Goal: Task Accomplishment & Management: Manage account settings

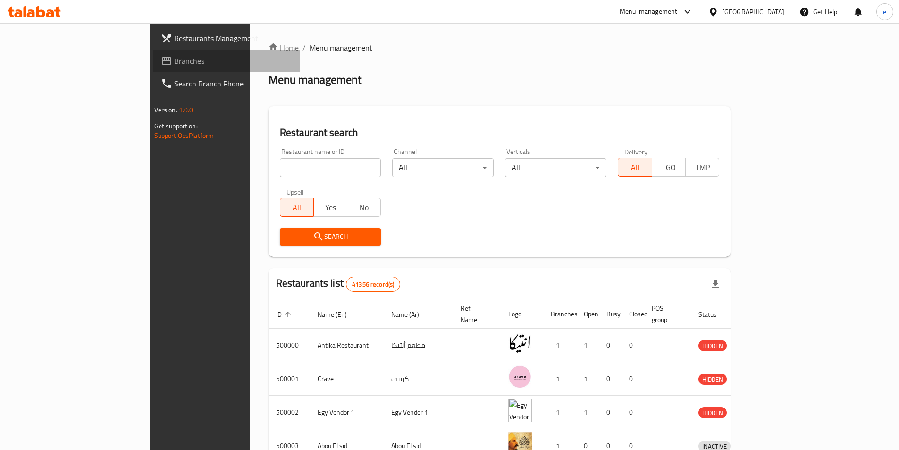
click at [174, 61] on span "Branches" at bounding box center [233, 60] width 118 height 11
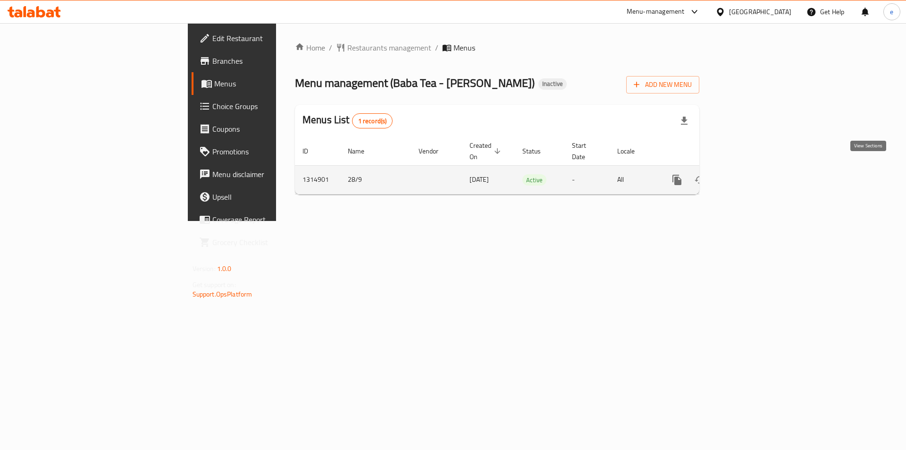
click at [751, 174] on icon "enhanced table" at bounding box center [745, 179] width 11 height 11
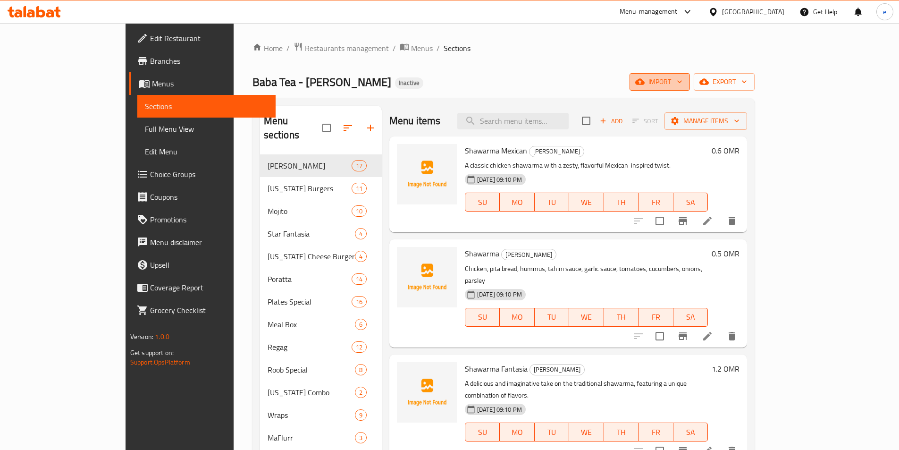
click at [684, 81] on icon "button" at bounding box center [679, 81] width 9 height 9
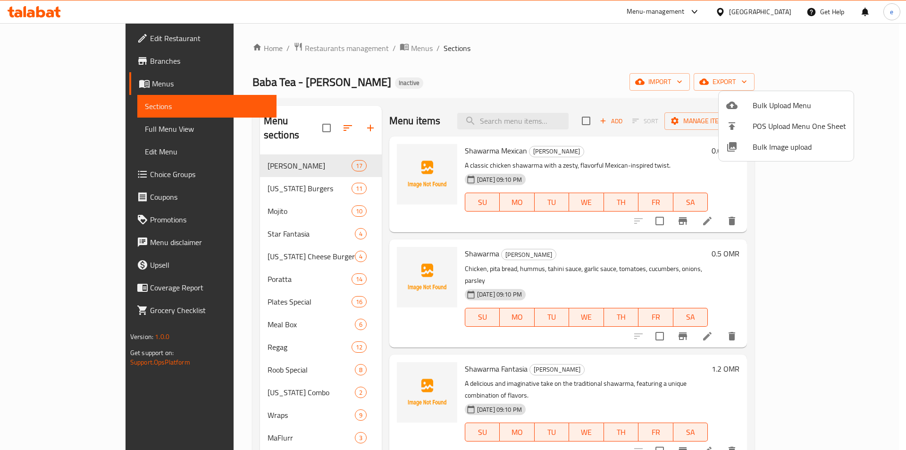
click at [493, 52] on div at bounding box center [453, 225] width 906 height 450
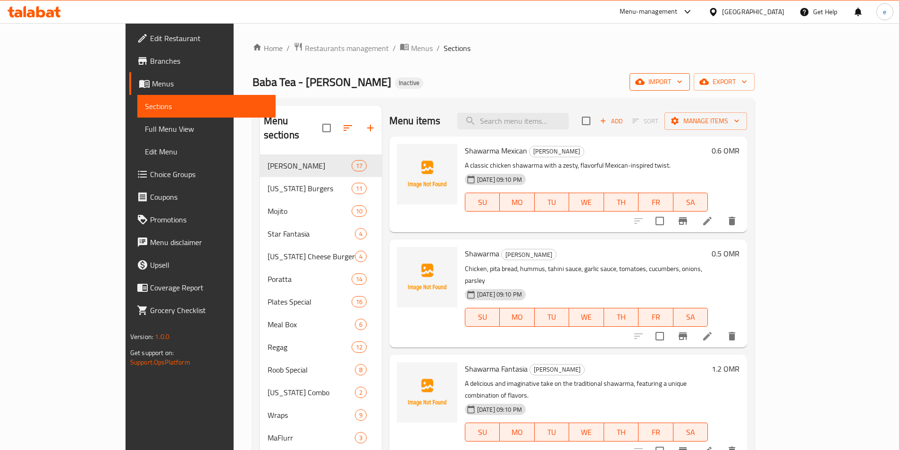
click at [682, 86] on span "import" at bounding box center [659, 82] width 45 height 12
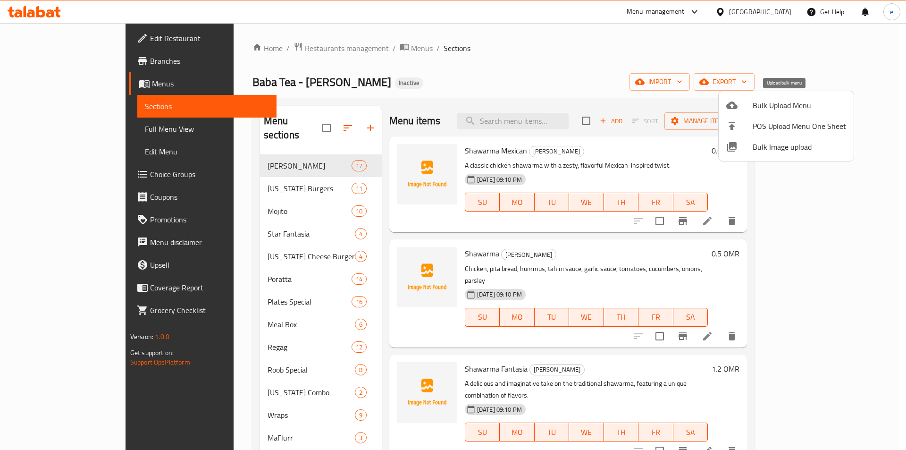
click at [771, 105] on span "Bulk Upload Menu" at bounding box center [799, 105] width 93 height 11
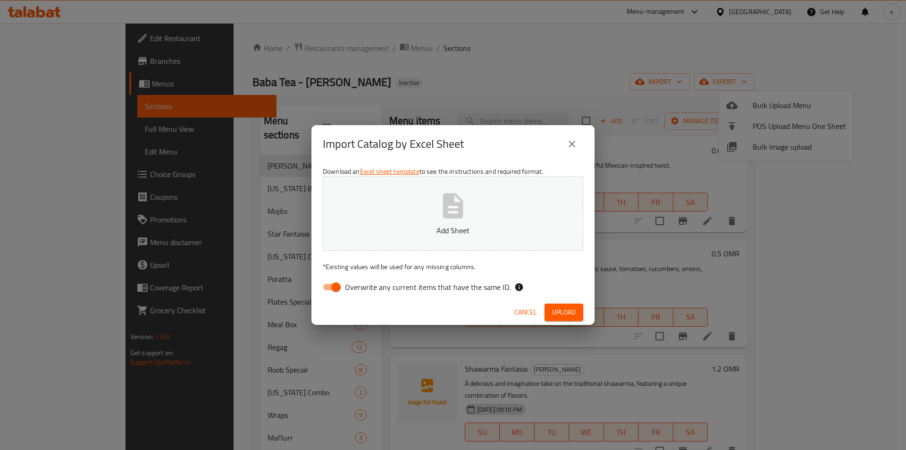
click at [354, 291] on span "Overwrite any current items that have the same ID." at bounding box center [428, 286] width 166 height 11
click at [354, 291] on input "Overwrite any current items that have the same ID." at bounding box center [336, 287] width 54 height 18
checkbox input "false"
click at [561, 312] on span "Upload" at bounding box center [564, 312] width 24 height 12
click at [449, 233] on p "Add Sheet" at bounding box center [452, 230] width 231 height 11
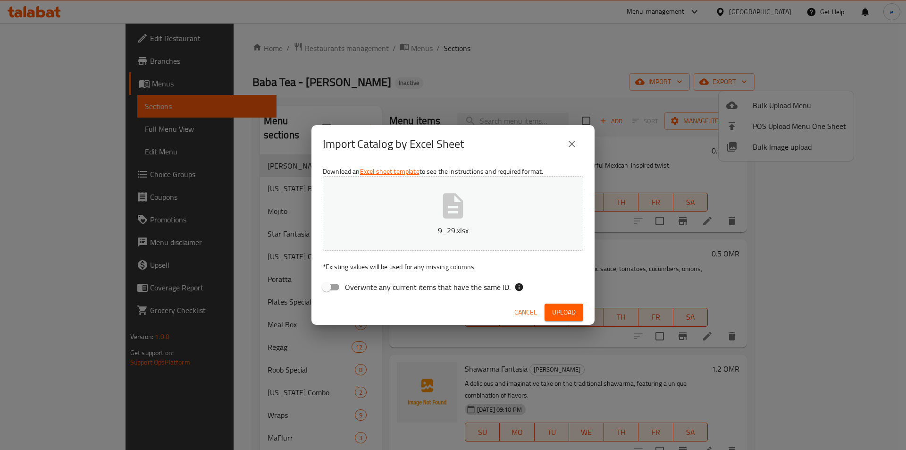
click at [573, 313] on span "Upload" at bounding box center [564, 312] width 24 height 12
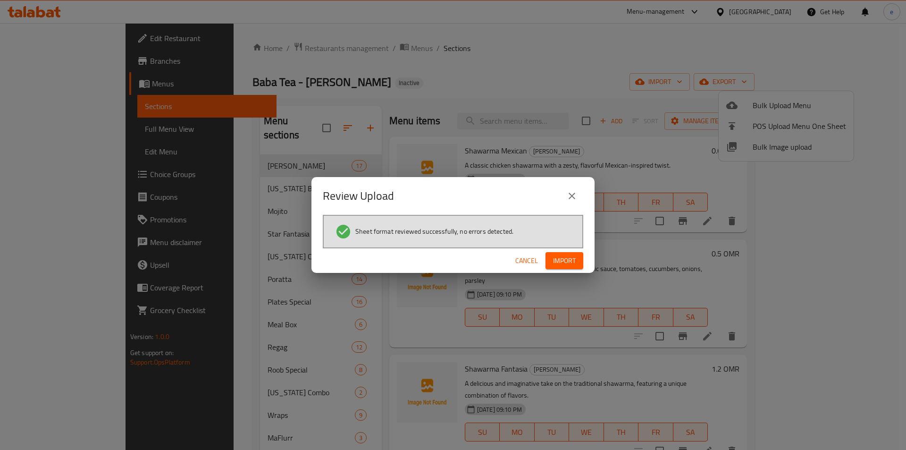
click at [575, 261] on span "Import" at bounding box center [564, 261] width 23 height 12
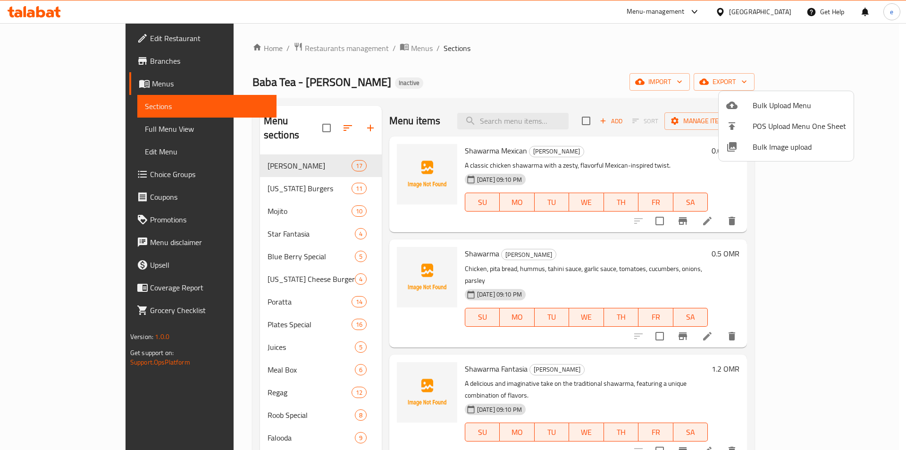
click at [886, 124] on div at bounding box center [453, 225] width 906 height 450
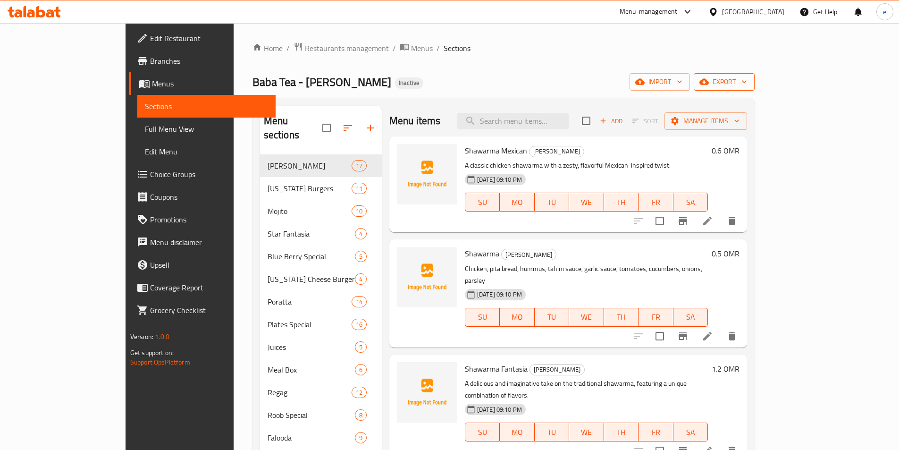
click at [747, 83] on span "export" at bounding box center [724, 82] width 46 height 12
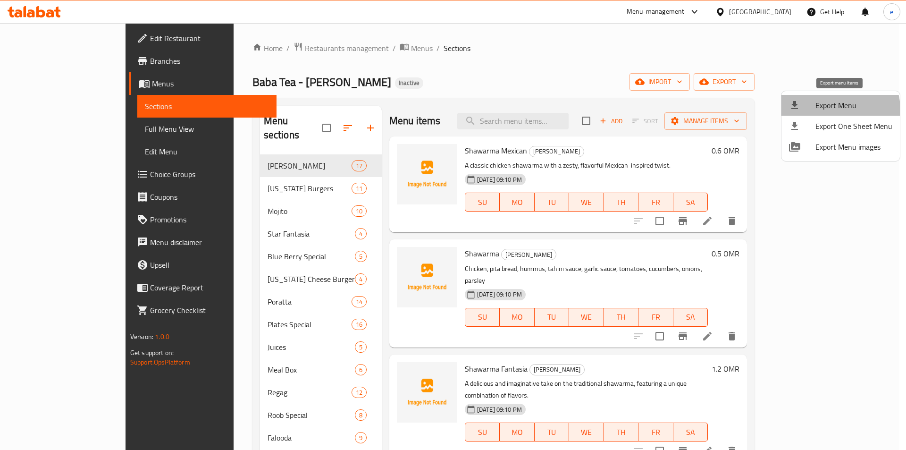
click at [839, 109] on span "Export Menu" at bounding box center [854, 105] width 77 height 11
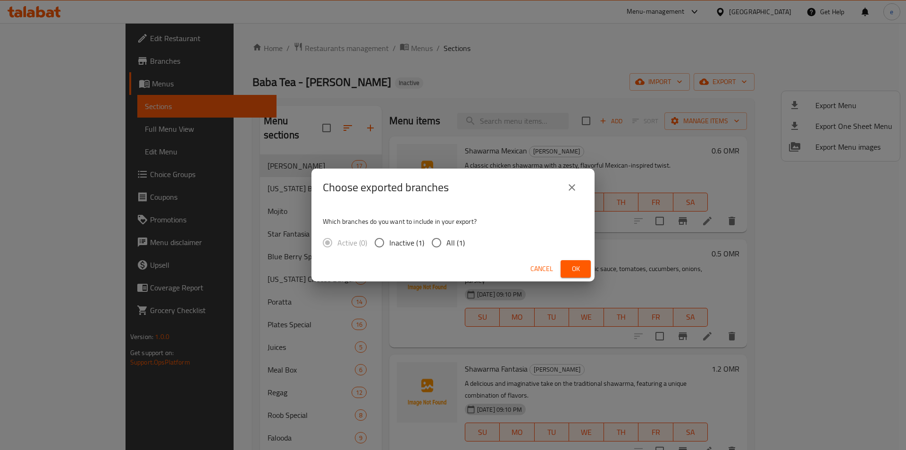
click at [439, 248] on input "All (1)" at bounding box center [437, 243] width 20 height 20
radio input "true"
click at [572, 274] on span "Ok" at bounding box center [575, 269] width 15 height 12
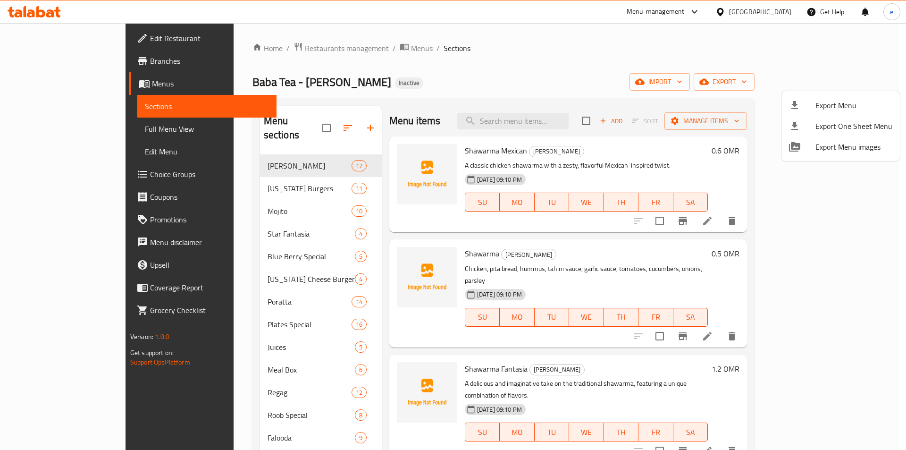
click at [65, 132] on div at bounding box center [453, 225] width 906 height 450
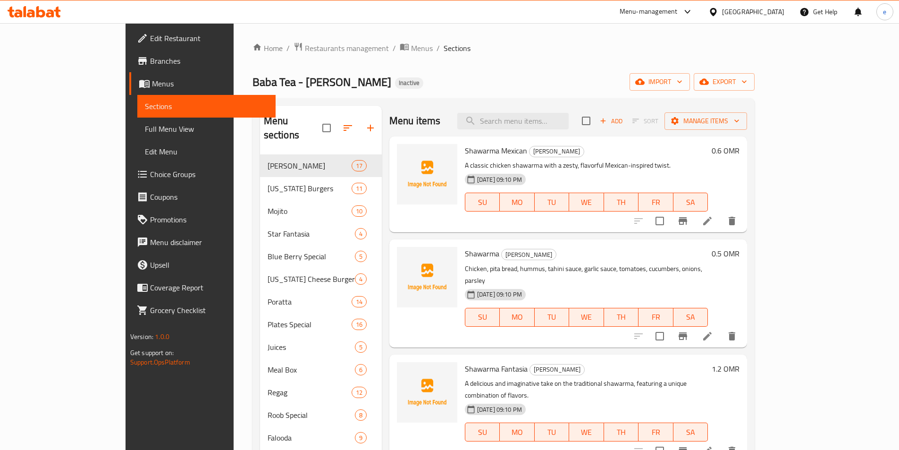
click at [145, 130] on span "Full Menu View" at bounding box center [206, 128] width 123 height 11
click at [145, 133] on span "Full Menu View" at bounding box center [206, 128] width 123 height 11
click at [145, 134] on span "Full Menu View" at bounding box center [206, 128] width 123 height 11
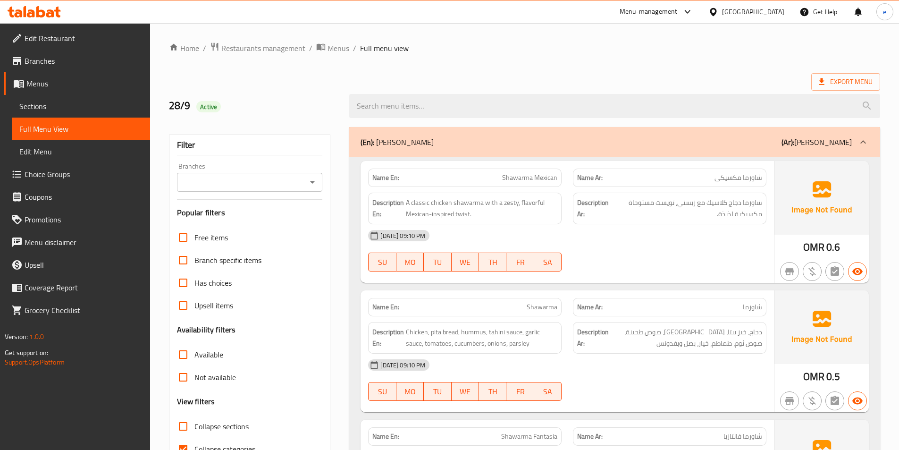
click at [186, 438] on input "Collapse categories" at bounding box center [183, 449] width 23 height 23
checkbox input "false"
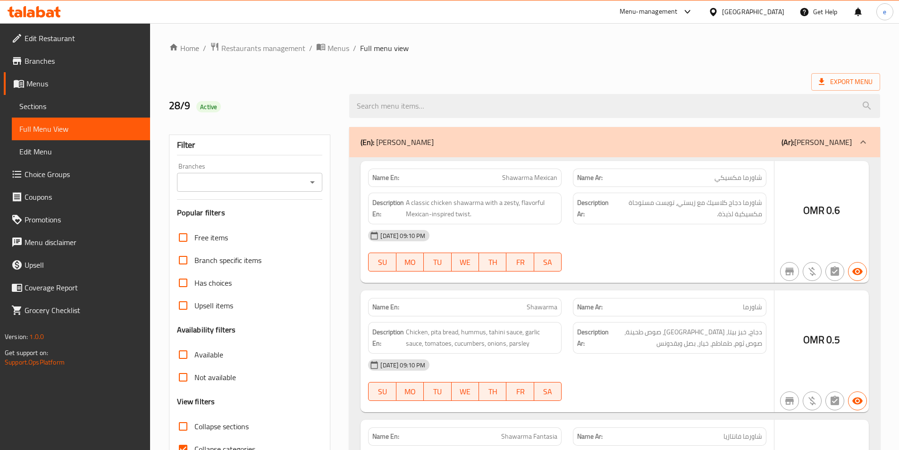
click at [182, 309] on div at bounding box center [449, 225] width 899 height 450
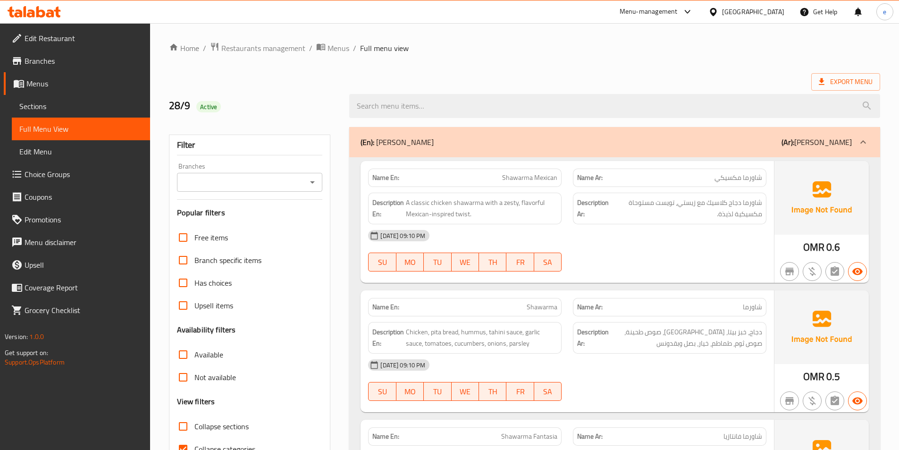
click at [185, 438] on input "Collapse categories" at bounding box center [183, 449] width 23 height 23
checkbox input "false"
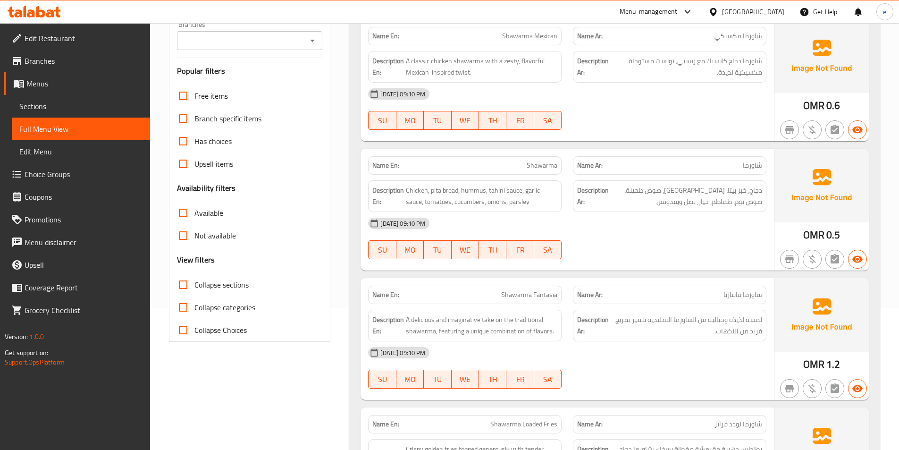
click at [868, 6] on icon at bounding box center [863, 0] width 11 height 11
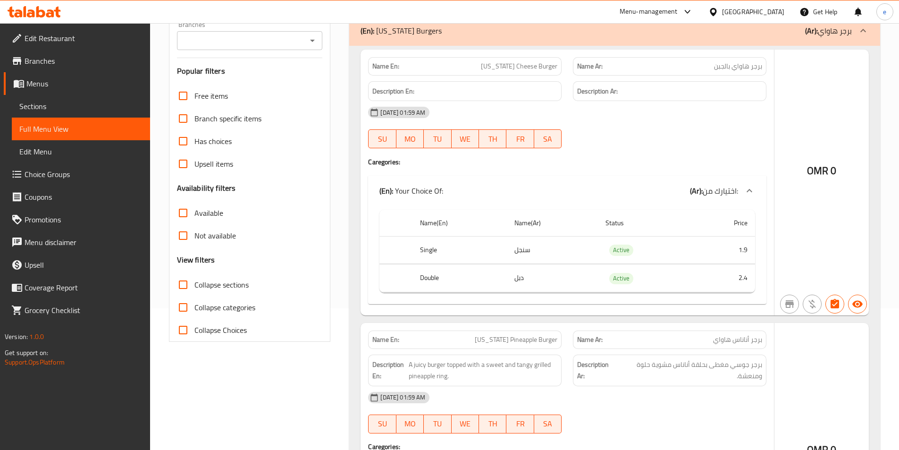
scroll to position [0, 0]
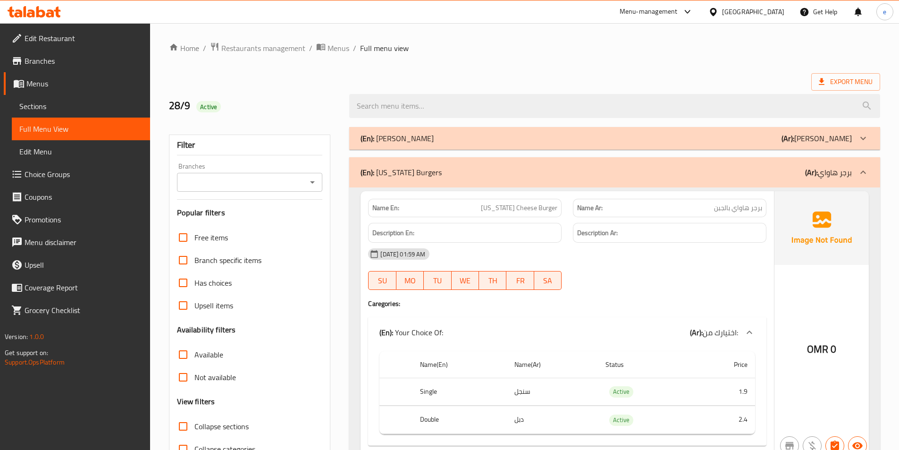
click at [863, 140] on icon at bounding box center [863, 138] width 11 height 11
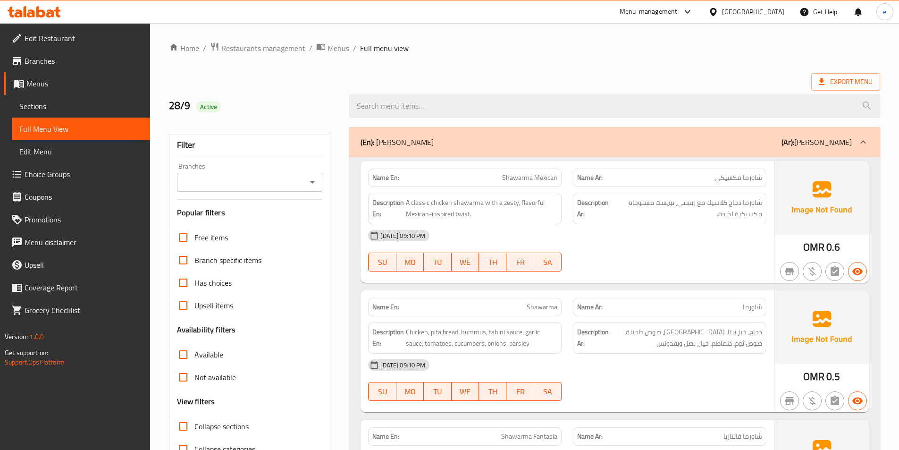
click at [866, 145] on icon at bounding box center [863, 141] width 11 height 11
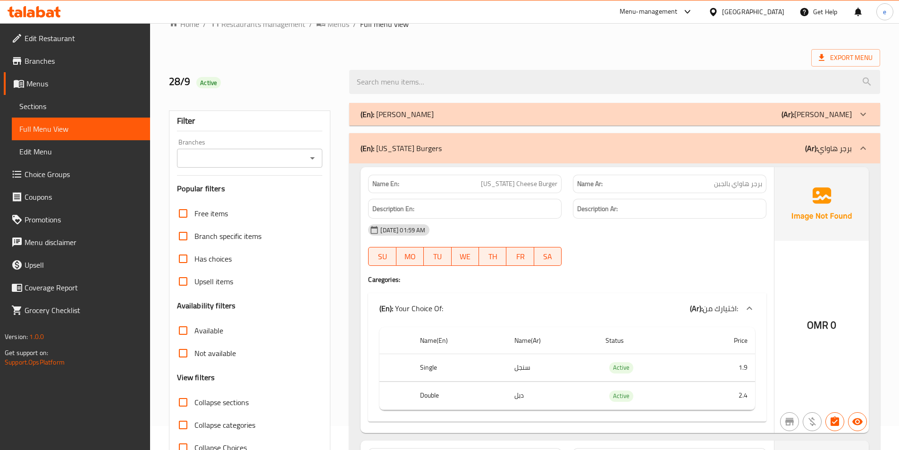
scroll to position [47, 0]
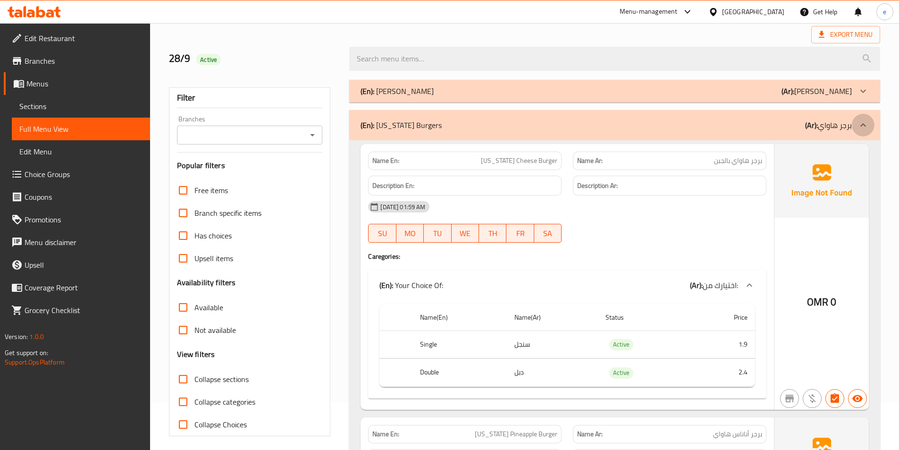
click at [867, 125] on icon at bounding box center [863, 124] width 11 height 11
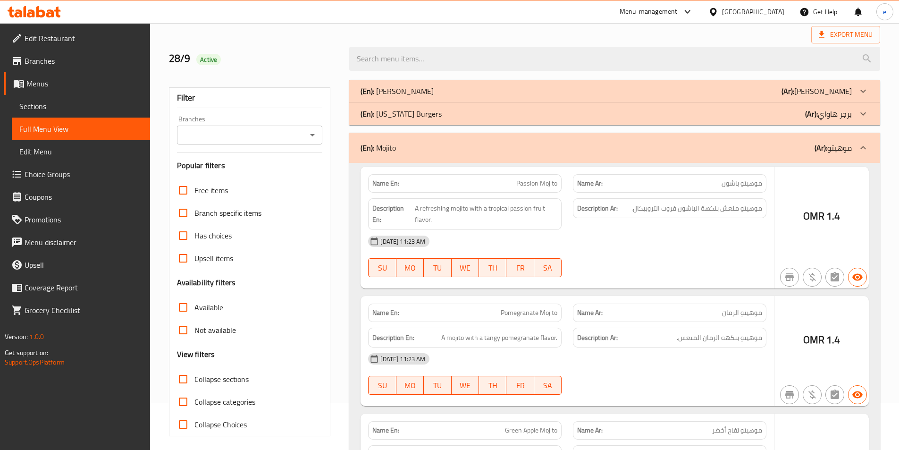
scroll to position [0, 0]
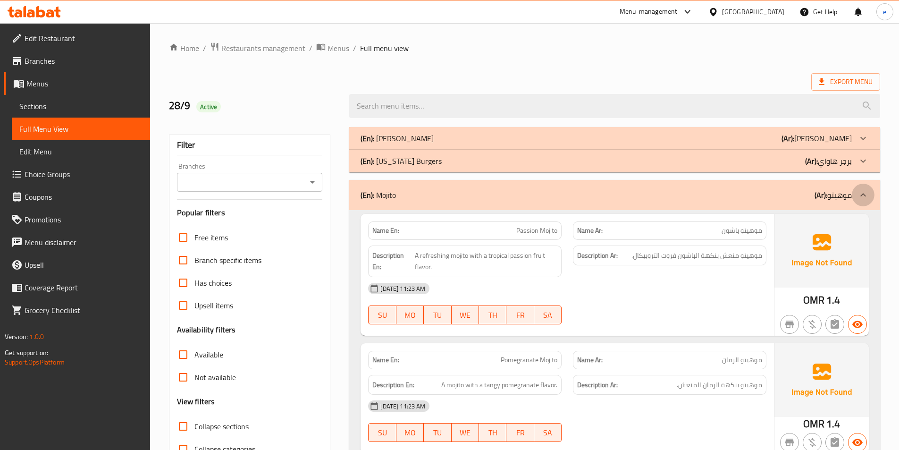
click at [865, 198] on icon at bounding box center [863, 194] width 11 height 11
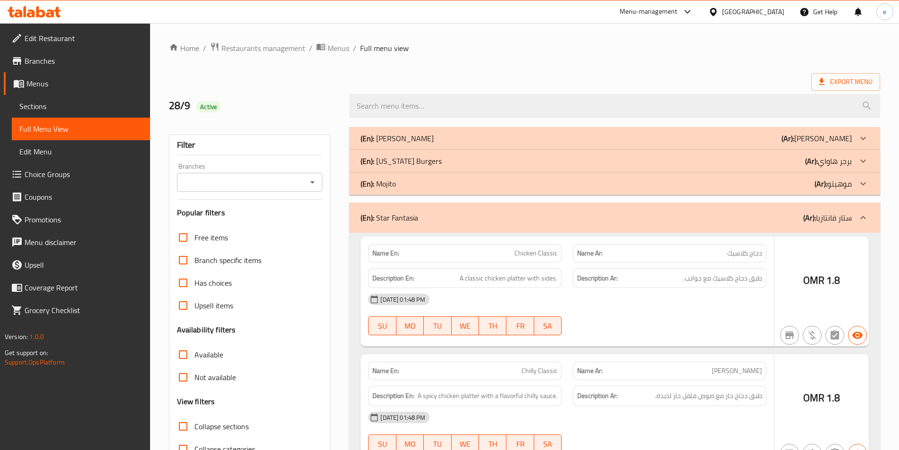
scroll to position [94, 0]
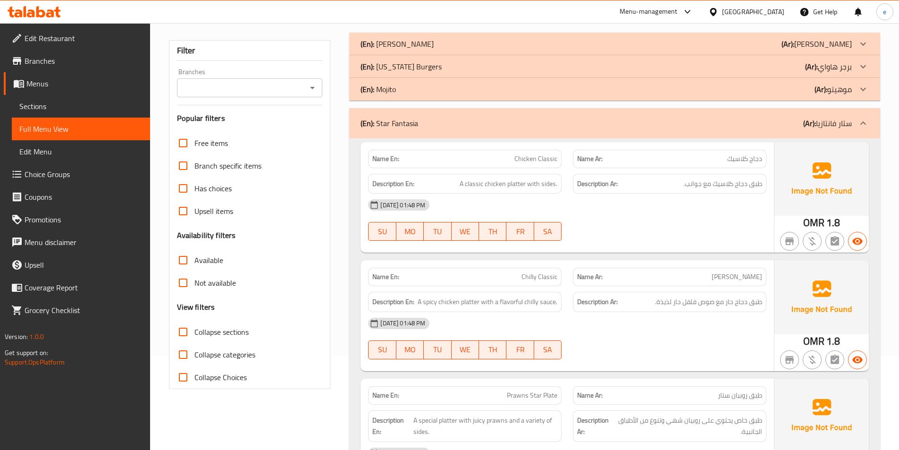
click at [863, 126] on icon at bounding box center [863, 123] width 11 height 11
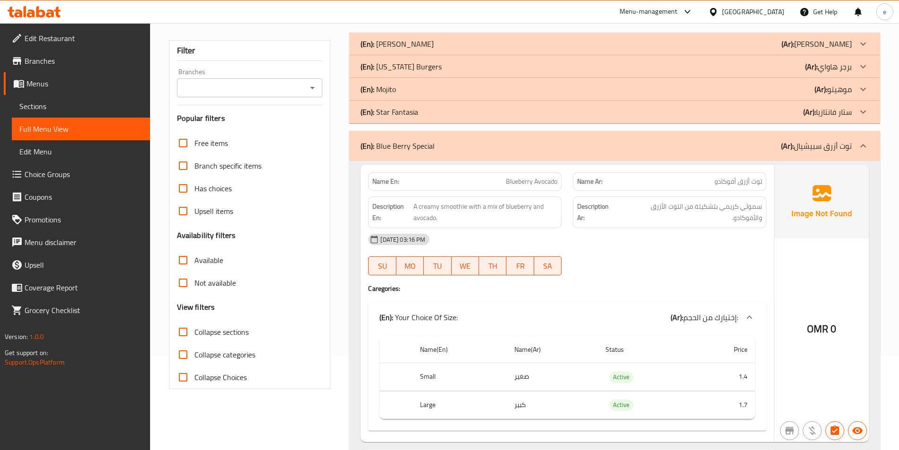
click at [862, 147] on icon at bounding box center [863, 145] width 11 height 11
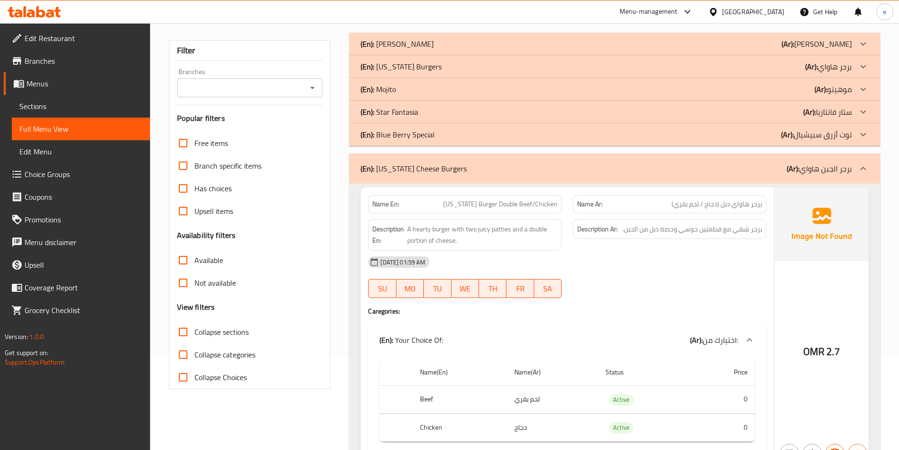
click at [863, 169] on icon at bounding box center [863, 168] width 11 height 11
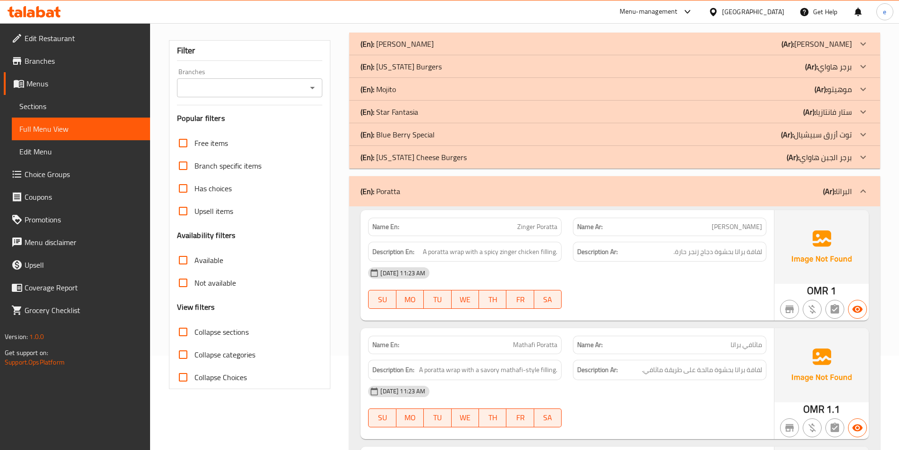
click at [869, 190] on div at bounding box center [863, 191] width 23 height 23
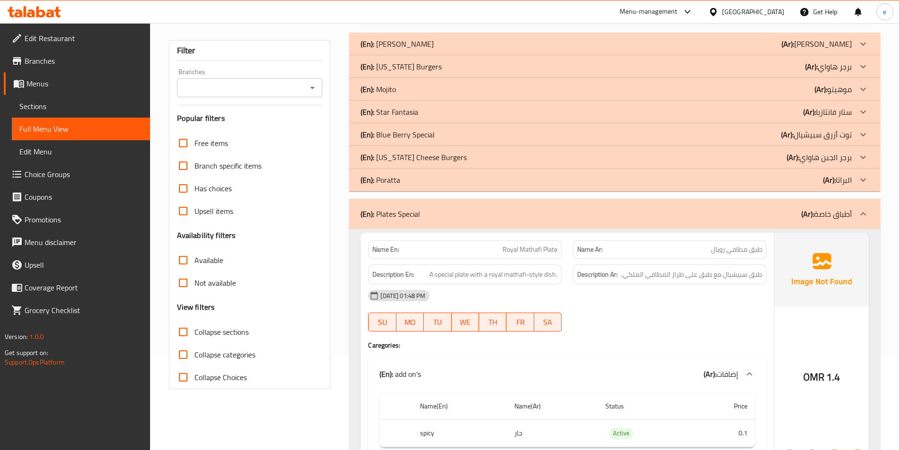
scroll to position [142, 0]
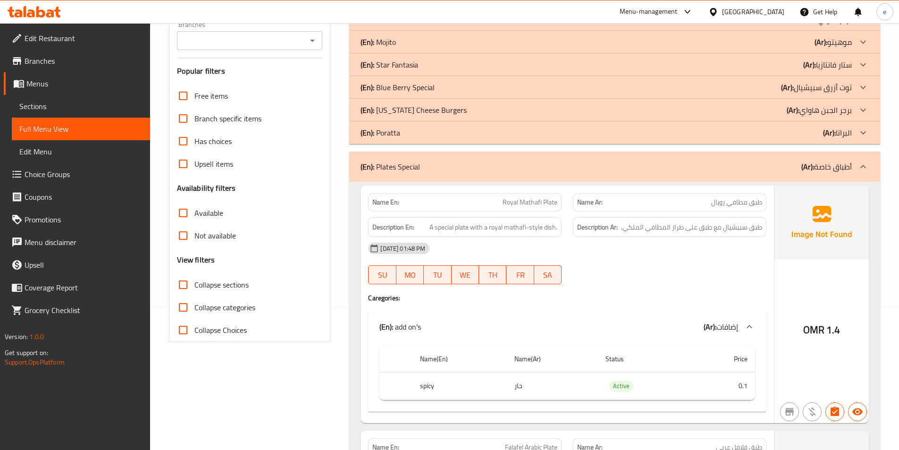
click at [862, 163] on icon at bounding box center [863, 166] width 11 height 11
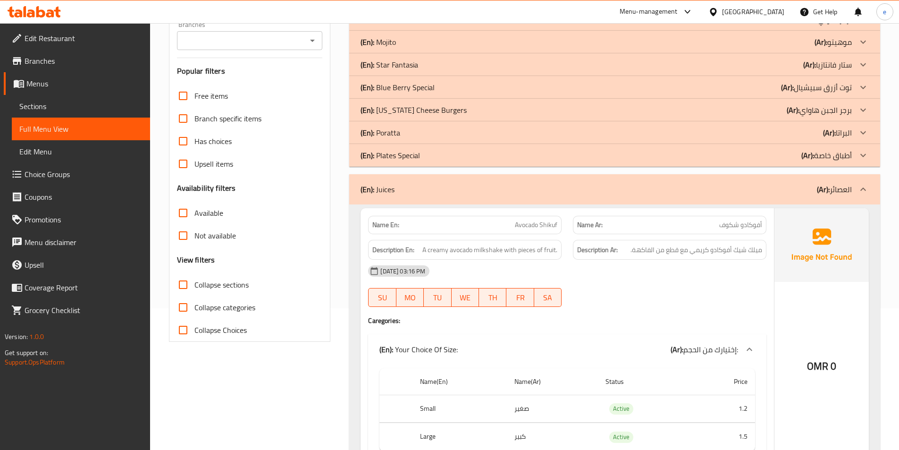
click at [866, 192] on icon at bounding box center [863, 189] width 11 height 11
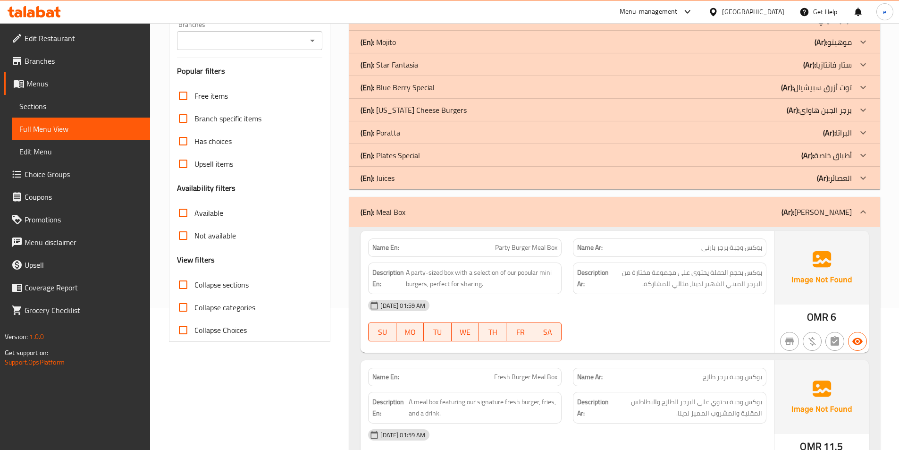
scroll to position [94, 0]
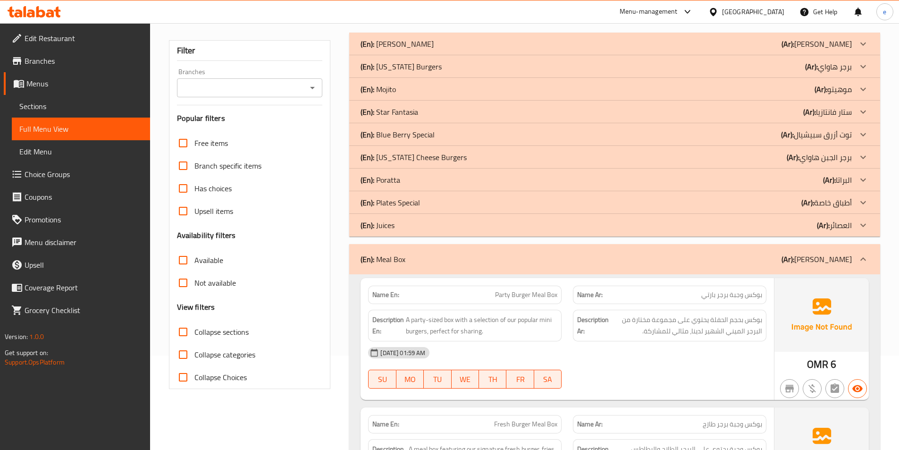
click at [867, 226] on icon at bounding box center [863, 224] width 11 height 11
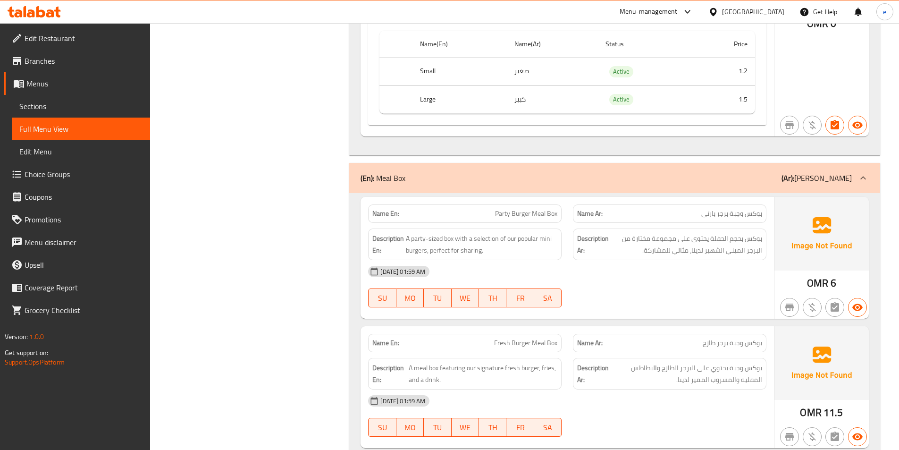
scroll to position [1652, 0]
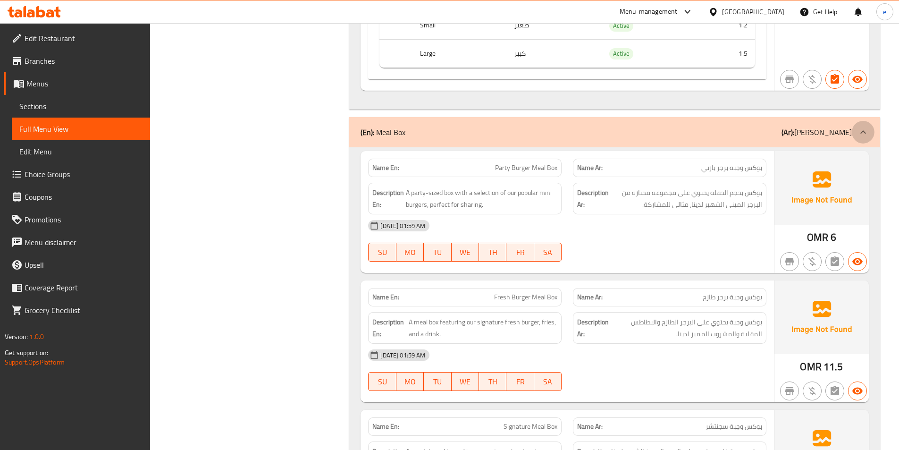
click at [867, 134] on icon at bounding box center [863, 131] width 11 height 11
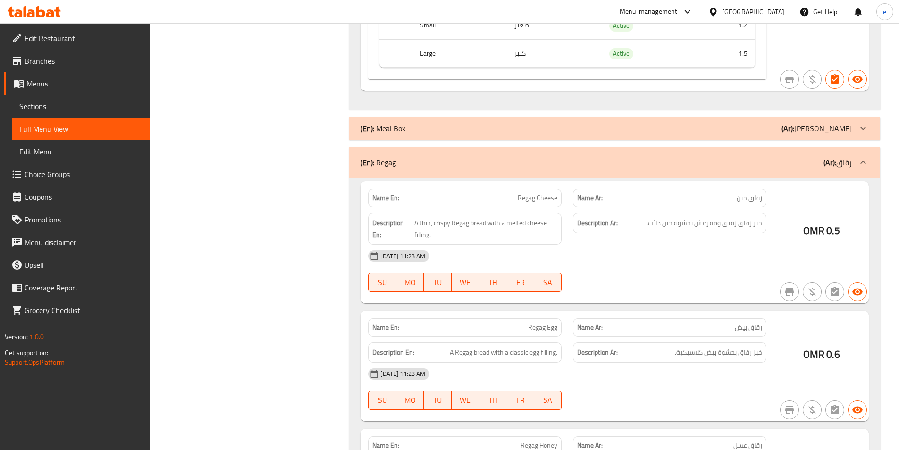
click at [871, 131] on div at bounding box center [863, 128] width 23 height 23
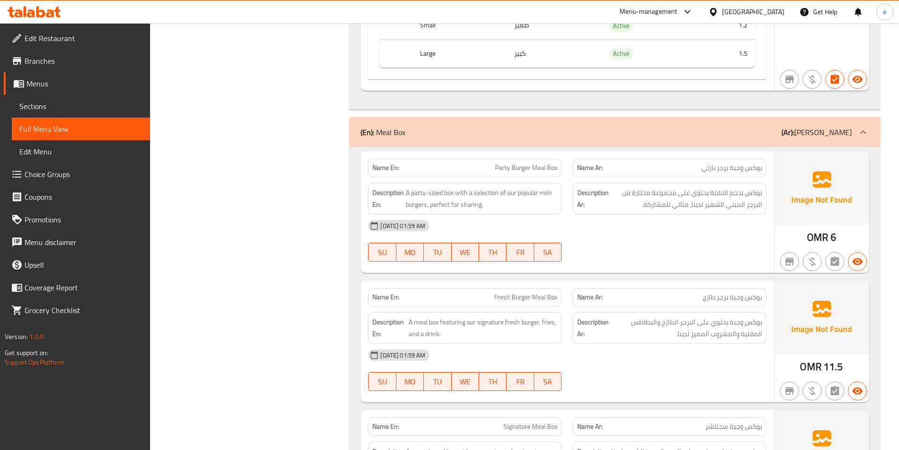
click at [865, 135] on icon at bounding box center [863, 131] width 11 height 11
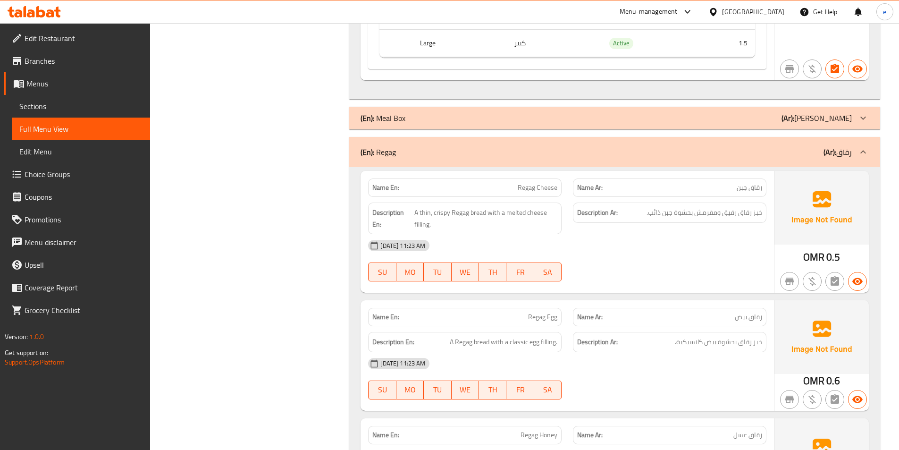
scroll to position [1699, 0]
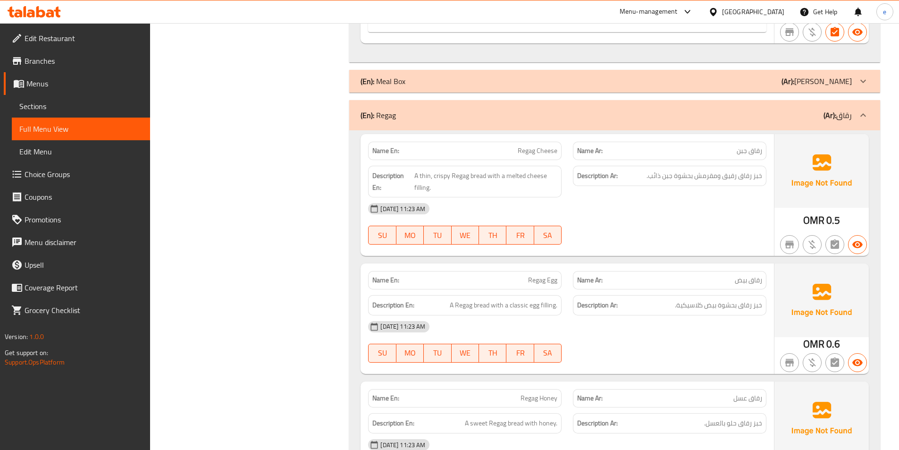
click at [862, 110] on icon at bounding box center [863, 115] width 11 height 11
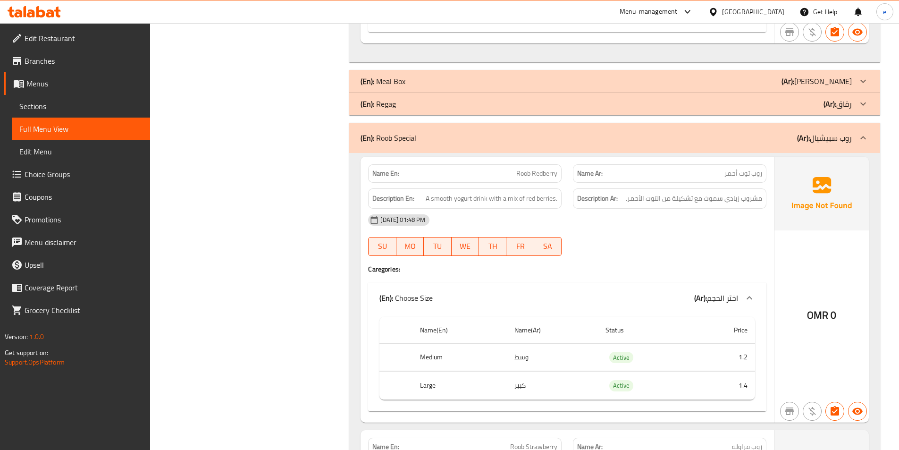
click at [867, 139] on icon at bounding box center [863, 137] width 11 height 11
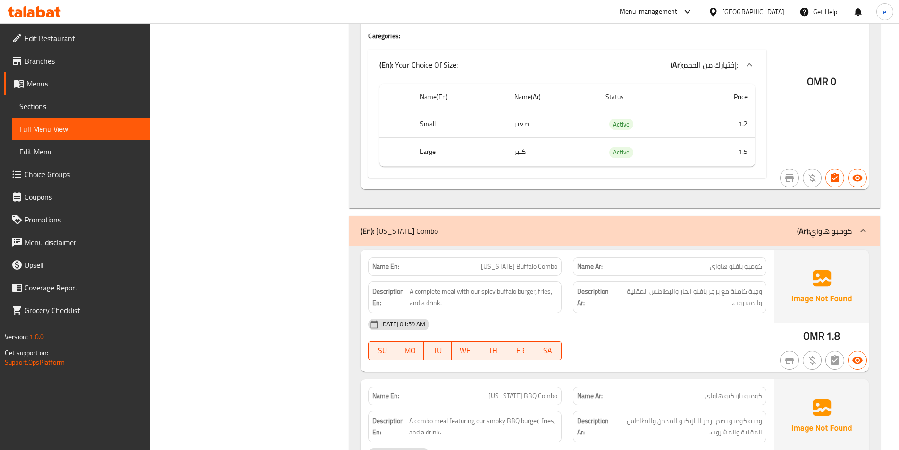
scroll to position [3776, 0]
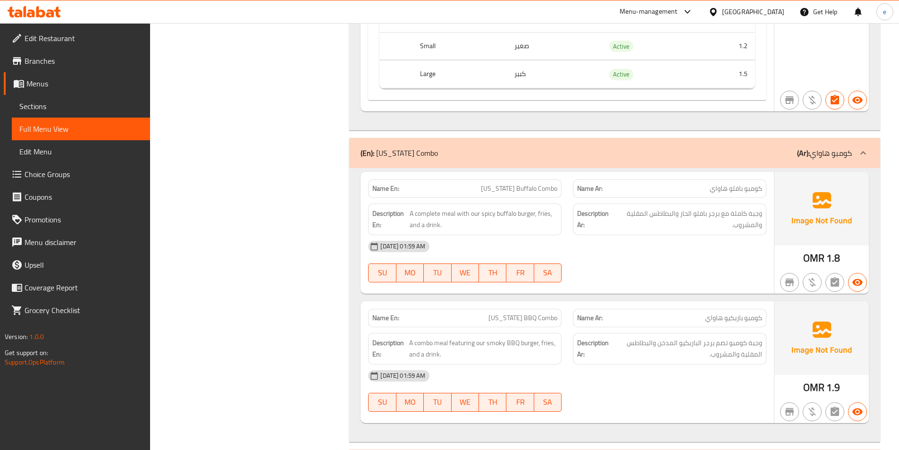
click at [870, 154] on div at bounding box center [863, 153] width 23 height 23
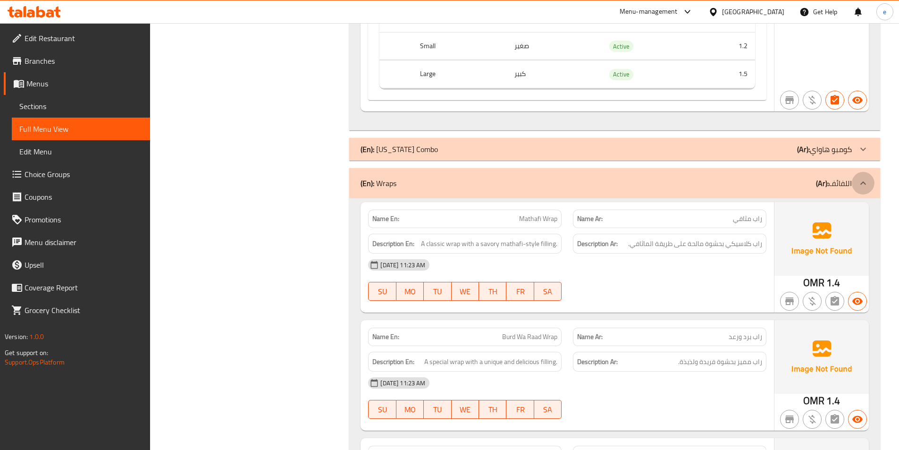
click at [868, 186] on icon at bounding box center [863, 182] width 11 height 11
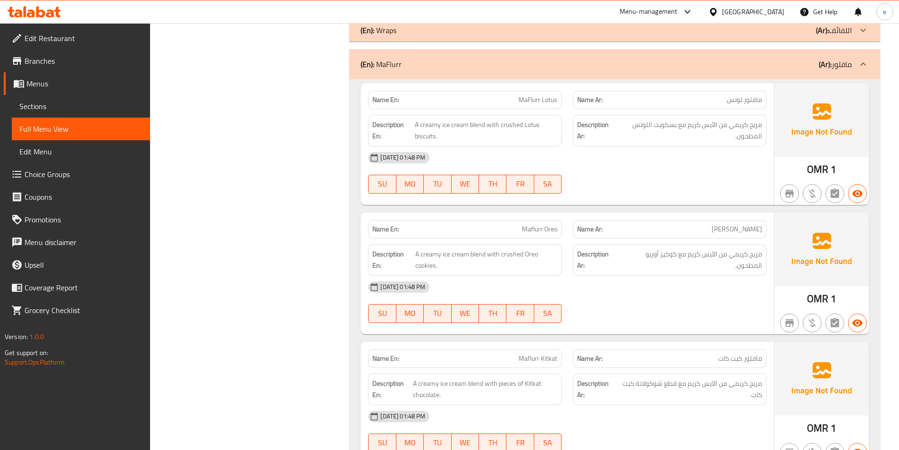
scroll to position [3870, 0]
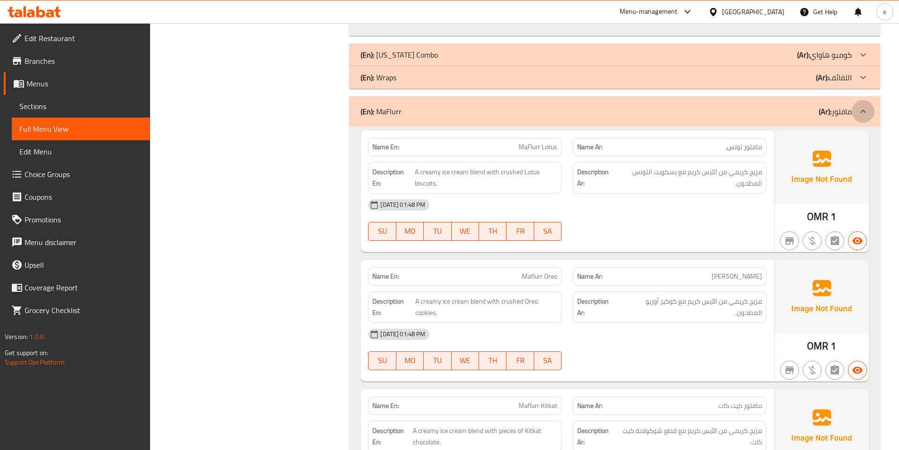
click at [868, 110] on icon at bounding box center [863, 111] width 11 height 11
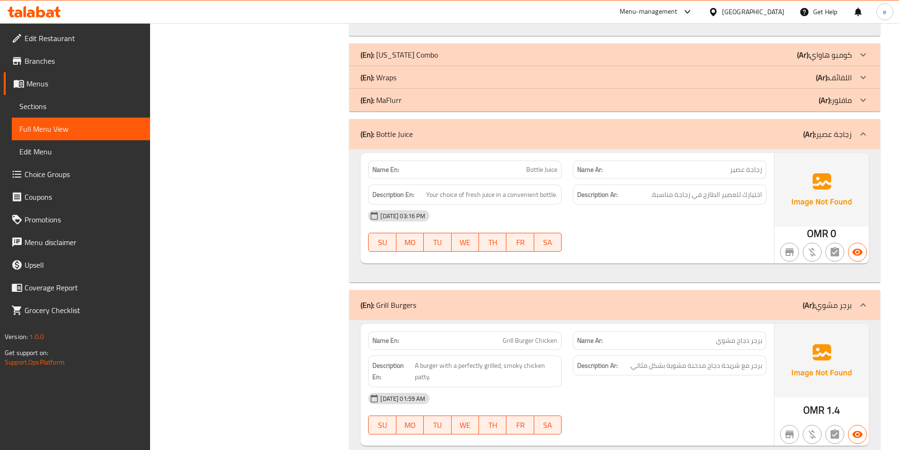
click at [864, 135] on icon at bounding box center [863, 133] width 11 height 11
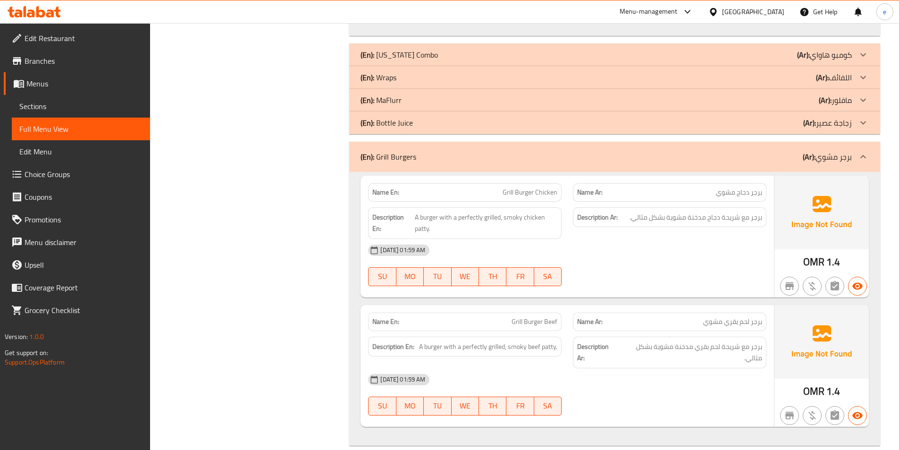
click at [866, 156] on icon at bounding box center [863, 156] width 11 height 11
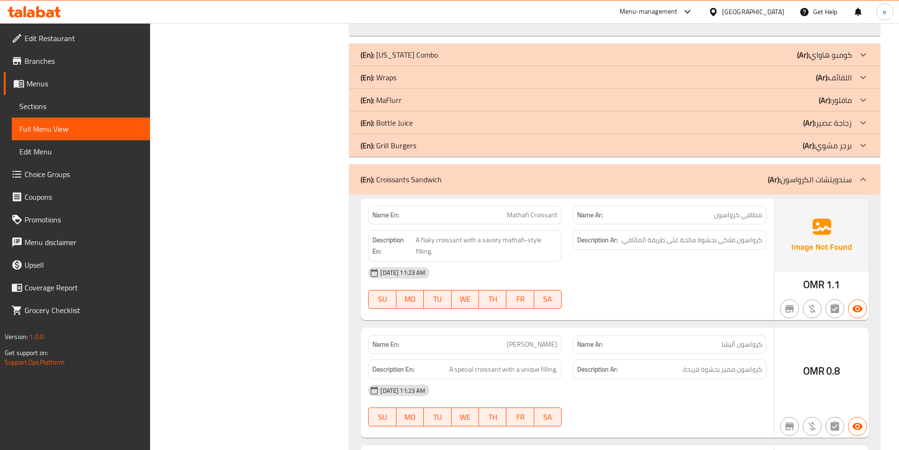
click at [868, 120] on icon at bounding box center [863, 122] width 11 height 11
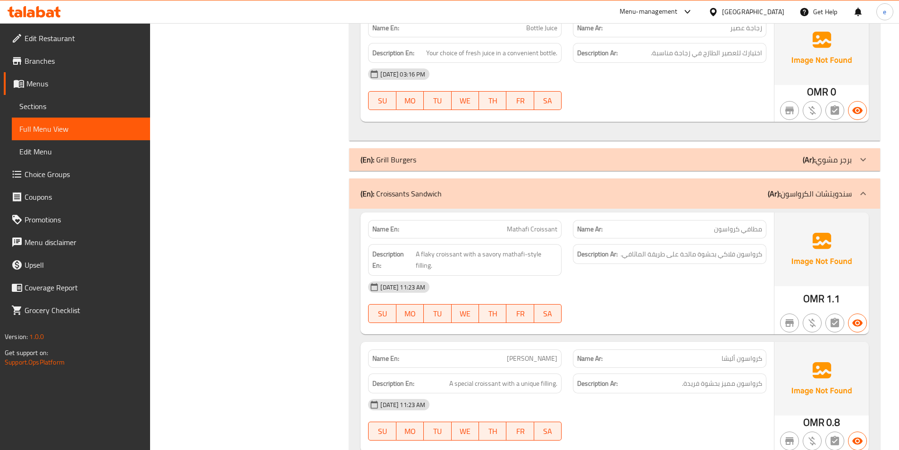
scroll to position [4059, 0]
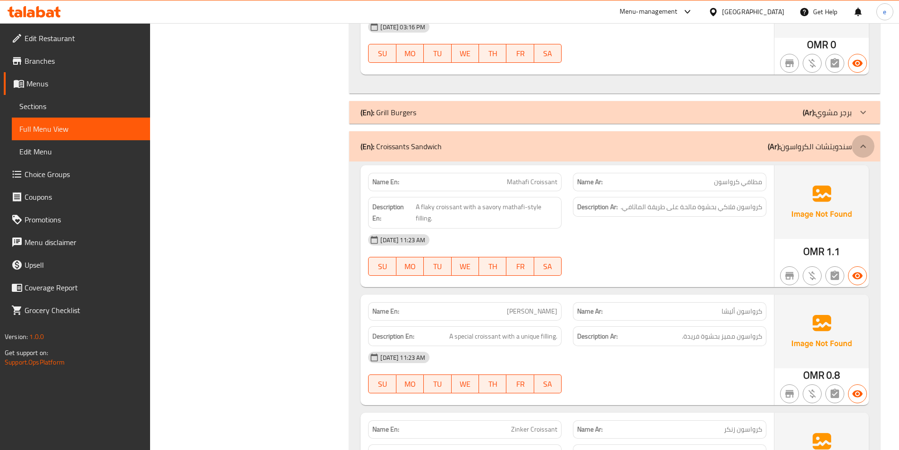
click at [860, 143] on icon at bounding box center [863, 146] width 11 height 11
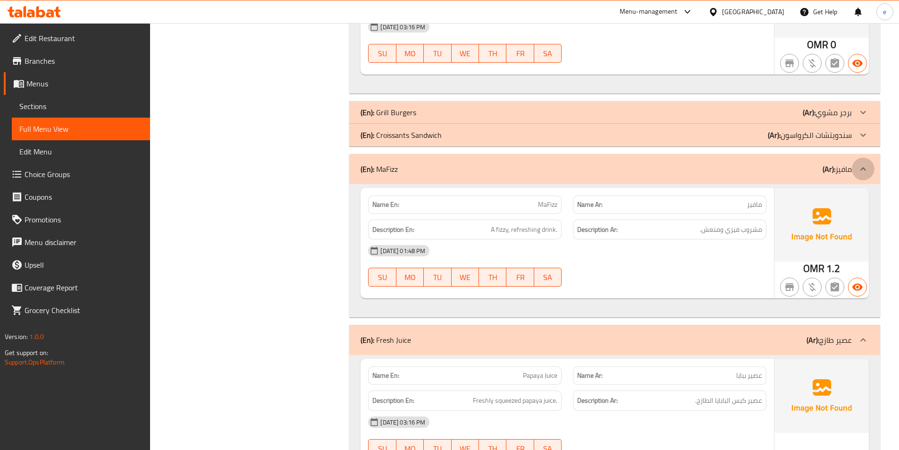
click at [859, 172] on icon at bounding box center [863, 168] width 11 height 11
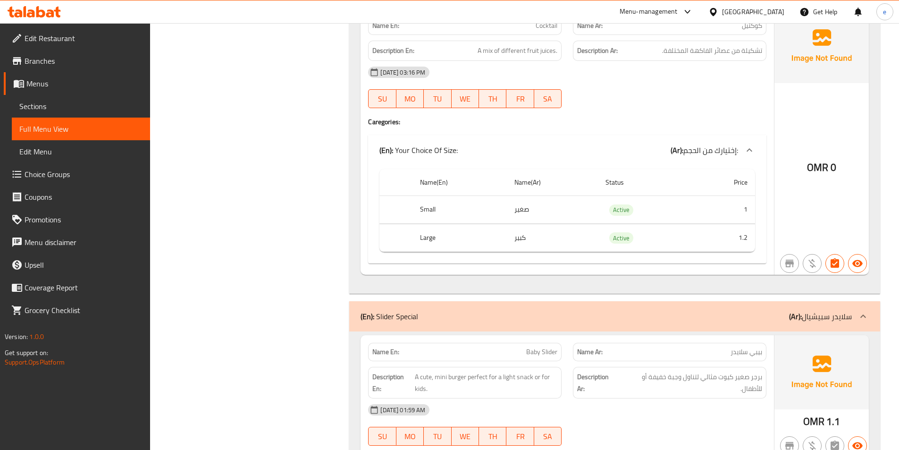
scroll to position [8543, 0]
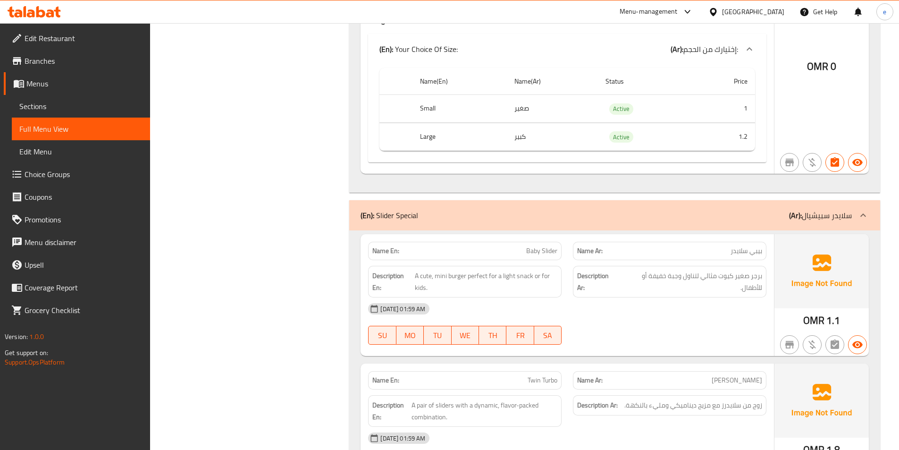
click at [860, 210] on icon at bounding box center [863, 215] width 11 height 11
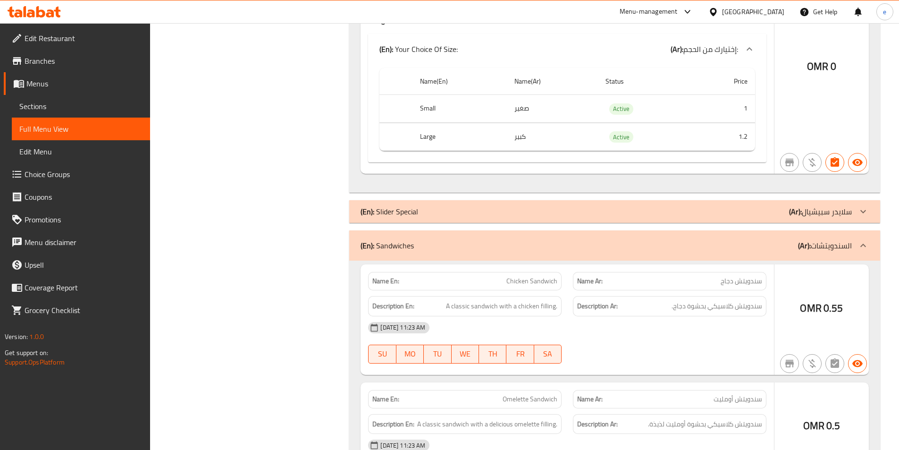
click at [866, 246] on icon at bounding box center [863, 245] width 11 height 11
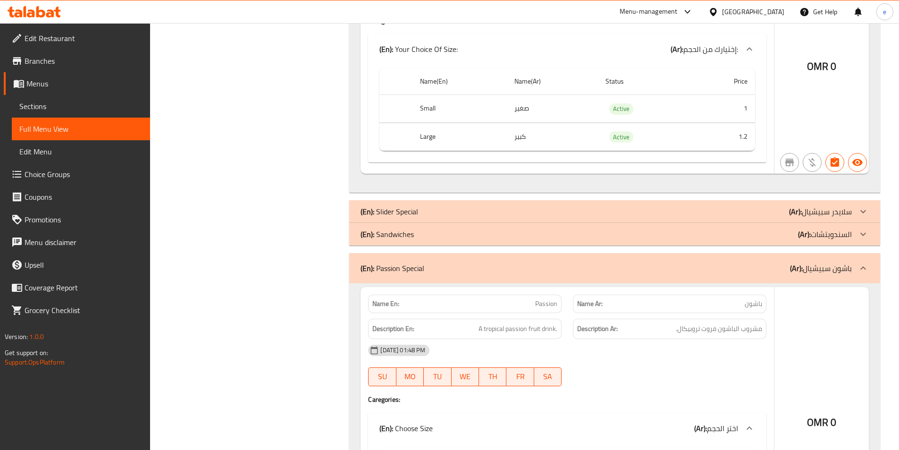
scroll to position [8637, 0]
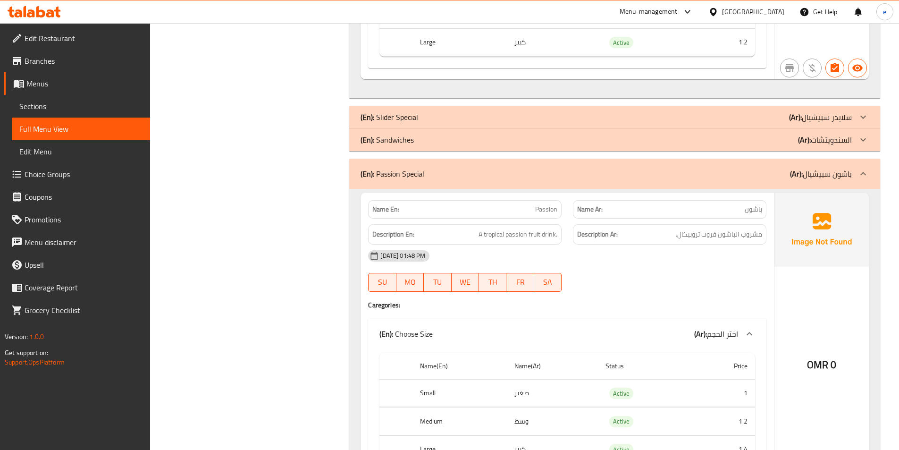
click at [867, 176] on icon at bounding box center [863, 173] width 11 height 11
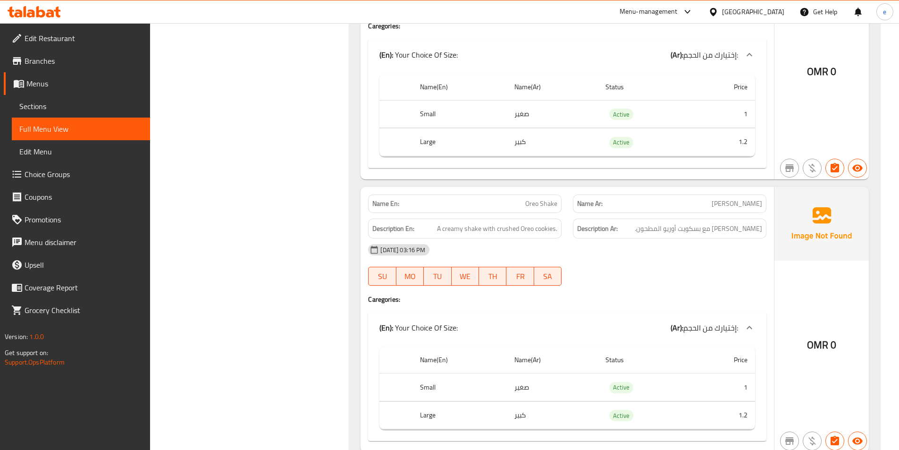
scroll to position [10290, 0]
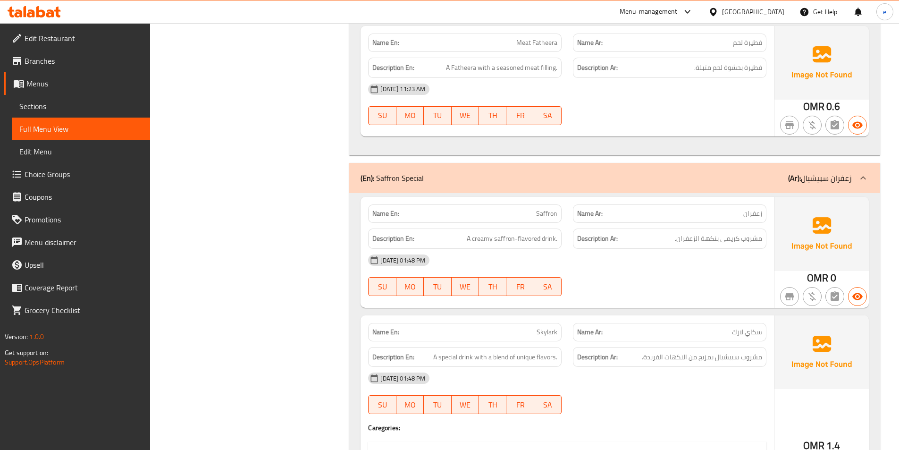
click at [861, 184] on icon at bounding box center [863, 177] width 11 height 11
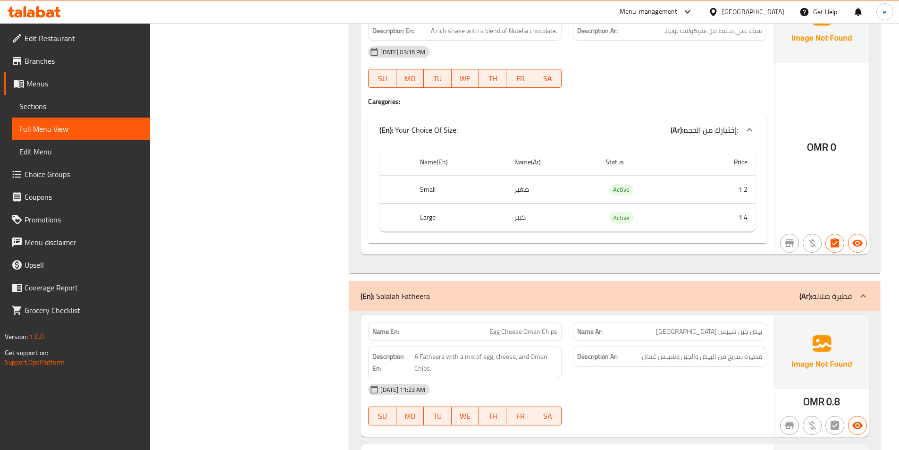
scroll to position [11988, 0]
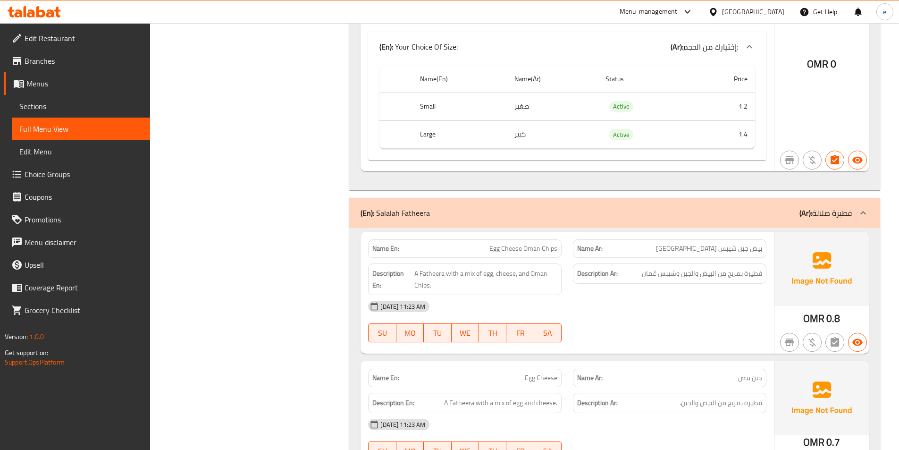
click at [865, 210] on icon at bounding box center [863, 212] width 11 height 11
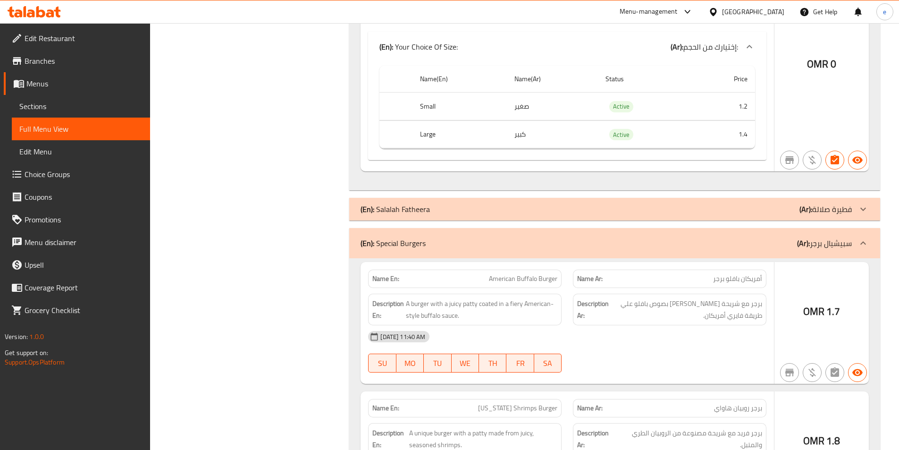
scroll to position [12083, 0]
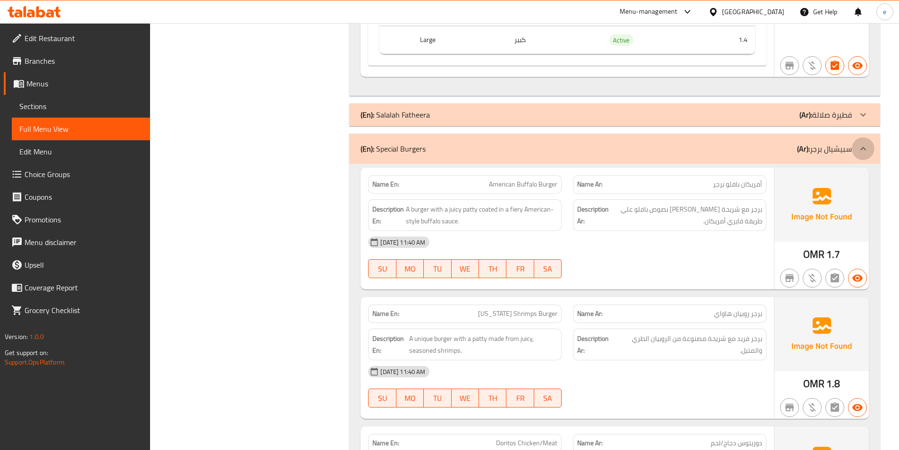
click at [867, 146] on icon at bounding box center [863, 148] width 11 height 11
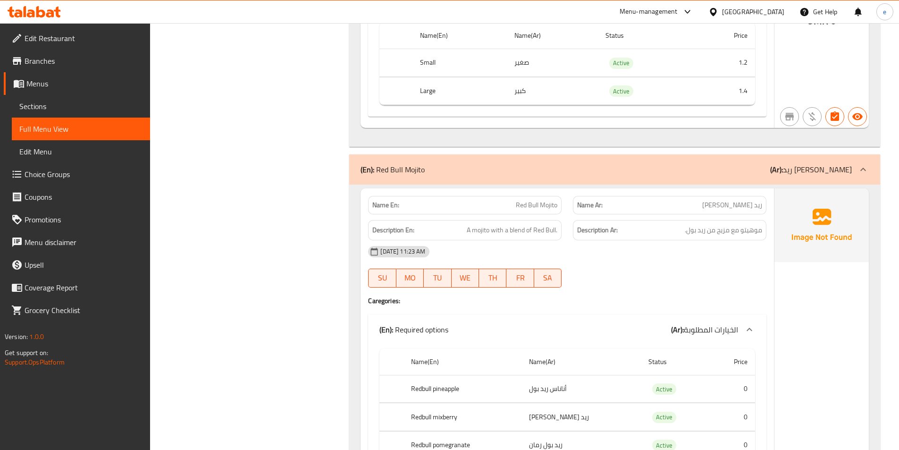
scroll to position [12413, 0]
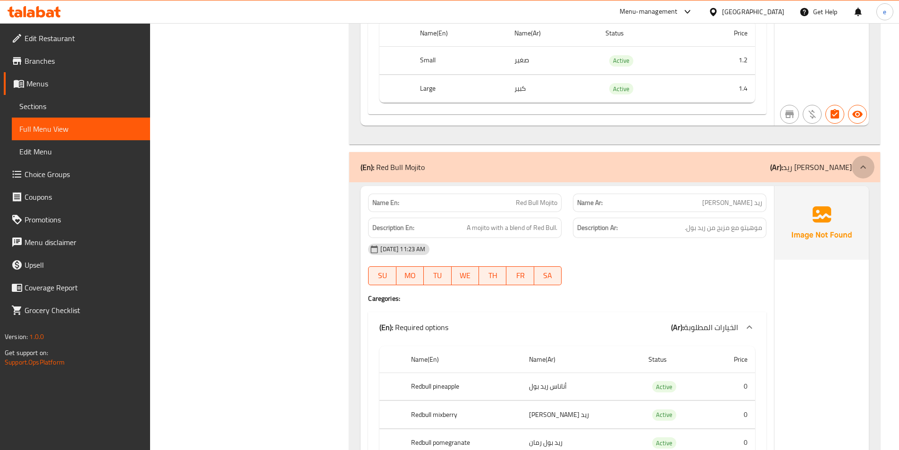
click at [859, 165] on icon at bounding box center [863, 166] width 11 height 11
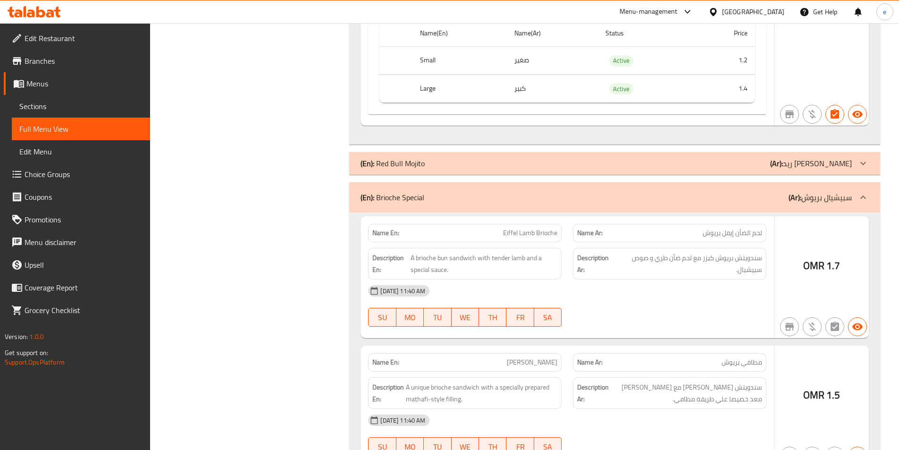
click at [864, 201] on icon at bounding box center [863, 197] width 11 height 11
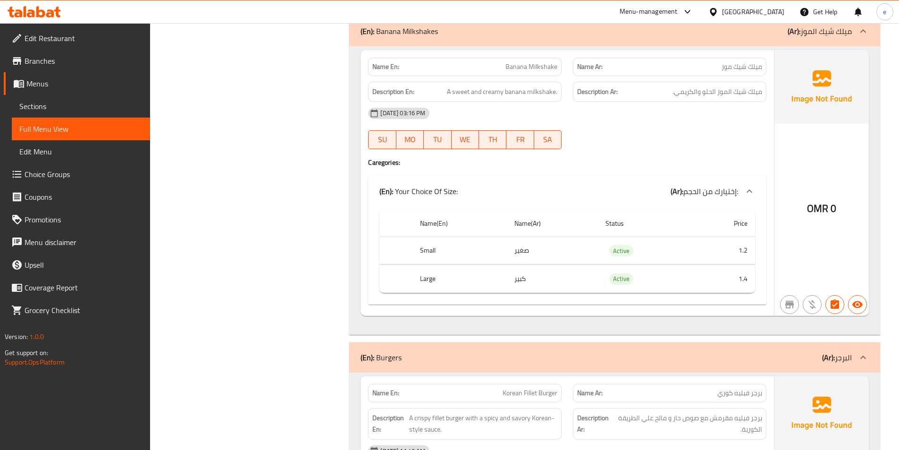
scroll to position [12791, 0]
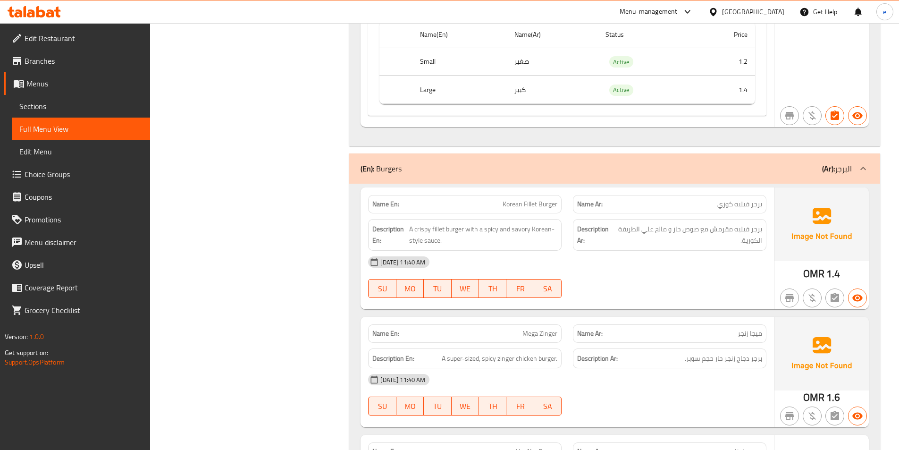
click at [866, 175] on div at bounding box center [863, 168] width 23 height 23
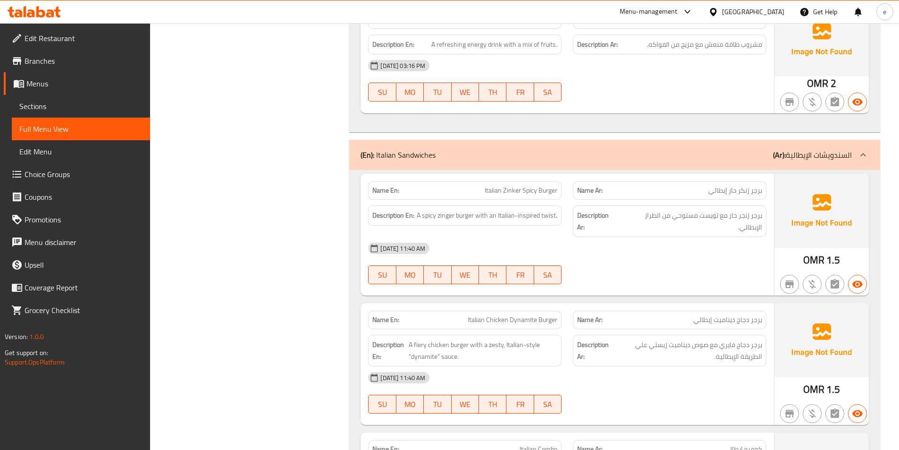
scroll to position [13027, 0]
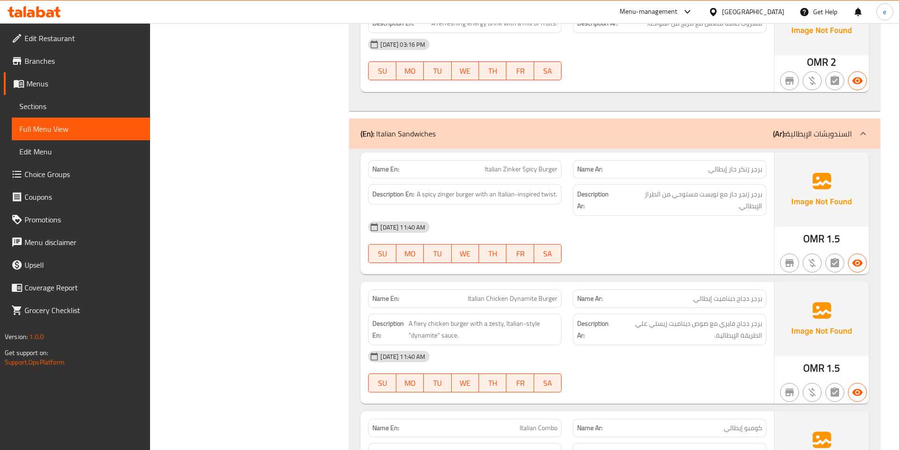
click at [861, 131] on icon at bounding box center [863, 133] width 11 height 11
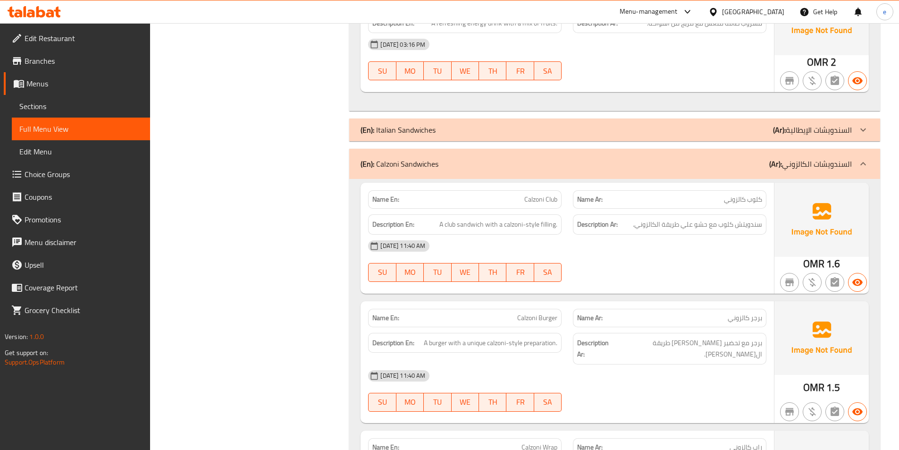
scroll to position [13121, 0]
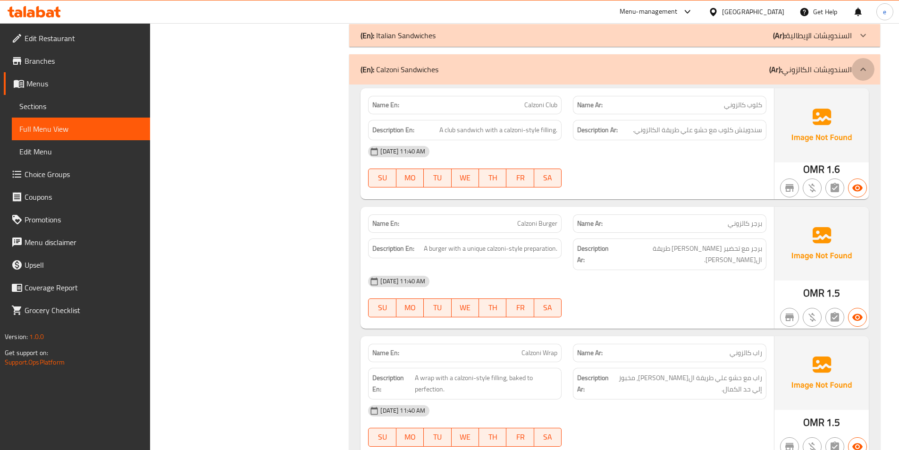
click at [866, 67] on icon at bounding box center [863, 69] width 11 height 11
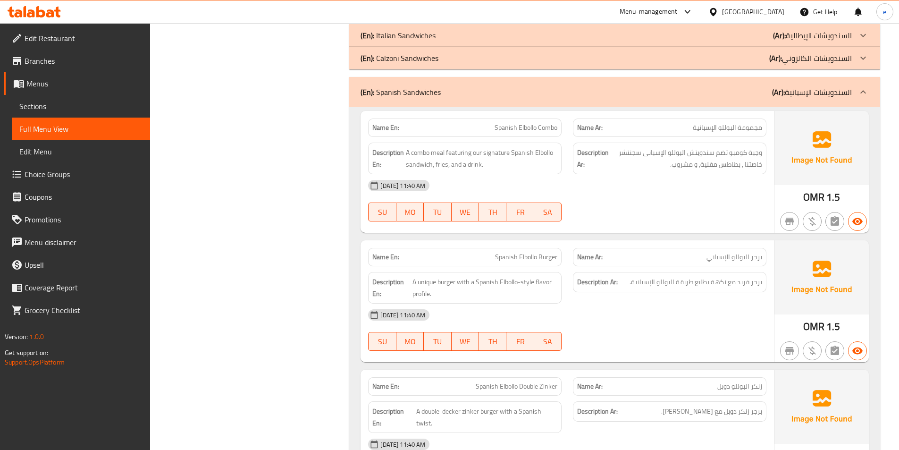
click at [858, 96] on icon at bounding box center [863, 91] width 11 height 11
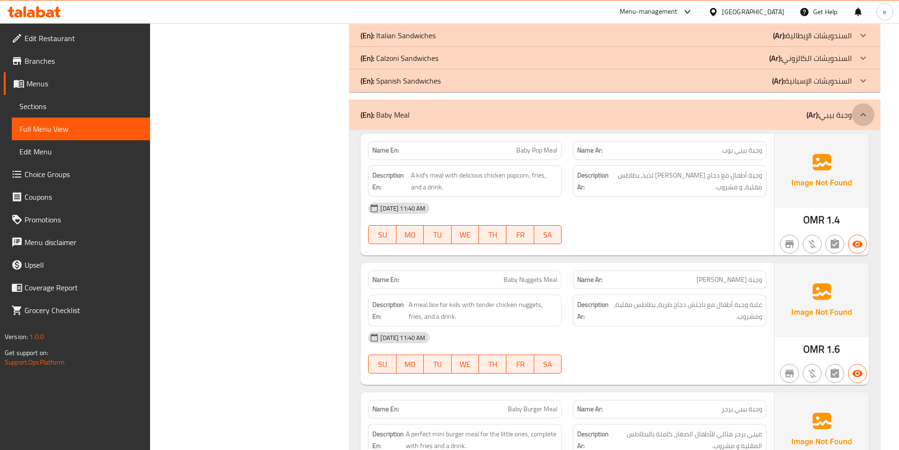
click at [867, 120] on icon at bounding box center [863, 114] width 11 height 11
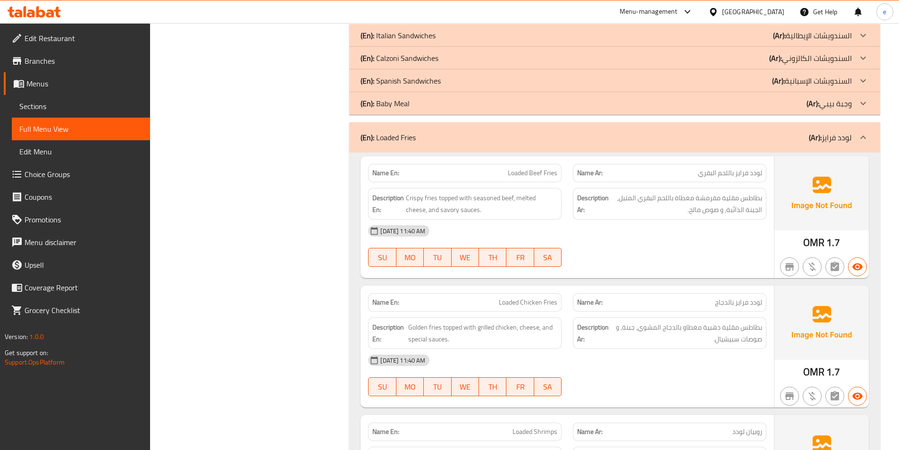
click at [863, 131] on div at bounding box center [863, 137] width 23 height 23
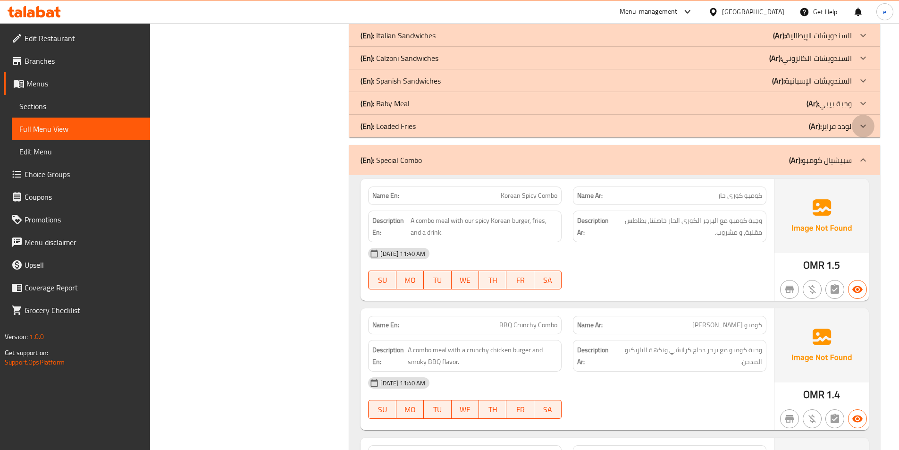
click at [869, 130] on div at bounding box center [863, 126] width 23 height 23
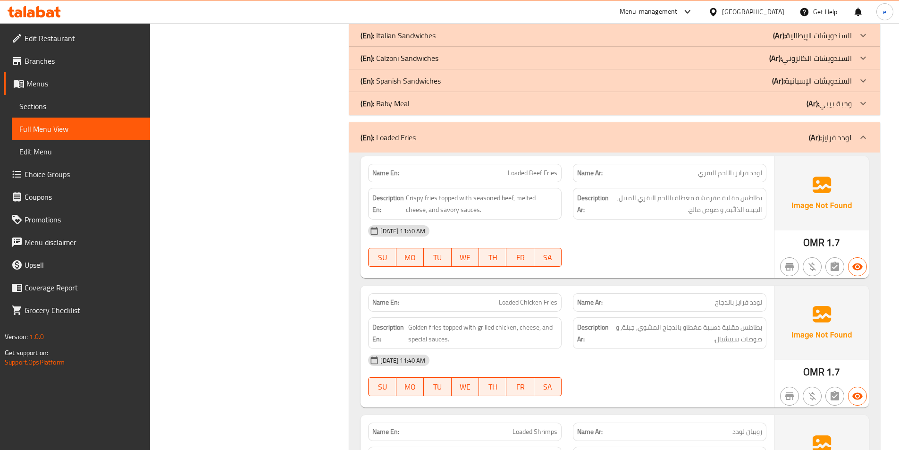
click at [863, 136] on icon at bounding box center [863, 136] width 6 height 3
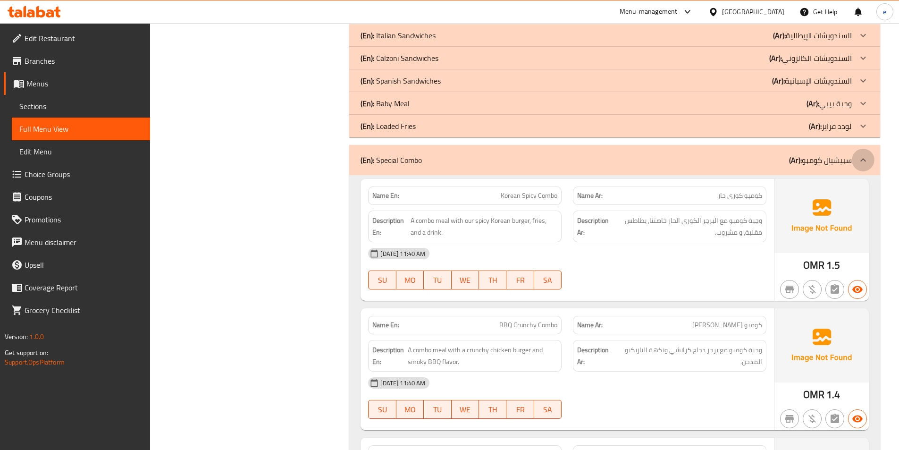
click at [861, 163] on icon at bounding box center [863, 159] width 11 height 11
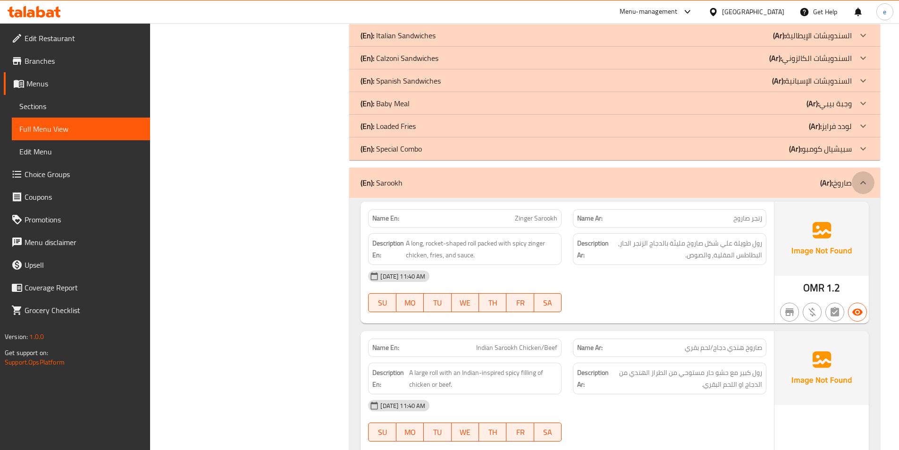
click at [865, 187] on icon at bounding box center [863, 182] width 11 height 11
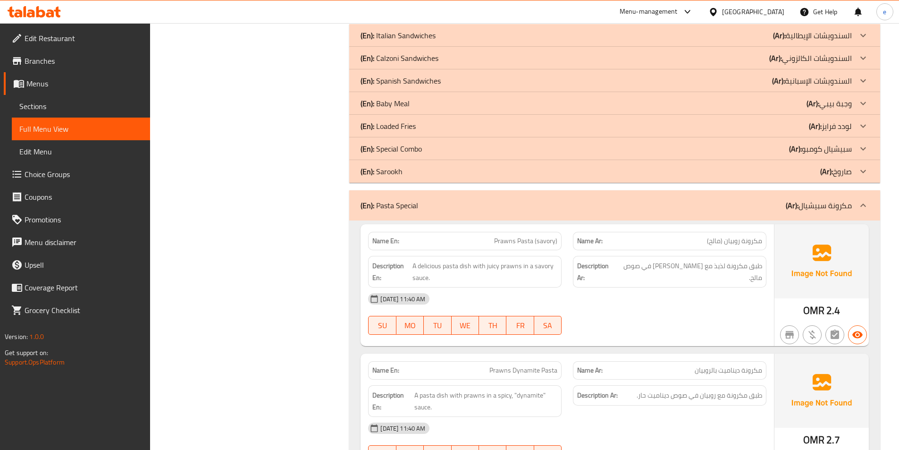
click at [864, 208] on icon at bounding box center [863, 205] width 11 height 11
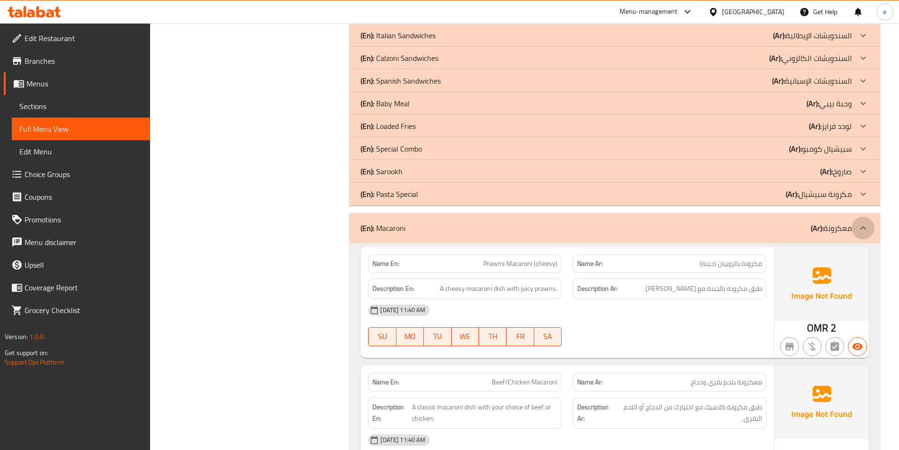
click at [865, 228] on icon at bounding box center [863, 227] width 6 height 3
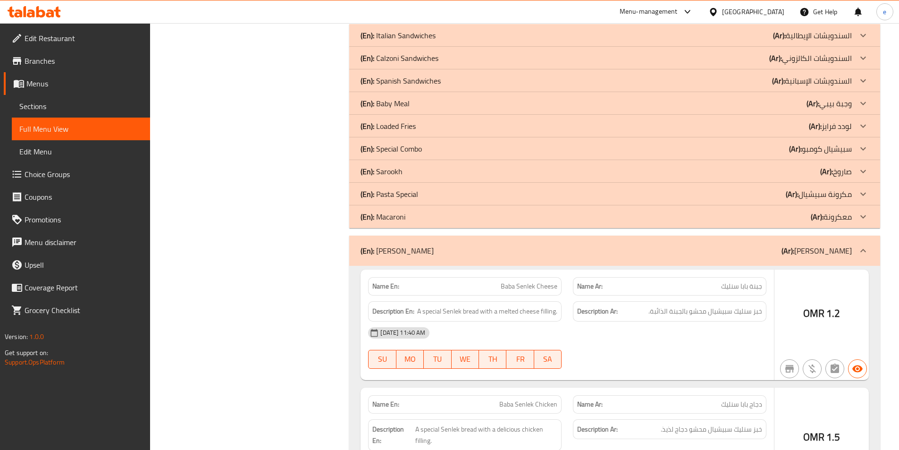
scroll to position [13263, 0]
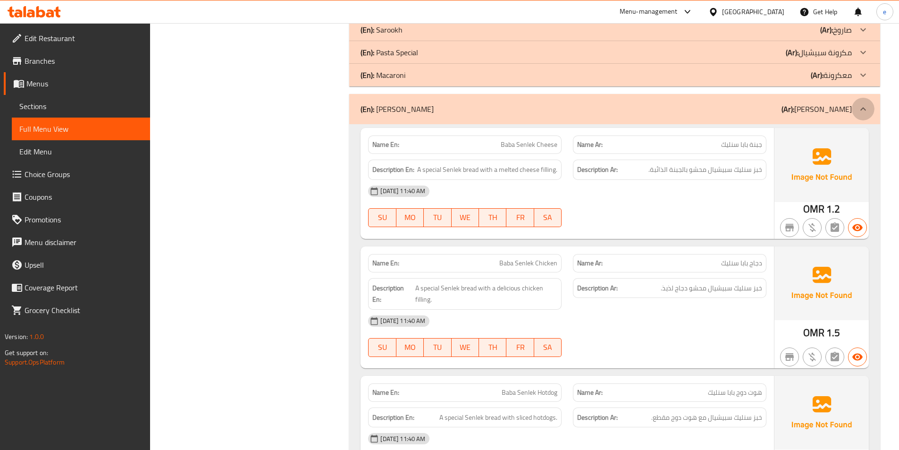
click at [858, 107] on icon at bounding box center [863, 108] width 11 height 11
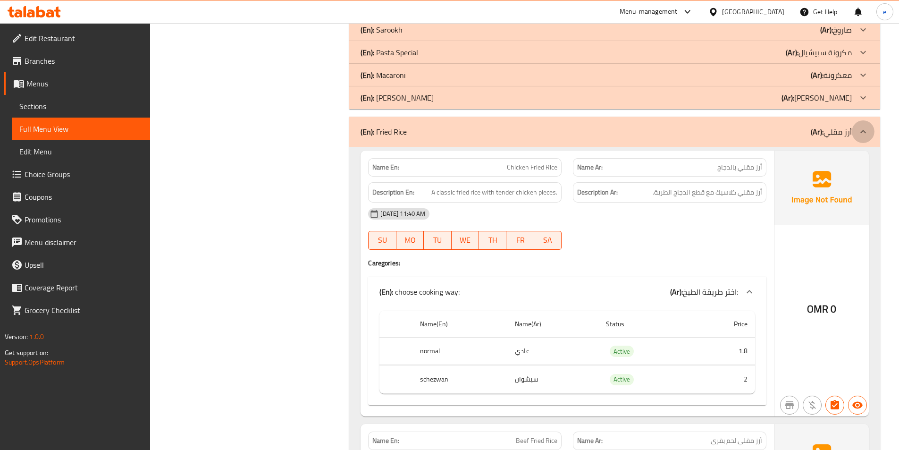
click at [862, 132] on icon at bounding box center [863, 131] width 11 height 11
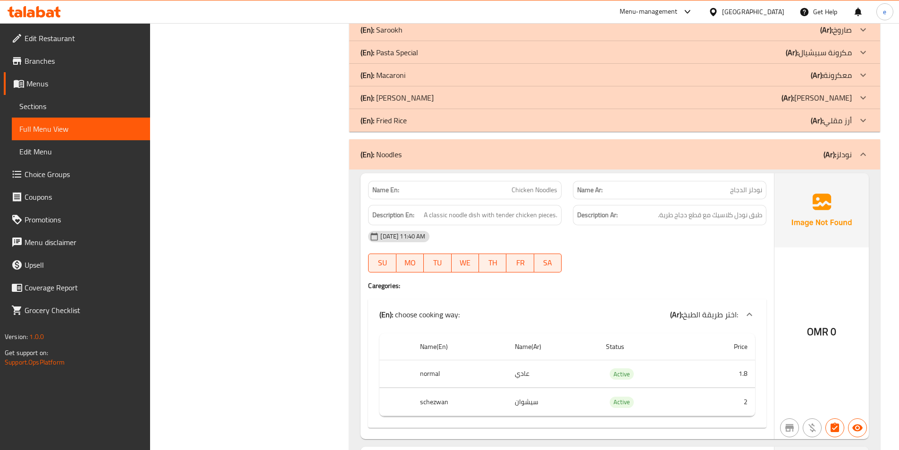
click at [868, 155] on icon at bounding box center [863, 154] width 11 height 11
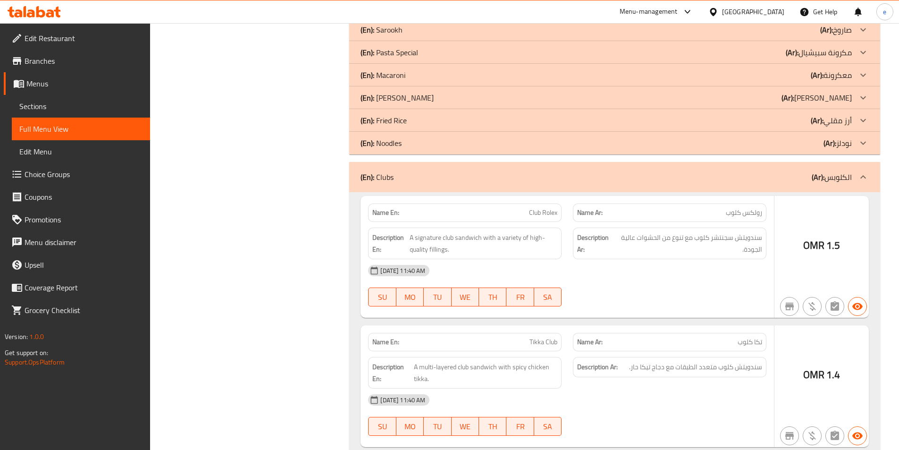
click at [868, 179] on icon at bounding box center [863, 176] width 11 height 11
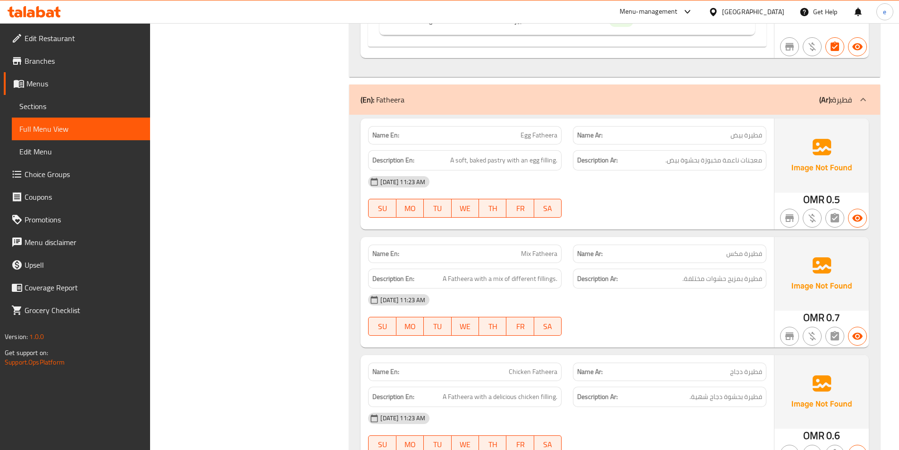
scroll to position [9658, 0]
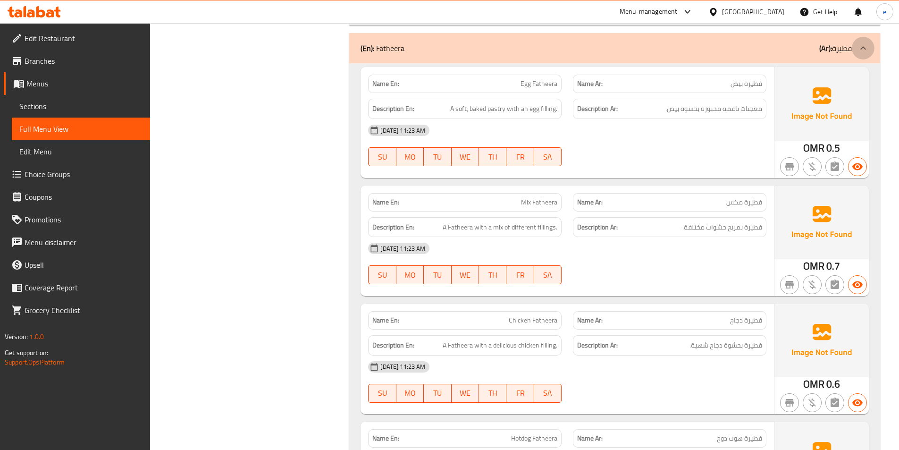
click at [865, 46] on icon at bounding box center [863, 47] width 11 height 11
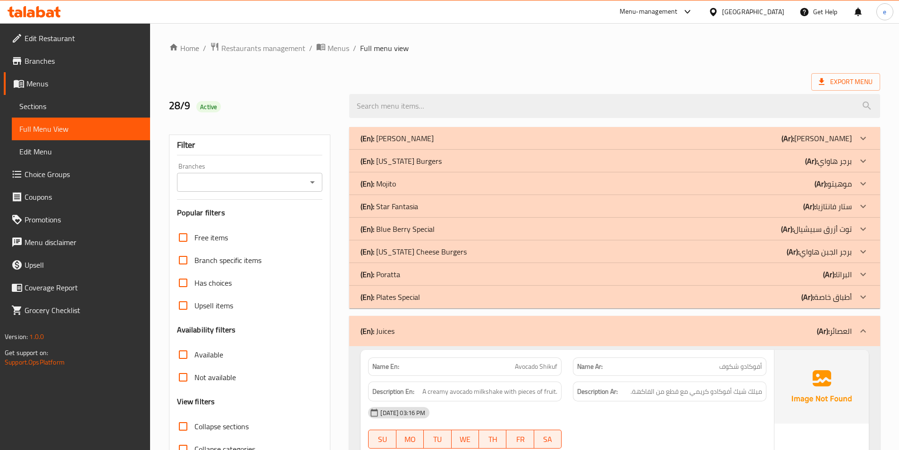
scroll to position [47, 0]
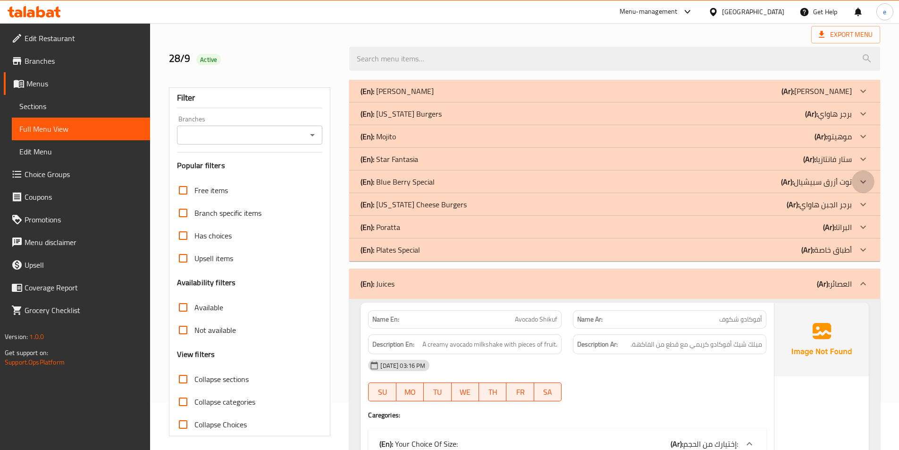
click at [867, 181] on icon at bounding box center [863, 181] width 11 height 11
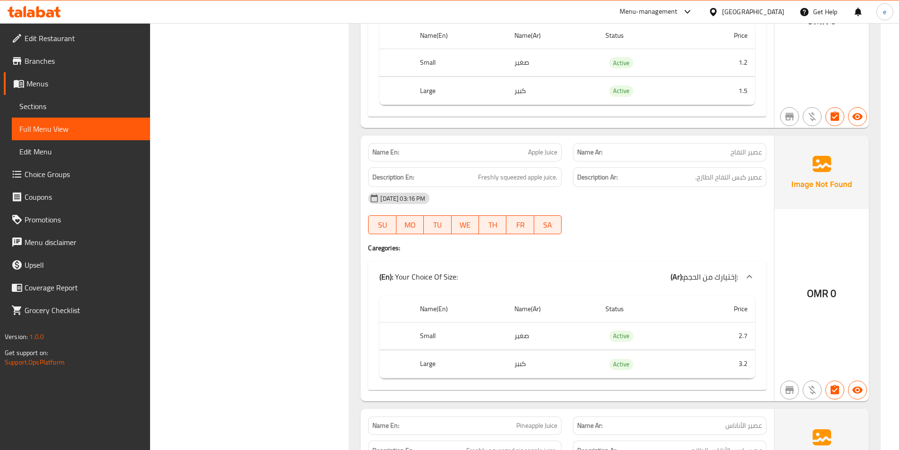
scroll to position [5849, 0]
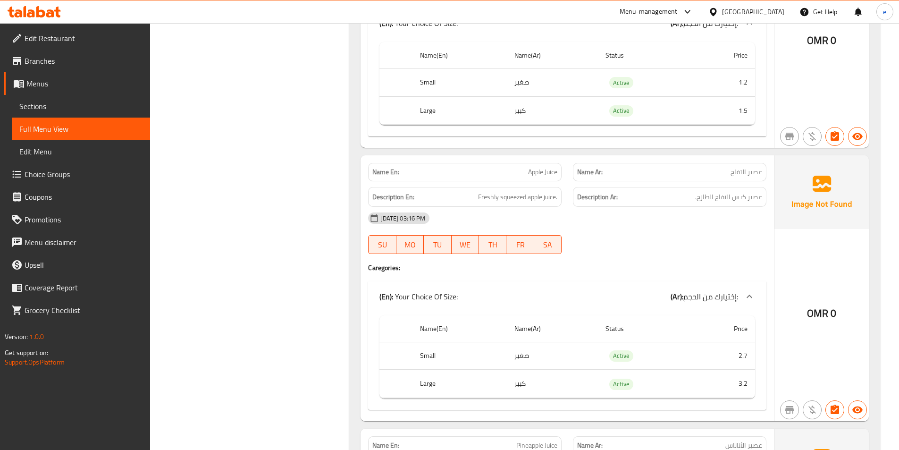
click at [84, 174] on span "Choice Groups" at bounding box center [84, 173] width 118 height 11
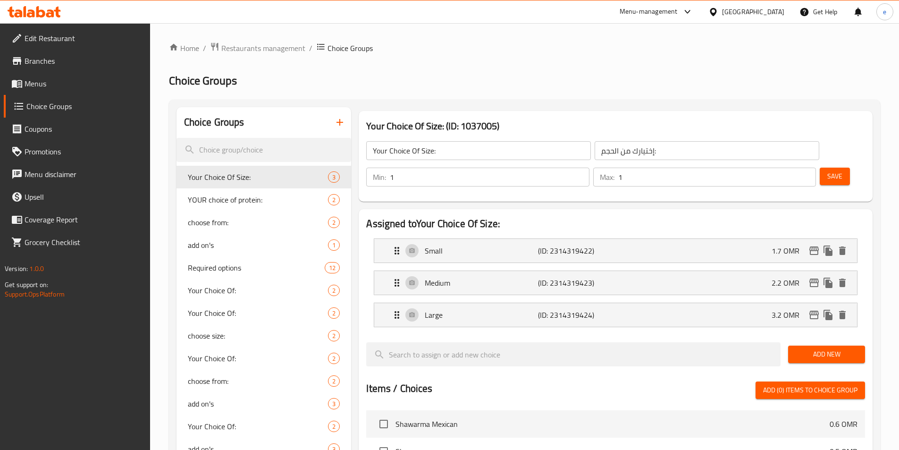
click at [339, 123] on div at bounding box center [449, 225] width 899 height 450
click at [340, 118] on icon "button" at bounding box center [339, 122] width 11 height 11
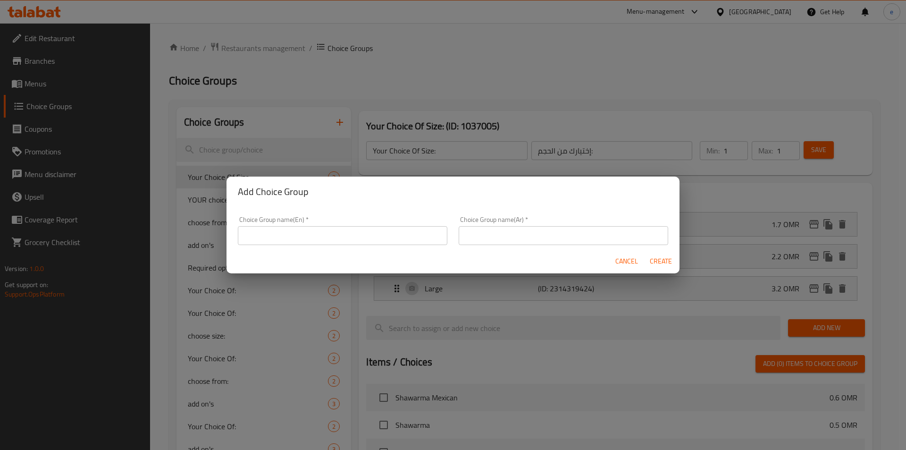
click at [321, 227] on input "text" at bounding box center [343, 235] width 210 height 19
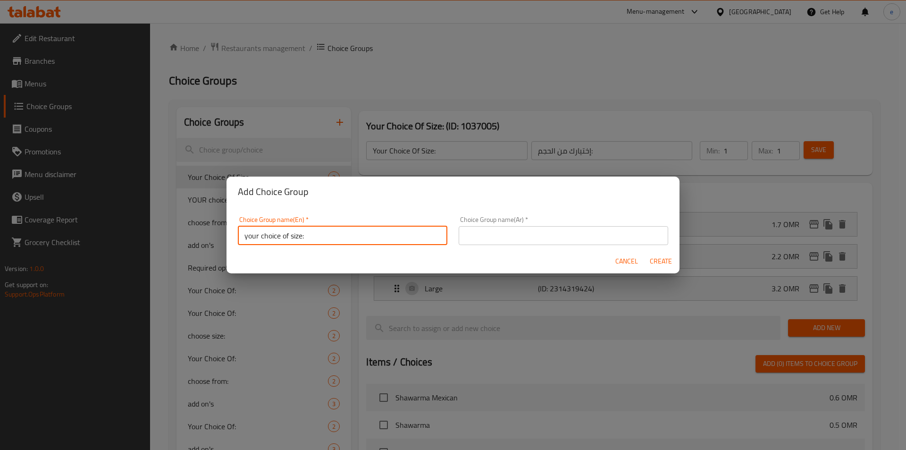
type input "your choice of size:"
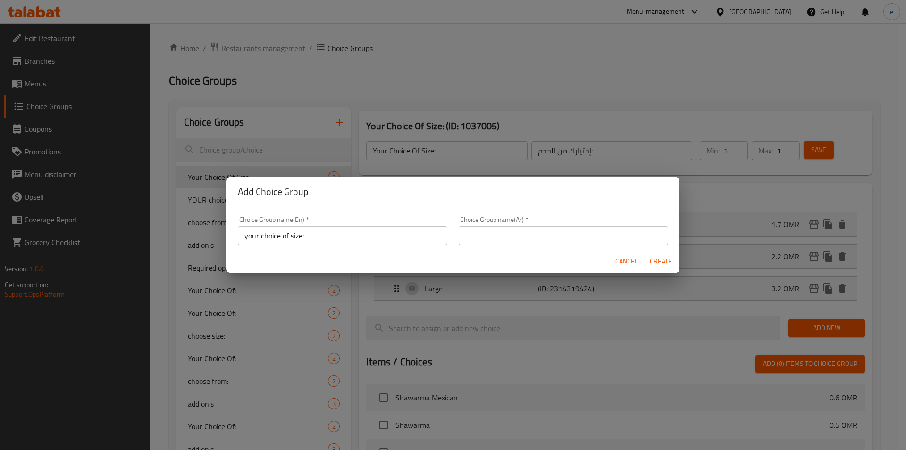
click at [496, 238] on input "text" at bounding box center [564, 235] width 210 height 19
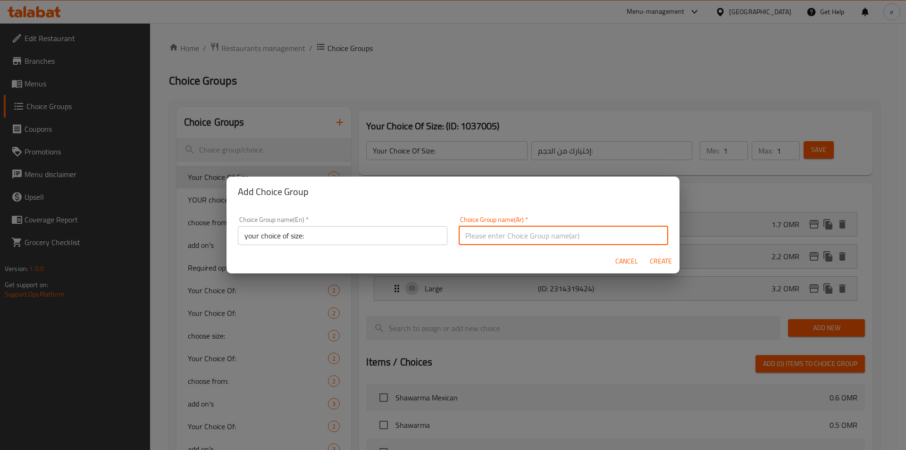
paste input "إختيارك من الحجم:"
type input "إختيارك من الحجم:"
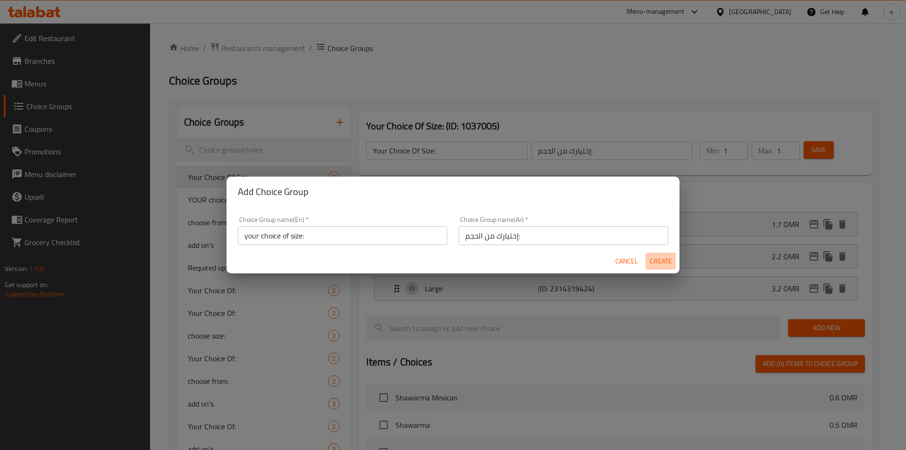
click at [660, 264] on span "Create" at bounding box center [660, 261] width 23 height 12
type input "your choice of size:"
type input "0"
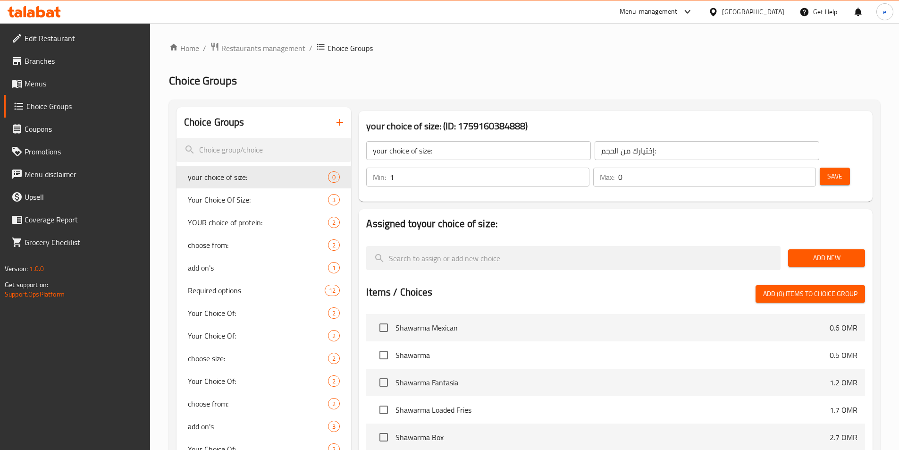
type input "1"
click at [589, 168] on input "1" at bounding box center [489, 177] width 199 height 19
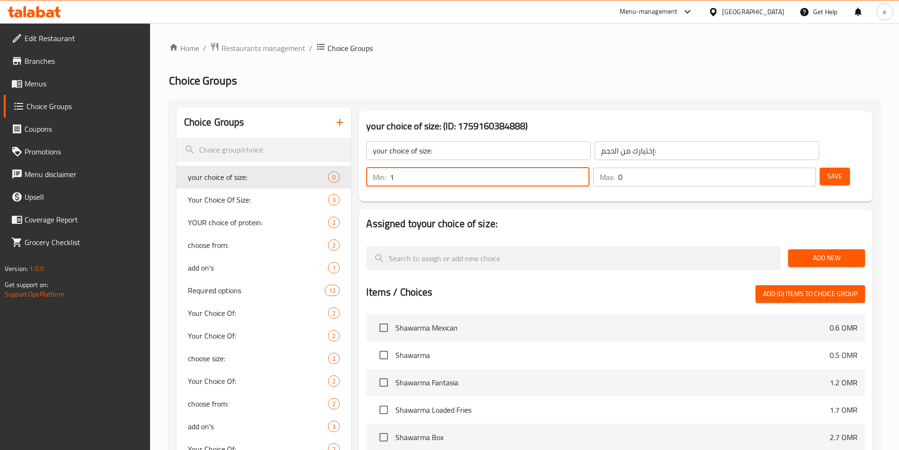
type input "1"
click at [791, 168] on input "1" at bounding box center [717, 177] width 198 height 19
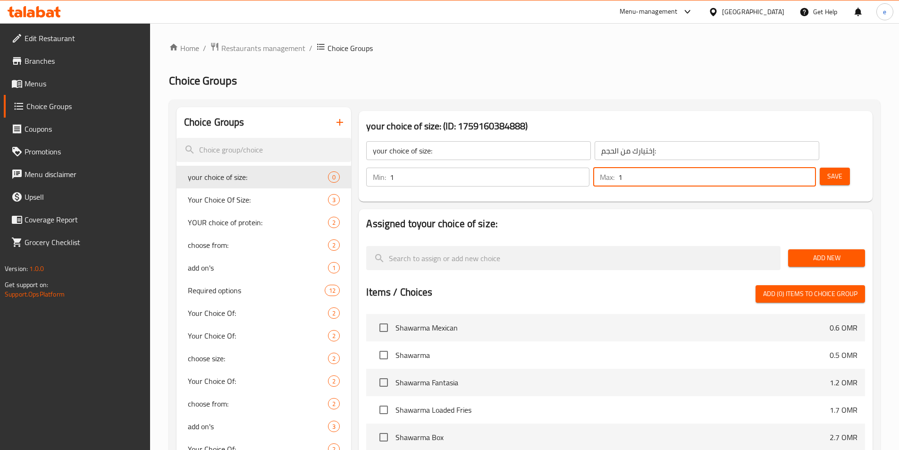
click at [828, 252] on span "Add New" at bounding box center [827, 258] width 62 height 12
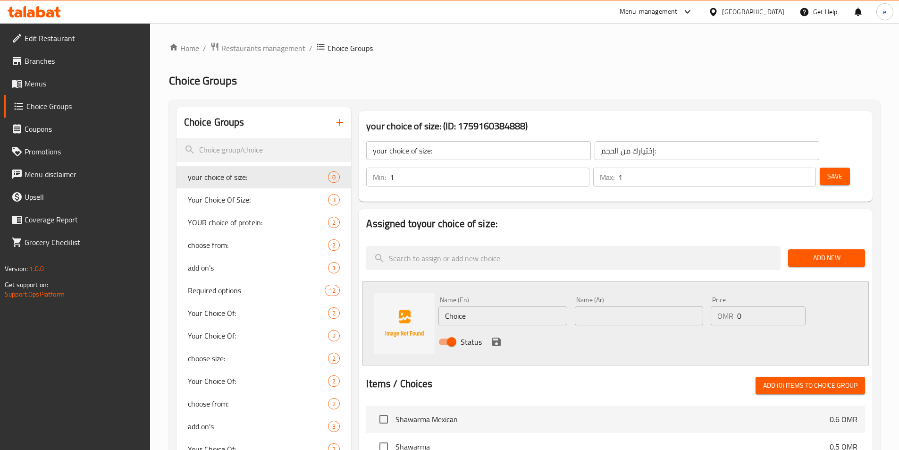
click at [488, 306] on input "Choice" at bounding box center [502, 315] width 128 height 19
type input "l"
type input "small"
click at [615, 299] on div "Name (Ar) Name (Ar)" at bounding box center [639, 311] width 136 height 36
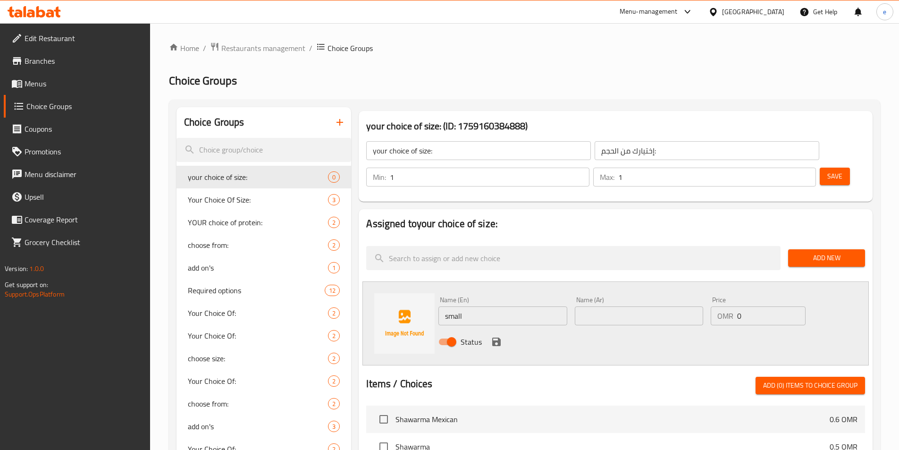
click at [613, 306] on input "text" at bounding box center [639, 315] width 128 height 19
type input "ق"
type input "ث"
type input "ص"
click at [758, 306] on input "0" at bounding box center [771, 315] width 68 height 19
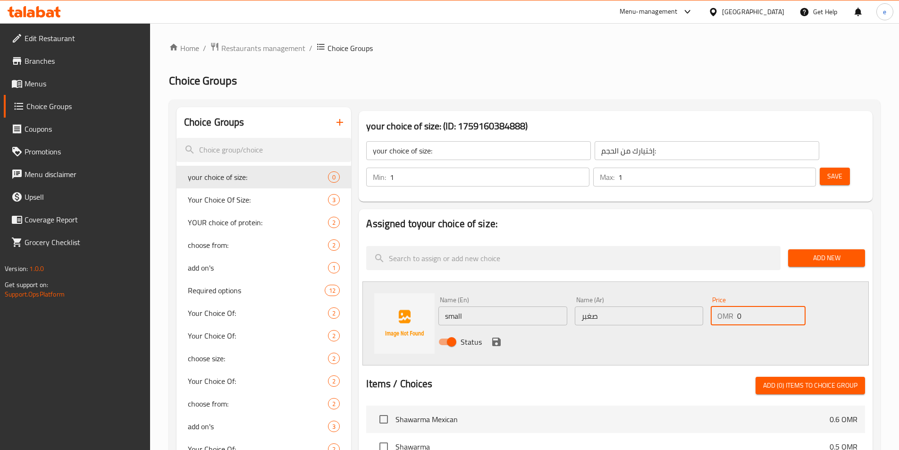
click at [758, 306] on input "0" at bounding box center [771, 315] width 68 height 19
click at [583, 306] on input "صغبر" at bounding box center [639, 315] width 128 height 19
click at [585, 306] on input "صغبر" at bounding box center [639, 315] width 128 height 19
type input "صغير"
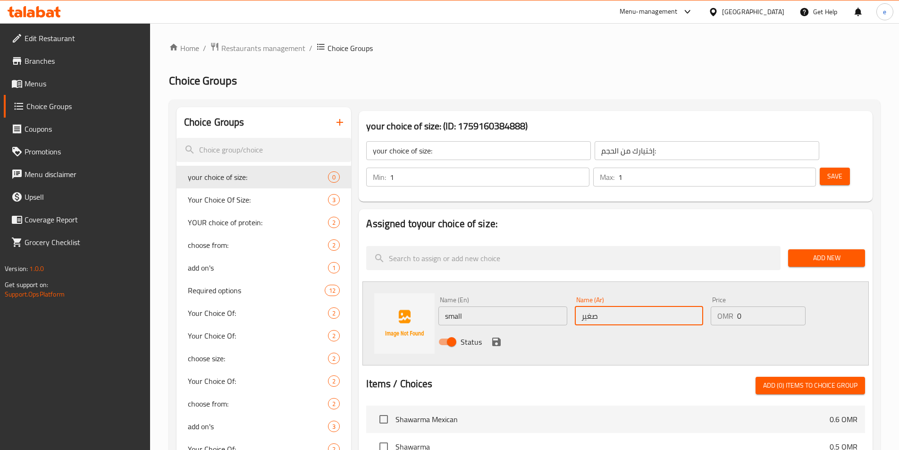
click at [749, 306] on input "0" at bounding box center [771, 315] width 68 height 19
click at [748, 306] on input "0" at bounding box center [771, 315] width 68 height 19
drag, startPoint x: 752, startPoint y: 290, endPoint x: 732, endPoint y: 295, distance: 20.8
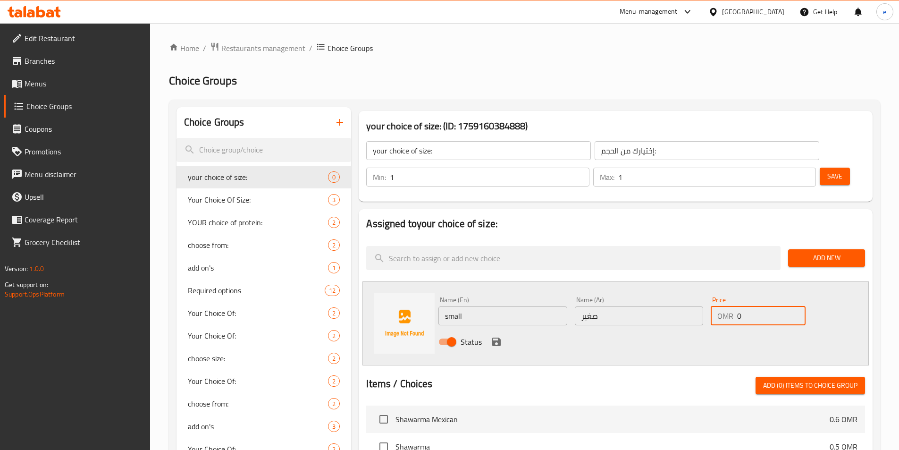
click at [732, 306] on div "OMR 0 Price" at bounding box center [758, 315] width 94 height 19
click at [736, 306] on div "OMR 0 Price" at bounding box center [758, 315] width 94 height 19
type input "2.7"
click at [496, 329] on div "Status" at bounding box center [639, 341] width 409 height 25
click at [497, 337] on icon "save" at bounding box center [496, 341] width 8 height 8
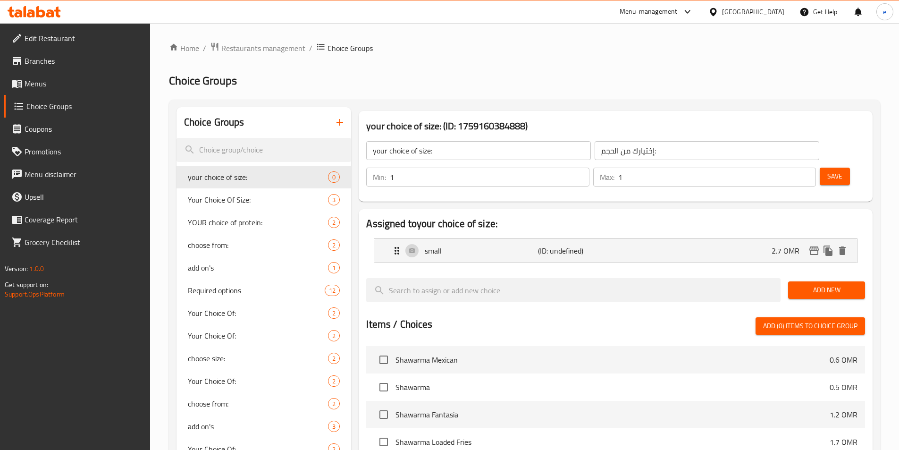
click at [825, 284] on span "Add New" at bounding box center [827, 290] width 62 height 12
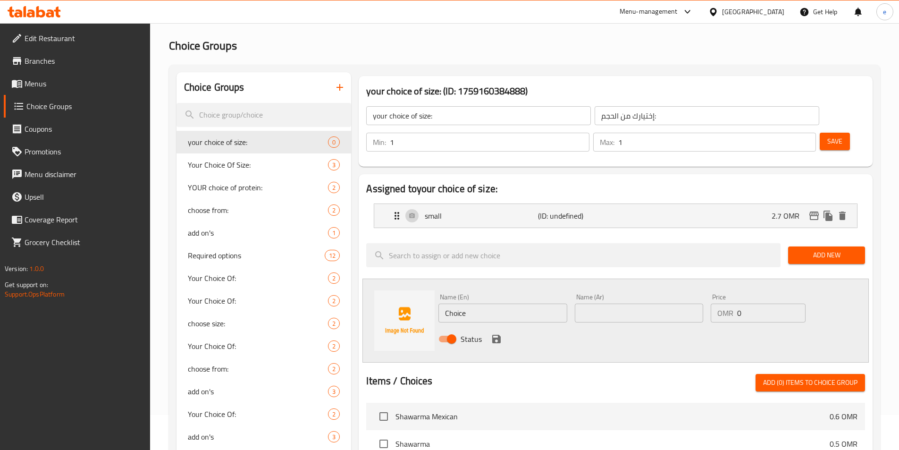
scroll to position [94, 0]
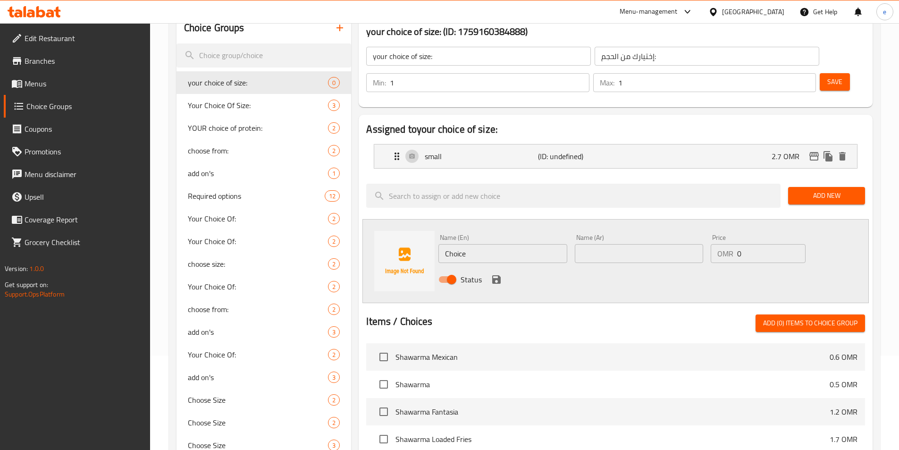
click at [516, 244] on input "Choice" at bounding box center [502, 253] width 128 height 19
paste input "Your Choice Of Size:"
type input "Your Choice Of Size:"
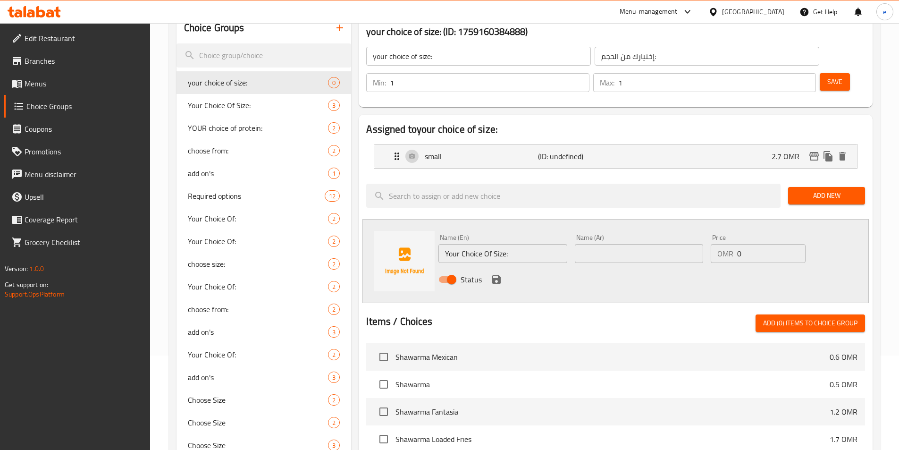
click at [644, 244] on input "text" at bounding box center [639, 253] width 128 height 19
paste input "إختيارك من الحجم:"
type input "إختيارك من الحجم:"
drag, startPoint x: 662, startPoint y: 226, endPoint x: 503, endPoint y: 226, distance: 159.5
click at [503, 230] on div "Name (En) Your Choice Of Size: Name (En) Name (Ar) إختيارك من الحجم: Name (Ar) …" at bounding box center [639, 261] width 409 height 62
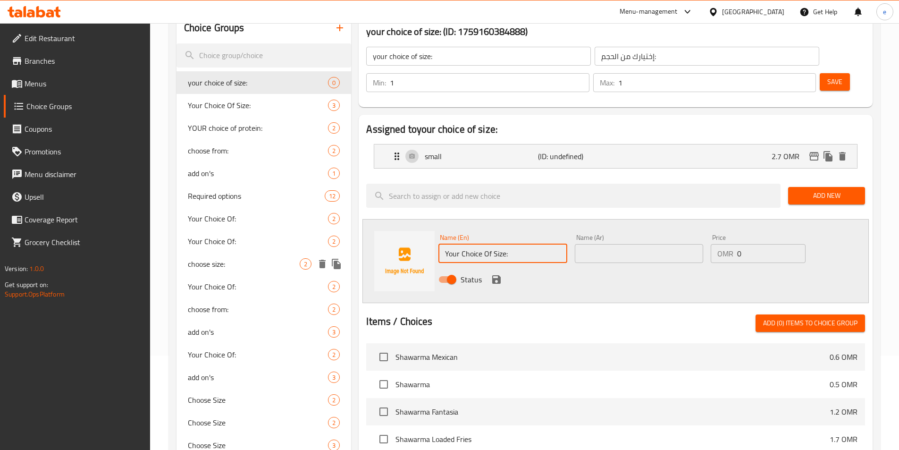
drag, startPoint x: 527, startPoint y: 227, endPoint x: 301, endPoint y: 259, distance: 228.3
click at [244, 260] on div "Choice Groups your choice of size: 0 Your Choice Of Size: 3 YOUR choice of prot…" at bounding box center [527, 350] width 700 height 674
click at [500, 244] on input "text" at bounding box center [502, 253] width 128 height 19
paste input "Large"
type input "Large"
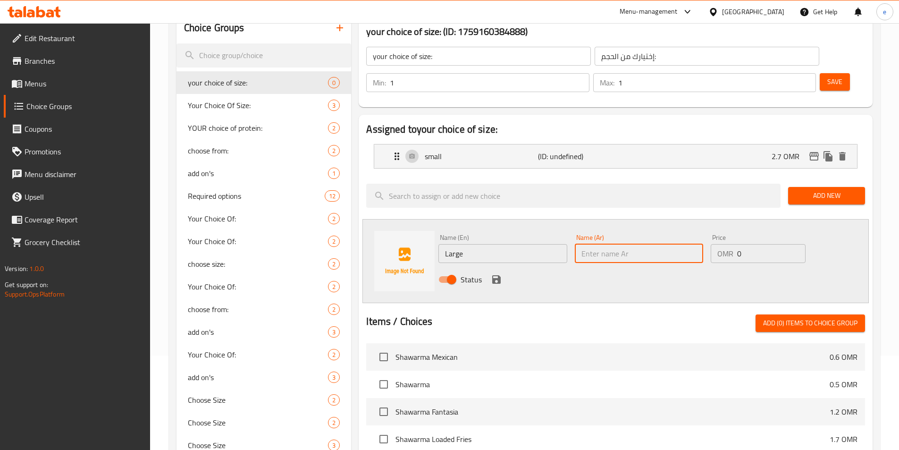
click at [646, 244] on input "text" at bounding box center [639, 253] width 128 height 19
click at [650, 244] on input "text" at bounding box center [639, 253] width 128 height 19
click at [623, 244] on input "text" at bounding box center [639, 253] width 128 height 19
drag, startPoint x: 664, startPoint y: 228, endPoint x: 575, endPoint y: 228, distance: 89.2
click at [664, 244] on input "text" at bounding box center [639, 253] width 128 height 19
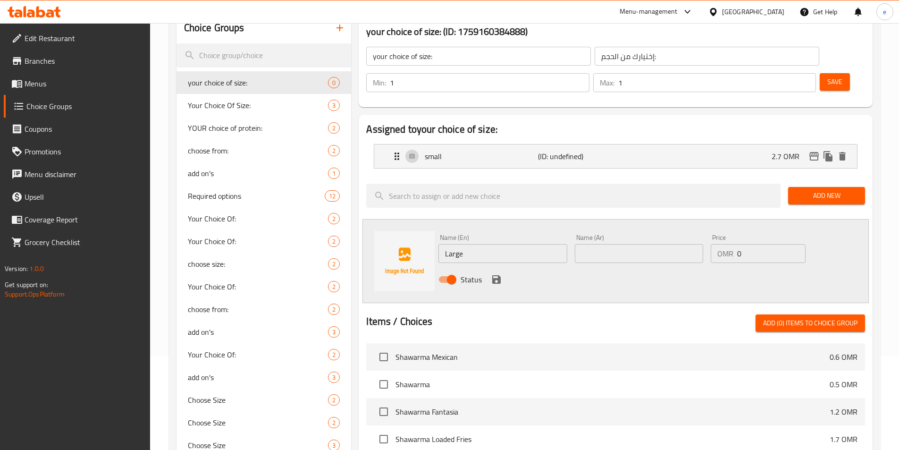
click at [672, 244] on input "text" at bounding box center [639, 253] width 128 height 19
paste input "كبير"
type input "كبير"
click at [763, 244] on input "0" at bounding box center [771, 253] width 68 height 19
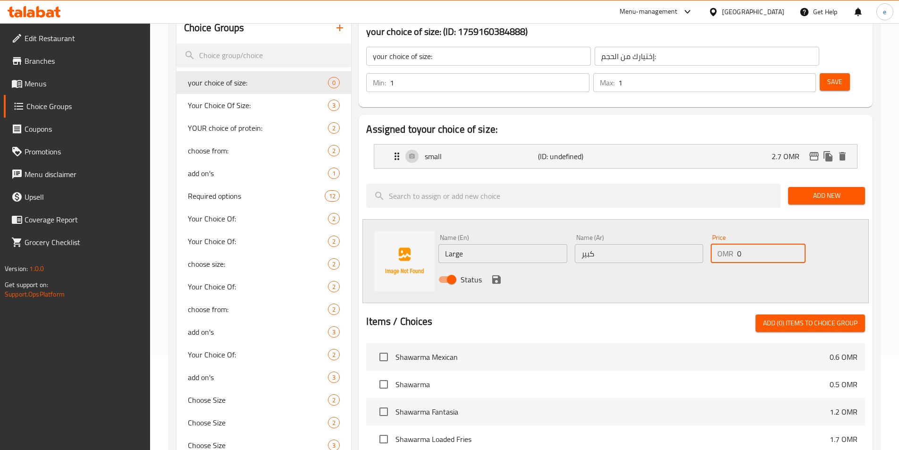
click at [763, 244] on input "0" at bounding box center [771, 253] width 68 height 19
type input "3.2"
click at [497, 274] on icon "save" at bounding box center [496, 279] width 11 height 11
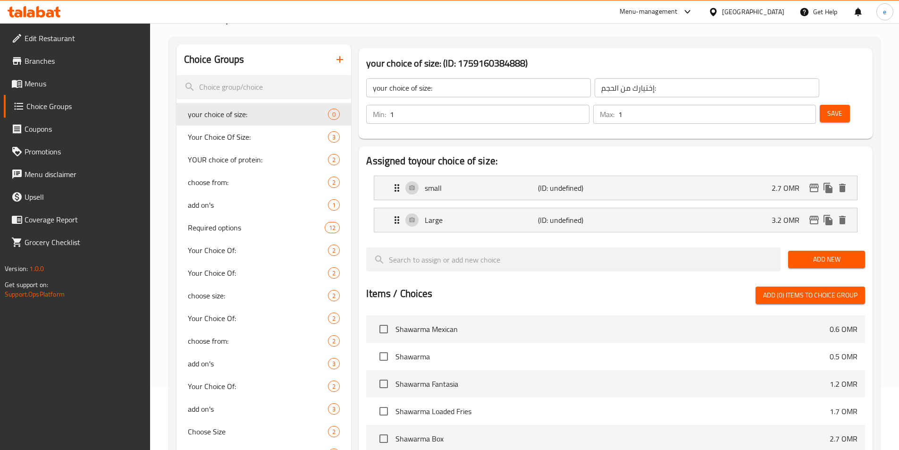
scroll to position [47, 0]
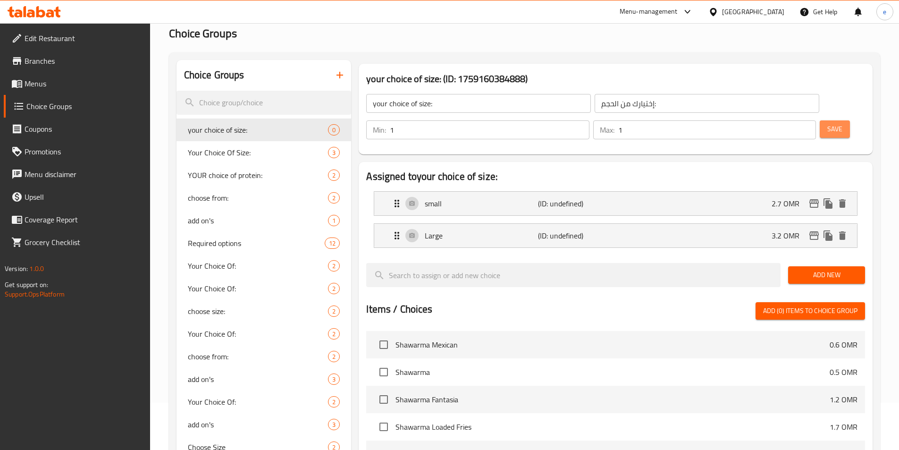
click at [827, 123] on span "Save" at bounding box center [834, 129] width 15 height 12
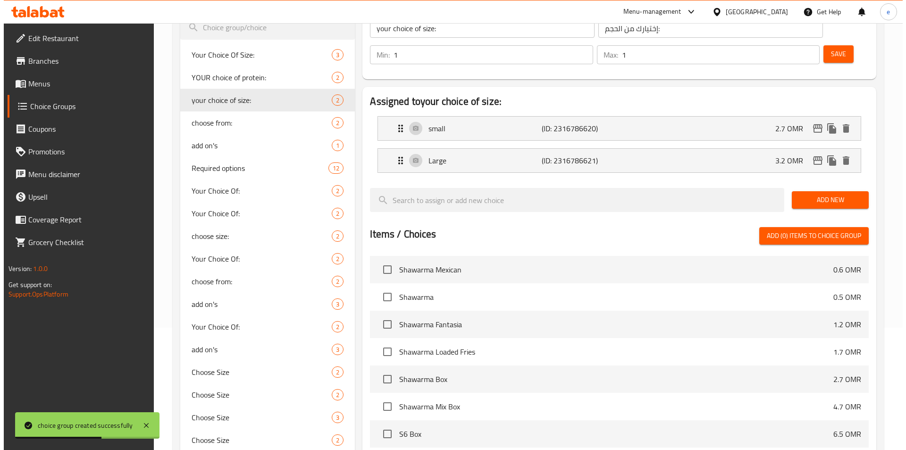
scroll to position [272, 0]
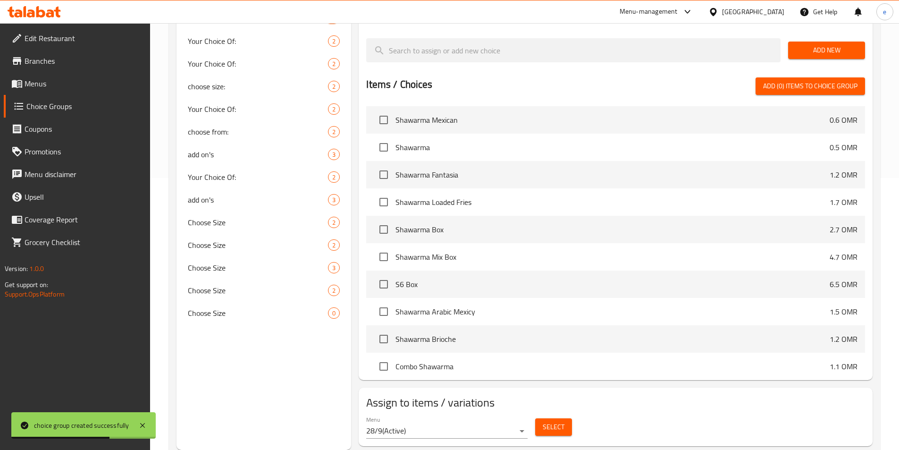
click at [544, 418] on button "Select" at bounding box center [553, 426] width 37 height 17
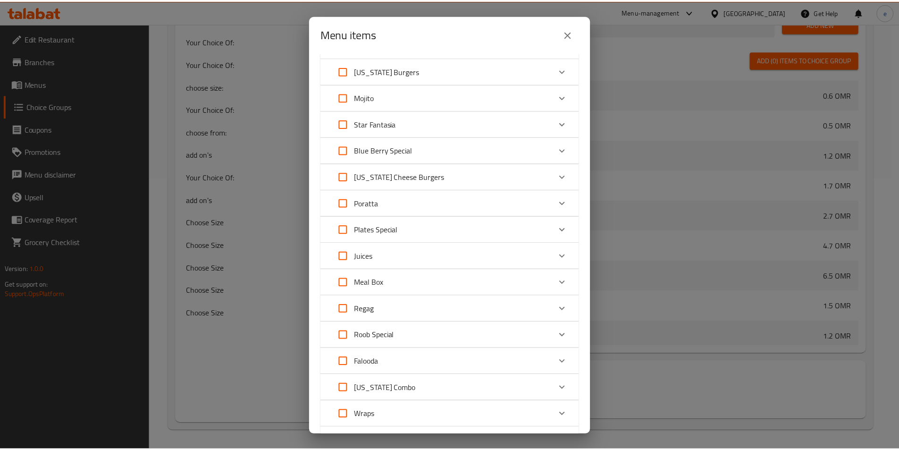
scroll to position [0, 0]
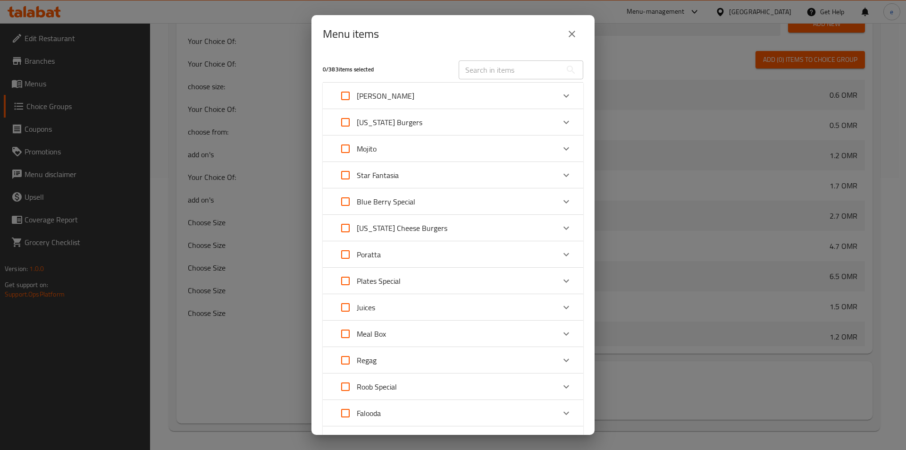
click at [487, 69] on input "text" at bounding box center [510, 69] width 103 height 19
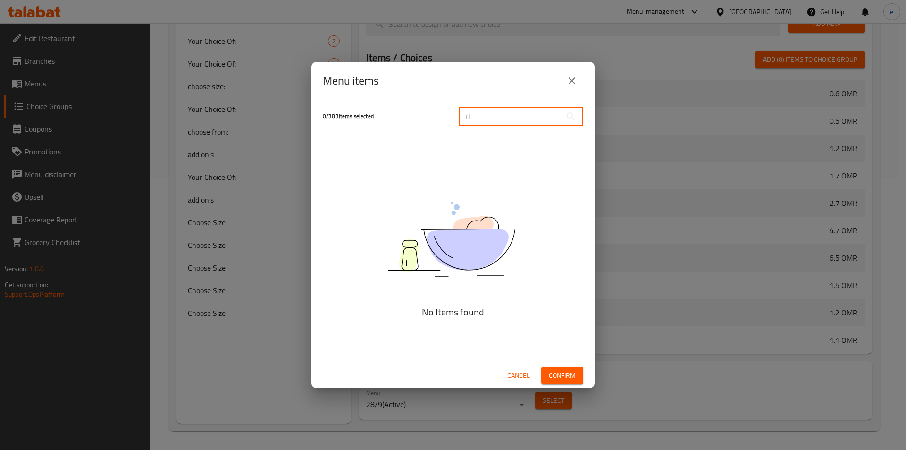
type input "ل"
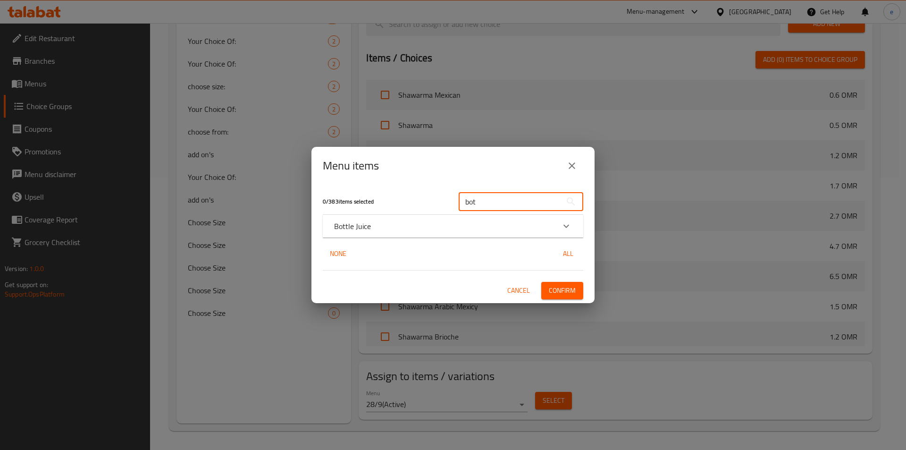
type input "bot"
click at [555, 228] on div "Bottle Juice" at bounding box center [444, 225] width 221 height 11
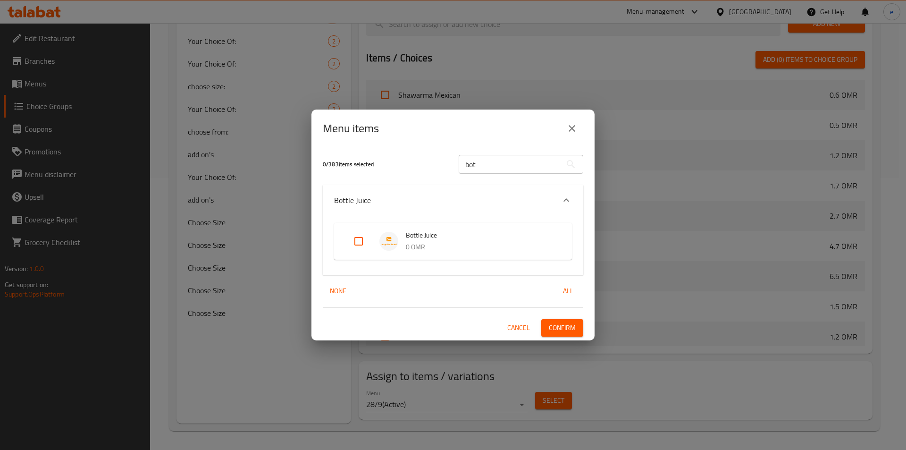
click at [355, 245] on input "Expand" at bounding box center [358, 241] width 23 height 23
checkbox input "true"
click at [552, 325] on span "Confirm" at bounding box center [562, 328] width 27 height 12
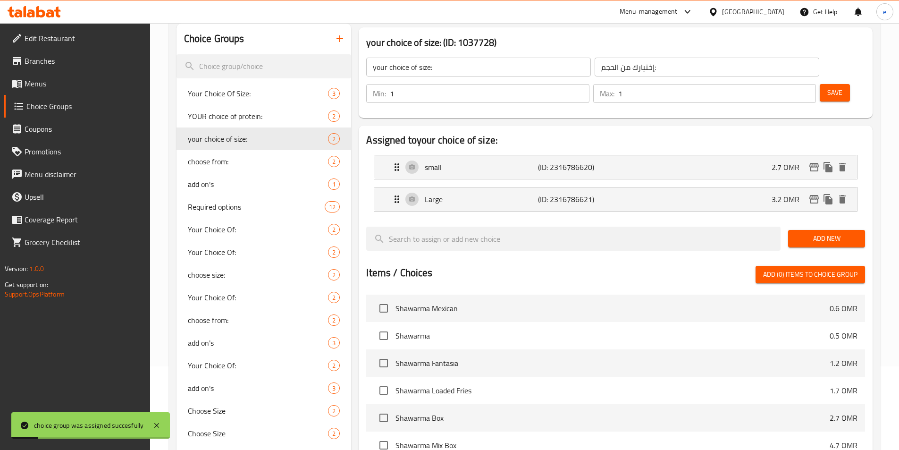
scroll to position [94, 0]
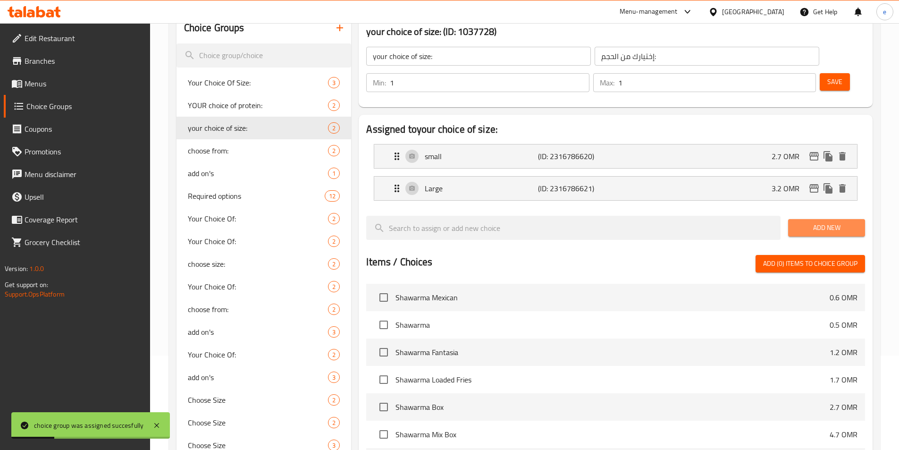
click at [825, 222] on span "Add New" at bounding box center [827, 228] width 62 height 12
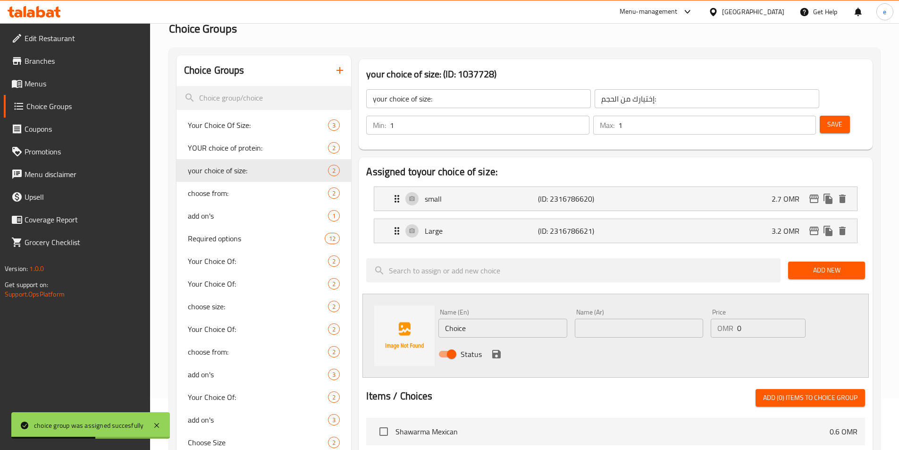
scroll to position [0, 0]
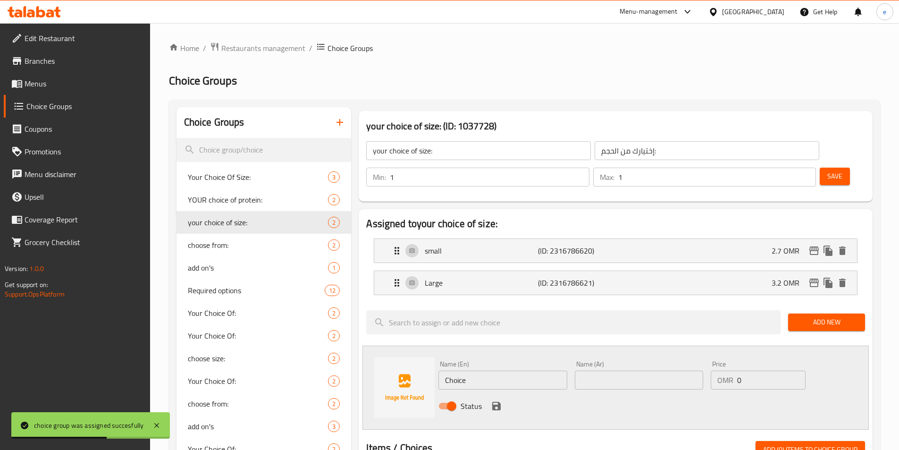
click at [339, 126] on icon "button" at bounding box center [339, 122] width 11 height 11
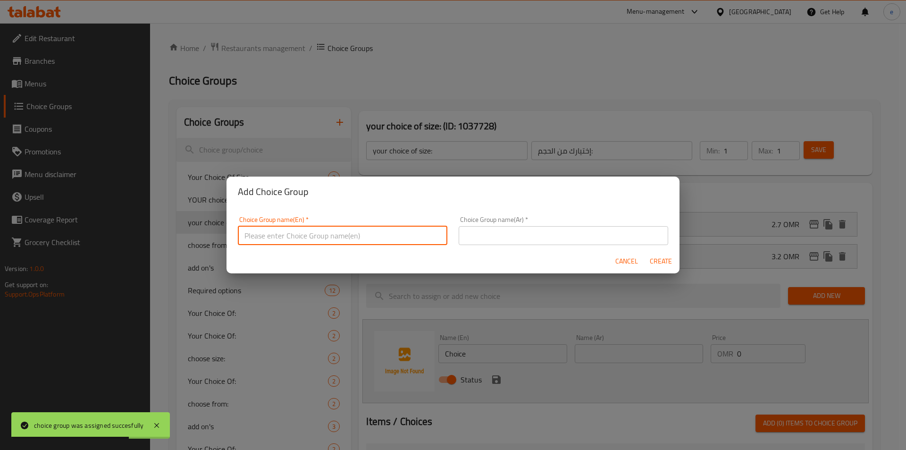
click at [373, 241] on input "text" at bounding box center [343, 235] width 210 height 19
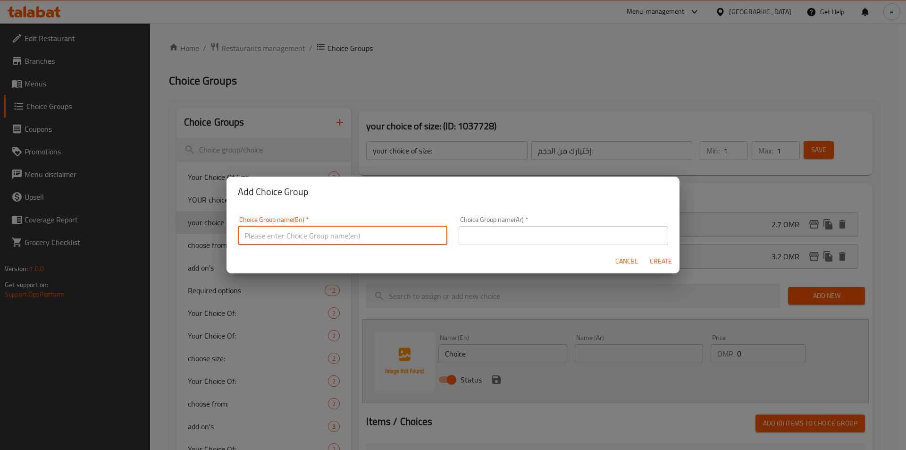
click at [373, 235] on input "text" at bounding box center [343, 235] width 210 height 19
paste input "Your Choice Of Size:"
type input "Your Choice Of Size:"
drag, startPoint x: 500, startPoint y: 232, endPoint x: 456, endPoint y: 242, distance: 44.9
click at [500, 232] on input "text" at bounding box center [564, 235] width 210 height 19
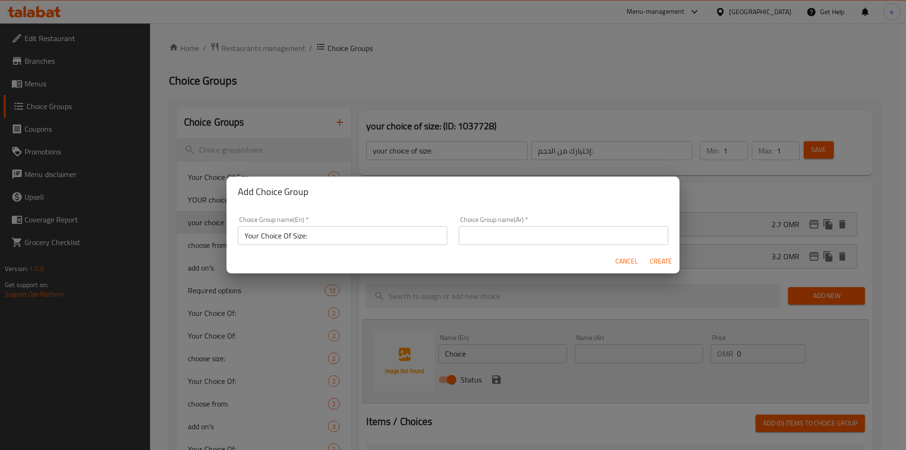
click at [594, 232] on input "text" at bounding box center [564, 235] width 210 height 19
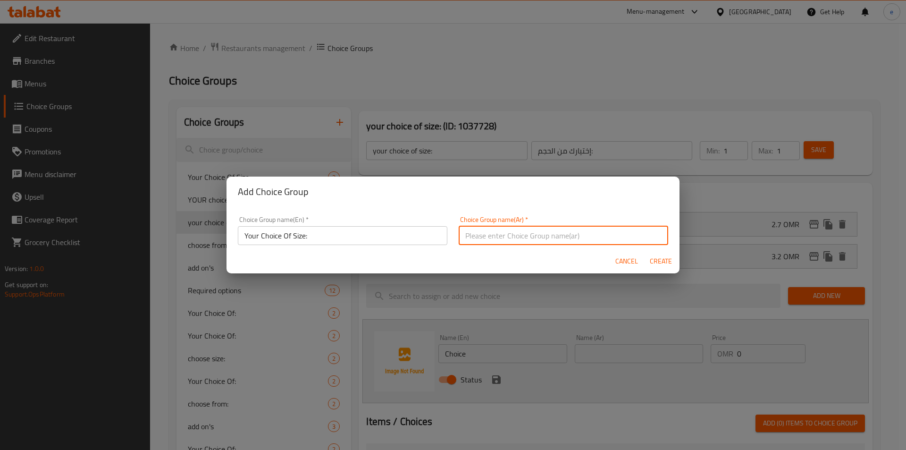
paste input "إختيارك من الحجم:"
type input "إختيارك من الحجم:"
click at [650, 260] on span "Create" at bounding box center [660, 261] width 23 height 12
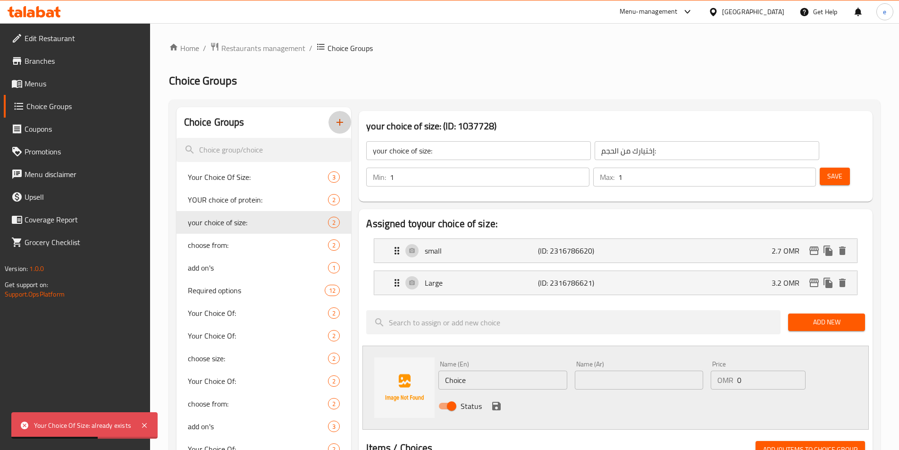
click at [338, 123] on icon "button" at bounding box center [340, 122] width 7 height 7
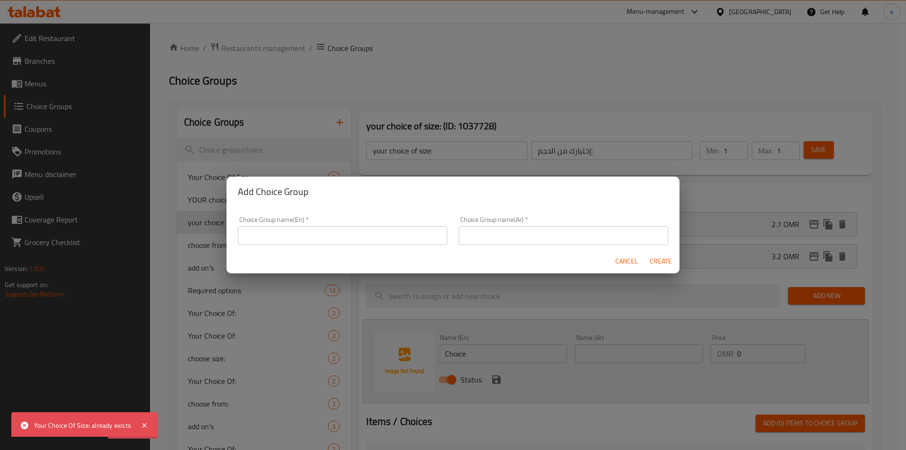
click at [374, 230] on input "text" at bounding box center [343, 235] width 210 height 19
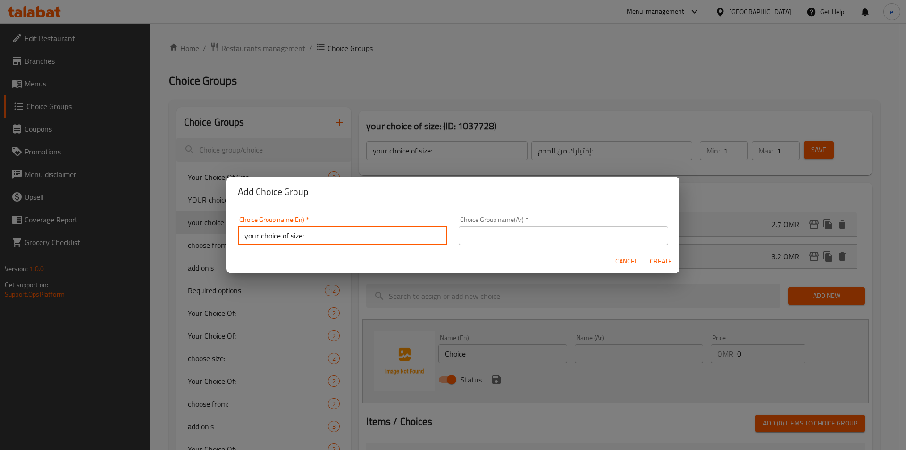
type input "your choice of size:"
click at [500, 236] on input "text" at bounding box center [564, 235] width 210 height 19
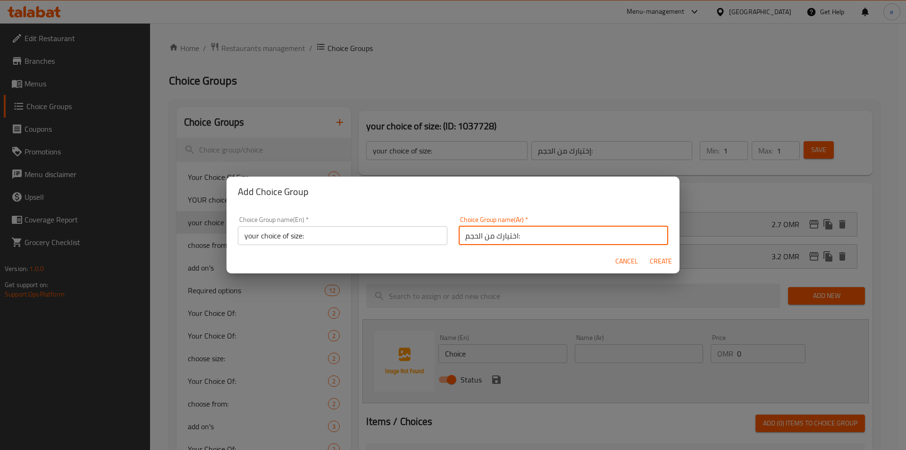
type input "اختيارك من الحجم:"
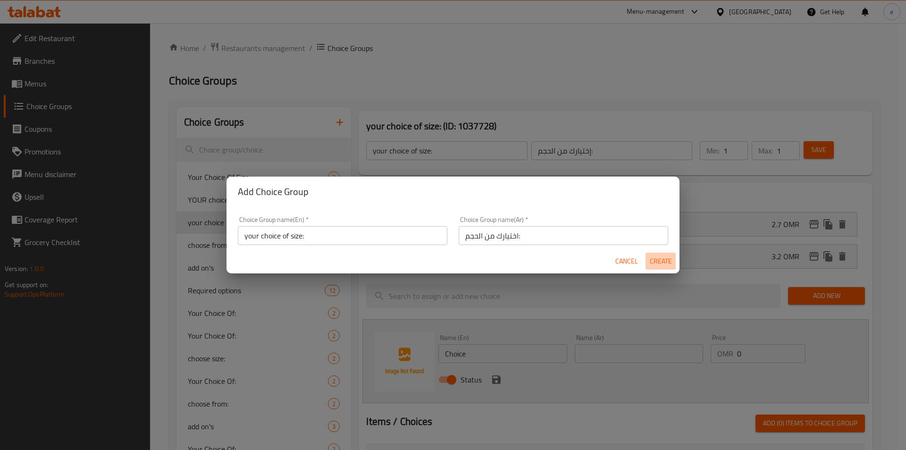
click at [661, 264] on span "Create" at bounding box center [660, 261] width 23 height 12
type input "your choice of size:"
type input "اختيارك من الحجم:"
type input "0"
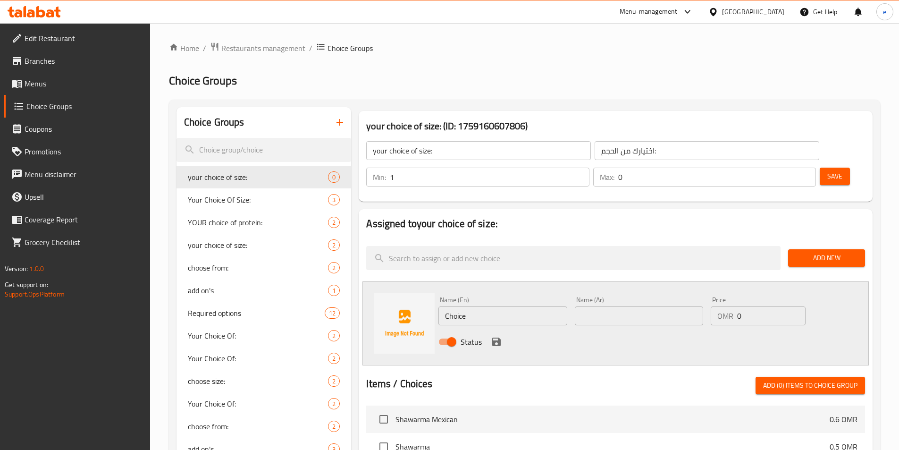
type input "1"
click at [589, 168] on input "1" at bounding box center [489, 177] width 199 height 19
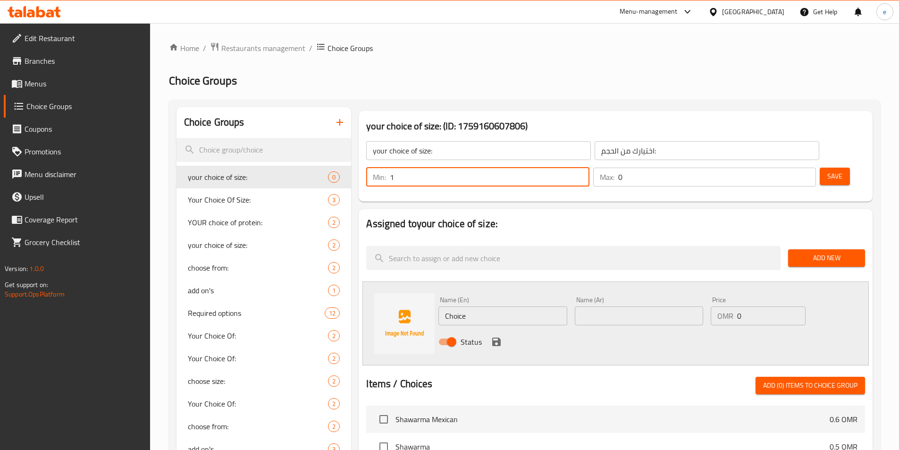
type input "1"
click at [791, 168] on input "1" at bounding box center [717, 177] width 198 height 19
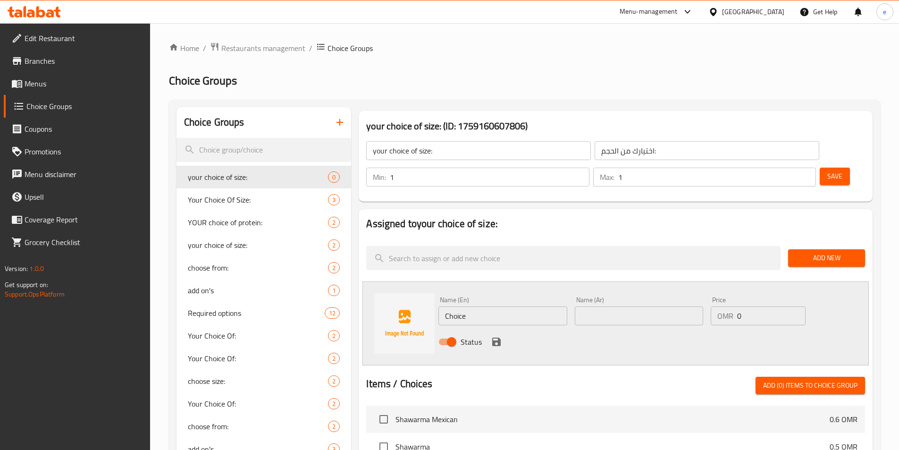
click at [473, 306] on input "Choice" at bounding box center [502, 315] width 128 height 19
click at [542, 306] on input "Choice" at bounding box center [502, 315] width 128 height 19
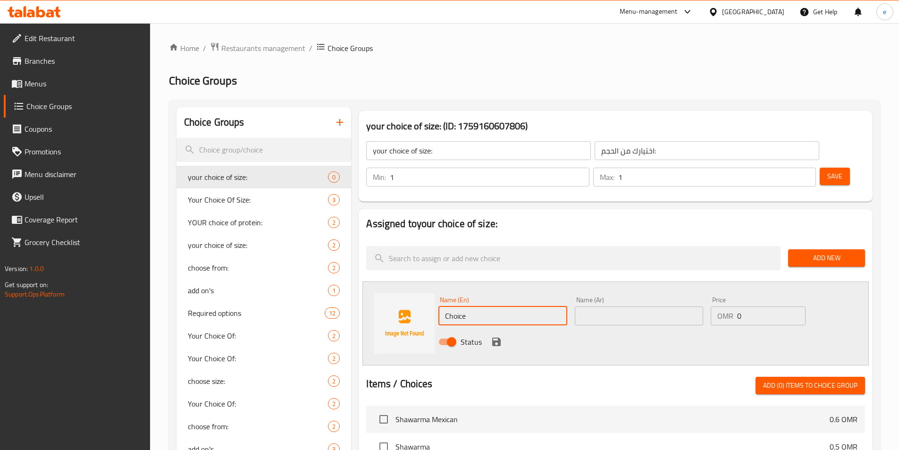
paste input "Small"
type input "Small"
click at [629, 299] on div "Name (Ar) Name (Ar)" at bounding box center [639, 311] width 136 height 36
click at [629, 306] on input "text" at bounding box center [639, 315] width 128 height 19
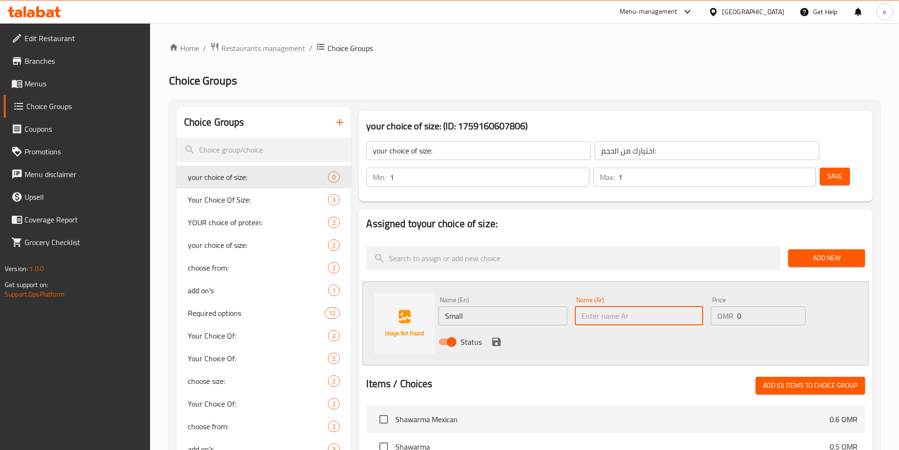
drag, startPoint x: 629, startPoint y: 295, endPoint x: 607, endPoint y: 299, distance: 22.0
click at [629, 306] on input "text" at bounding box center [639, 315] width 128 height 19
click at [592, 306] on input "text" at bounding box center [639, 315] width 128 height 19
paste input "صغير"
type input "صغير"
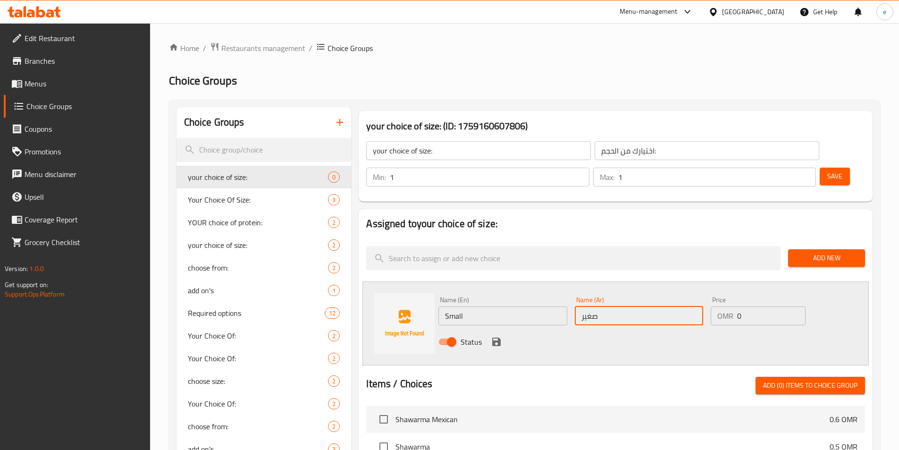
click at [758, 306] on input "0" at bounding box center [771, 315] width 68 height 19
type input "1.2"
click at [495, 337] on icon "save" at bounding box center [496, 341] width 8 height 8
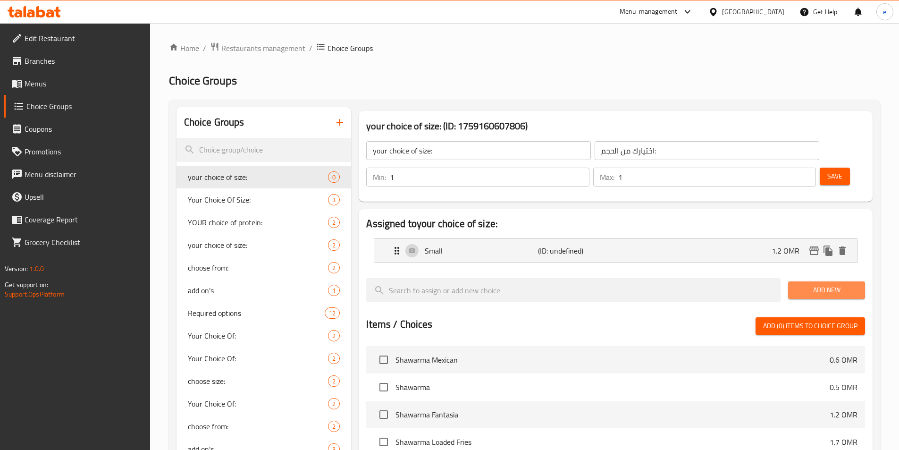
click at [825, 284] on span "Add New" at bounding box center [827, 290] width 62 height 12
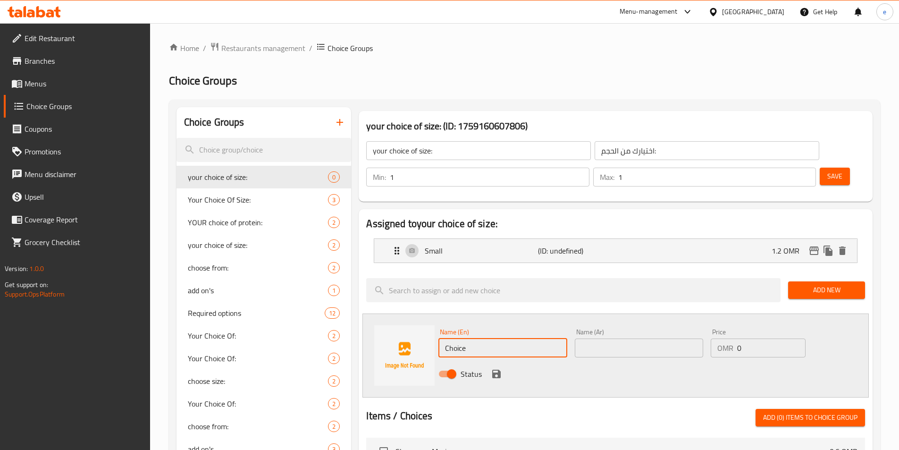
click at [492, 338] on input "Choice" at bounding box center [502, 347] width 128 height 19
click at [493, 338] on input "Choice" at bounding box center [502, 347] width 128 height 19
click at [532, 338] on input "Choice" at bounding box center [502, 347] width 128 height 19
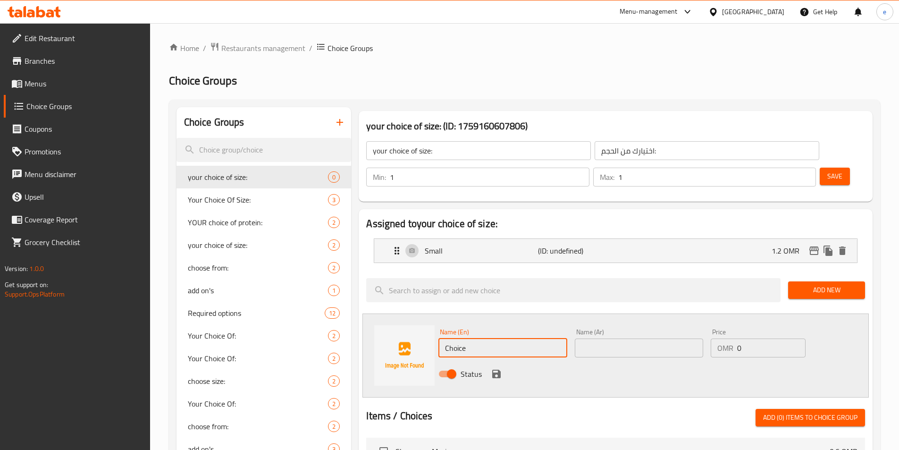
paste input "Larg"
type input "Large"
click at [618, 338] on input "text" at bounding box center [639, 347] width 128 height 19
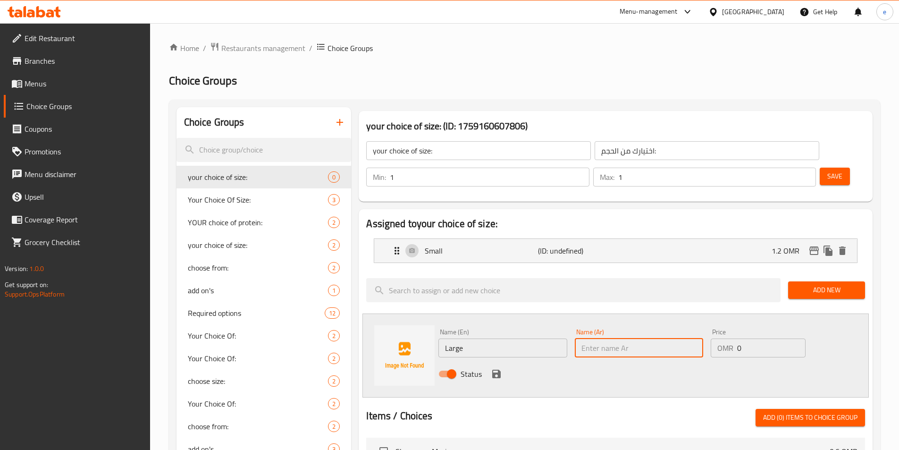
click at [650, 338] on input "text" at bounding box center [639, 347] width 128 height 19
paste input "كبير"
type input "كبير"
click at [749, 338] on input "0" at bounding box center [771, 347] width 68 height 19
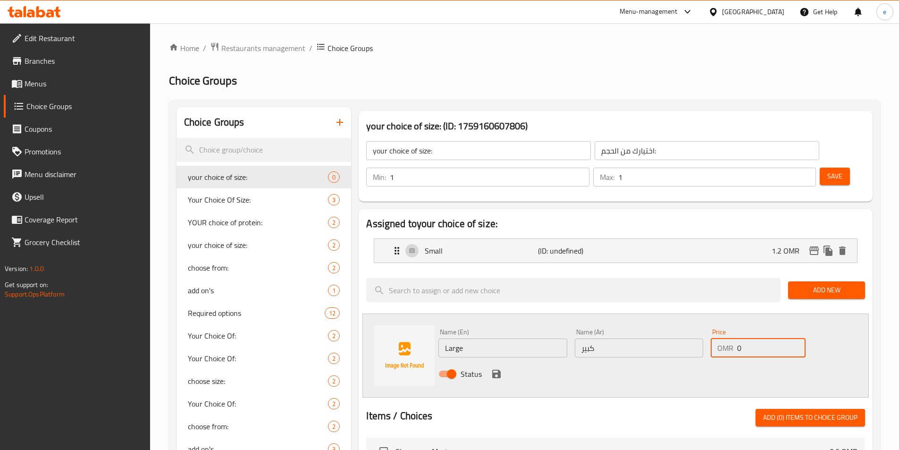
click at [749, 338] on input "0" at bounding box center [771, 347] width 68 height 19
drag, startPoint x: 749, startPoint y: 325, endPoint x: 729, endPoint y: 325, distance: 20.3
click at [729, 338] on div "OMR 0 Price" at bounding box center [758, 347] width 94 height 19
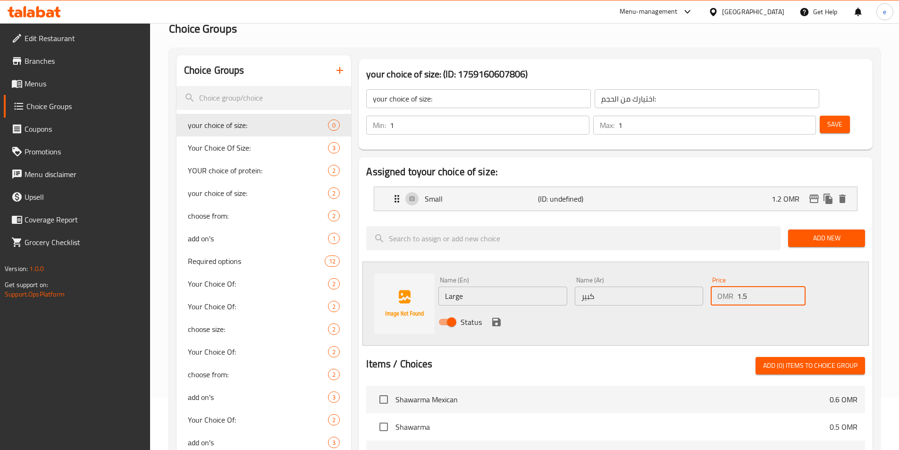
scroll to position [47, 0]
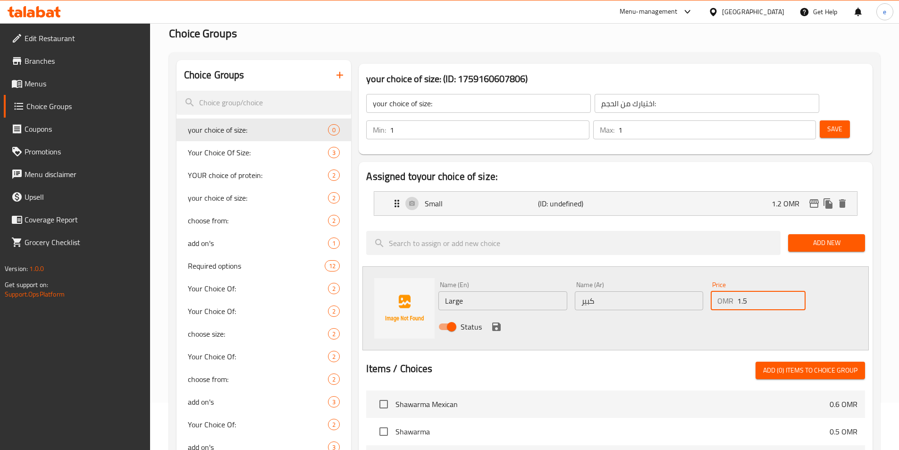
type input "1.5"
click at [497, 322] on icon "save" at bounding box center [496, 326] width 8 height 8
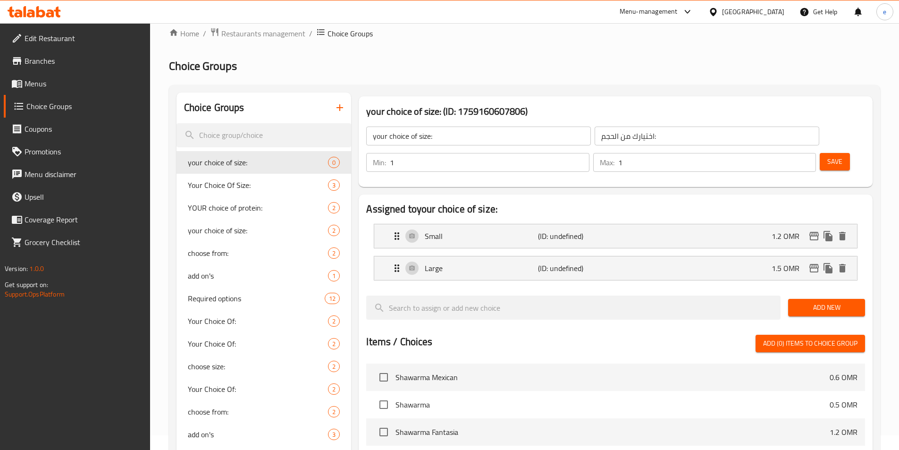
scroll to position [0, 0]
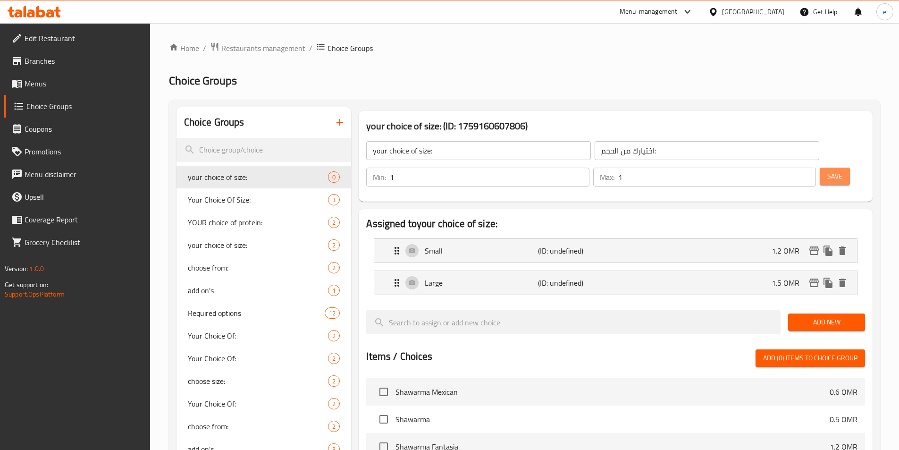
click at [827, 170] on span "Save" at bounding box center [834, 176] width 15 height 12
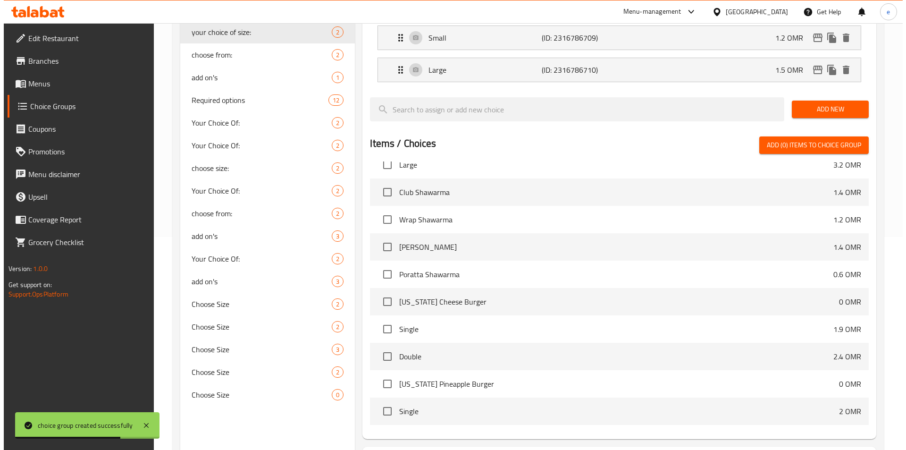
scroll to position [272, 0]
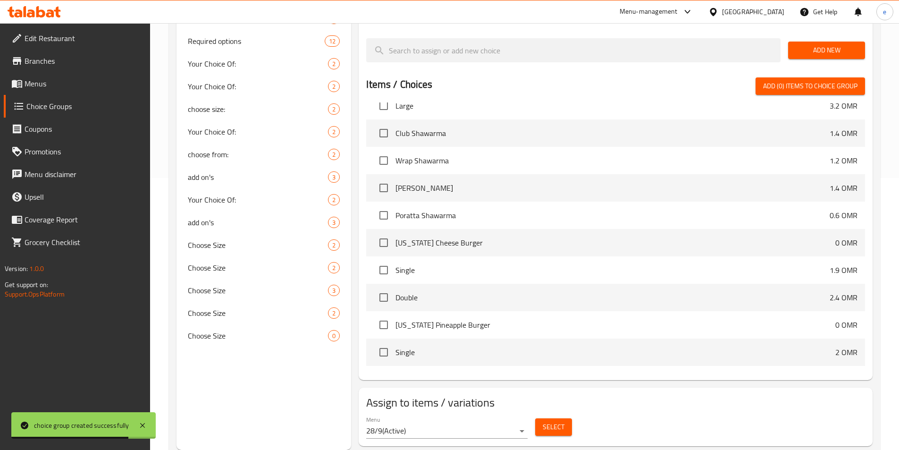
click at [559, 418] on button "Select" at bounding box center [553, 426] width 37 height 17
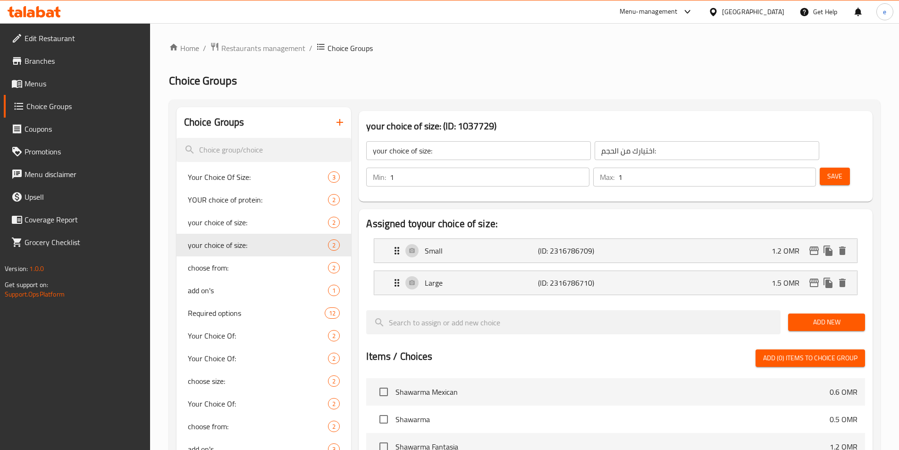
click at [53, 83] on span "Menus" at bounding box center [84, 83] width 118 height 11
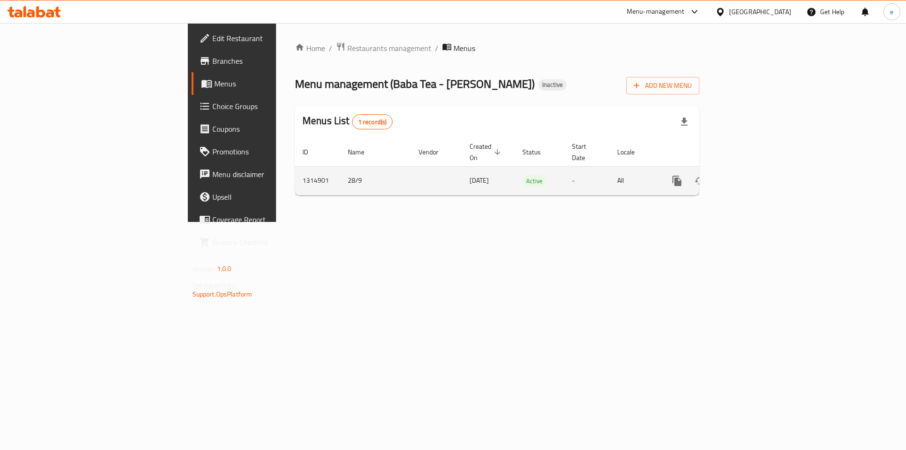
click at [751, 175] on icon "enhanced table" at bounding box center [745, 180] width 11 height 11
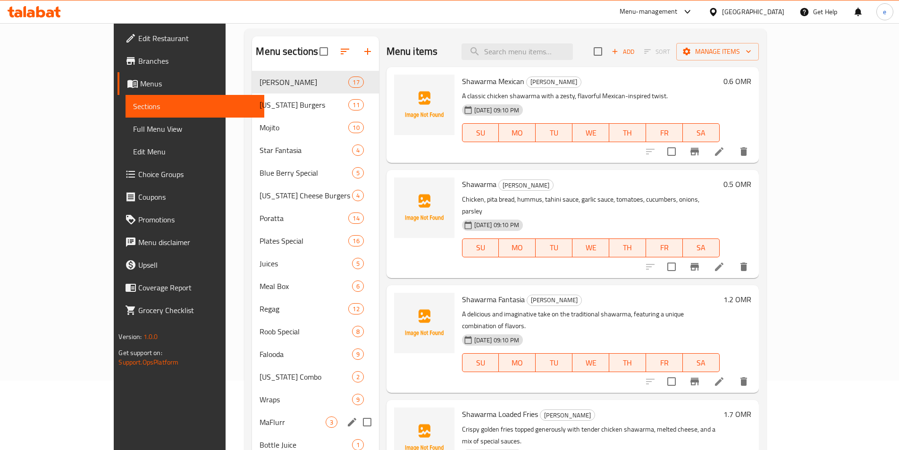
scroll to position [189, 0]
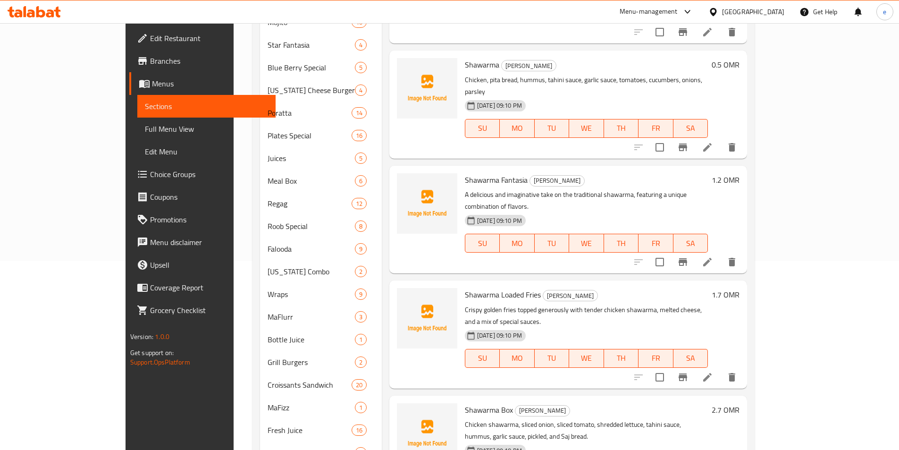
click at [145, 125] on span "Full Menu View" at bounding box center [206, 128] width 123 height 11
click at [145, 126] on span "Full Menu View" at bounding box center [206, 128] width 123 height 11
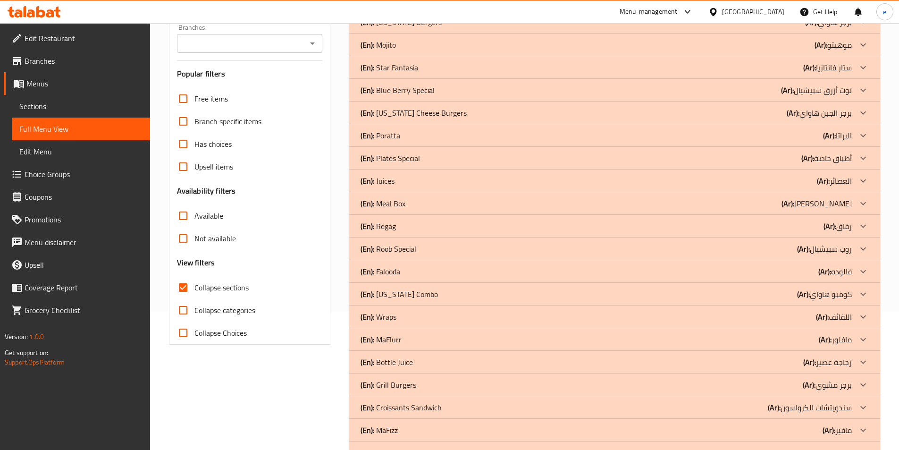
scroll to position [142, 0]
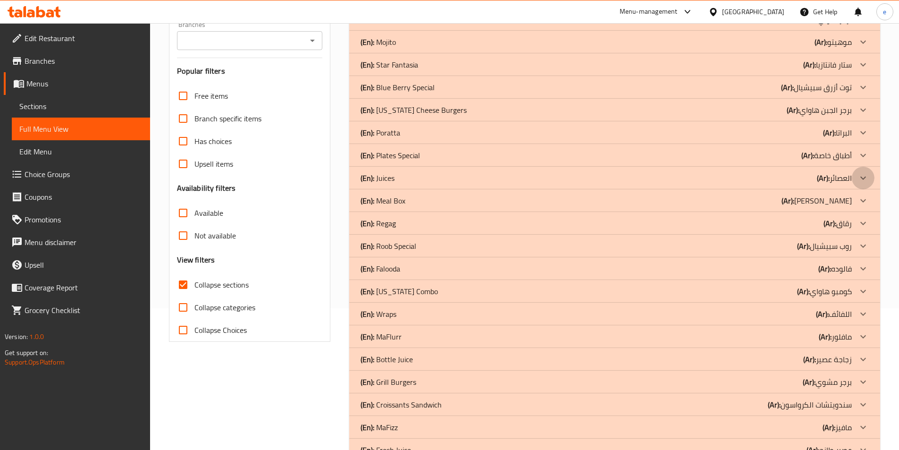
click at [860, 176] on icon at bounding box center [863, 177] width 11 height 11
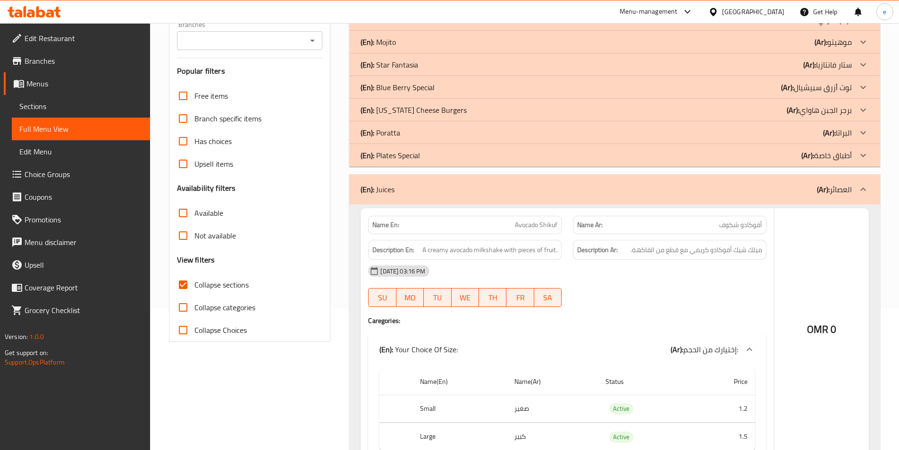
click at [862, 88] on icon at bounding box center [863, 86] width 6 height 3
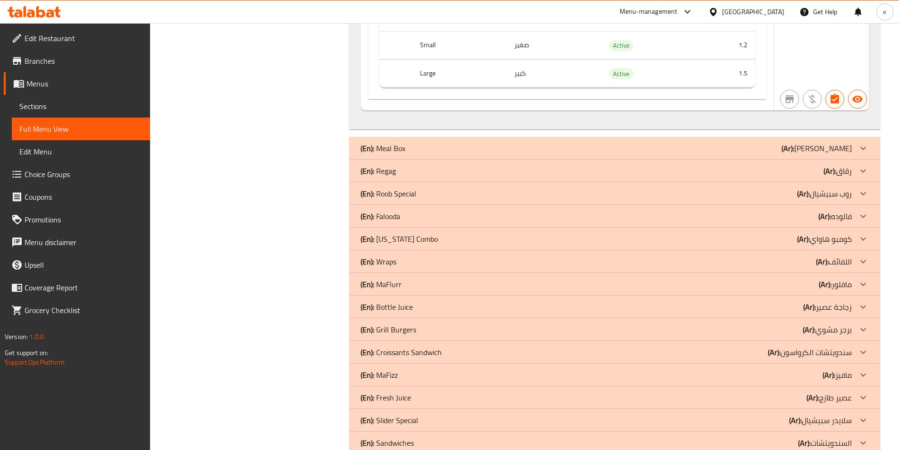
scroll to position [3115, 0]
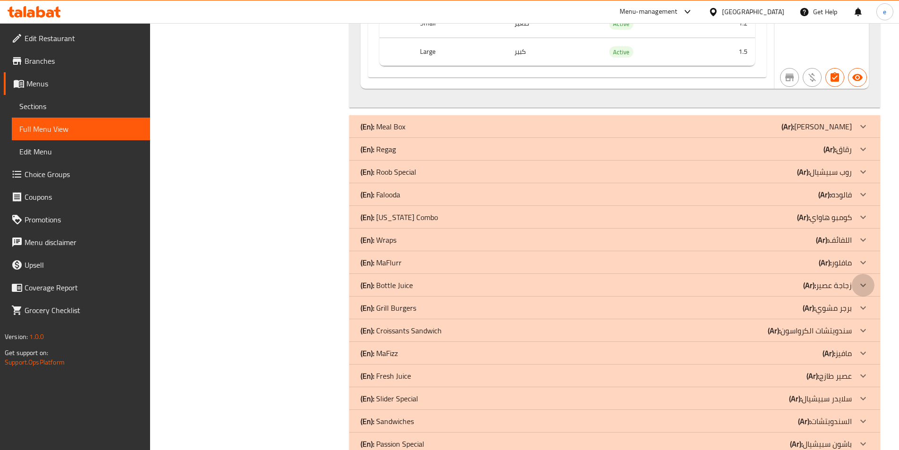
click at [856, 282] on div at bounding box center [863, 285] width 23 height 23
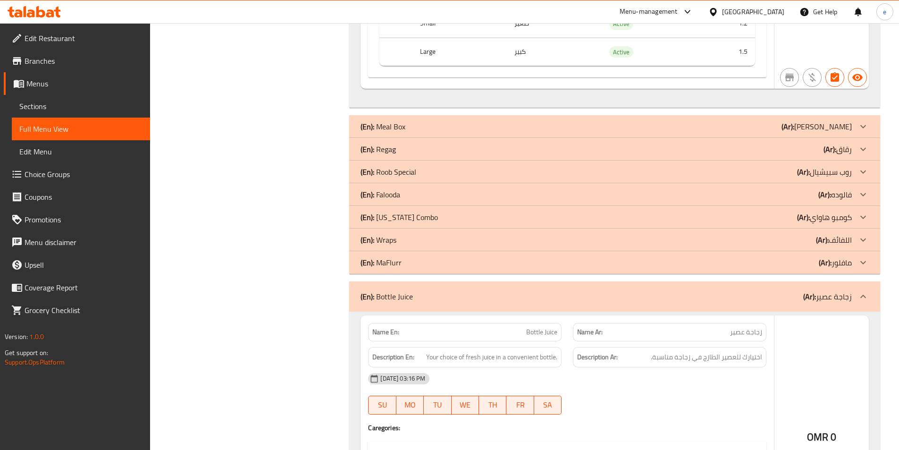
click at [860, 315] on div "OMR 0" at bounding box center [822, 448] width 94 height 266
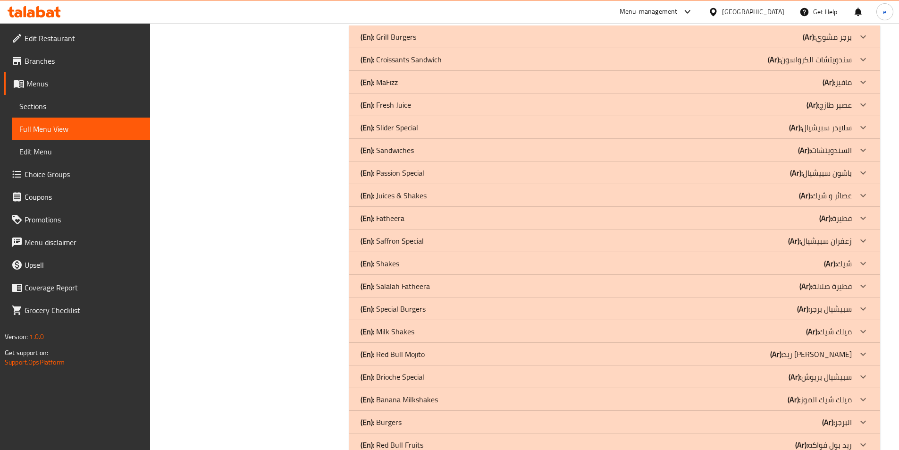
scroll to position [3681, 0]
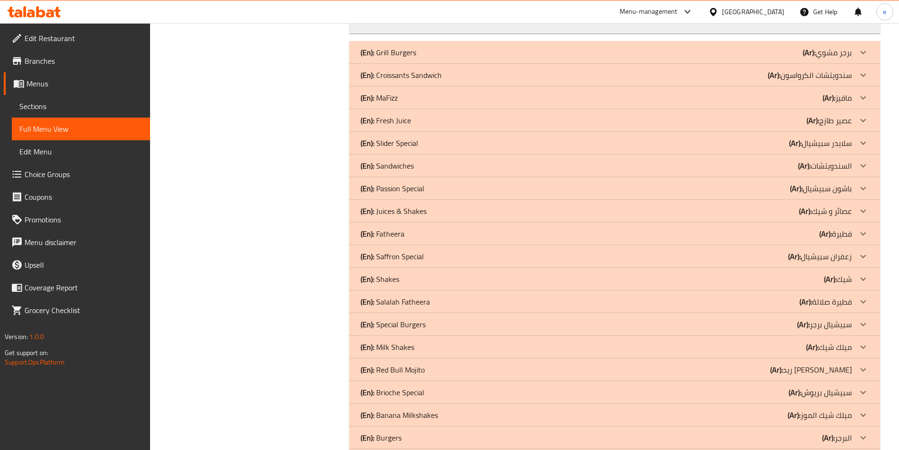
click at [866, 119] on icon at bounding box center [863, 120] width 6 height 3
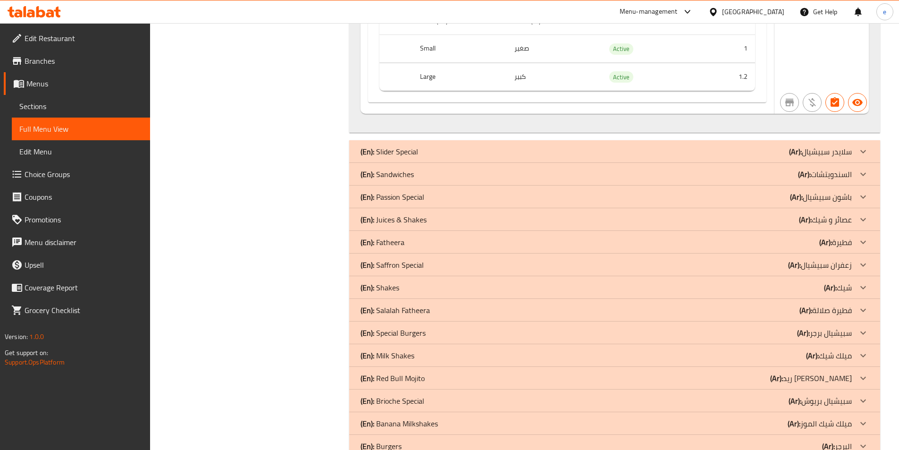
scroll to position [8213, 0]
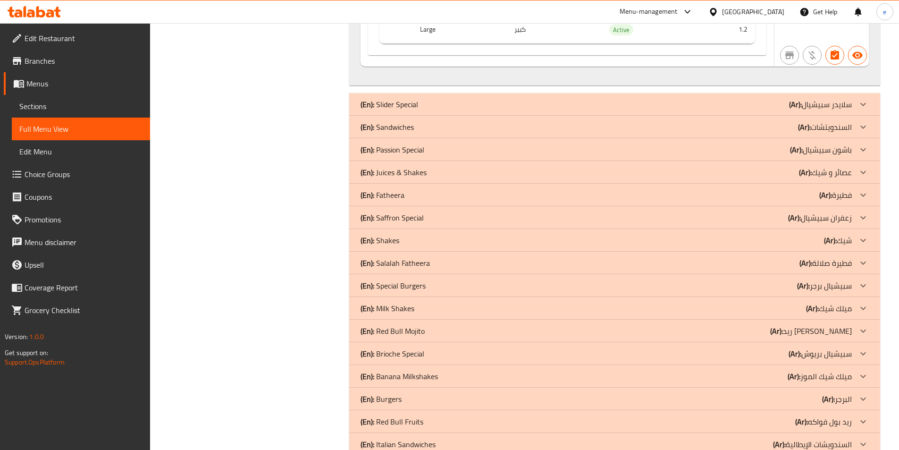
click at [857, 173] on div at bounding box center [863, 172] width 23 height 23
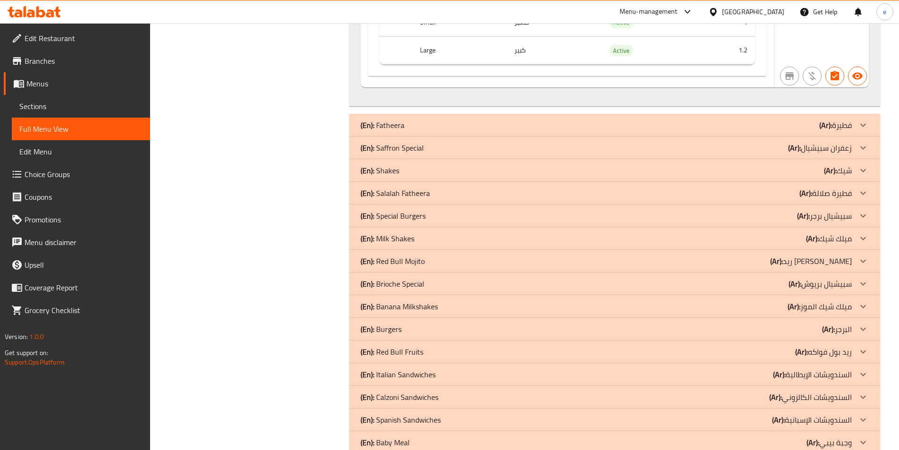
scroll to position [9156, 0]
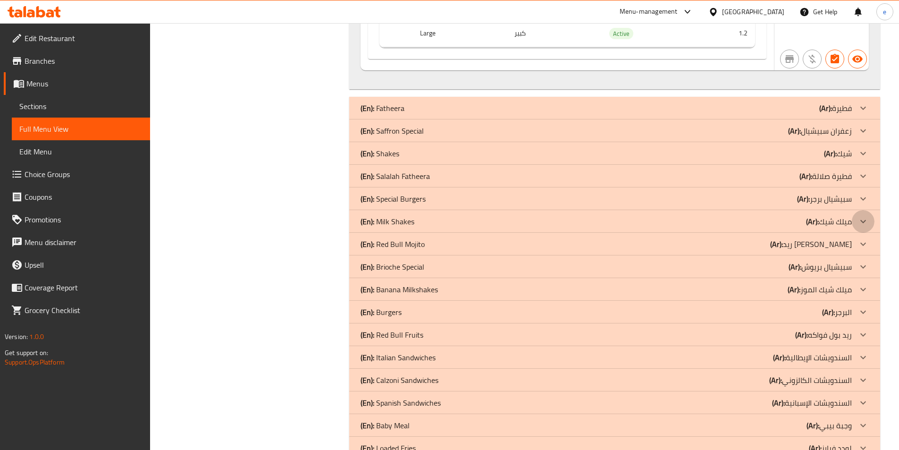
click at [859, 223] on icon at bounding box center [863, 221] width 11 height 11
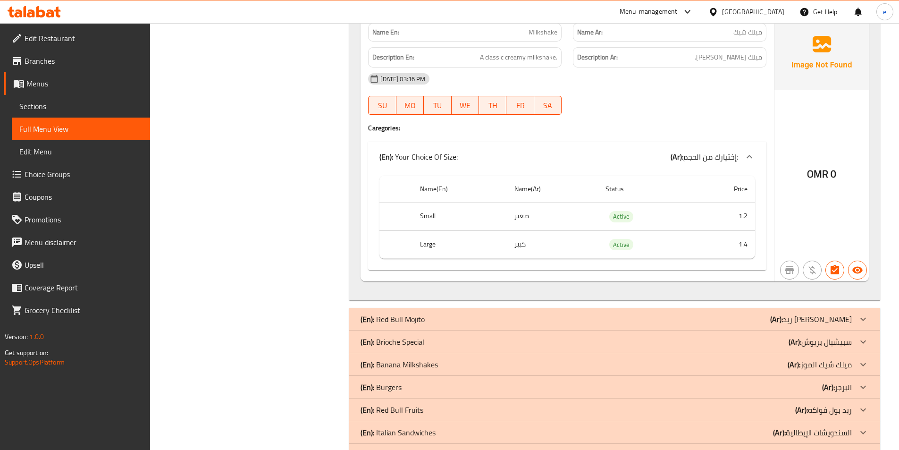
scroll to position [9581, 0]
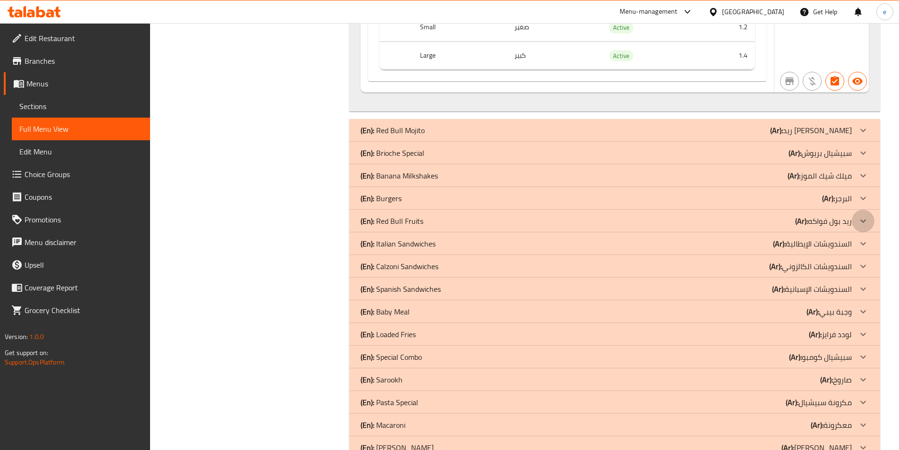
click at [863, 219] on icon at bounding box center [863, 220] width 11 height 11
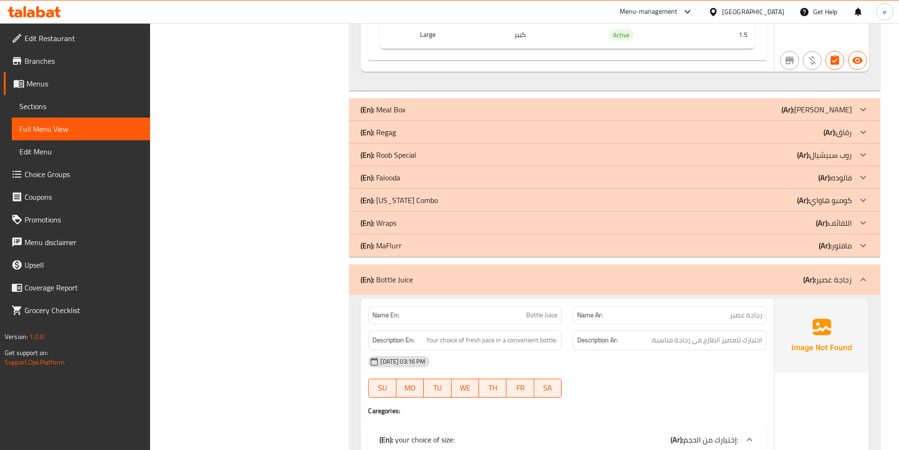
scroll to position [3115, 0]
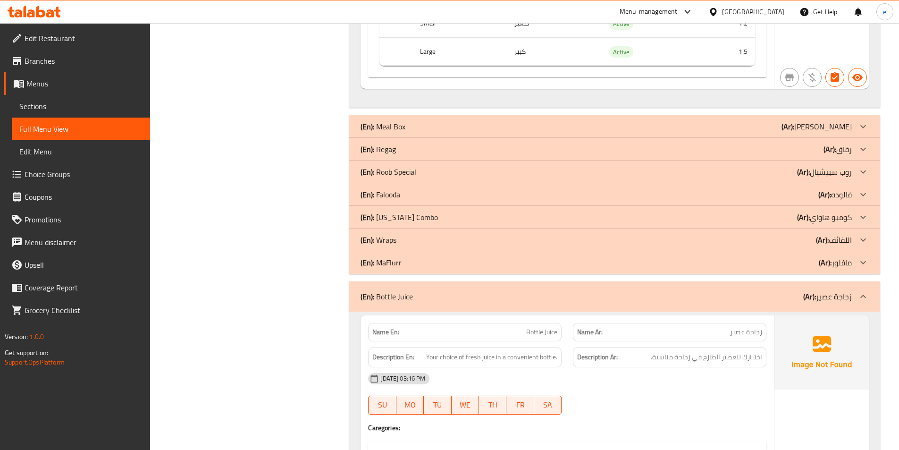
click at [393, 193] on p "(En): Falooda" at bounding box center [381, 194] width 40 height 11
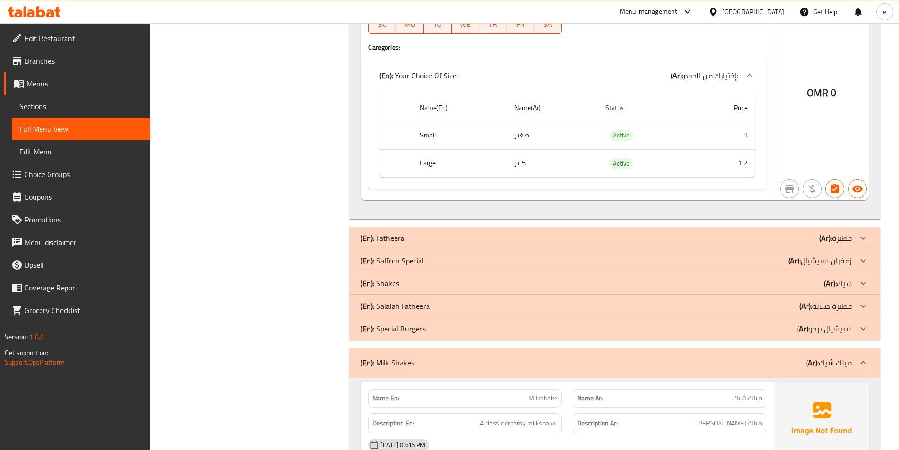
scroll to position [11233, 0]
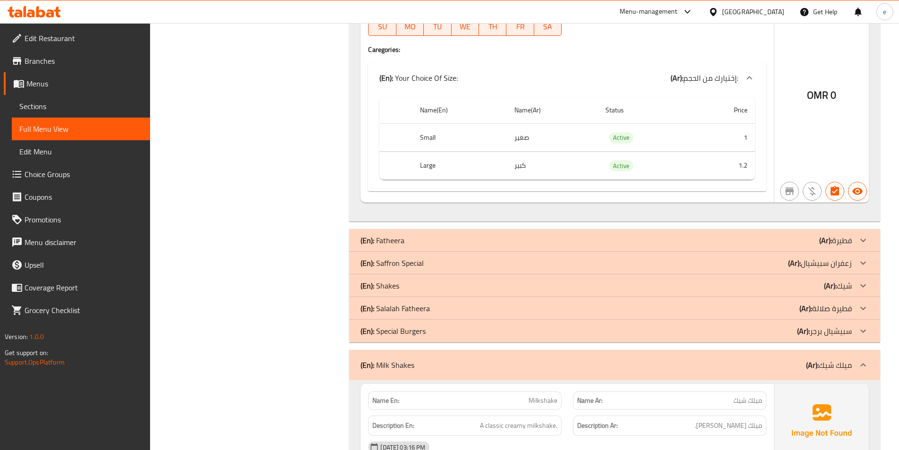
click at [379, 284] on p "(En): Shakes" at bounding box center [380, 285] width 39 height 11
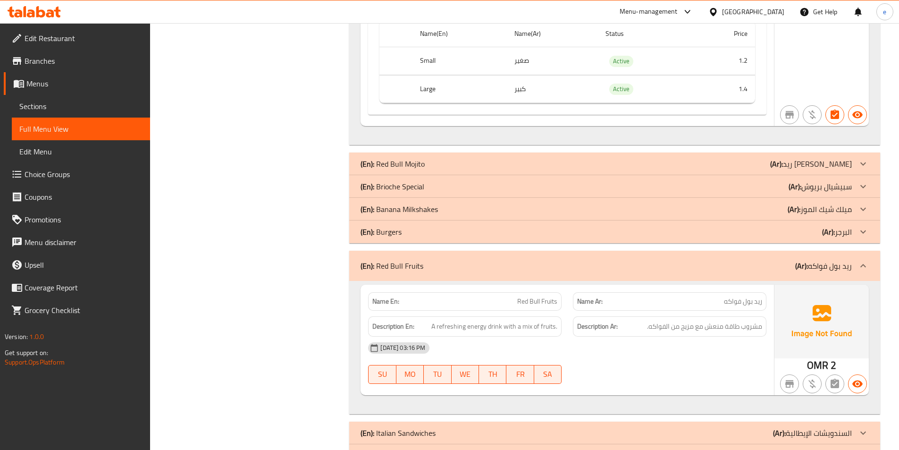
scroll to position [13452, 0]
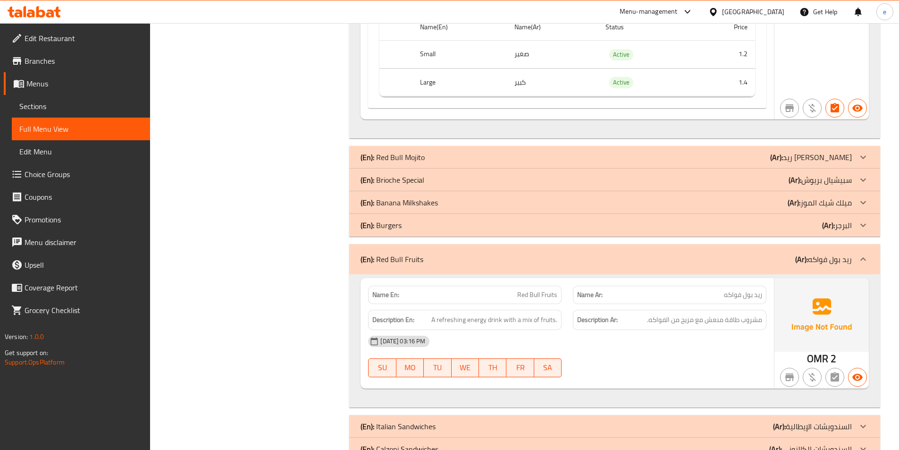
click at [509, 204] on div "(En): Banana Milkshakes (Ar): ميلك شيك الموز" at bounding box center [606, 202] width 491 height 11
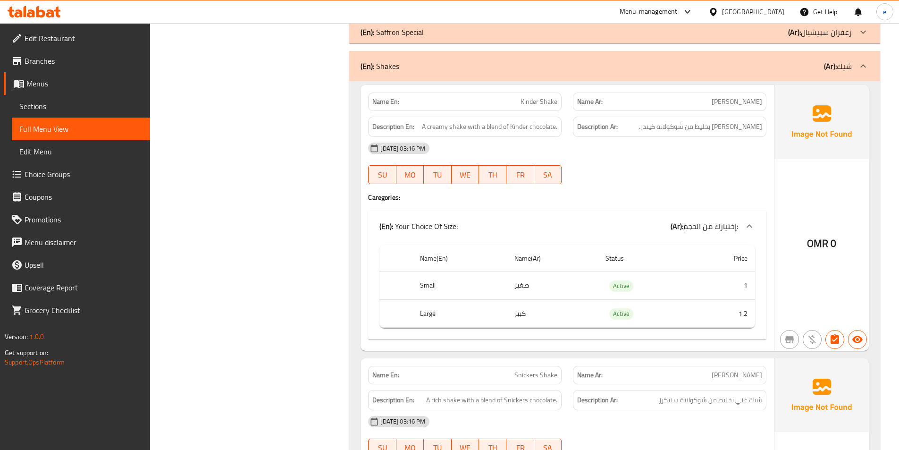
scroll to position [11469, 0]
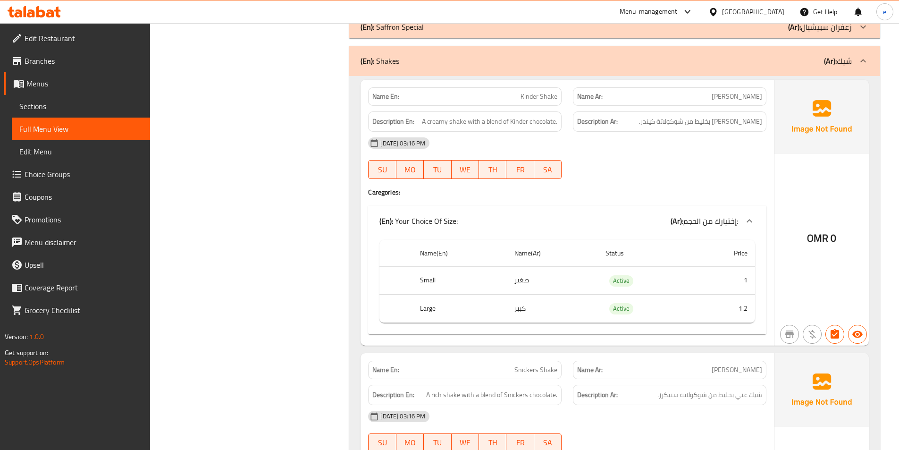
click at [536, 93] on span "Kinder Shake" at bounding box center [539, 97] width 37 height 10
copy span "Kinder Shake"
click at [71, 111] on span "Sections" at bounding box center [80, 106] width 123 height 11
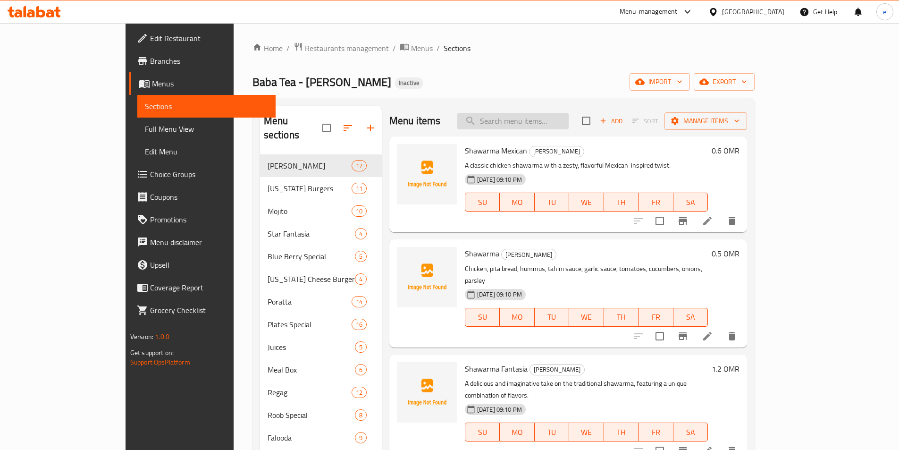
click at [562, 124] on input "search" at bounding box center [512, 121] width 111 height 17
paste input "Kinder Shake"
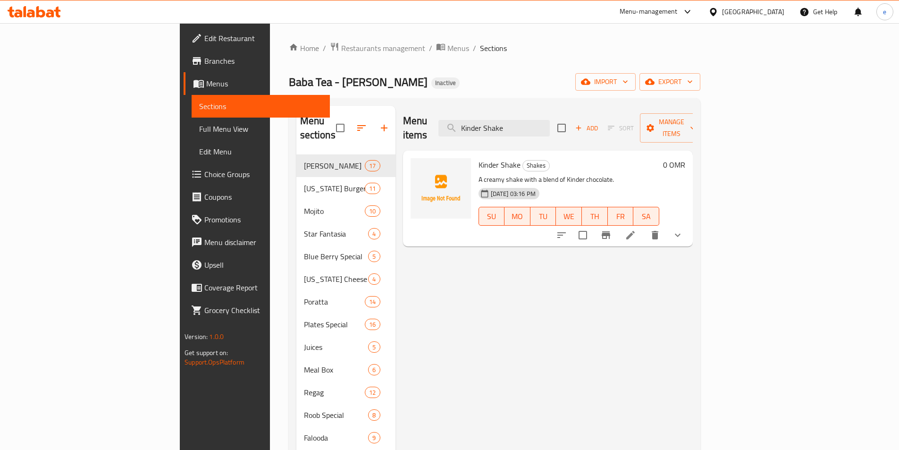
type input "Kinder Shake"
click at [644, 227] on li at bounding box center [630, 235] width 26 height 17
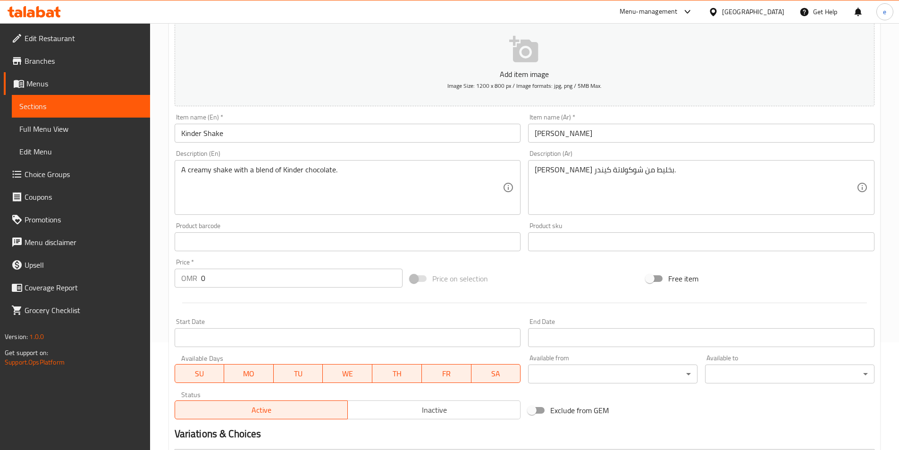
scroll to position [238, 0]
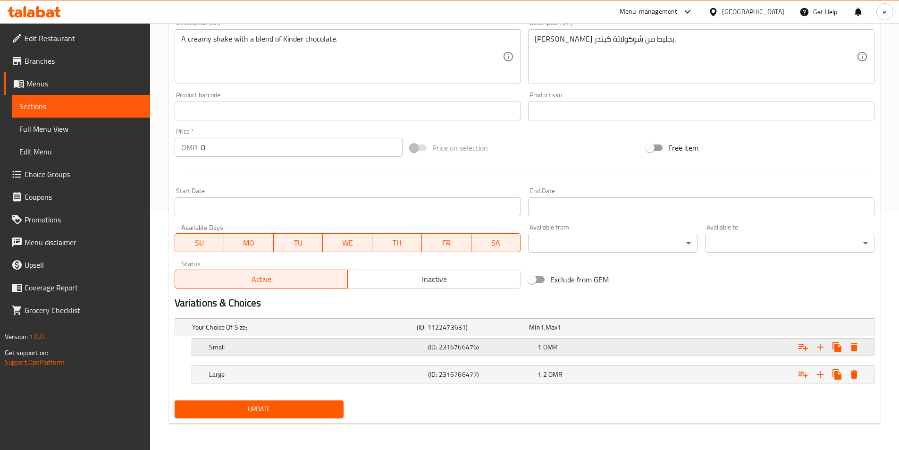
click at [438, 337] on div "Small (ID: 2316766476) 1 OMR" at bounding box center [535, 347] width 657 height 21
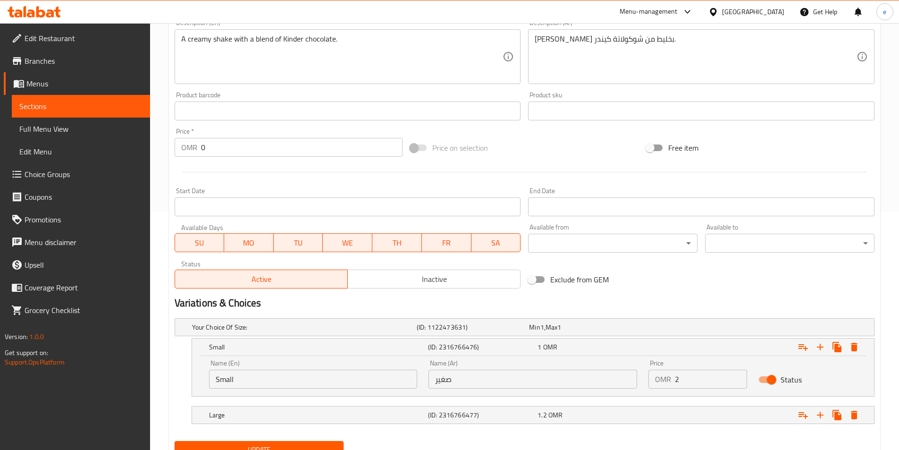
click at [738, 377] on input "2" at bounding box center [711, 379] width 72 height 19
click at [738, 377] on input "3" at bounding box center [711, 379] width 72 height 19
type input "4"
click at [738, 377] on input "4" at bounding box center [711, 379] width 72 height 19
click at [55, 98] on link "Sections" at bounding box center [81, 106] width 138 height 23
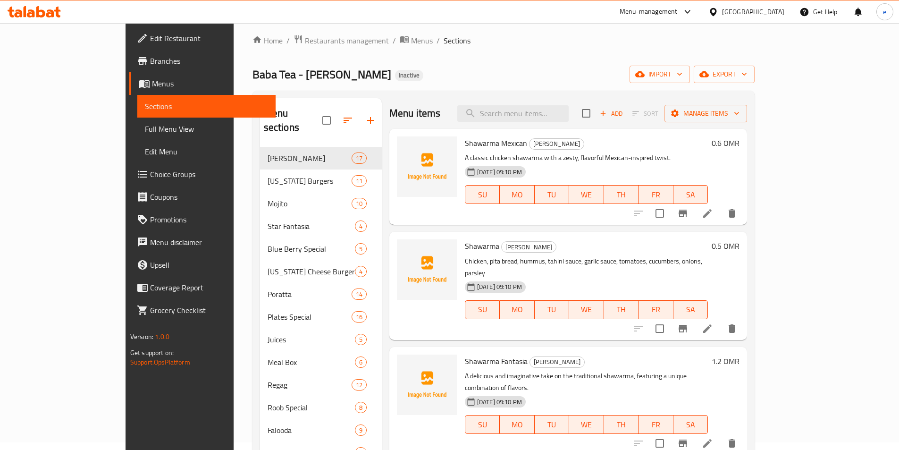
scroll to position [2, 0]
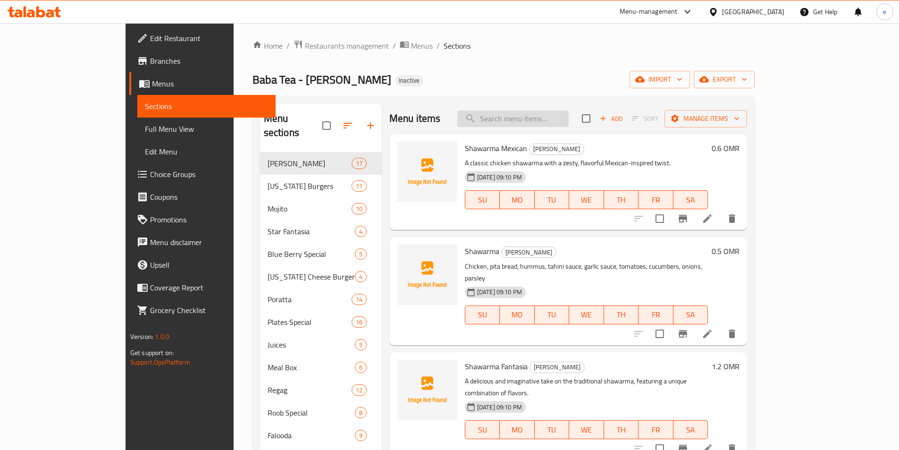
click at [526, 119] on input "search" at bounding box center [512, 118] width 111 height 17
paste input "Kinder Shake"
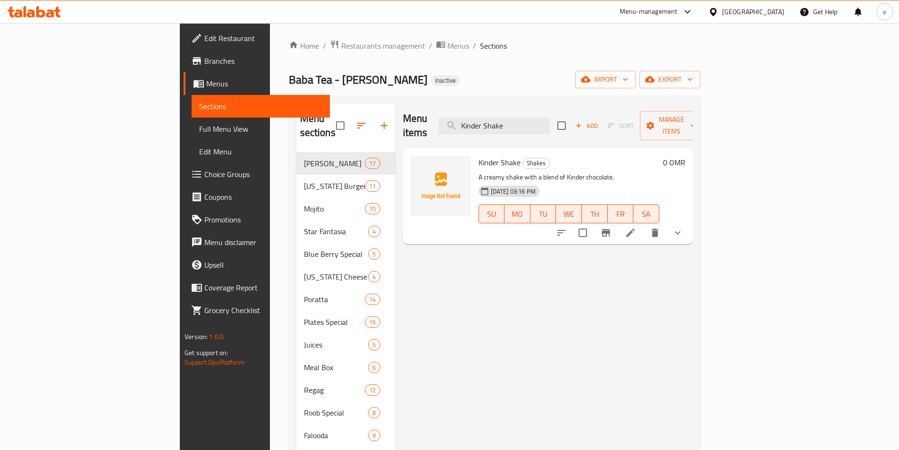
type input "Kinder Shake"
click at [644, 224] on li at bounding box center [630, 232] width 26 height 17
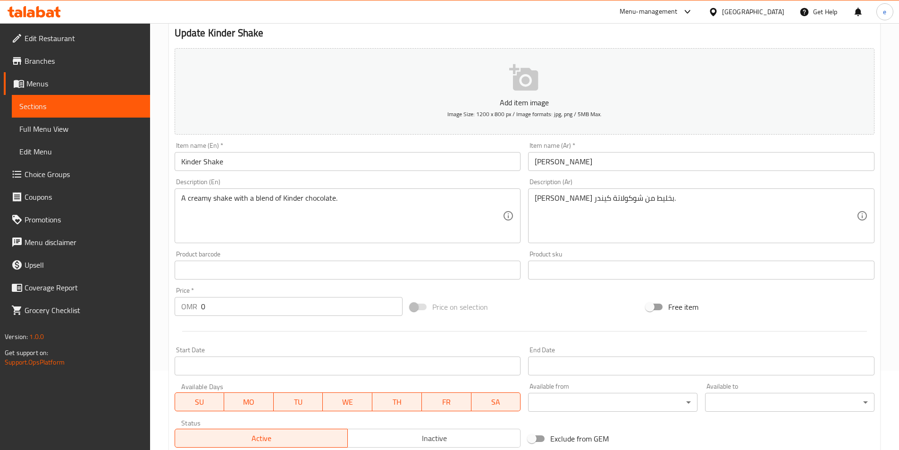
scroll to position [238, 0]
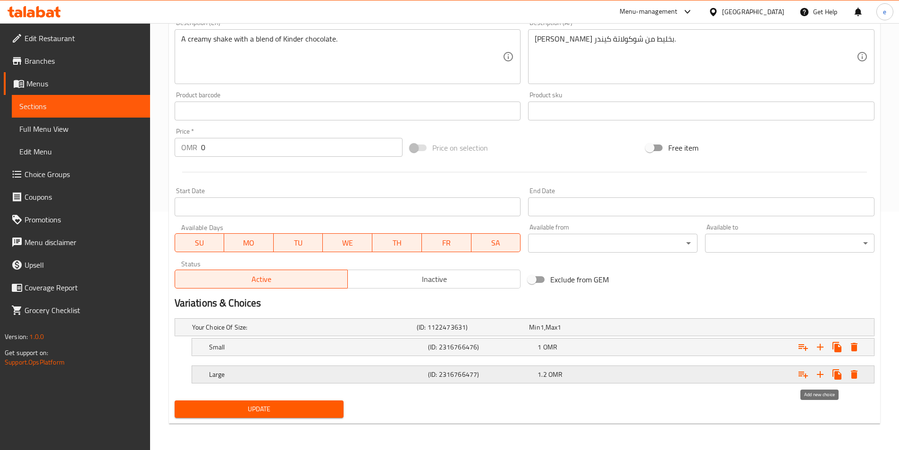
click at [815, 374] on icon "Expand" at bounding box center [820, 374] width 11 height 11
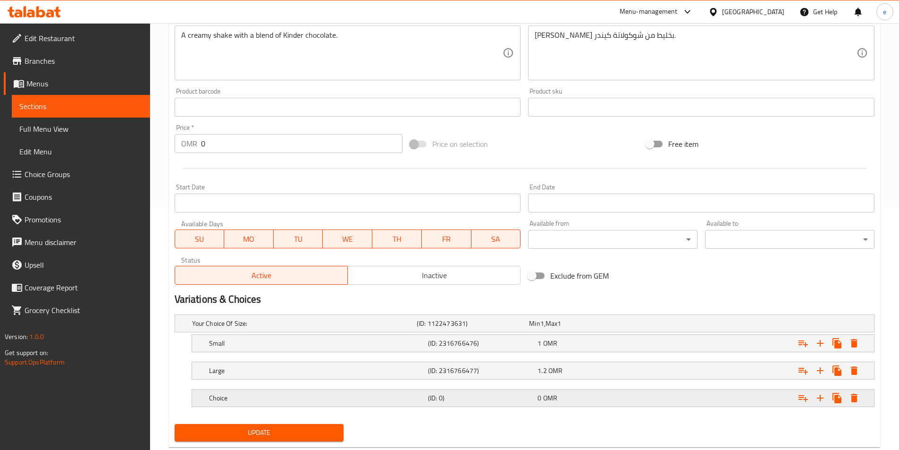
scroll to position [266, 0]
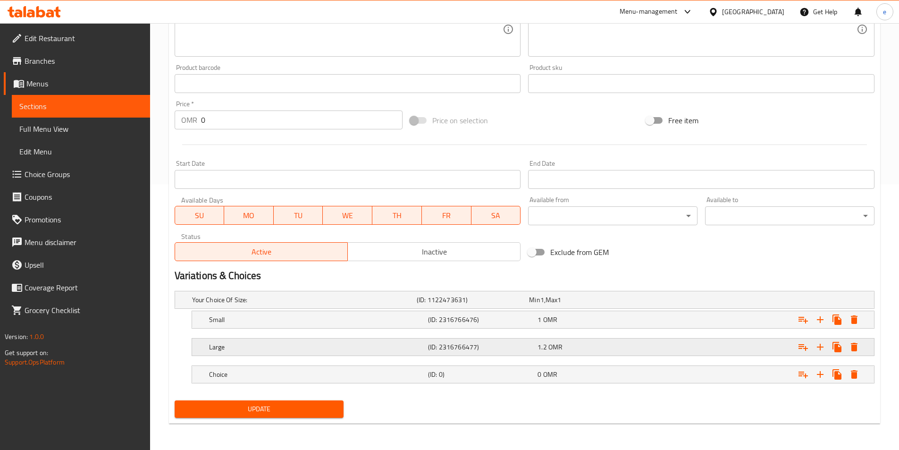
click at [407, 356] on div "Large (ID: 2316766477) 1.2 OMR" at bounding box center [535, 347] width 657 height 21
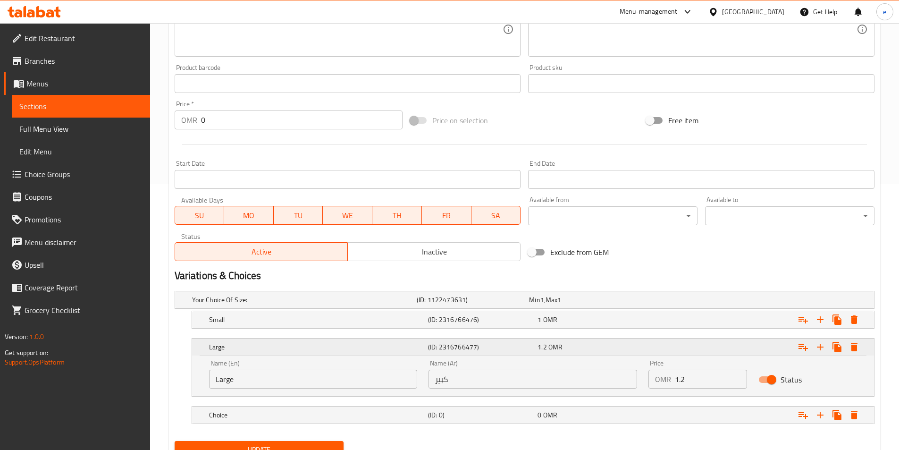
click at [404, 353] on div "Large" at bounding box center [316, 346] width 219 height 13
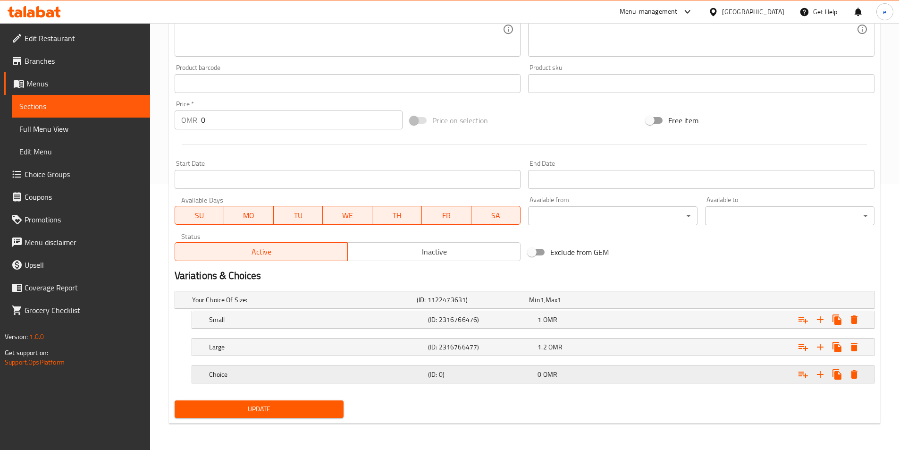
click at [403, 370] on h5 "Choice" at bounding box center [316, 374] width 215 height 9
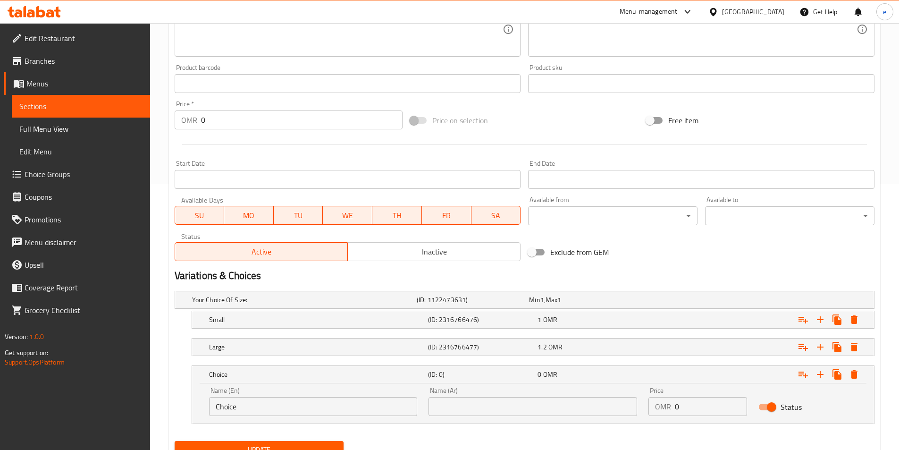
click at [39, 84] on span "Menus" at bounding box center [84, 83] width 116 height 11
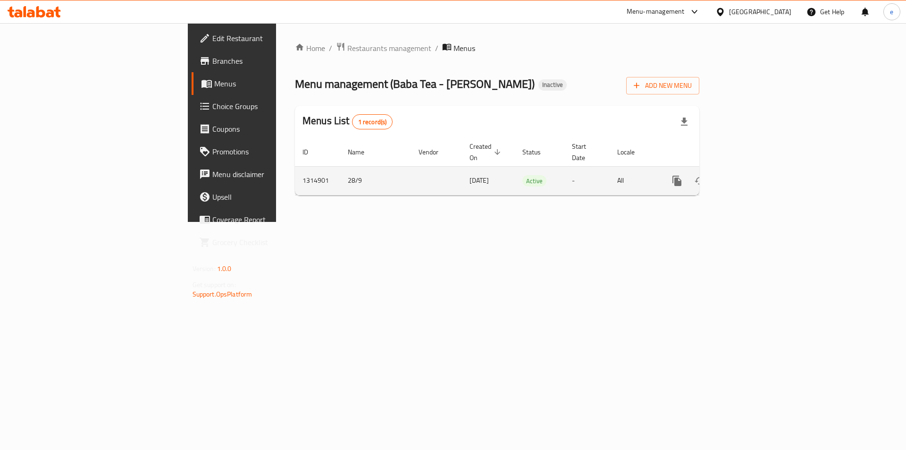
click at [751, 175] on icon "enhanced table" at bounding box center [745, 180] width 11 height 11
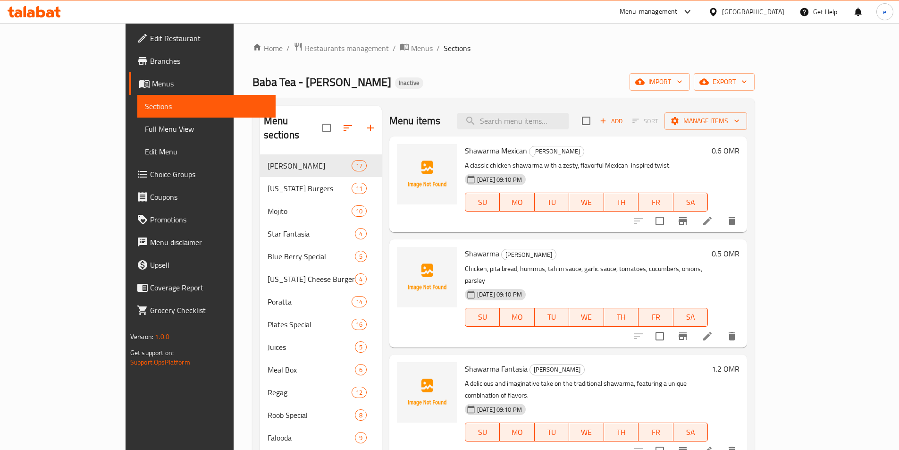
click at [145, 131] on span "Full Menu View" at bounding box center [206, 128] width 123 height 11
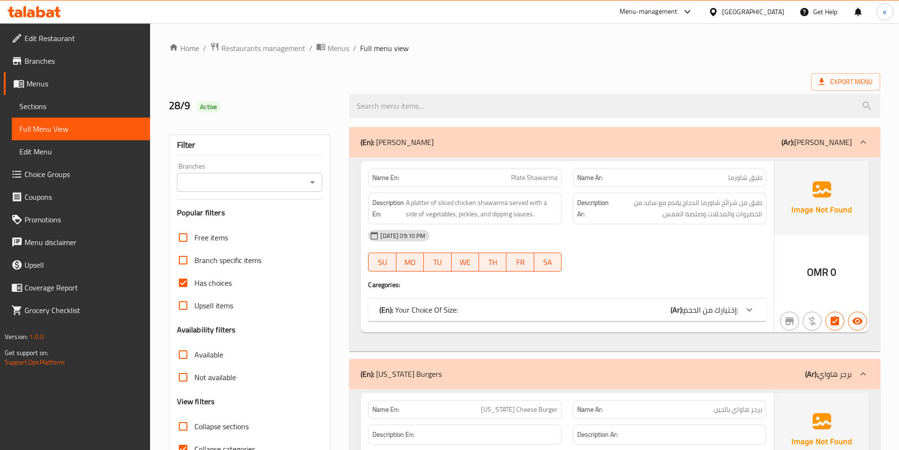
scroll to position [142, 0]
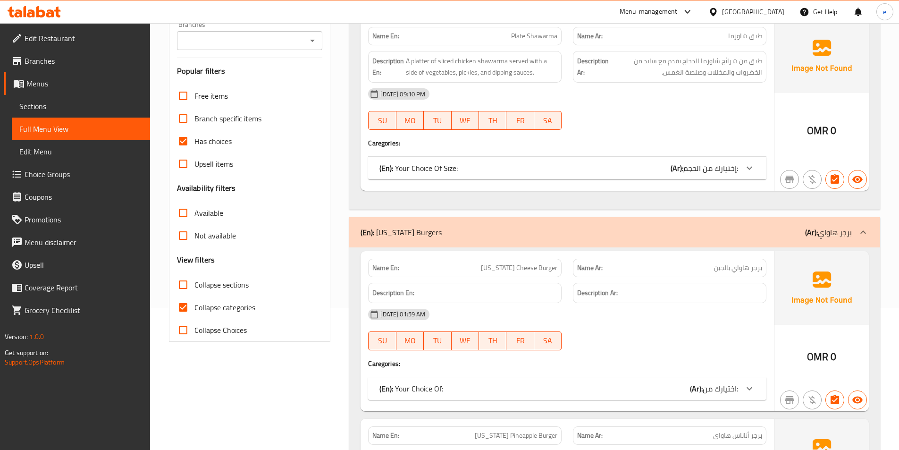
click at [235, 287] on span "Collapse sections" at bounding box center [221, 284] width 54 height 11
click at [194, 287] on input "Collapse sections" at bounding box center [183, 284] width 23 height 23
checkbox input "true"
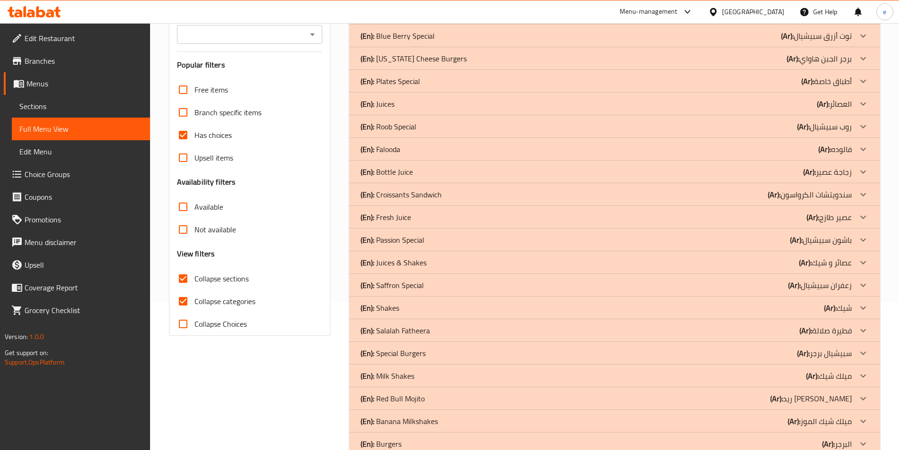
scroll to position [285, 0]
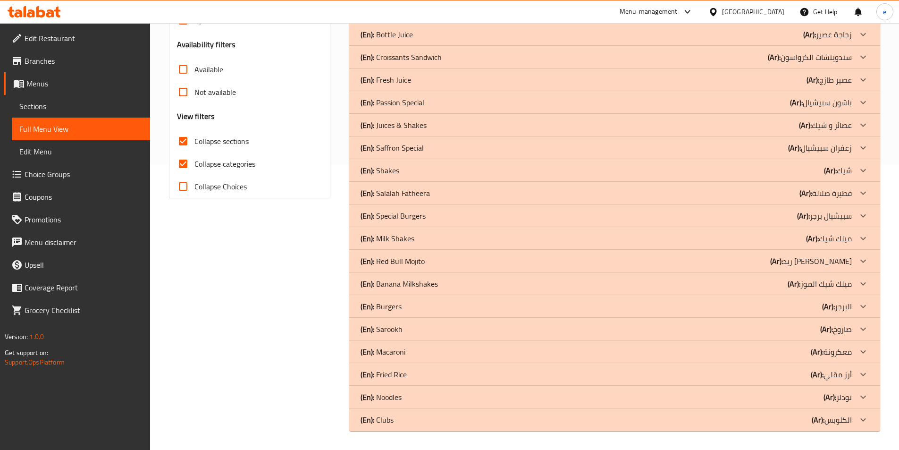
click at [404, 244] on p "(En): Milk Shakes" at bounding box center [388, 238] width 54 height 11
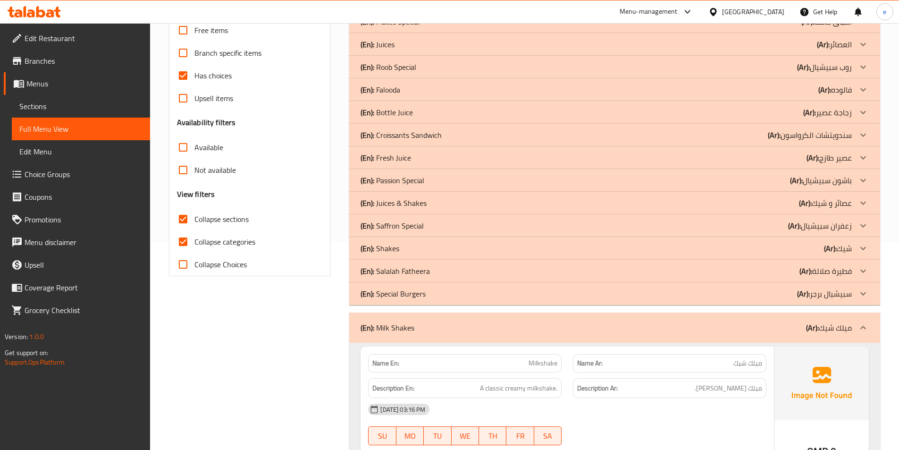
scroll to position [349, 0]
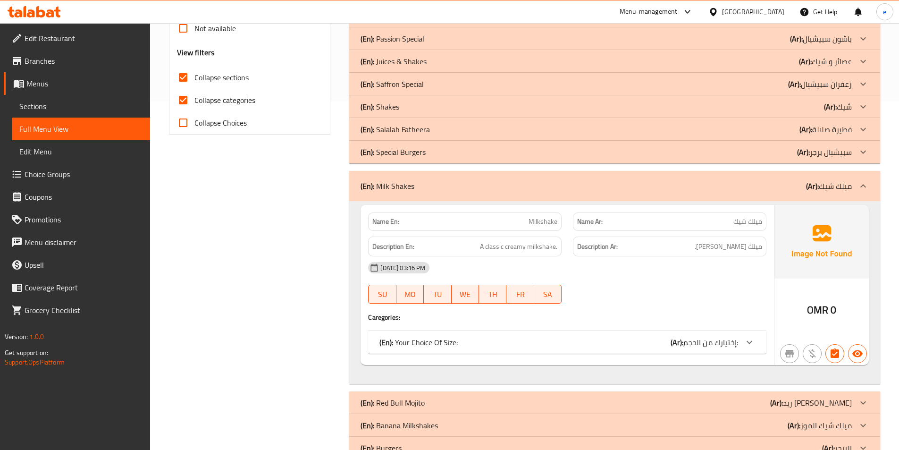
click at [438, 188] on div "(En): Milk Shakes (Ar): ميلك شيك" at bounding box center [606, 185] width 491 height 11
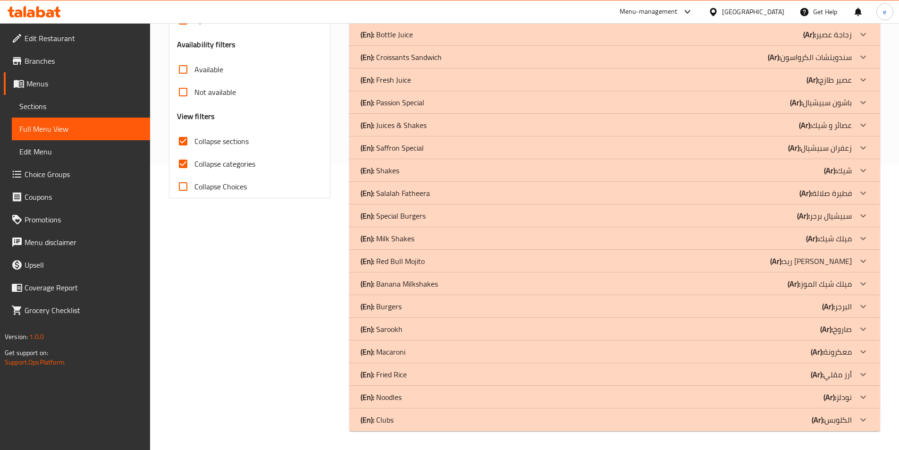
scroll to position [285, 0]
click at [208, 160] on span "Collapse categories" at bounding box center [224, 163] width 61 height 11
click at [194, 160] on input "Collapse categories" at bounding box center [183, 163] width 23 height 23
checkbox input "false"
click at [77, 150] on span "Edit Menu" at bounding box center [80, 151] width 123 height 11
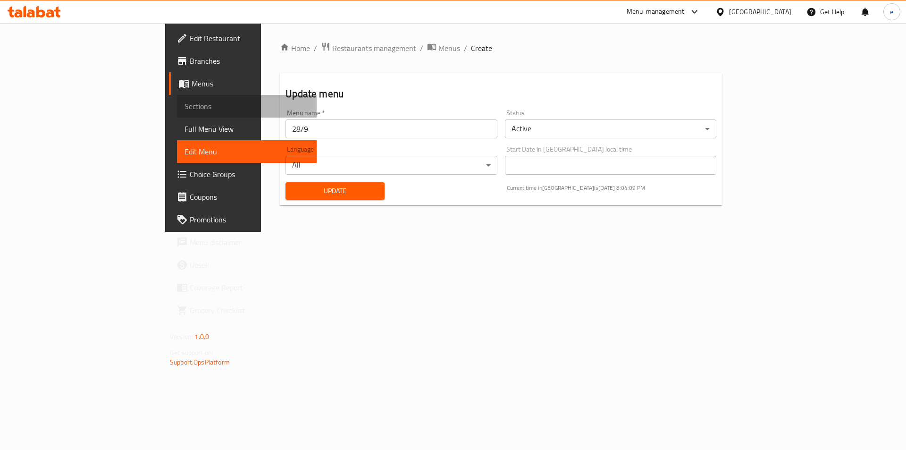
click at [185, 104] on span "Sections" at bounding box center [247, 106] width 125 height 11
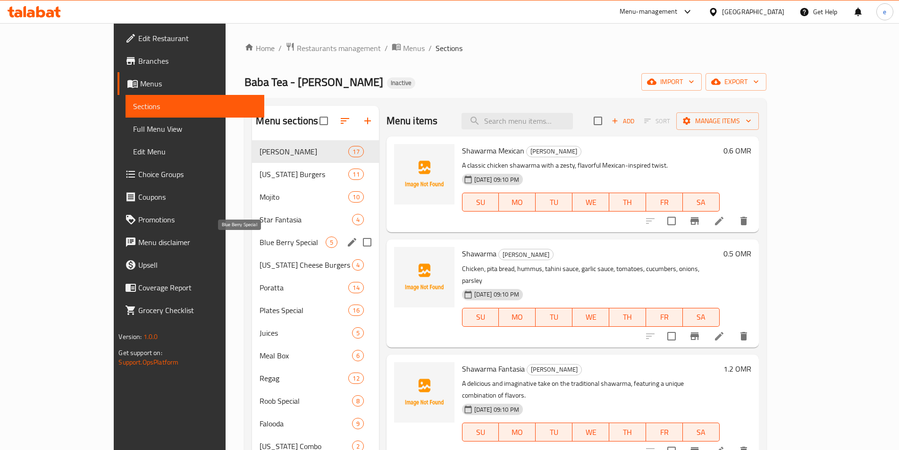
click at [260, 245] on span "Blue Berry Special" at bounding box center [293, 241] width 66 height 11
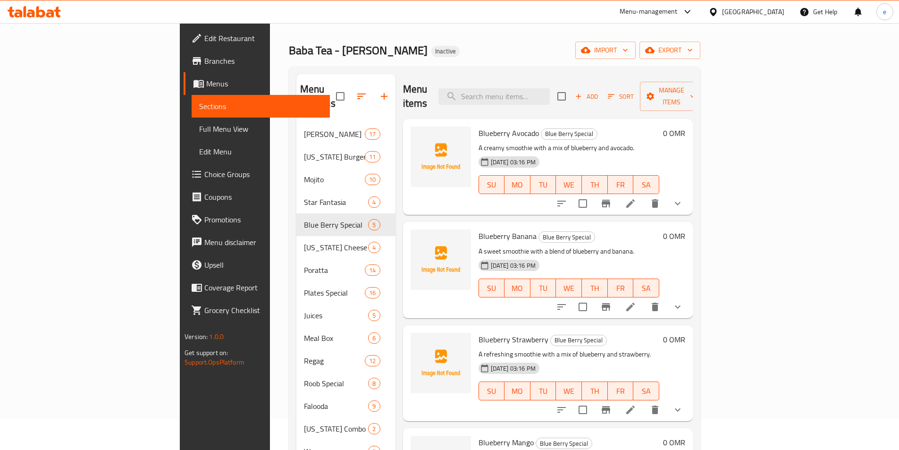
scroll to position [47, 0]
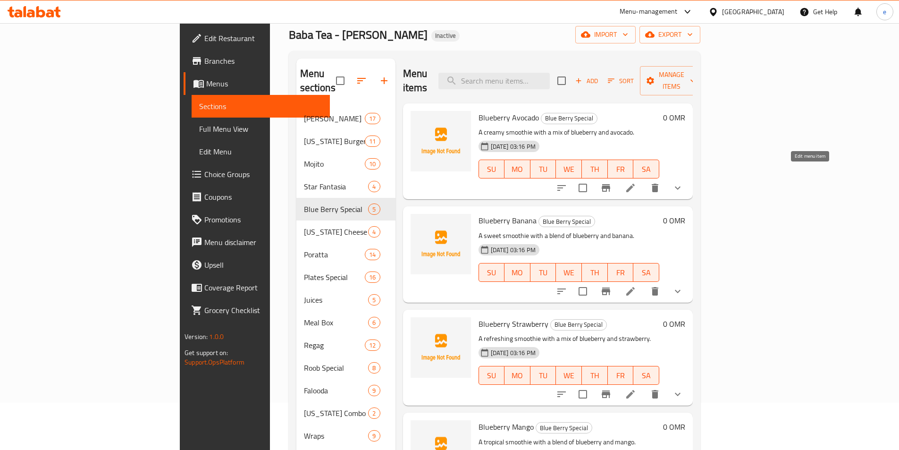
click at [636, 182] on icon at bounding box center [630, 187] width 11 height 11
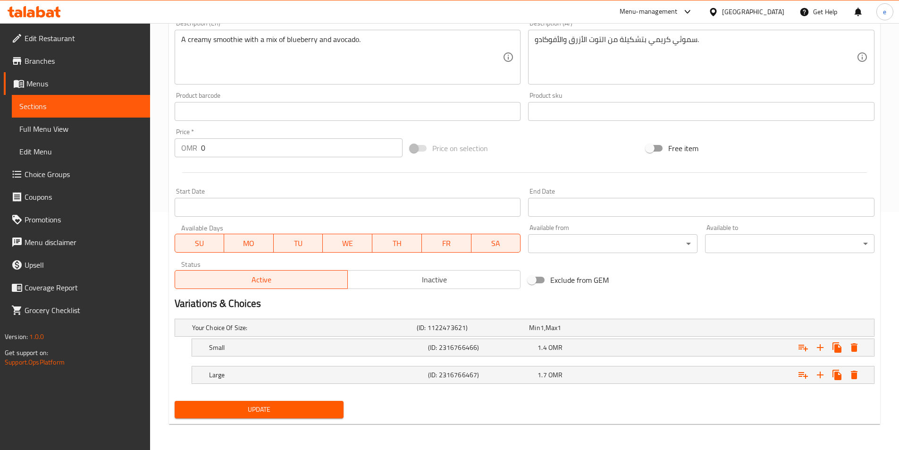
scroll to position [238, 0]
click at [561, 350] on span "OMR" at bounding box center [555, 347] width 14 height 12
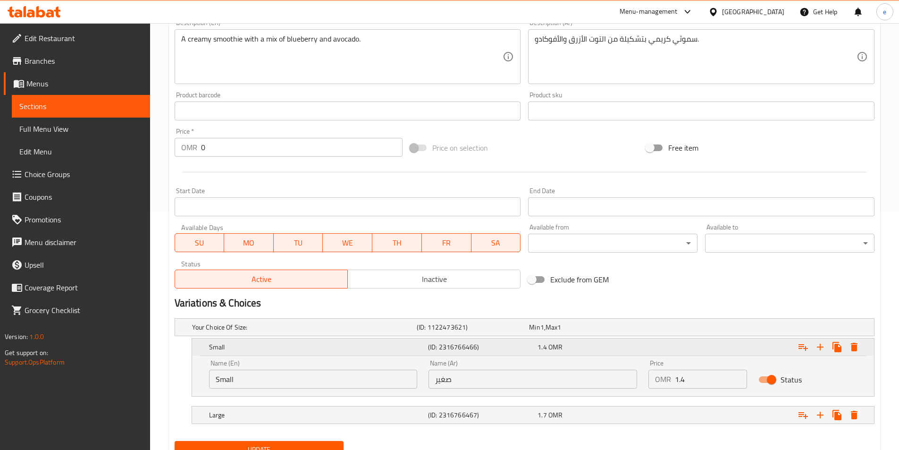
scroll to position [279, 0]
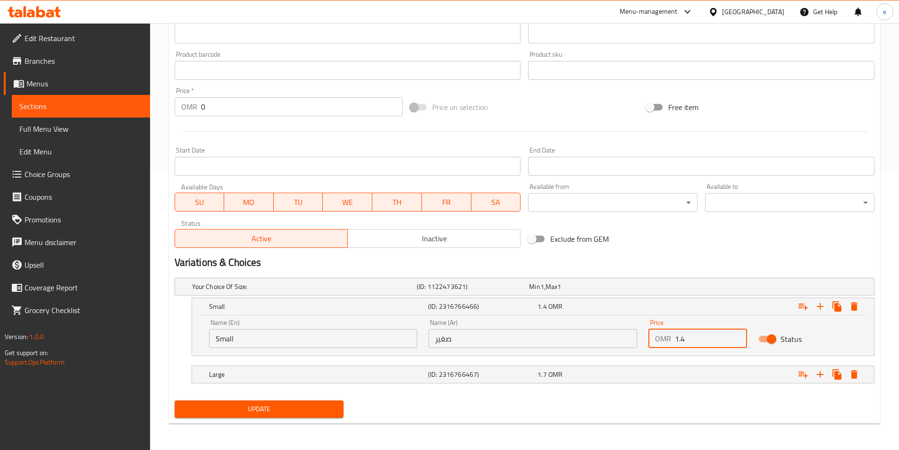
drag, startPoint x: 706, startPoint y: 335, endPoint x: 655, endPoint y: 342, distance: 52.0
click at [655, 342] on div "OMR 1.4 Price" at bounding box center [698, 338] width 99 height 19
type input "1"
click at [566, 377] on div "1.7 OMR" at bounding box center [591, 374] width 106 height 9
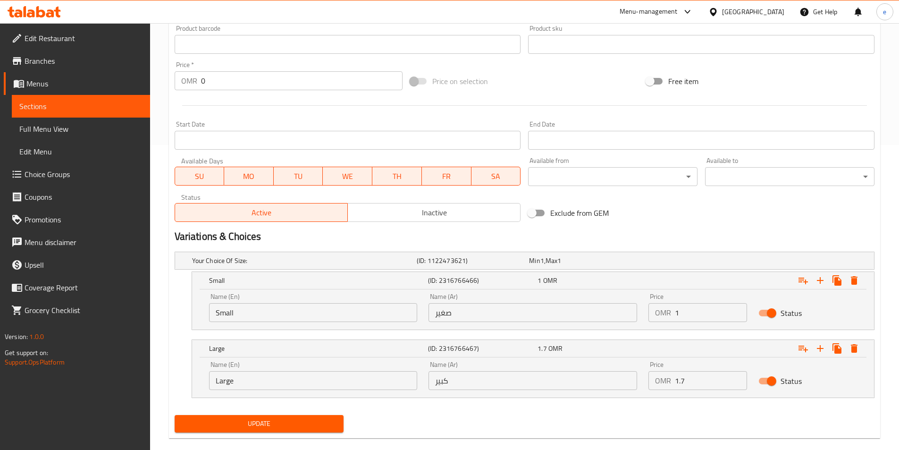
scroll to position [320, 0]
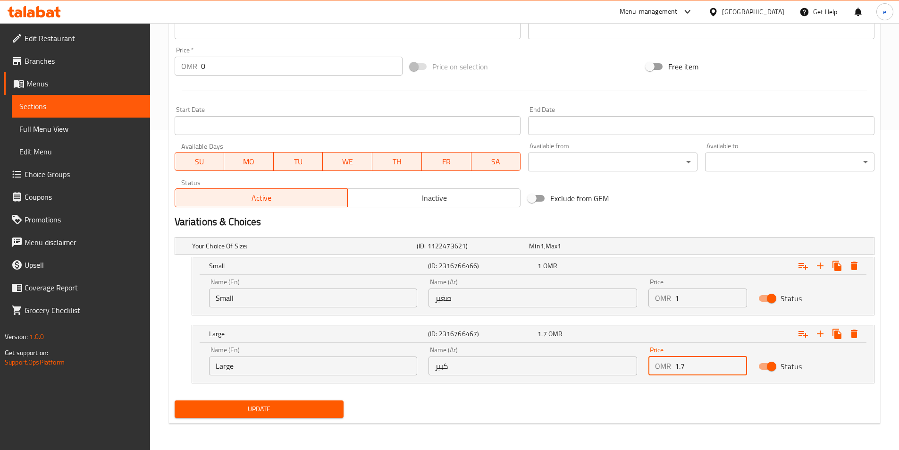
drag, startPoint x: 680, startPoint y: 370, endPoint x: 645, endPoint y: 374, distance: 35.7
click at [645, 374] on div "Price OMR 1.7 Price" at bounding box center [698, 361] width 110 height 40
type input "1.2"
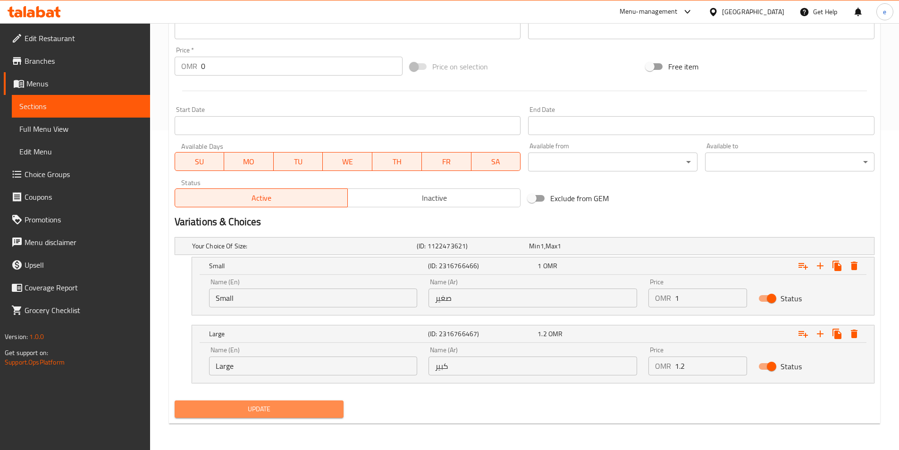
click at [263, 406] on span "Update" at bounding box center [259, 409] width 154 height 12
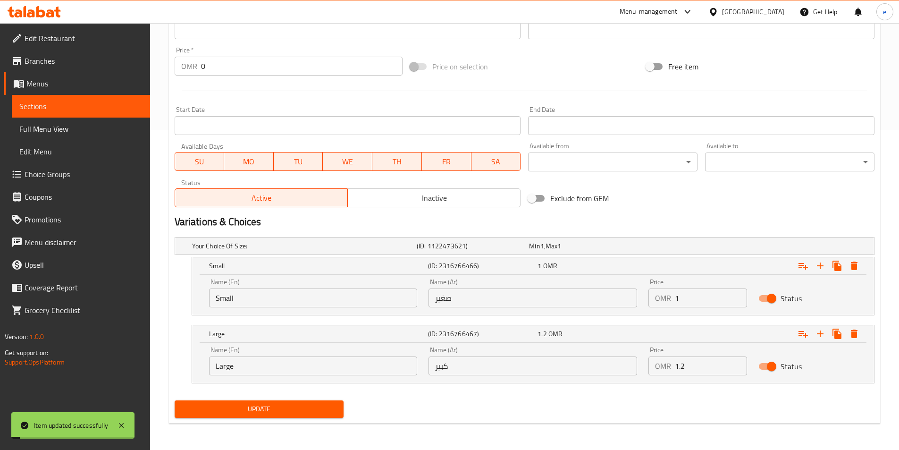
scroll to position [0, 0]
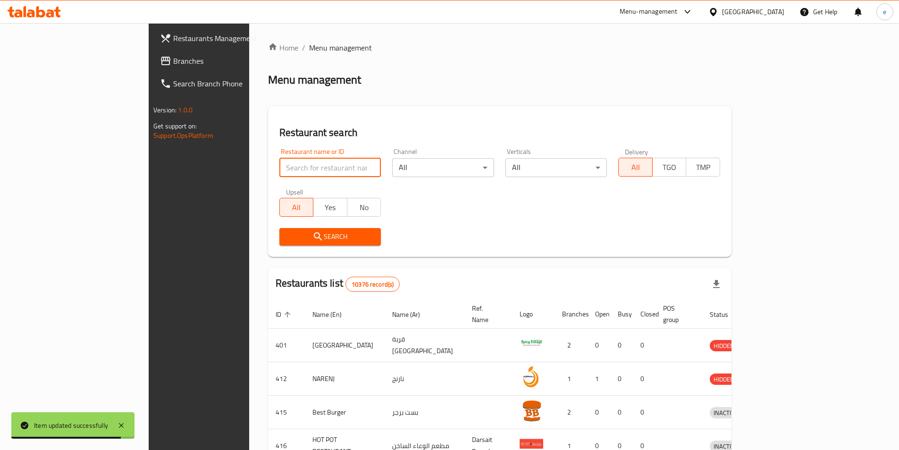
click at [279, 174] on input "search" at bounding box center [330, 167] width 102 height 19
click at [294, 63] on div "Home / Menu management Menu management Restaurant search Restaurant name or ID …" at bounding box center [499, 369] width 463 height 654
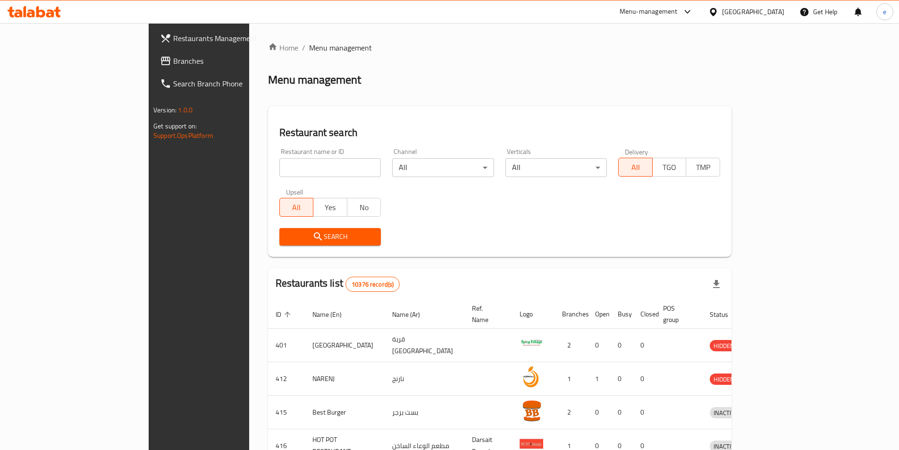
click at [173, 59] on span "Branches" at bounding box center [232, 60] width 118 height 11
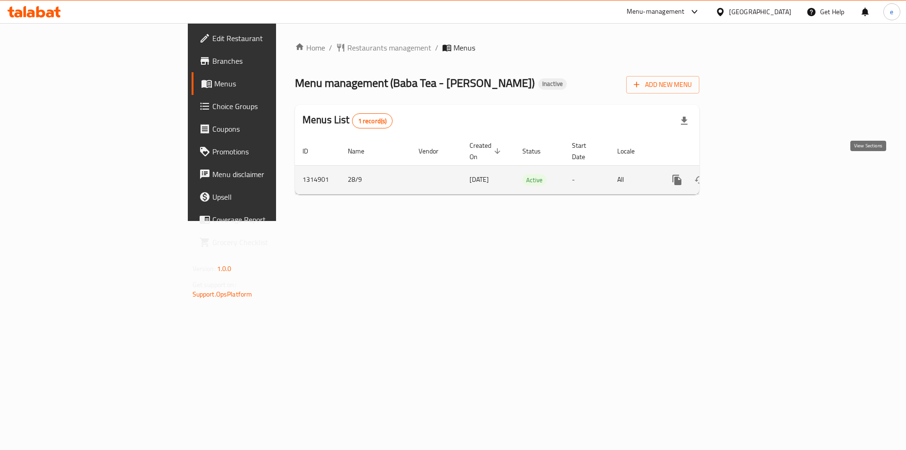
click at [751, 174] on icon "enhanced table" at bounding box center [745, 179] width 11 height 11
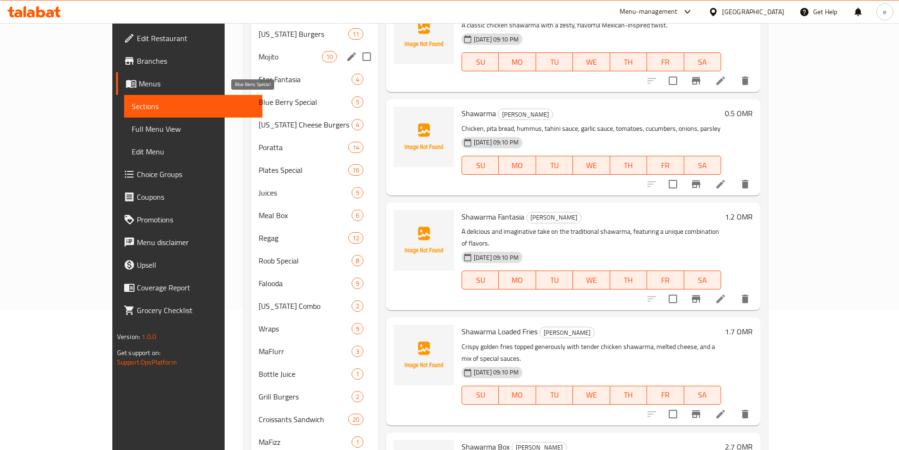
scroll to position [47, 0]
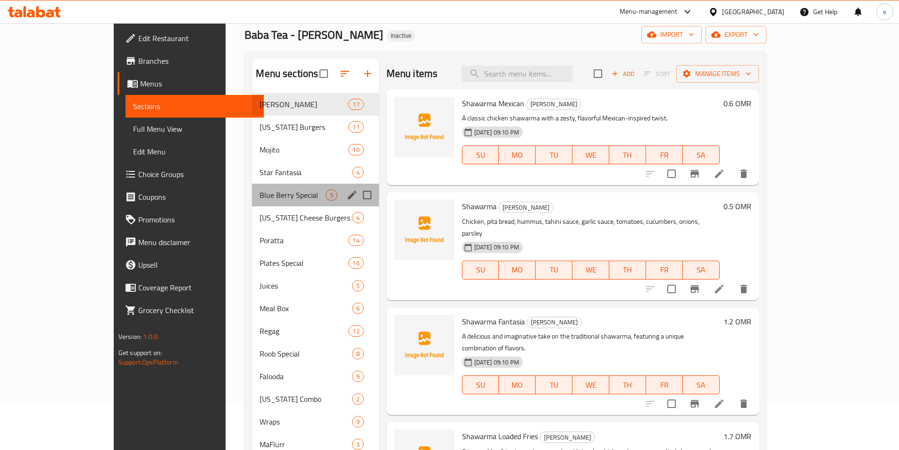
click at [252, 202] on div "Blue Berry Special 5" at bounding box center [315, 195] width 126 height 23
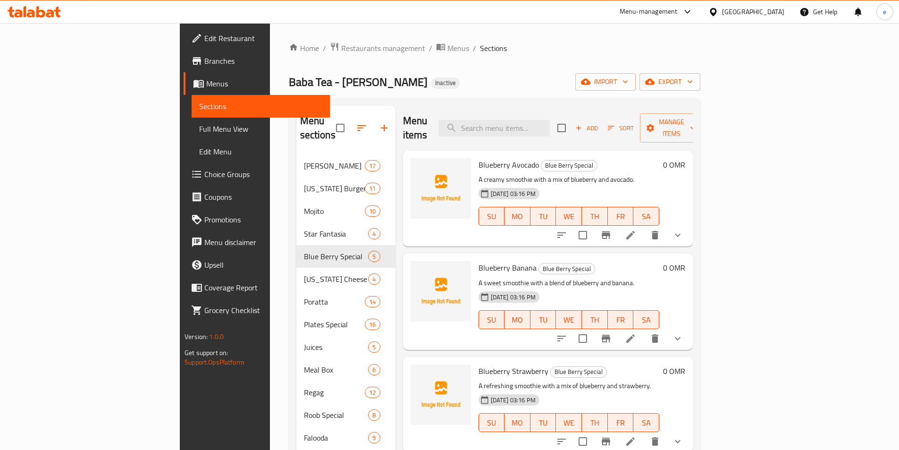
click at [644, 227] on li at bounding box center [630, 235] width 26 height 17
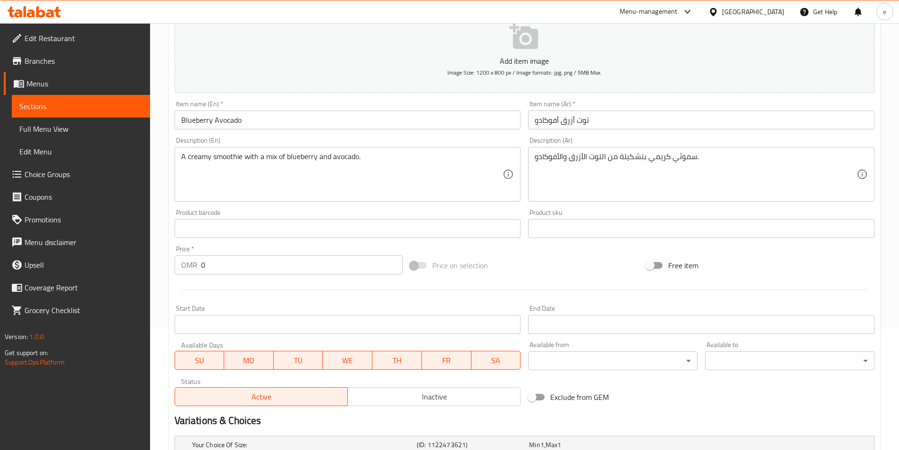
scroll to position [238, 0]
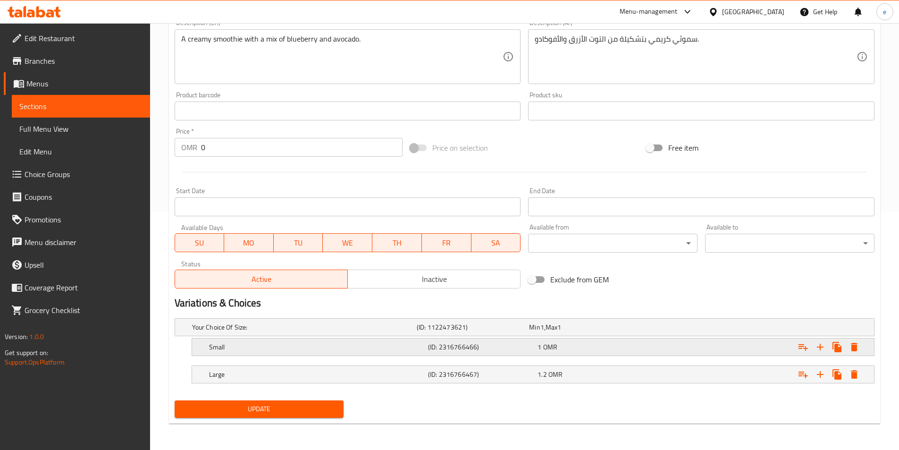
click at [516, 350] on h5 "(ID: 2316766466)" at bounding box center [481, 346] width 106 height 9
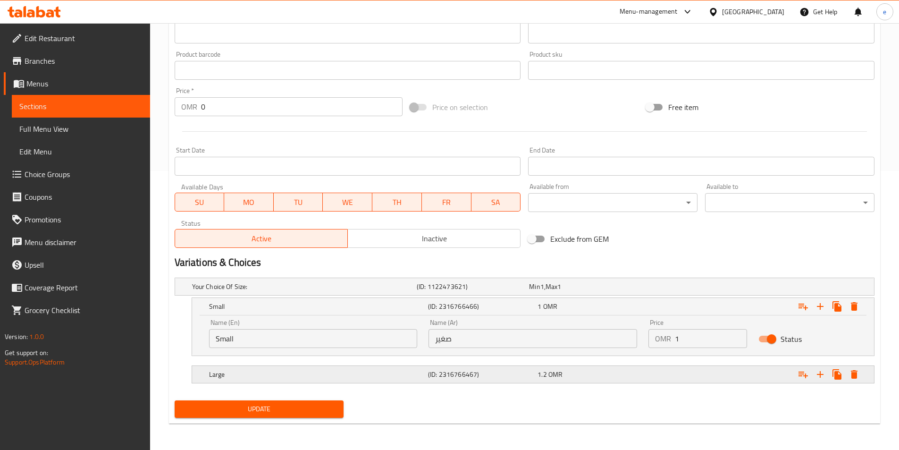
click at [637, 370] on div "1.2 OMR" at bounding box center [591, 374] width 106 height 9
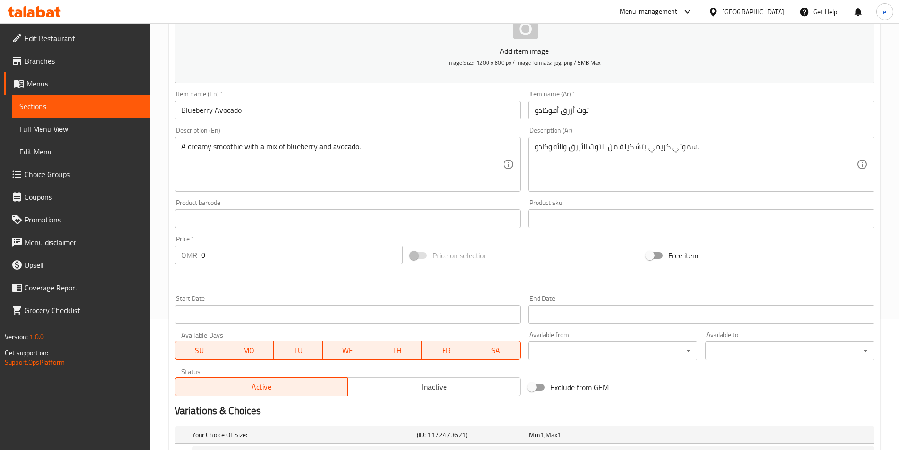
scroll to position [0, 0]
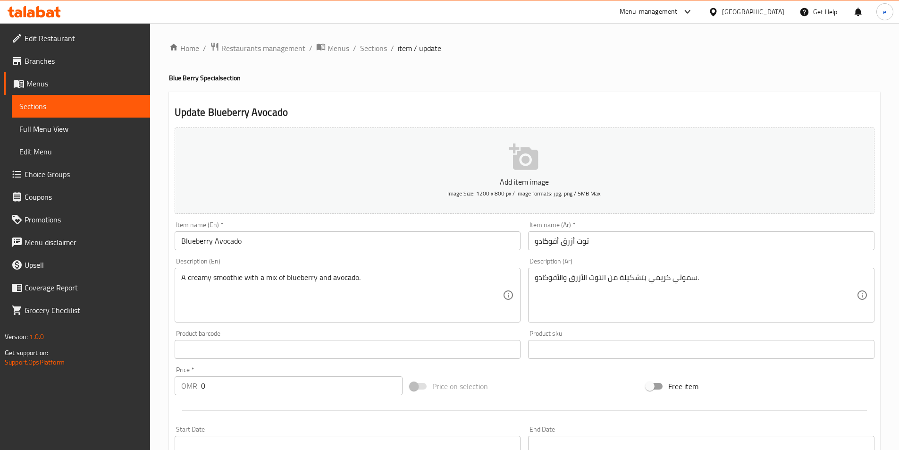
click at [102, 110] on span "Sections" at bounding box center [80, 106] width 123 height 11
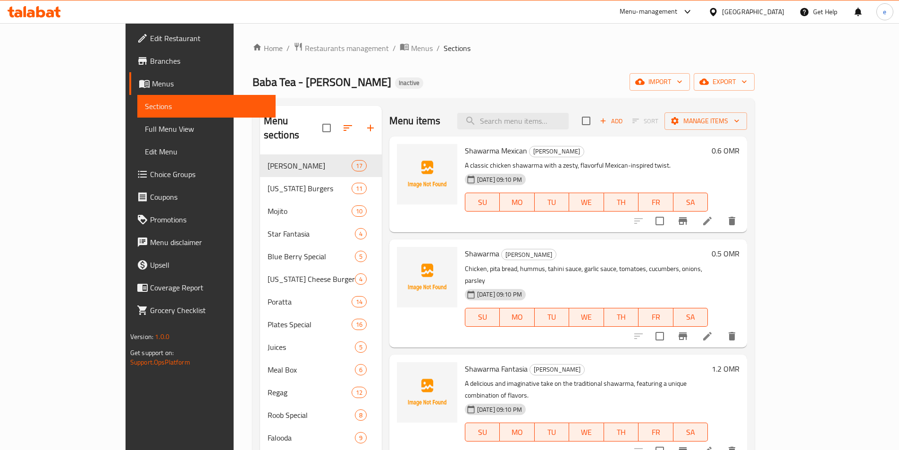
scroll to position [47, 0]
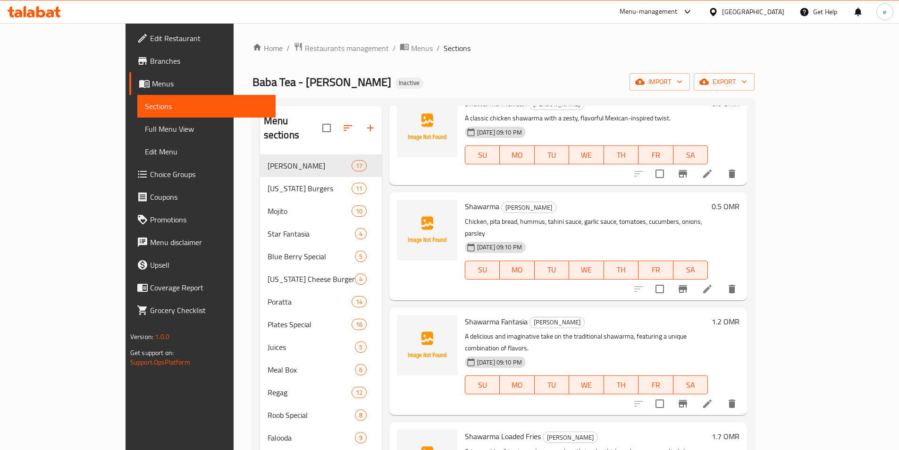
click at [712, 285] on icon at bounding box center [707, 289] width 8 height 8
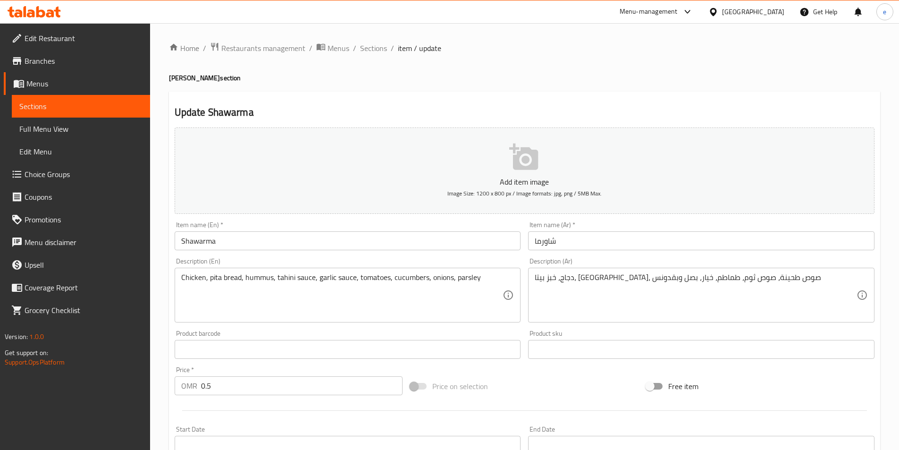
click at [49, 104] on span "Sections" at bounding box center [80, 106] width 123 height 11
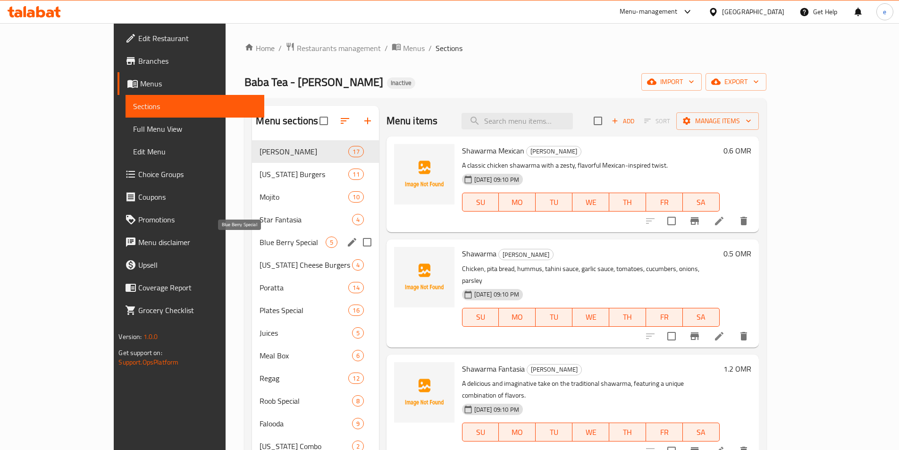
click at [260, 242] on span "Blue Berry Special" at bounding box center [293, 241] width 66 height 11
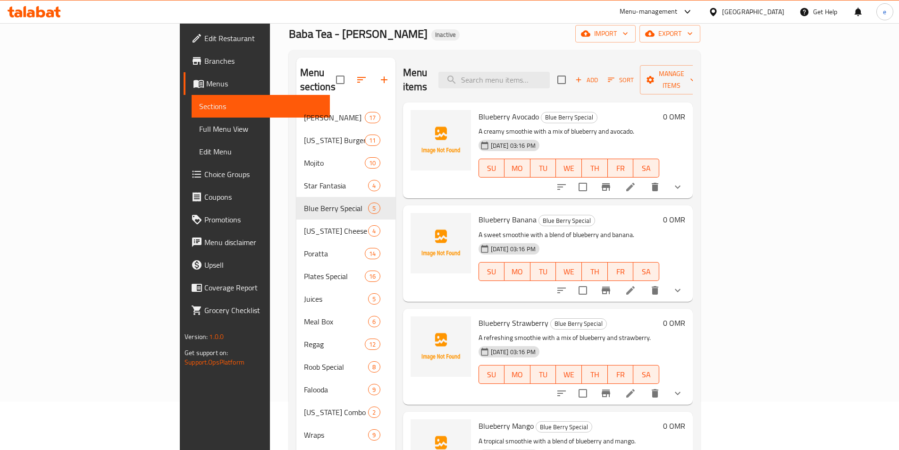
scroll to position [47, 0]
click at [644, 283] on li at bounding box center [630, 291] width 26 height 17
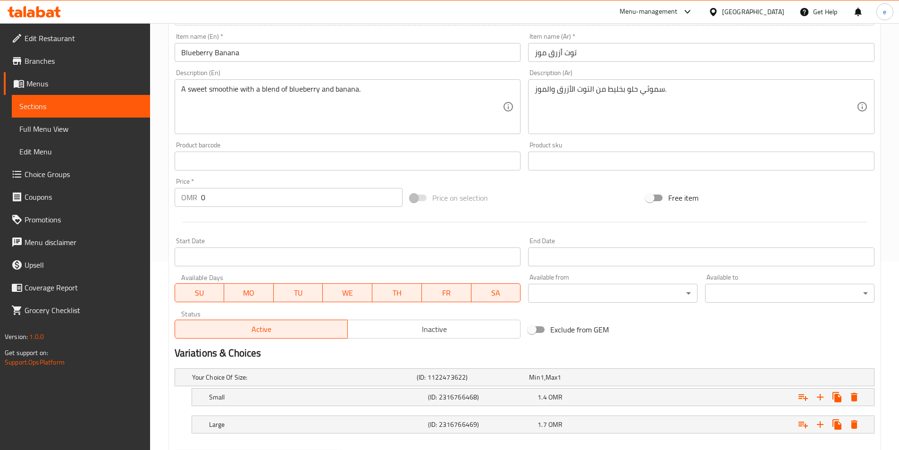
scroll to position [238, 0]
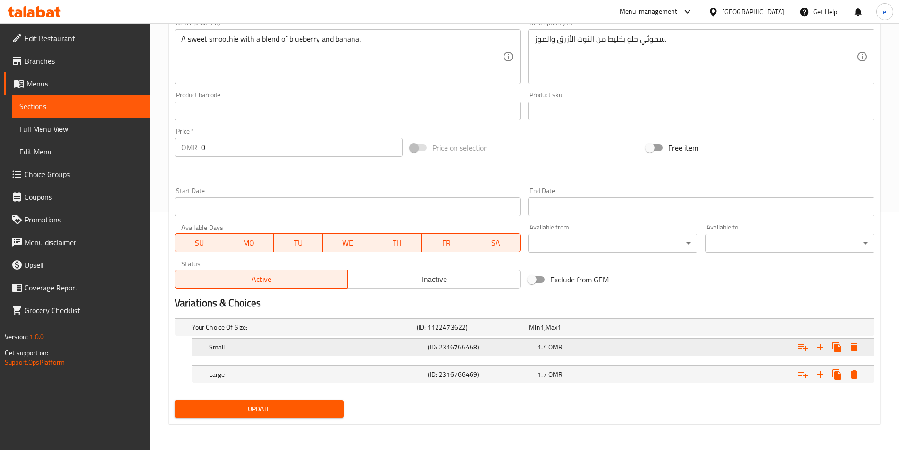
click at [579, 353] on div "1.4 OMR" at bounding box center [591, 346] width 110 height 13
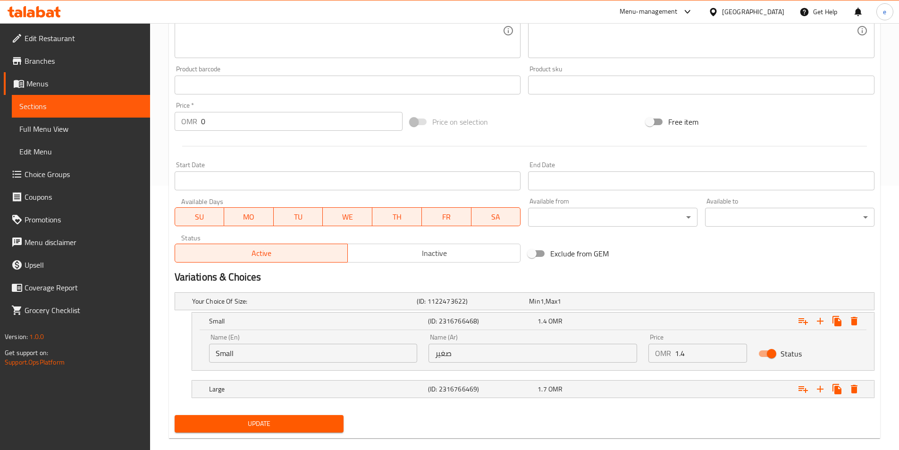
scroll to position [279, 0]
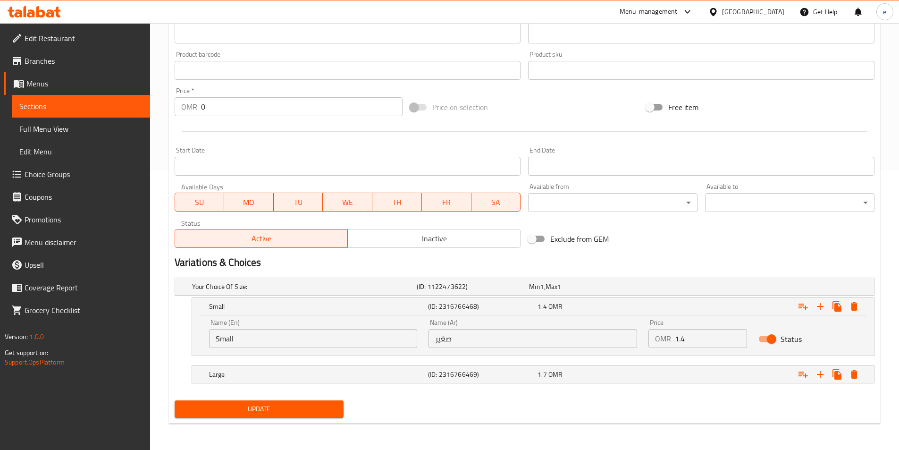
click at [681, 339] on input "1.4" at bounding box center [711, 338] width 72 height 19
type input "1"
click at [663, 372] on div "Expand" at bounding box center [754, 374] width 219 height 21
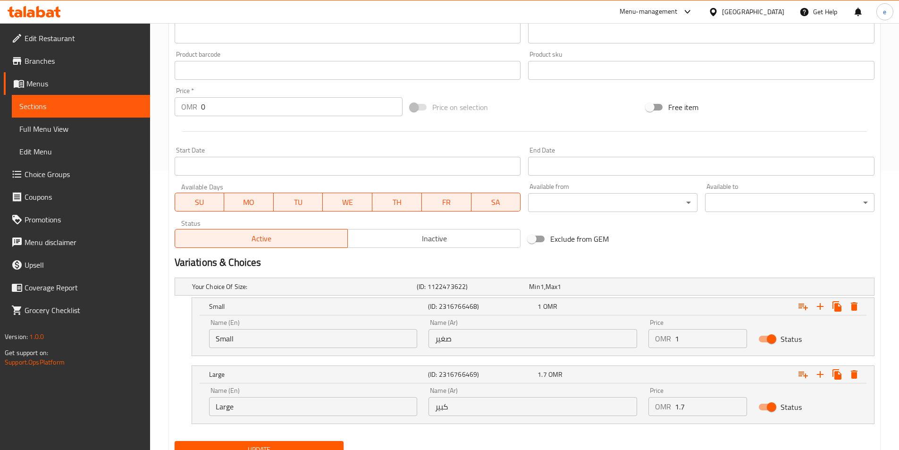
click at [675, 404] on input "1.7" at bounding box center [711, 406] width 72 height 19
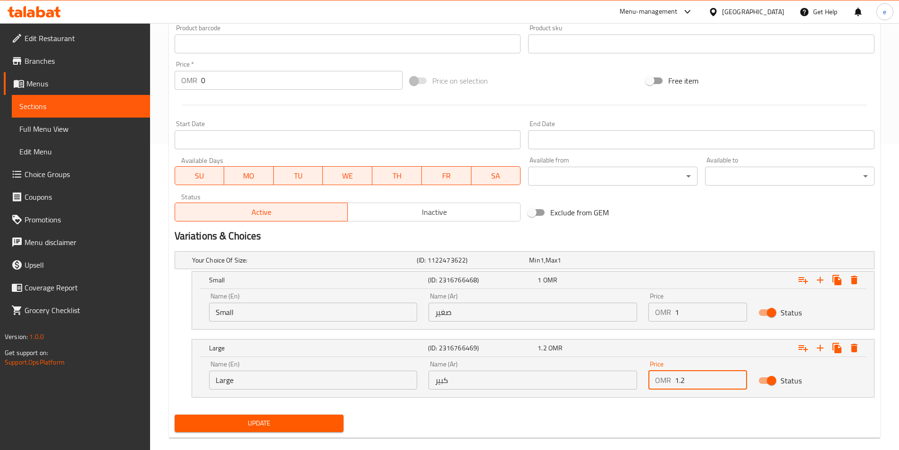
scroll to position [320, 0]
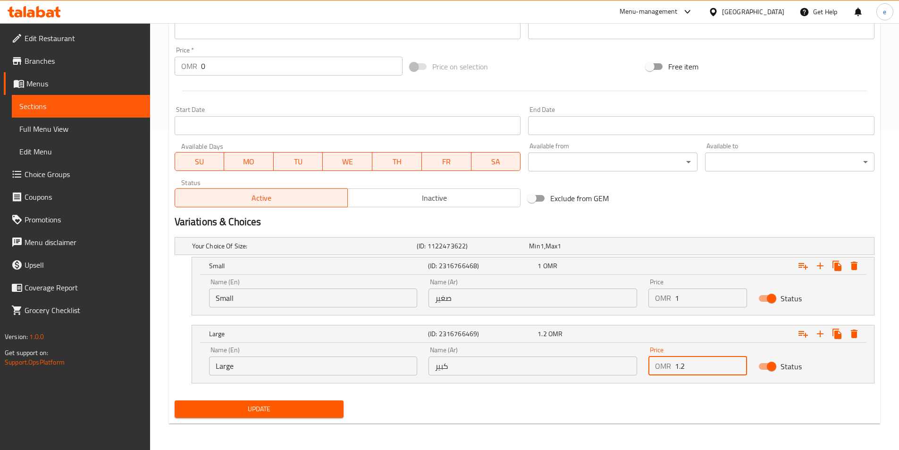
type input "1.2"
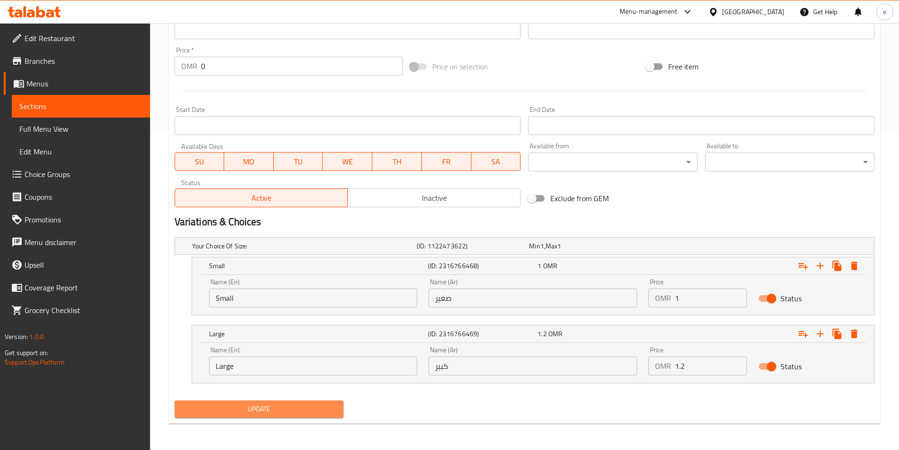
click at [265, 409] on span "Update" at bounding box center [259, 409] width 154 height 12
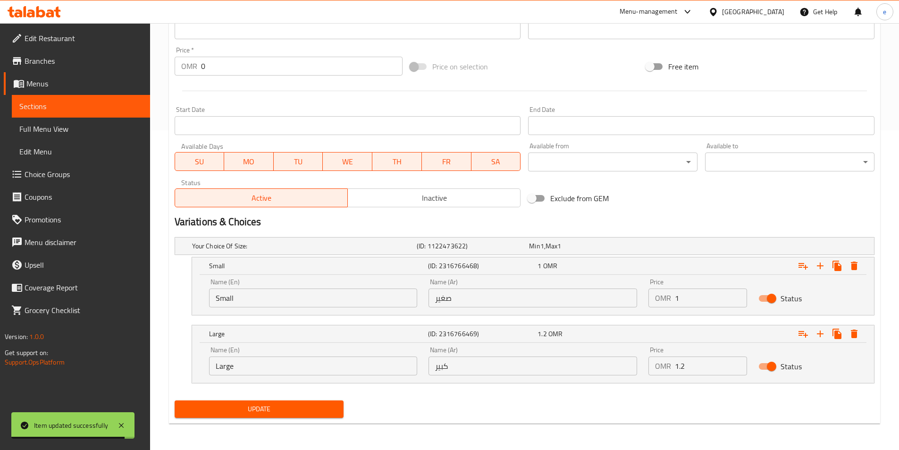
click at [74, 108] on span "Sections" at bounding box center [80, 106] width 123 height 11
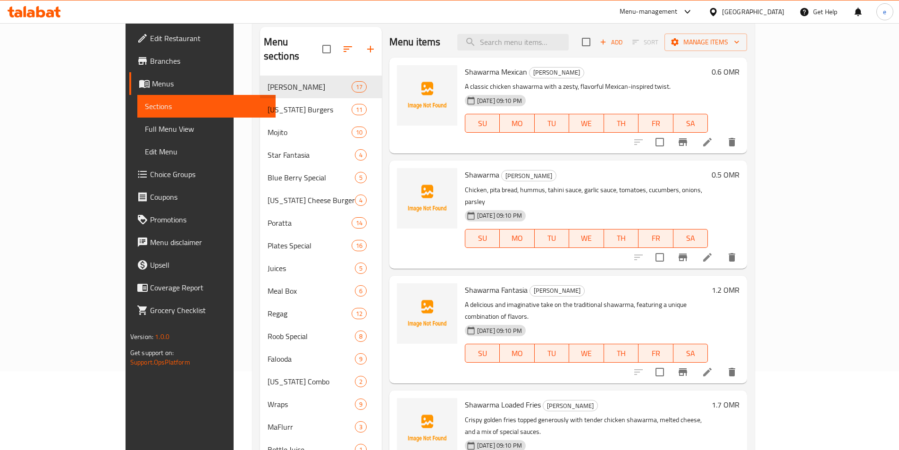
scroll to position [84, 0]
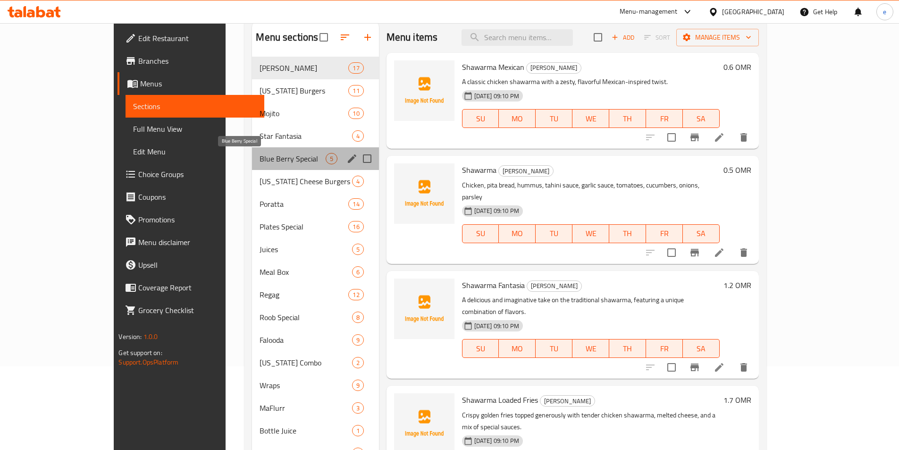
click at [260, 164] on span "Blue Berry Special" at bounding box center [293, 158] width 66 height 11
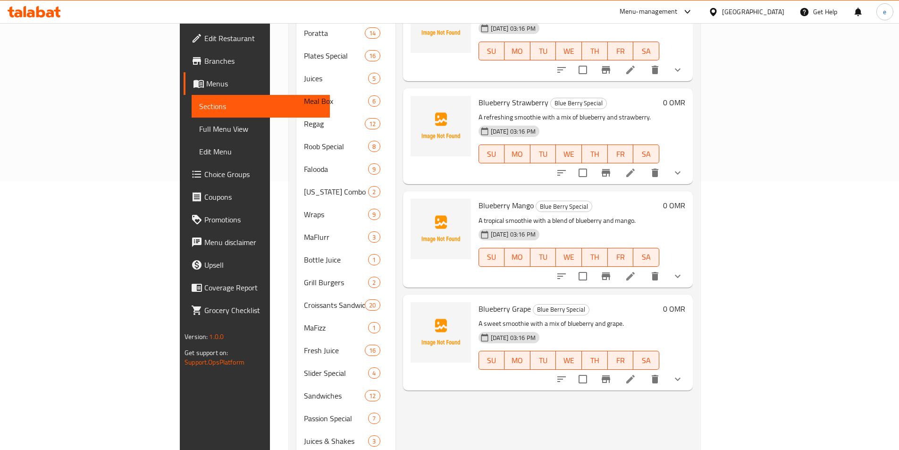
scroll to position [272, 0]
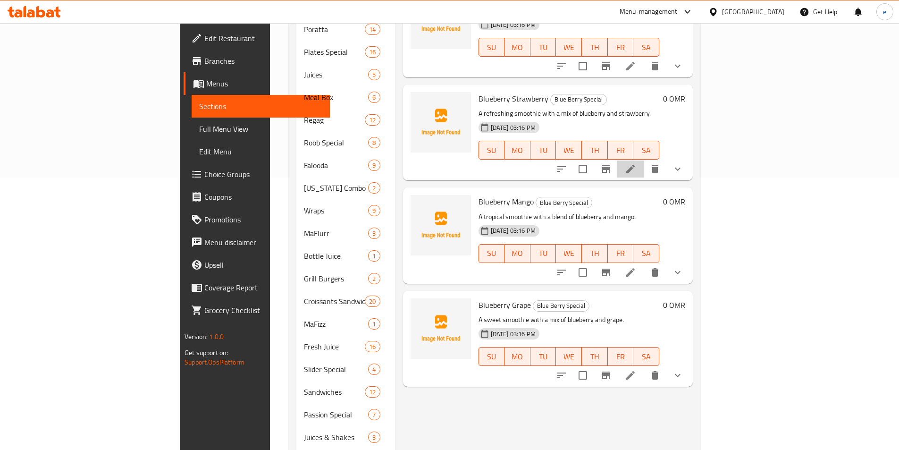
click at [644, 160] on li at bounding box center [630, 168] width 26 height 17
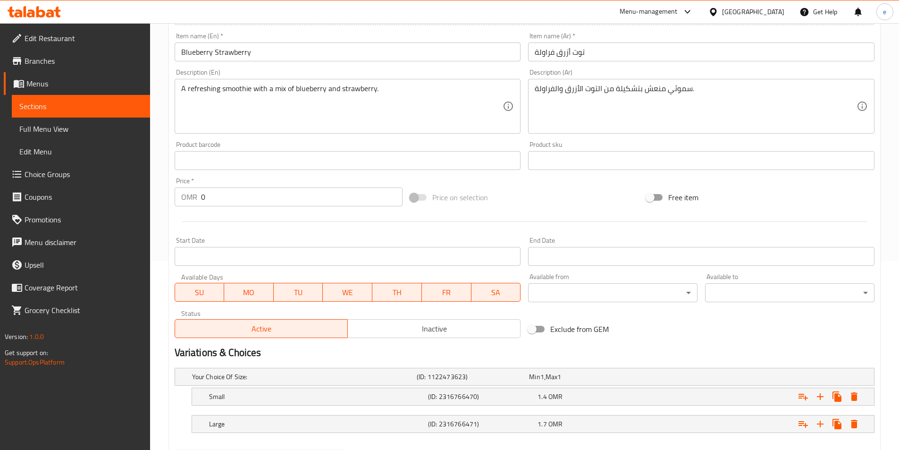
scroll to position [142, 0]
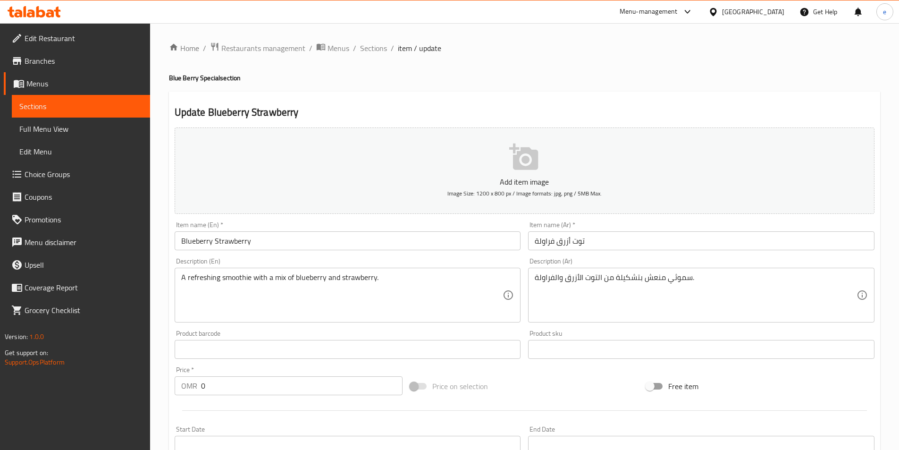
click at [74, 101] on span "Sections" at bounding box center [80, 106] width 123 height 11
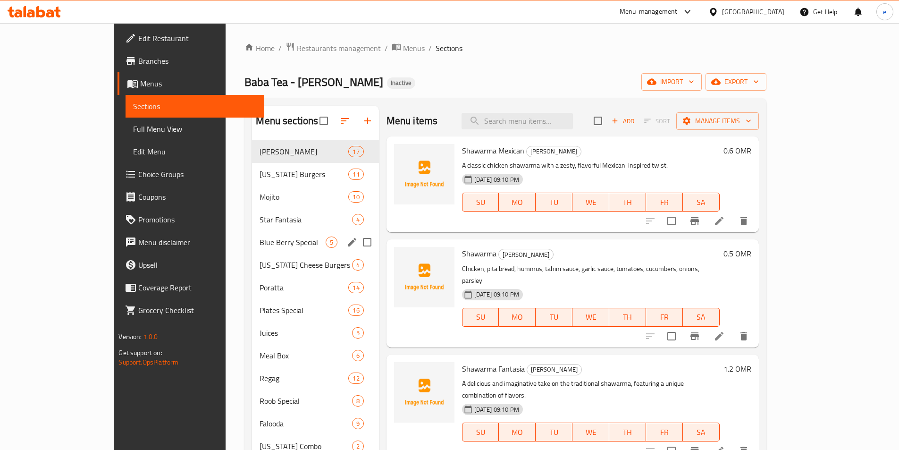
click at [257, 250] on div "Blue Berry Special 5" at bounding box center [315, 242] width 126 height 23
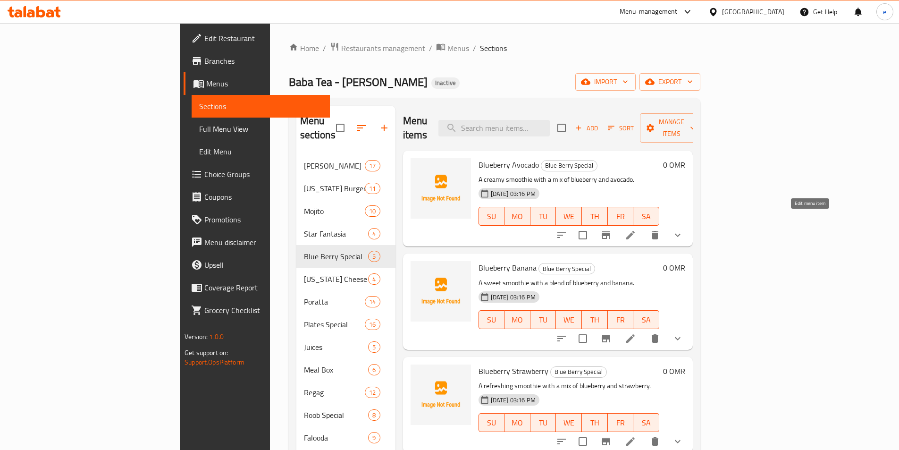
click at [636, 229] on icon at bounding box center [630, 234] width 11 height 11
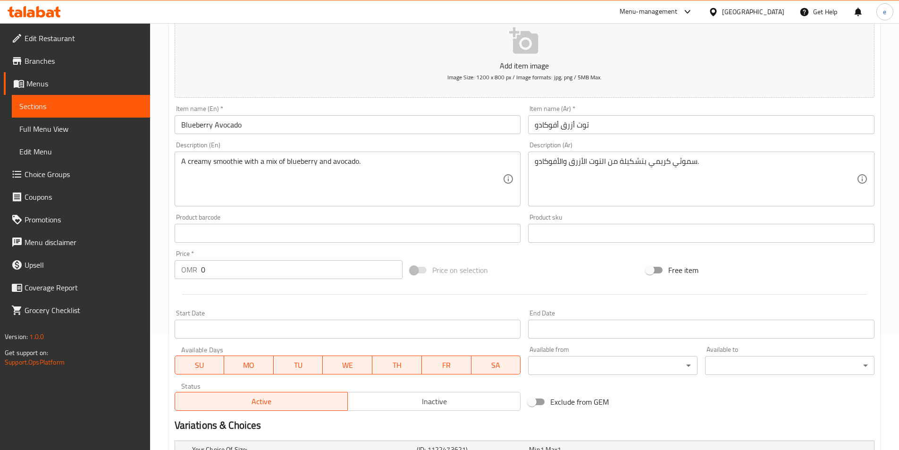
scroll to position [189, 0]
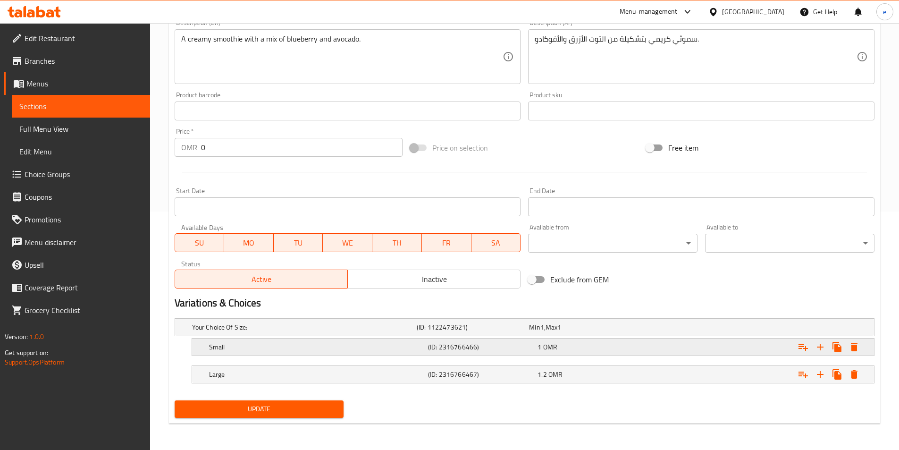
click at [580, 348] on div "1 OMR" at bounding box center [591, 346] width 106 height 9
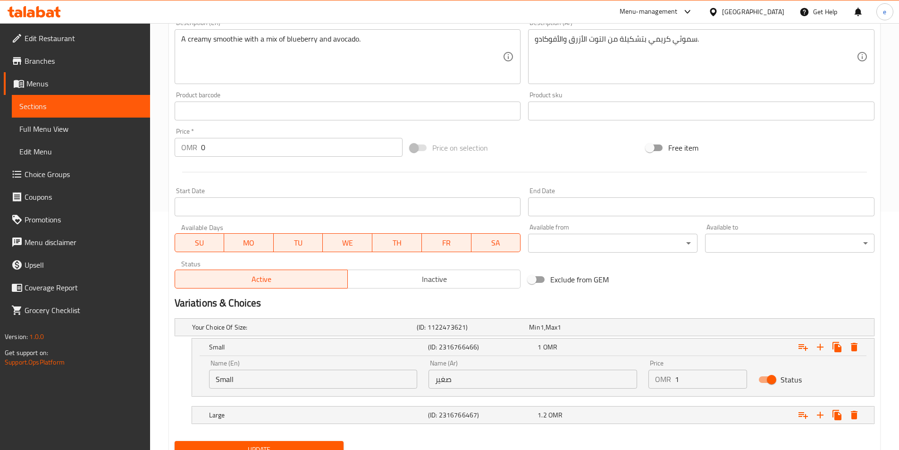
scroll to position [279, 0]
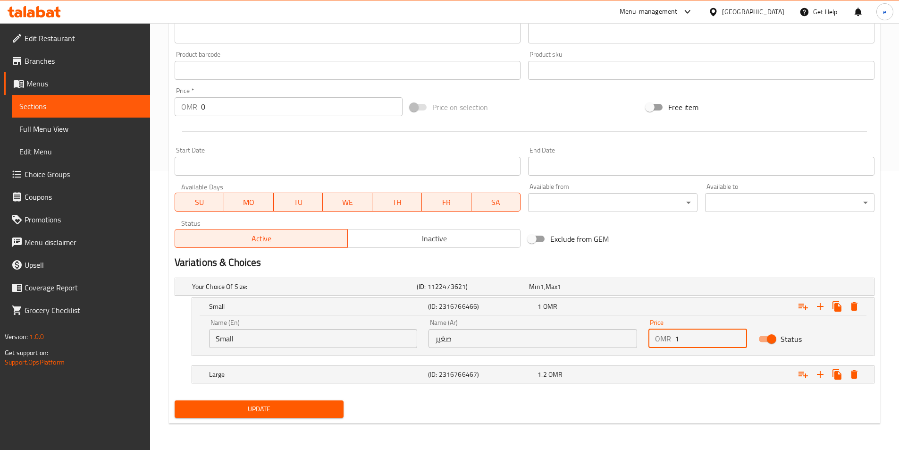
click at [680, 344] on input "1" at bounding box center [711, 338] width 72 height 19
type input "1.4"
click at [619, 371] on div "1.2 OMR" at bounding box center [591, 374] width 106 height 9
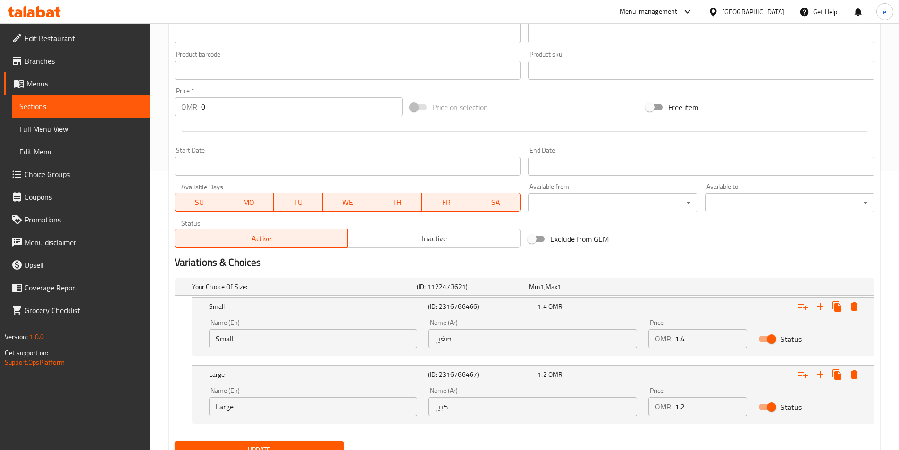
click at [679, 412] on input "1.2" at bounding box center [711, 406] width 72 height 19
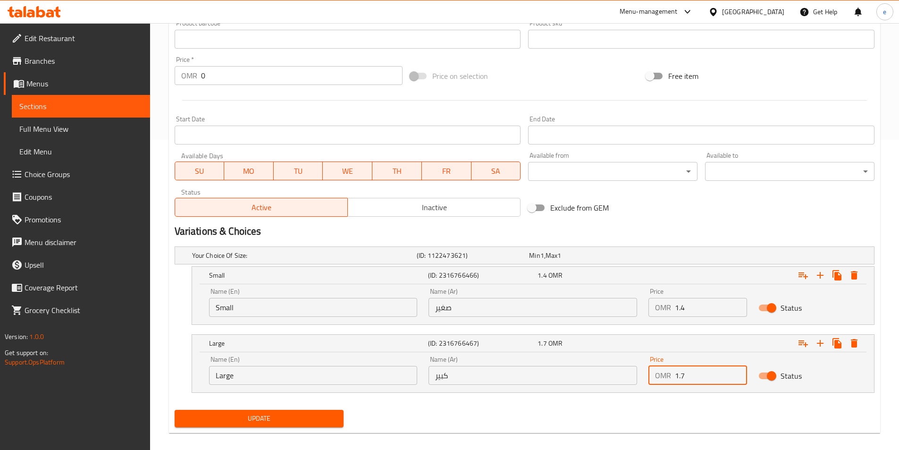
scroll to position [320, 0]
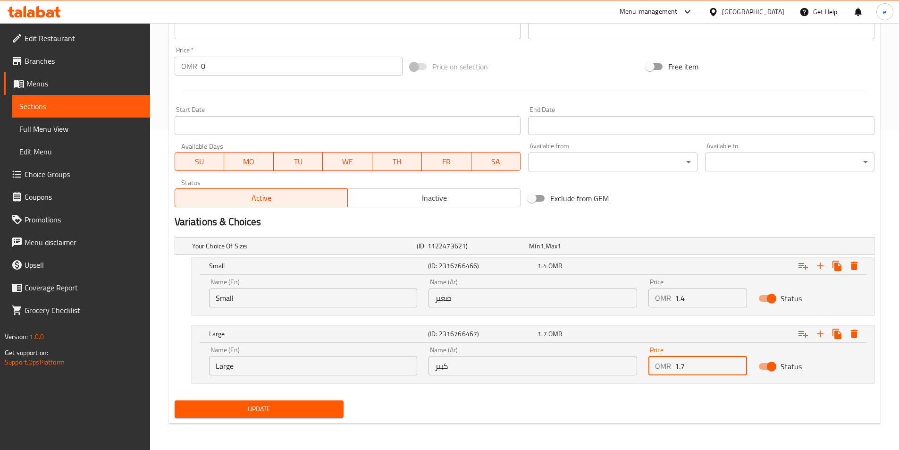
type input "1.7"
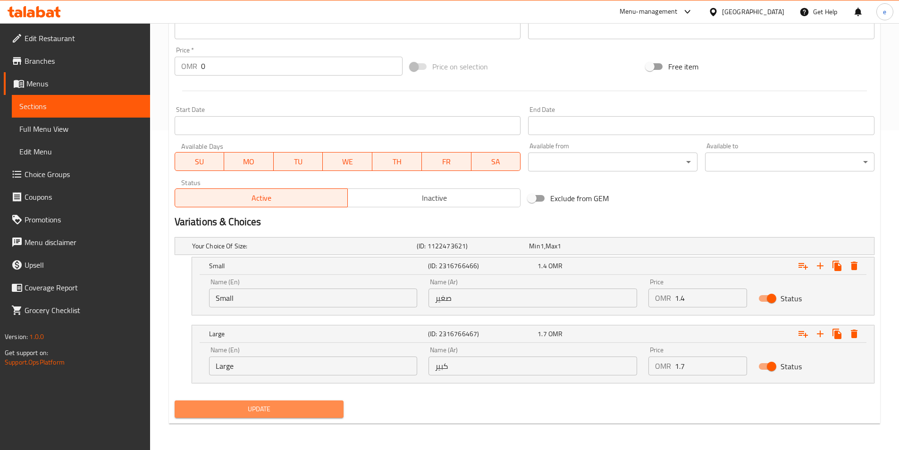
click at [262, 404] on span "Update" at bounding box center [259, 409] width 154 height 12
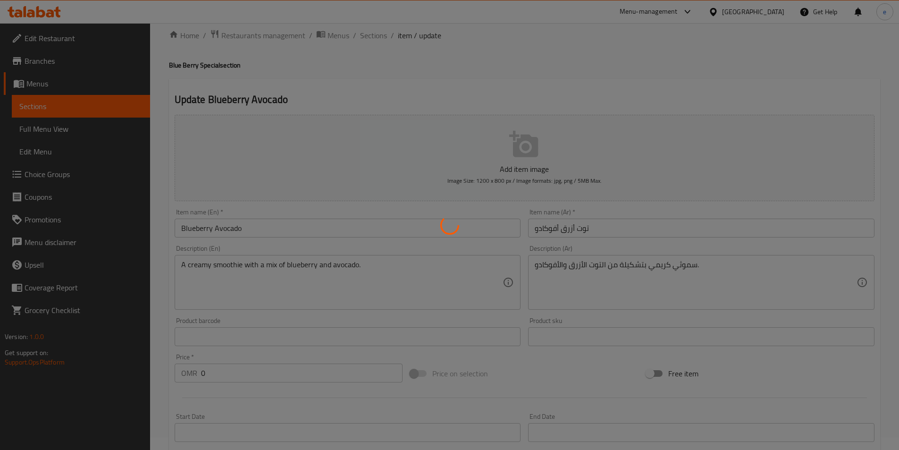
scroll to position [0, 0]
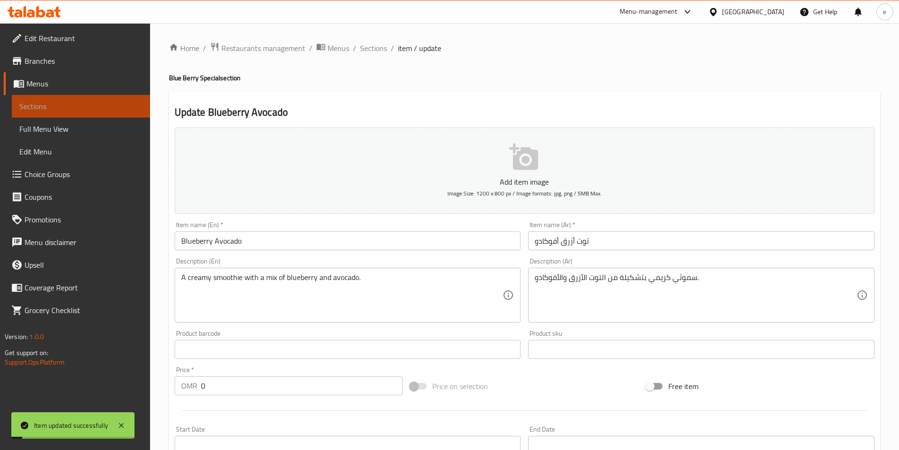
click at [115, 108] on span "Sections" at bounding box center [80, 106] width 123 height 11
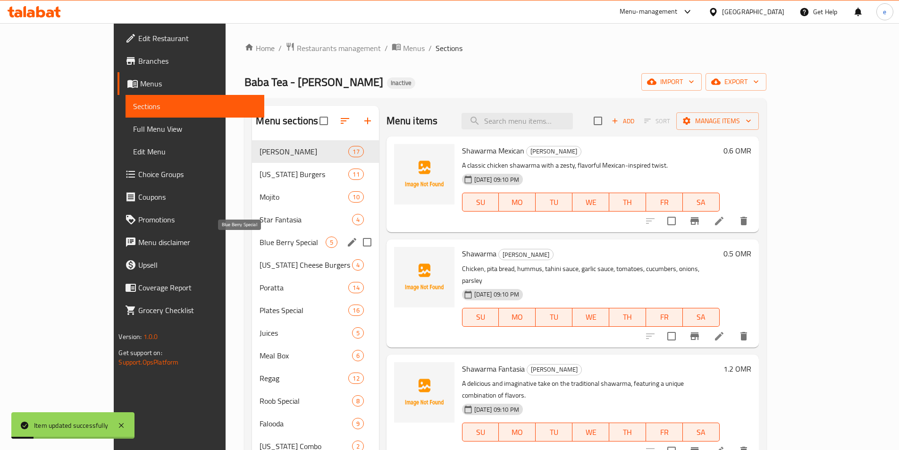
click at [260, 247] on span "Blue Berry Special" at bounding box center [293, 241] width 66 height 11
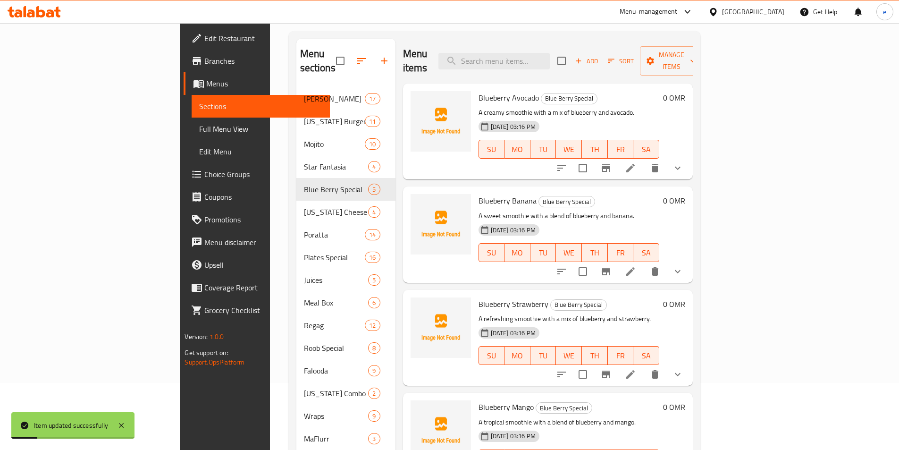
scroll to position [94, 0]
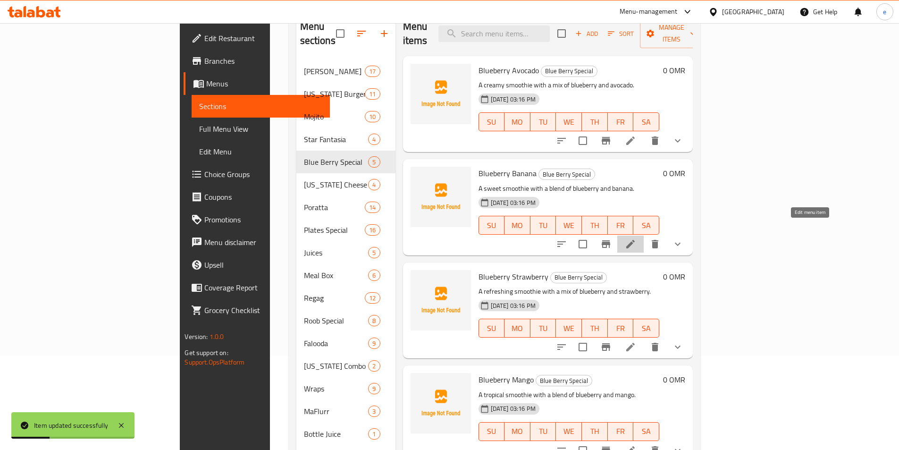
click at [636, 238] on icon at bounding box center [630, 243] width 11 height 11
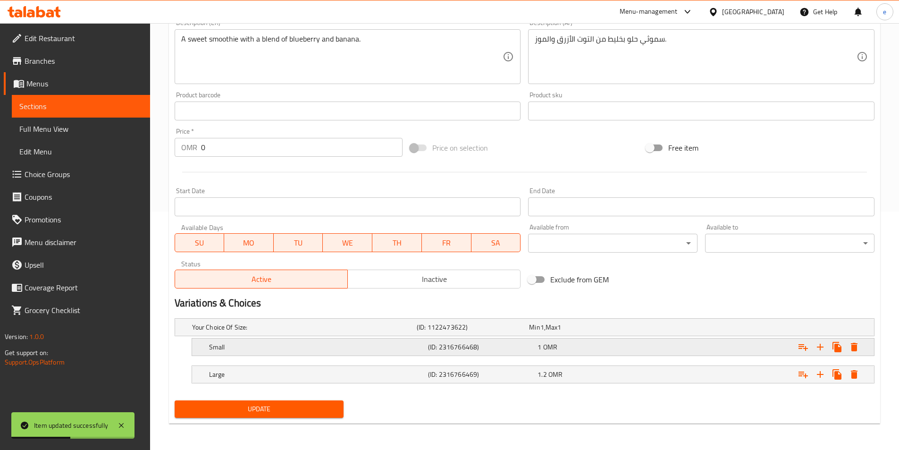
click at [645, 350] on div "1 OMR" at bounding box center [591, 346] width 110 height 13
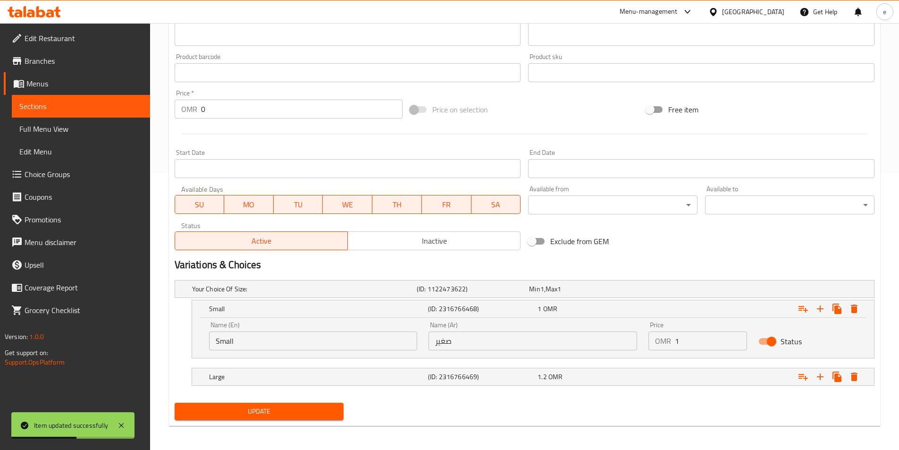
scroll to position [279, 0]
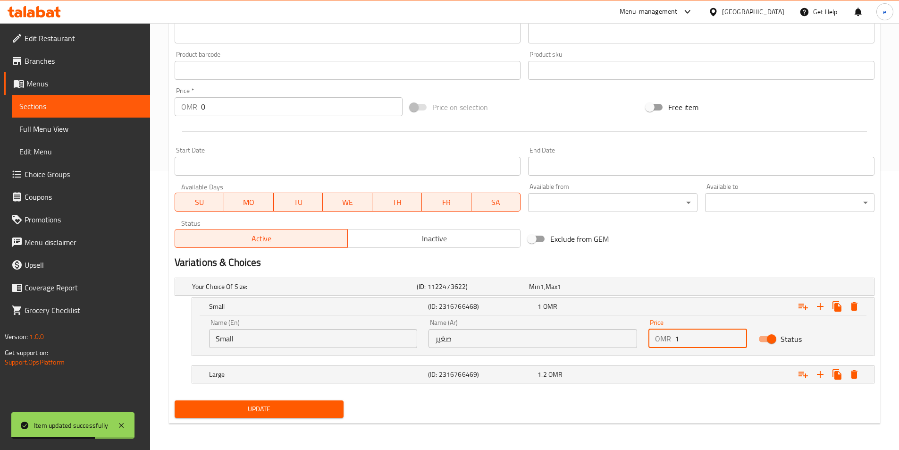
click at [685, 338] on input "1" at bounding box center [711, 338] width 72 height 19
drag, startPoint x: 685, startPoint y: 338, endPoint x: 674, endPoint y: 341, distance: 10.8
click at [674, 341] on div "OMR 1 Price" at bounding box center [698, 338] width 99 height 19
type input "1.4"
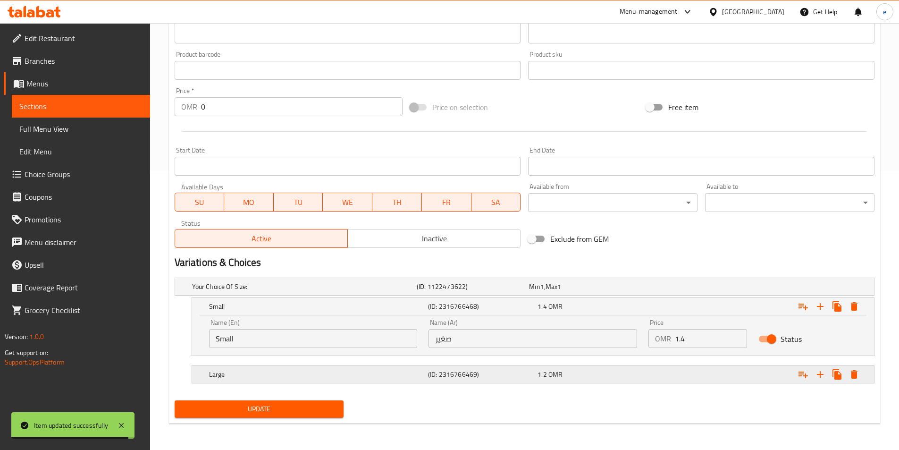
click at [631, 370] on div "1.2 OMR" at bounding box center [591, 374] width 106 height 9
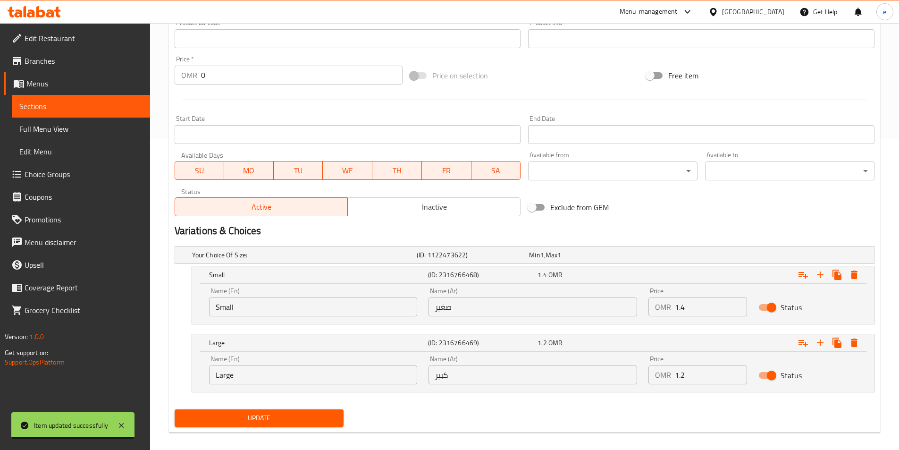
scroll to position [320, 0]
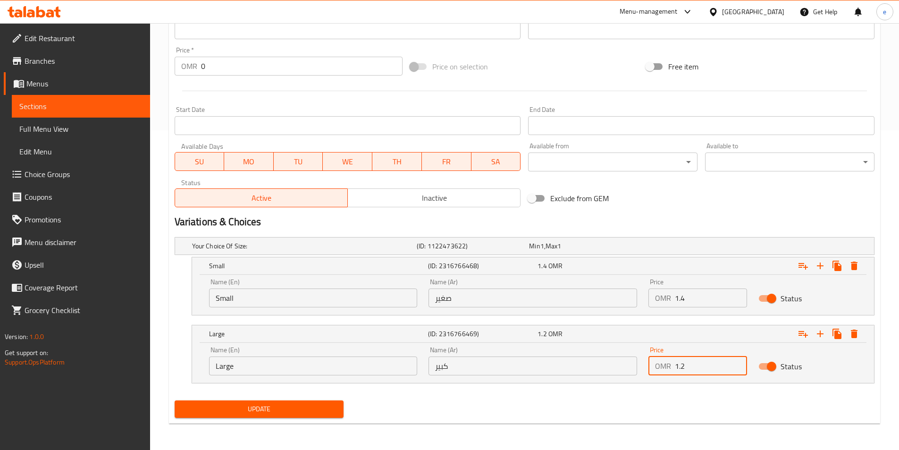
click at [690, 367] on input "1.2" at bounding box center [711, 365] width 72 height 19
type input "1.7"
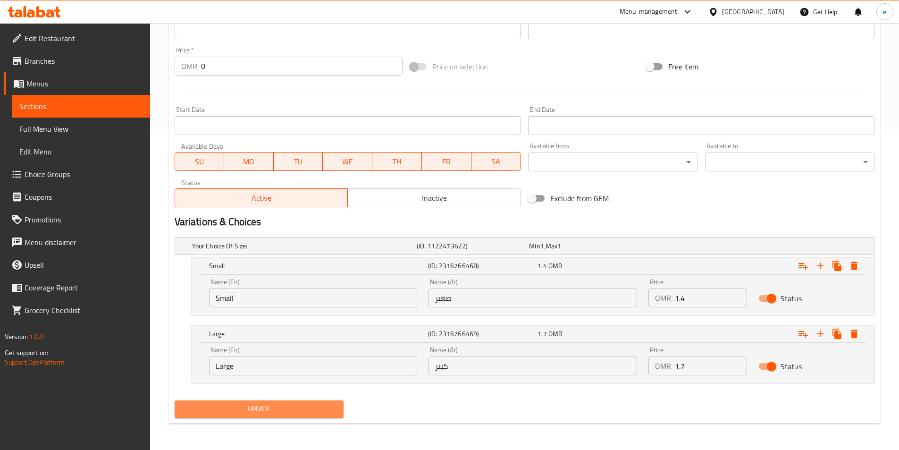
click at [243, 409] on span "Update" at bounding box center [259, 409] width 154 height 12
click at [29, 110] on span "Sections" at bounding box center [80, 106] width 123 height 11
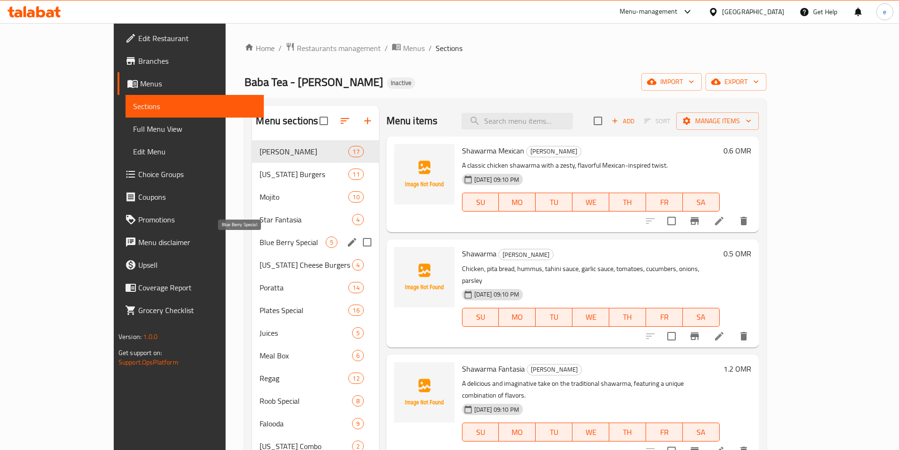
click at [260, 240] on span "Blue Berry Special" at bounding box center [293, 241] width 66 height 11
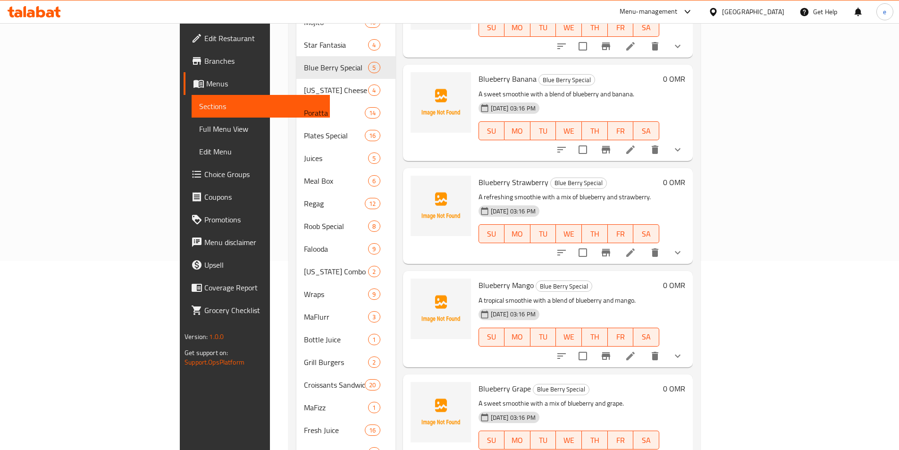
scroll to position [283, 0]
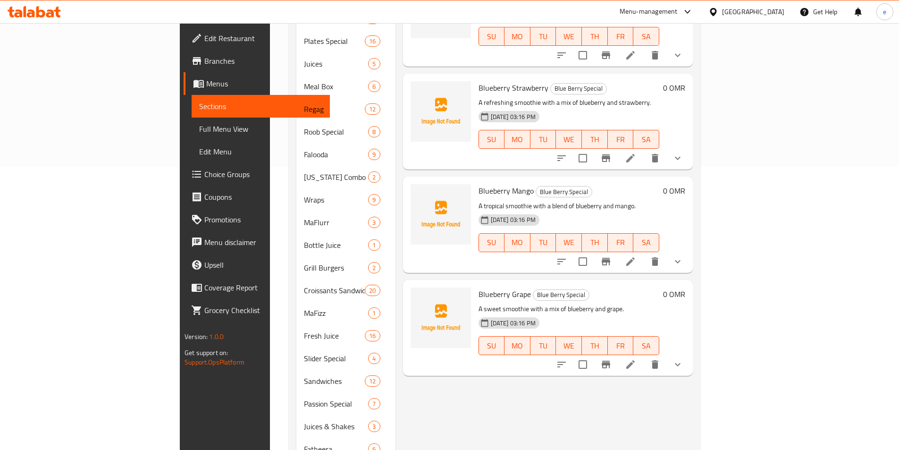
click at [644, 150] on li at bounding box center [630, 158] width 26 height 17
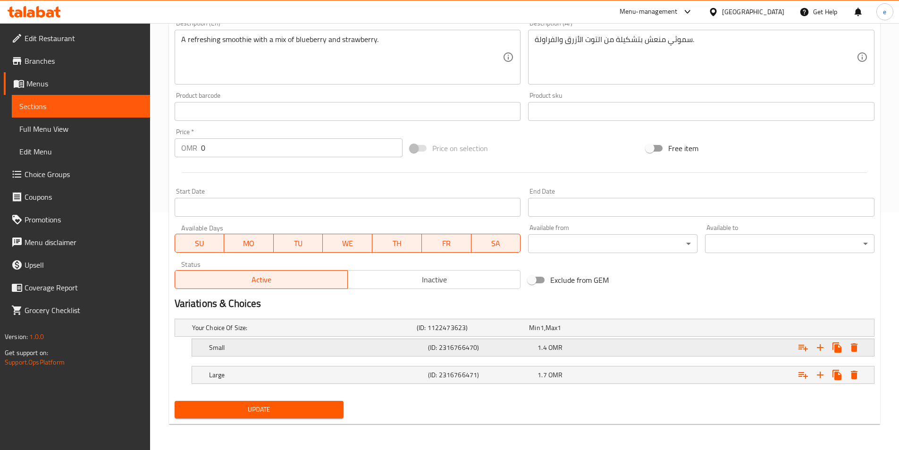
scroll to position [238, 0]
click at [614, 345] on div "1.4 OMR" at bounding box center [591, 346] width 106 height 9
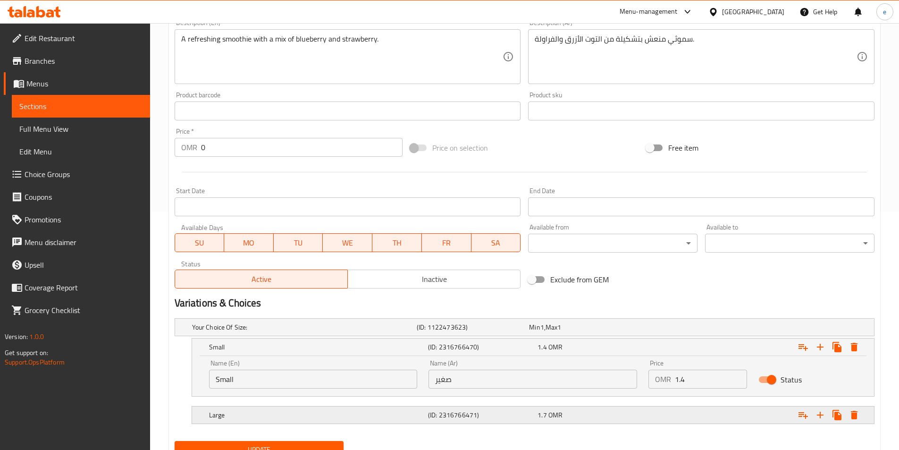
click at [654, 416] on div "Expand" at bounding box center [754, 414] width 219 height 21
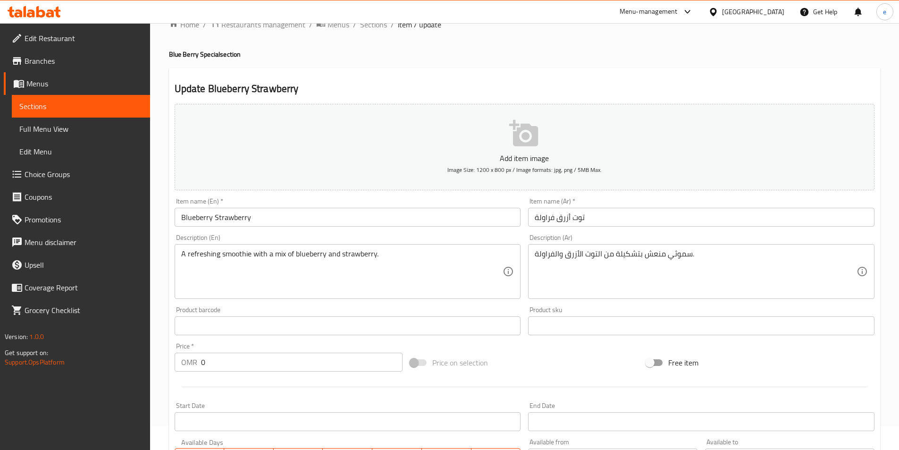
scroll to position [0, 0]
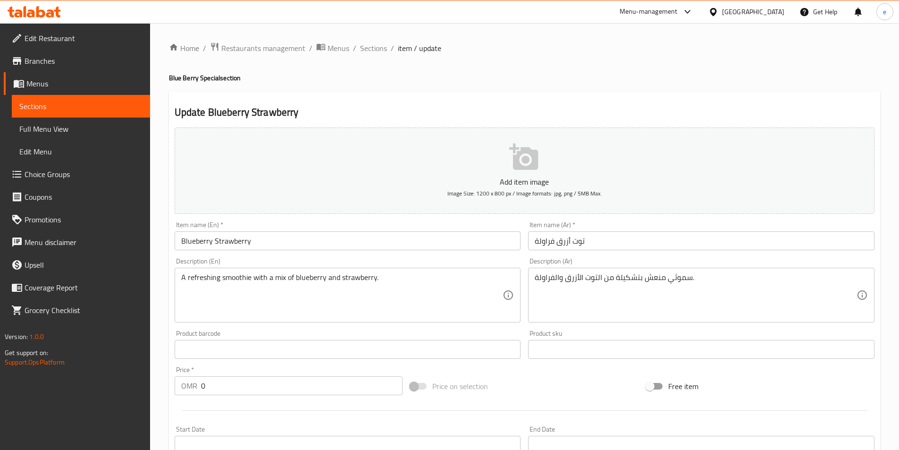
click at [78, 100] on link "Sections" at bounding box center [81, 106] width 138 height 23
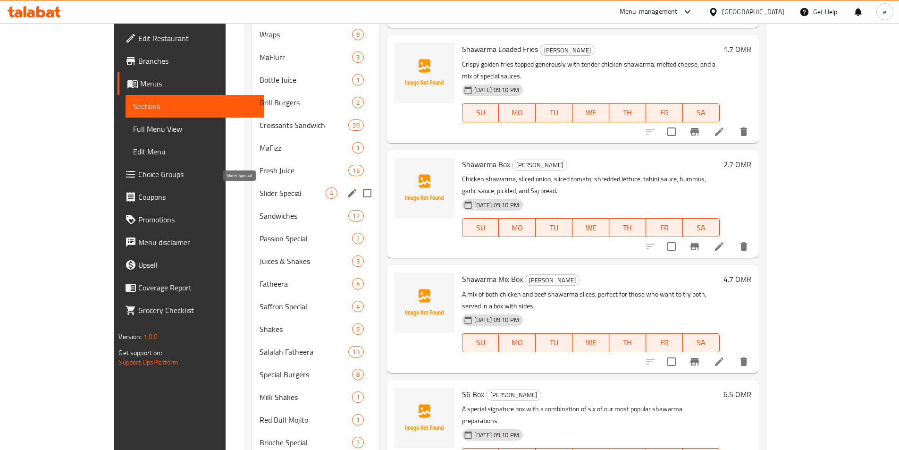
scroll to position [472, 0]
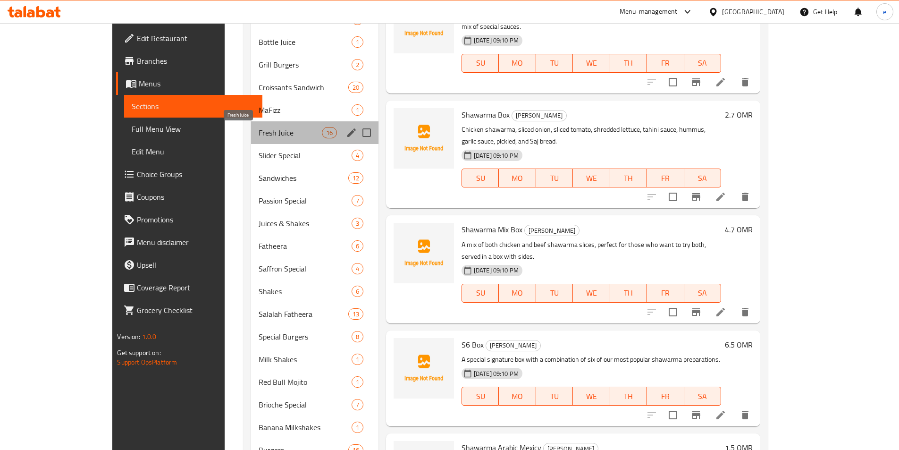
click at [259, 133] on span "Fresh Juice" at bounding box center [290, 132] width 63 height 11
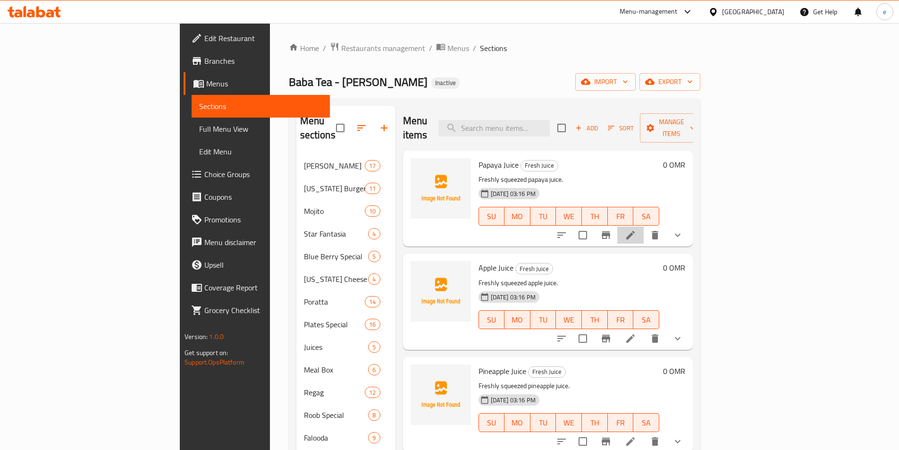
click at [644, 227] on li at bounding box center [630, 235] width 26 height 17
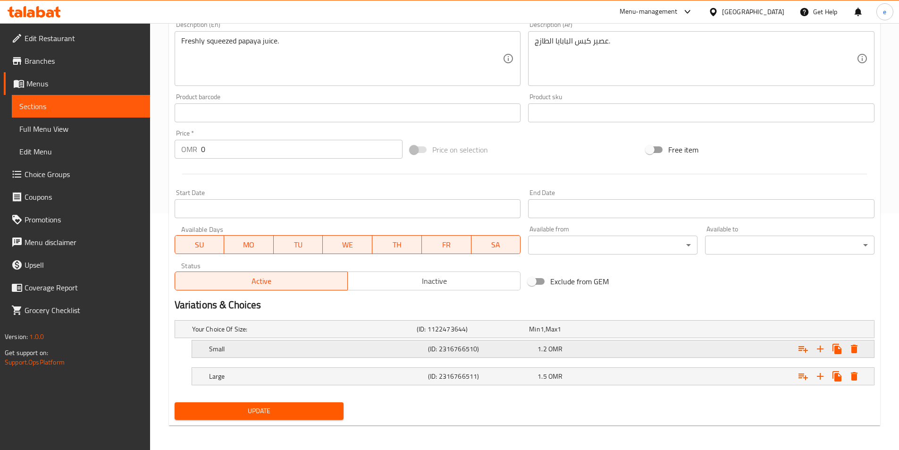
scroll to position [238, 0]
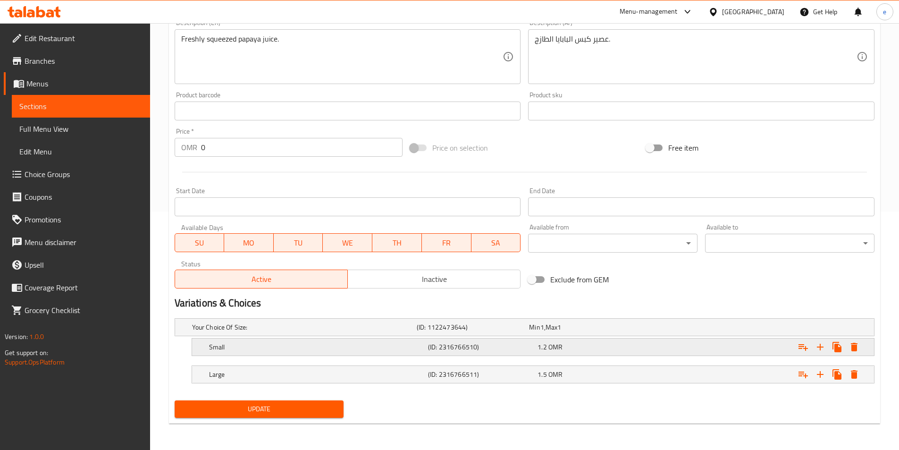
click at [575, 351] on div "1.2 OMR" at bounding box center [591, 346] width 106 height 9
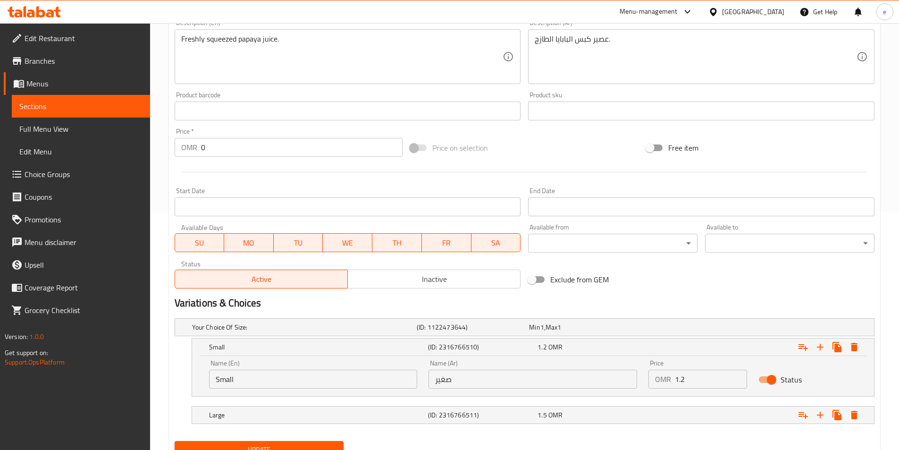
scroll to position [279, 0]
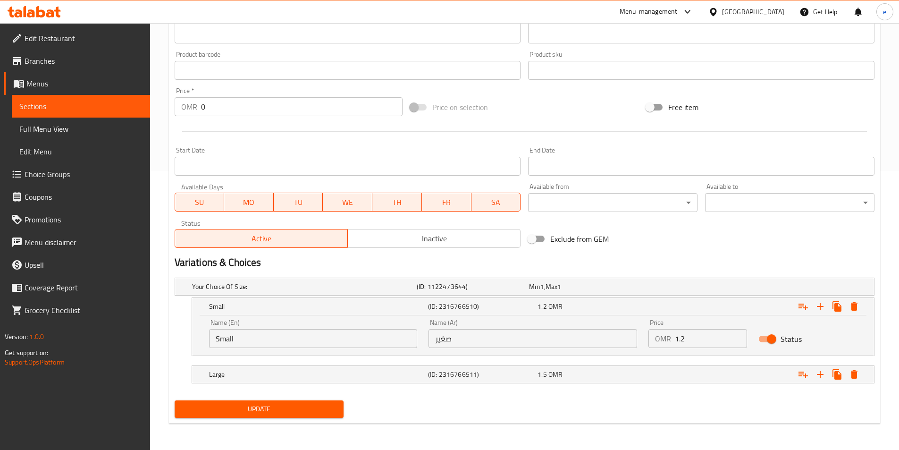
click at [715, 337] on input "1.2" at bounding box center [711, 338] width 72 height 19
drag, startPoint x: 715, startPoint y: 337, endPoint x: 688, endPoint y: 344, distance: 27.7
click at [689, 343] on input "1.2" at bounding box center [711, 338] width 72 height 19
type input "1"
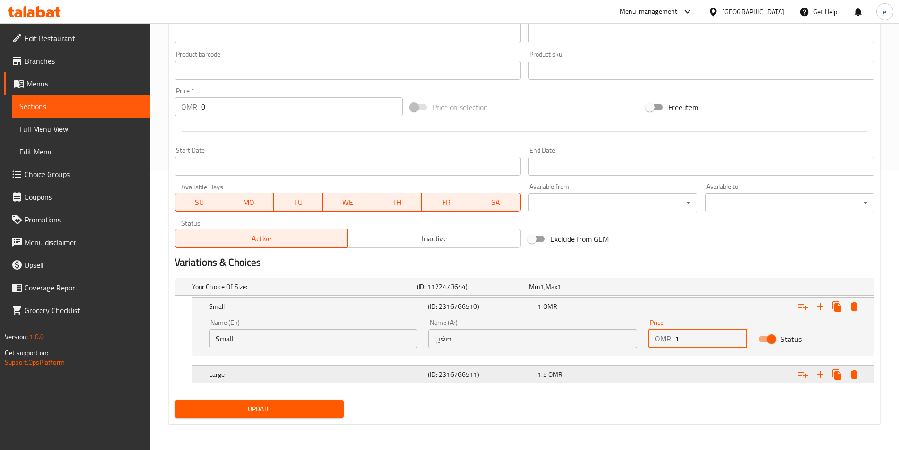
click at [642, 374] on div "1.5 OMR" at bounding box center [591, 374] width 106 height 9
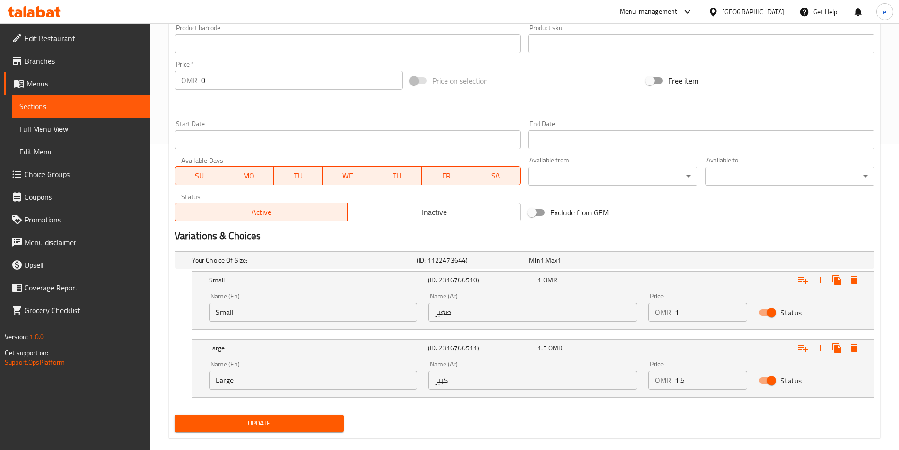
scroll to position [320, 0]
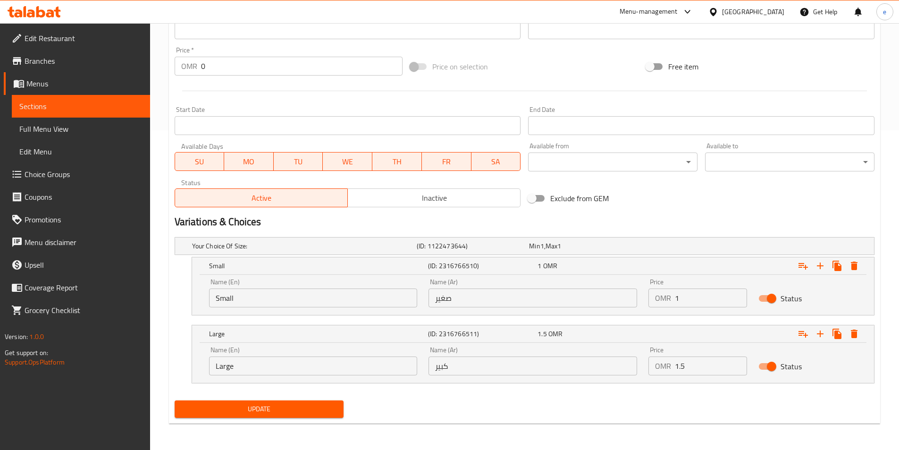
click at [704, 369] on input "1.5" at bounding box center [711, 365] width 72 height 19
drag, startPoint x: 704, startPoint y: 369, endPoint x: 673, endPoint y: 371, distance: 31.7
click at [673, 371] on div "OMR 1.5 Price" at bounding box center [698, 365] width 99 height 19
type input "1.2"
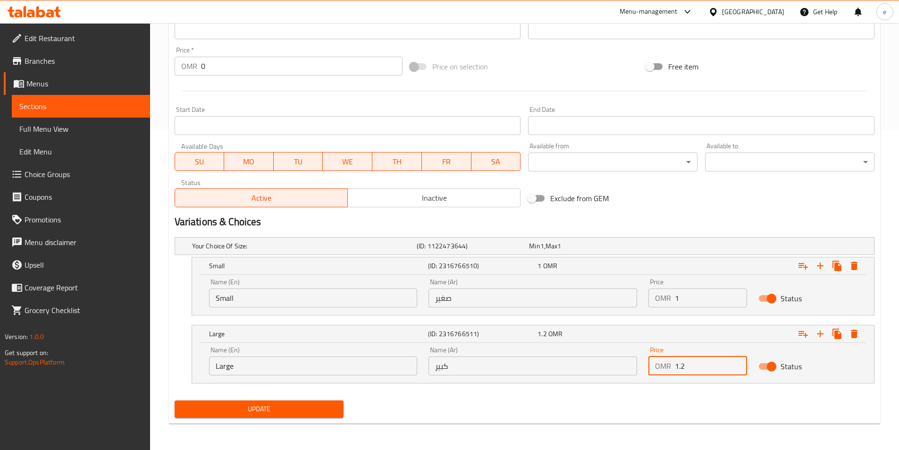
click at [292, 407] on span "Update" at bounding box center [259, 409] width 154 height 12
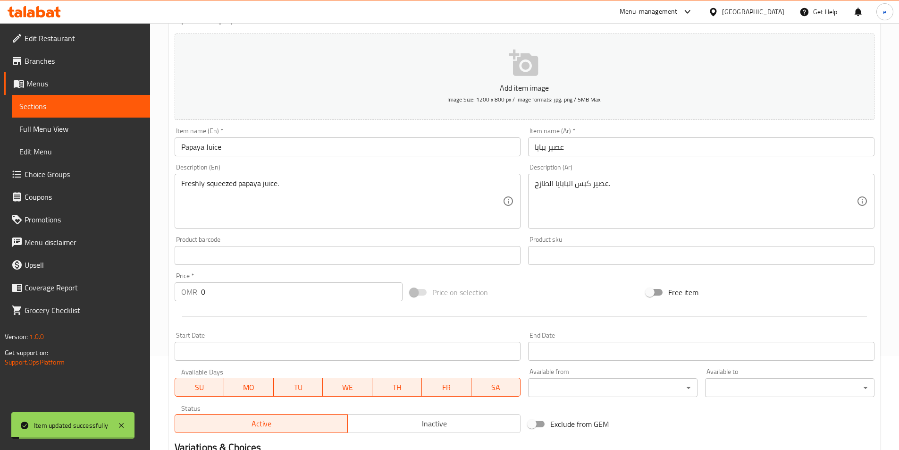
scroll to position [0, 0]
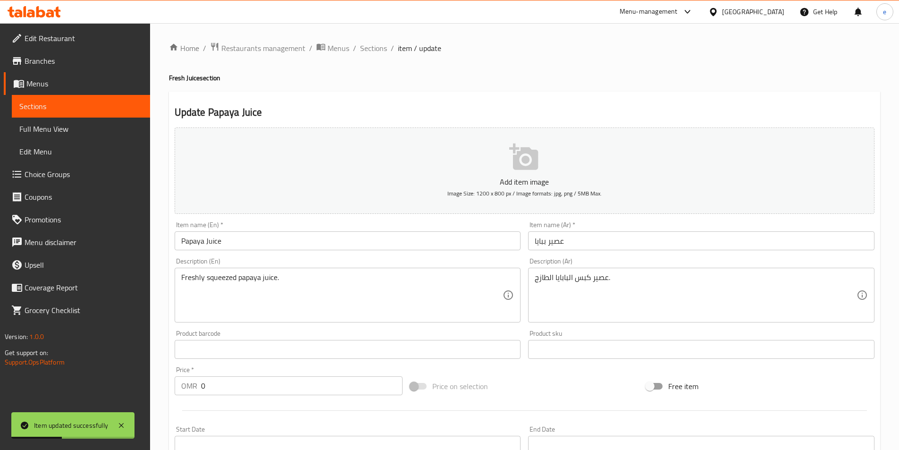
click at [65, 104] on span "Sections" at bounding box center [80, 106] width 123 height 11
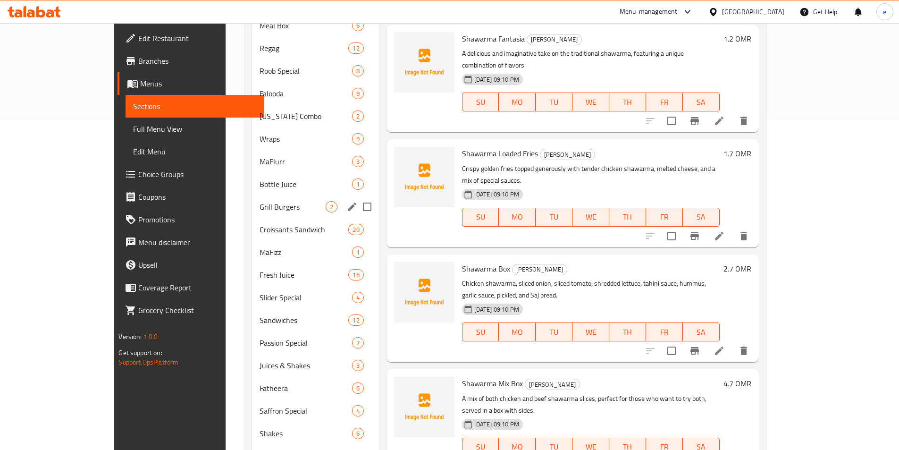
scroll to position [330, 0]
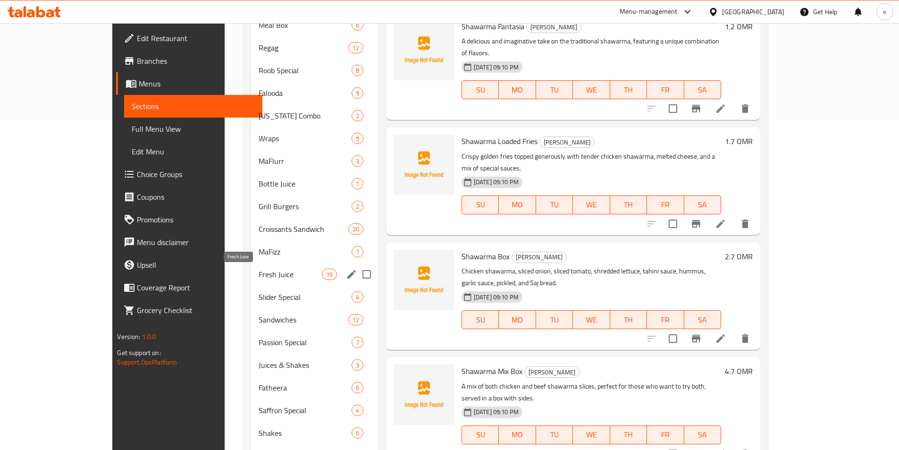
click at [259, 277] on span "Fresh Juice" at bounding box center [290, 274] width 63 height 11
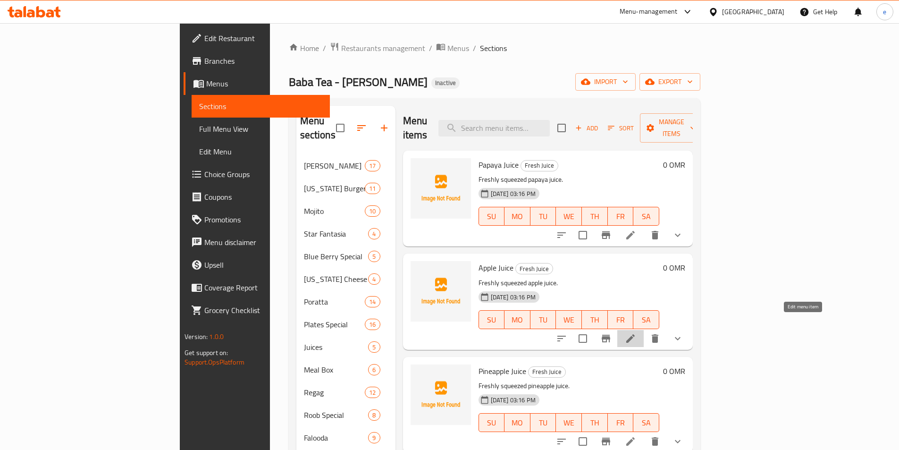
click at [636, 333] on icon at bounding box center [630, 338] width 11 height 11
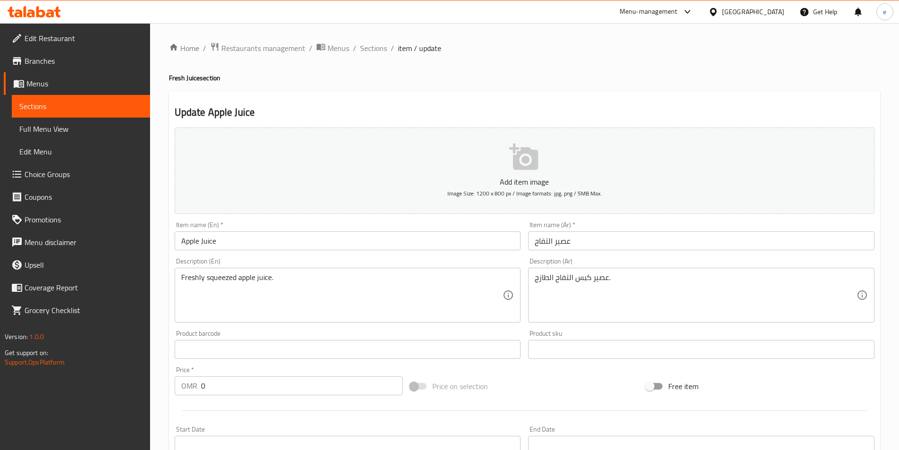
scroll to position [238, 0]
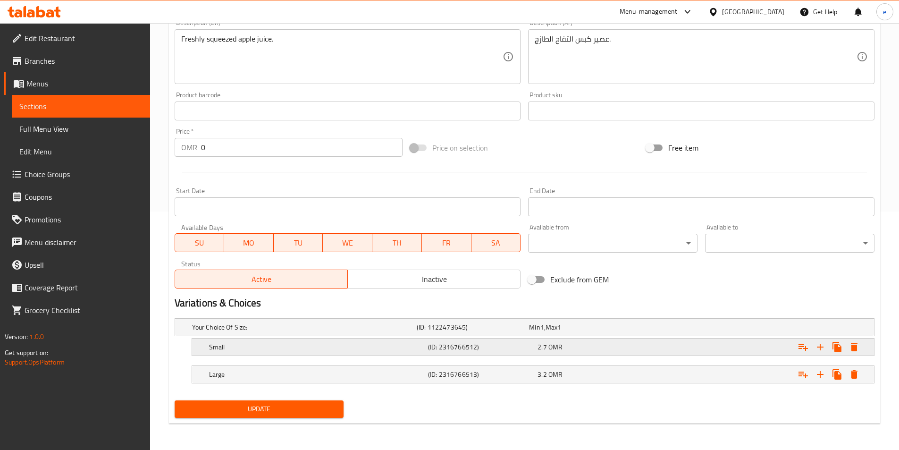
click at [580, 345] on div "2.7 OMR" at bounding box center [591, 346] width 106 height 9
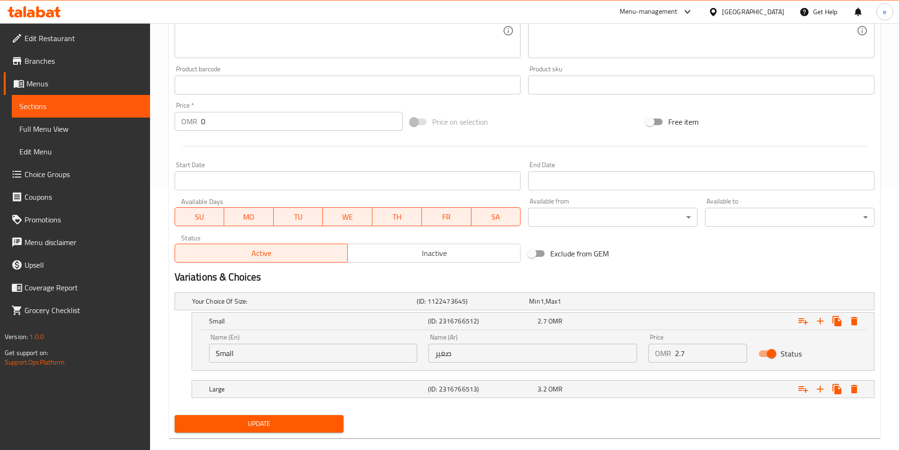
scroll to position [279, 0]
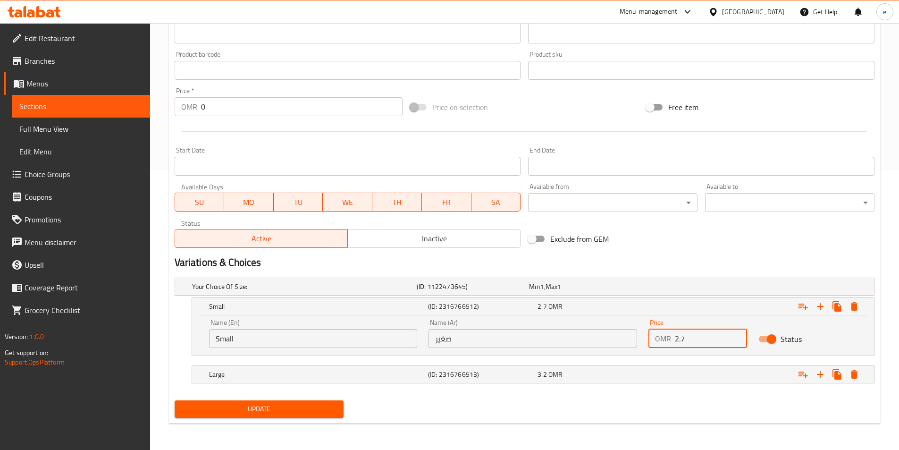
click at [698, 345] on input "2.7" at bounding box center [711, 338] width 72 height 19
type input "1"
click at [647, 371] on div "Expand" at bounding box center [754, 374] width 219 height 21
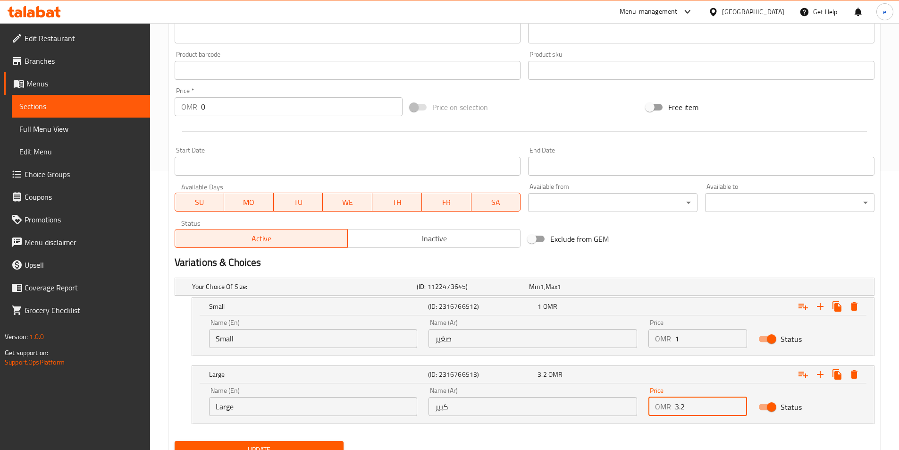
click at [683, 411] on input "3.2" at bounding box center [711, 406] width 72 height 19
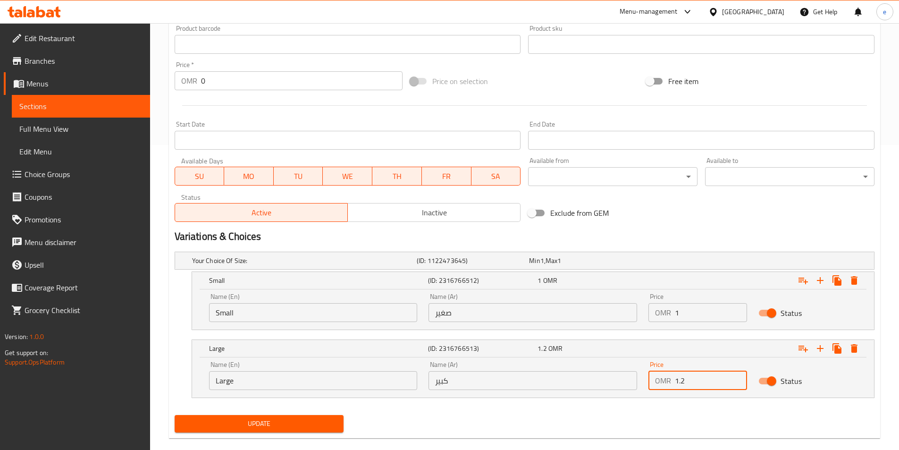
scroll to position [320, 0]
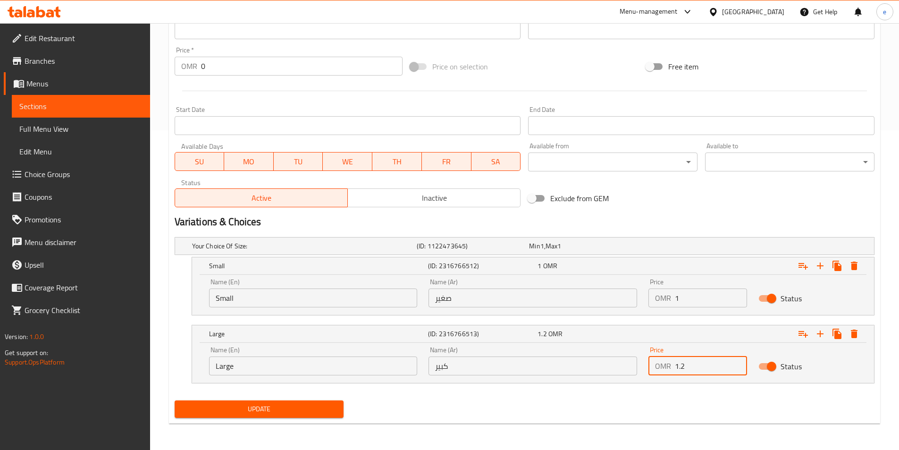
type input "1.2"
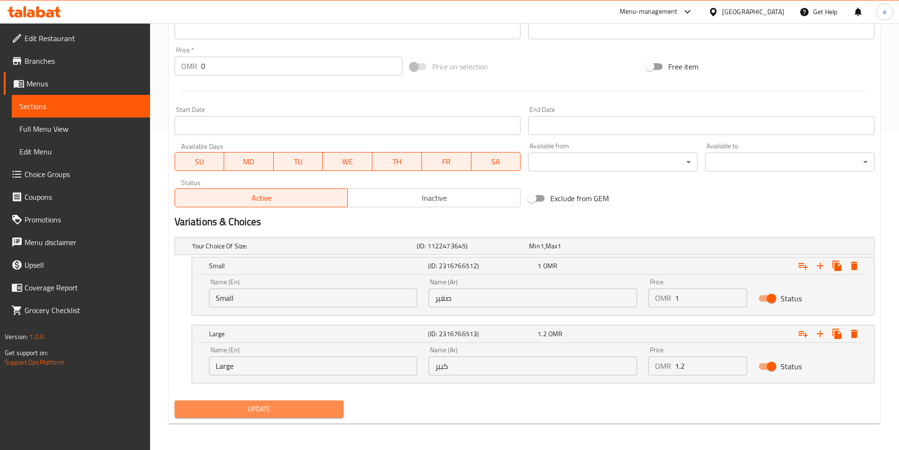
click at [293, 407] on span "Update" at bounding box center [259, 409] width 154 height 12
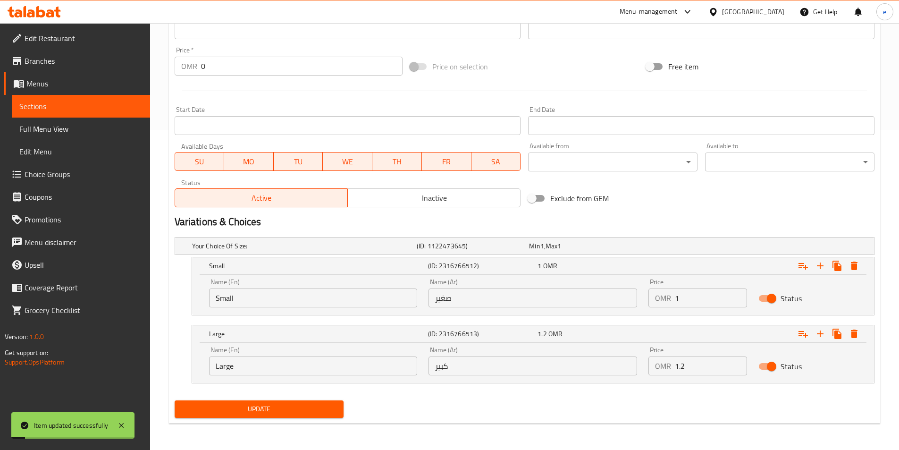
click at [81, 104] on span "Sections" at bounding box center [80, 106] width 123 height 11
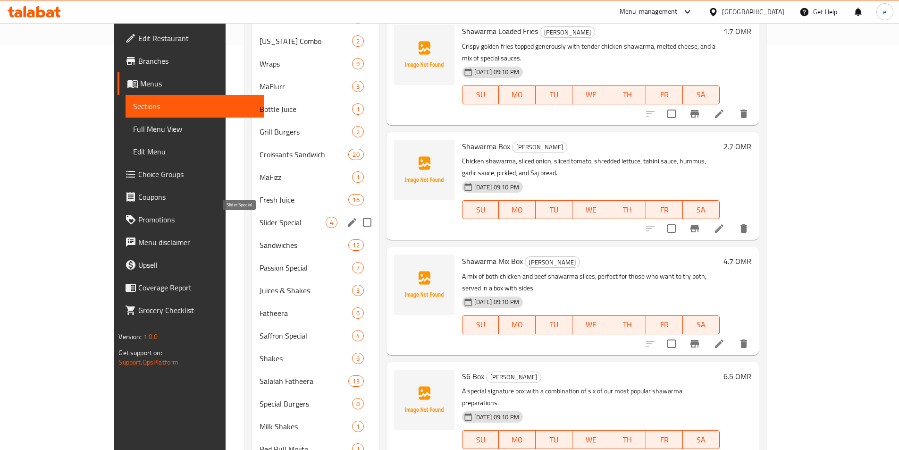
scroll to position [406, 0]
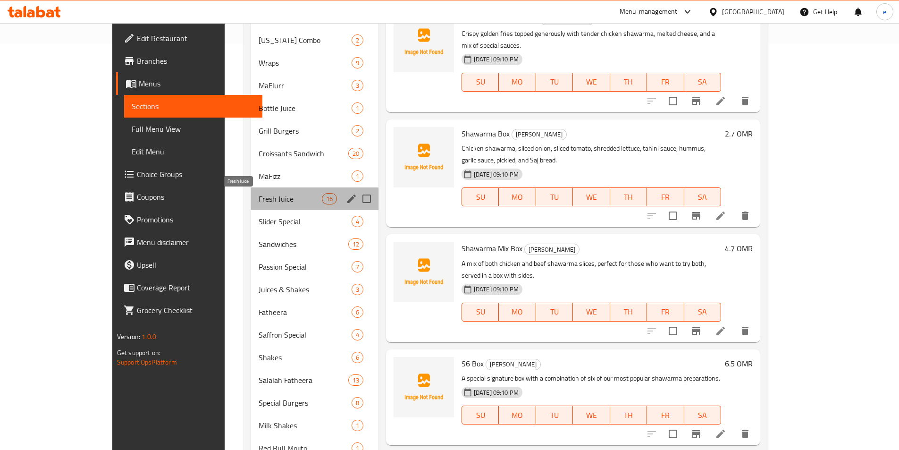
click at [259, 198] on span "Fresh Juice" at bounding box center [290, 198] width 63 height 11
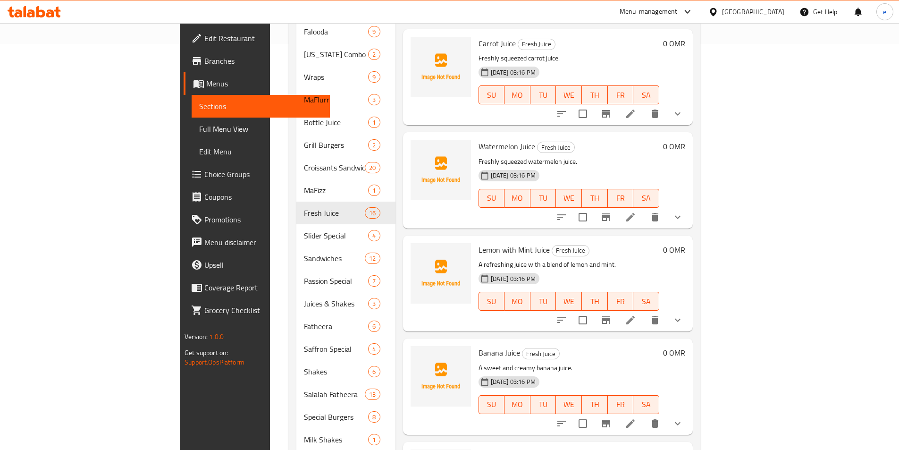
scroll to position [142, 0]
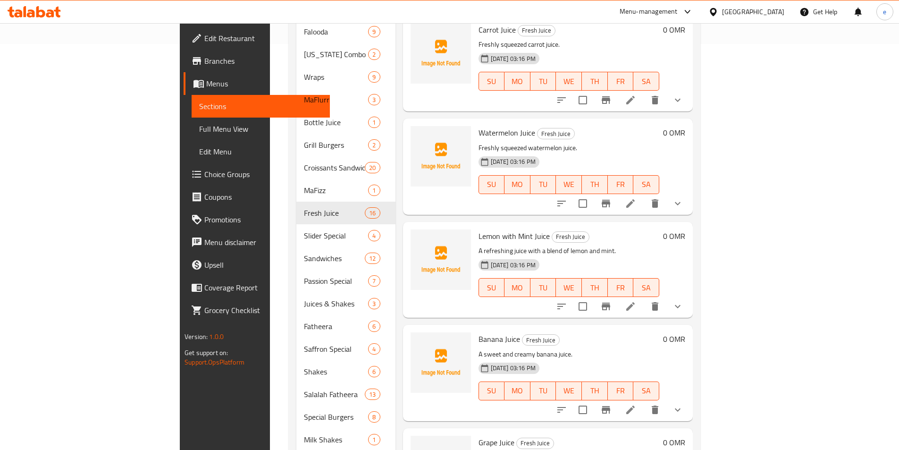
click at [644, 195] on li at bounding box center [630, 203] width 26 height 17
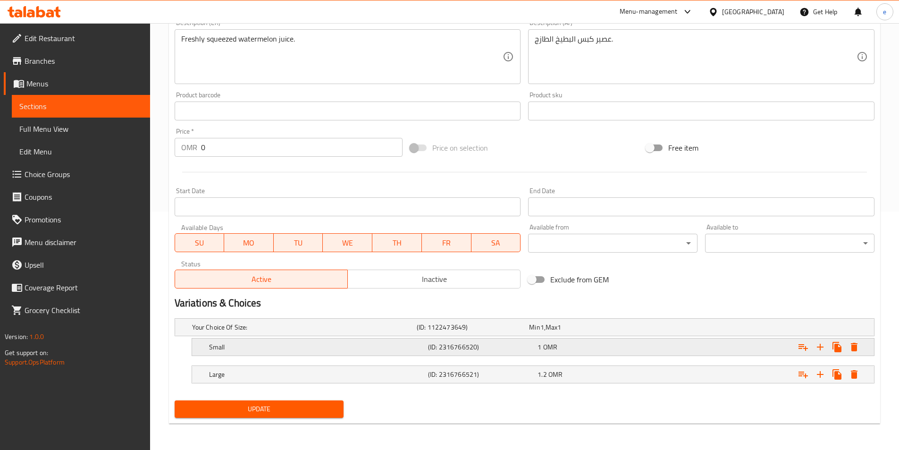
click at [591, 342] on div "1 OMR" at bounding box center [591, 346] width 106 height 9
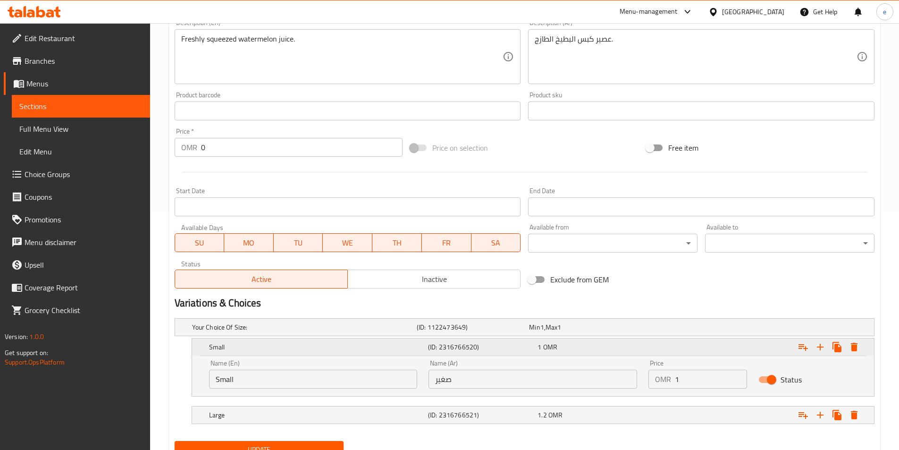
scroll to position [279, 0]
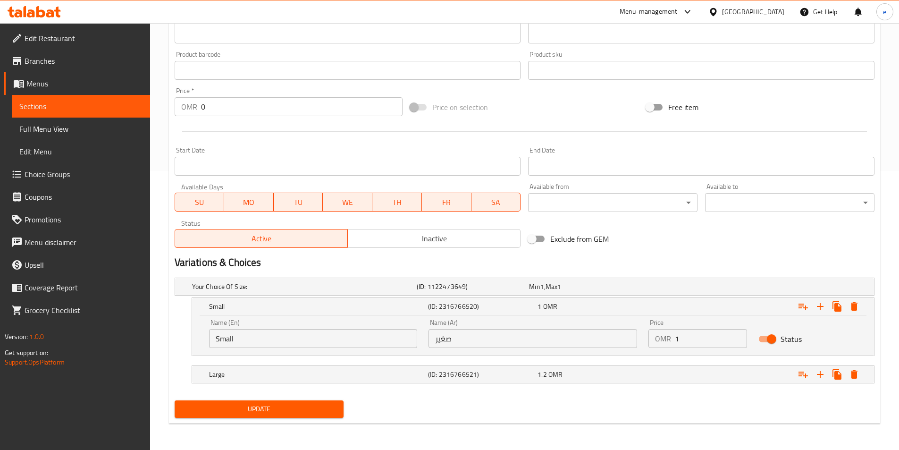
click at [93, 106] on span "Sections" at bounding box center [80, 106] width 123 height 11
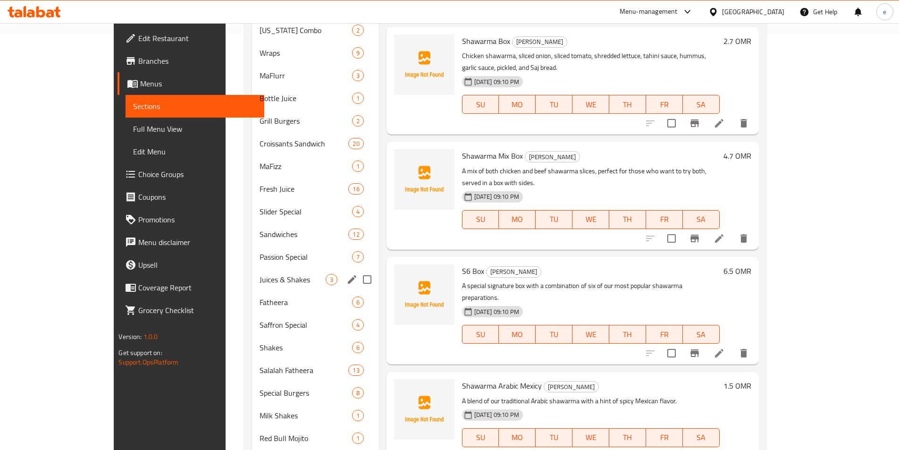
scroll to position [421, 0]
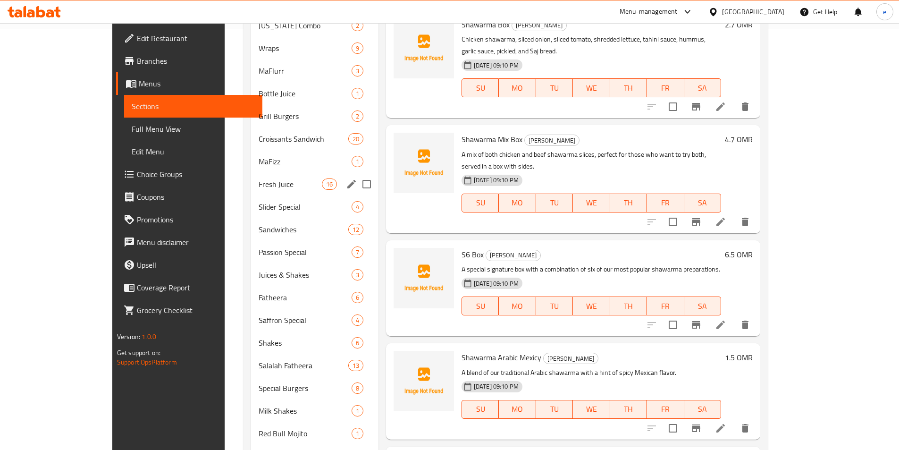
click at [251, 191] on div "Fresh Juice 16" at bounding box center [314, 184] width 127 height 23
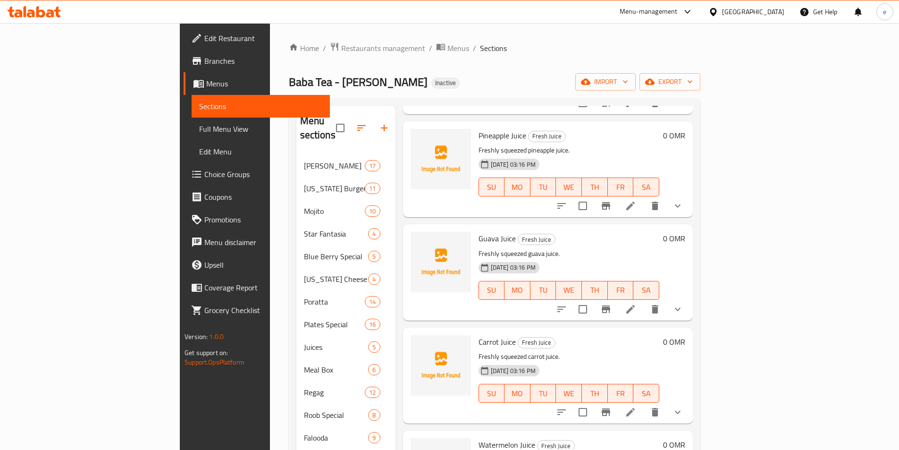
scroll to position [236, 0]
click at [635, 304] on icon at bounding box center [630, 308] width 8 height 8
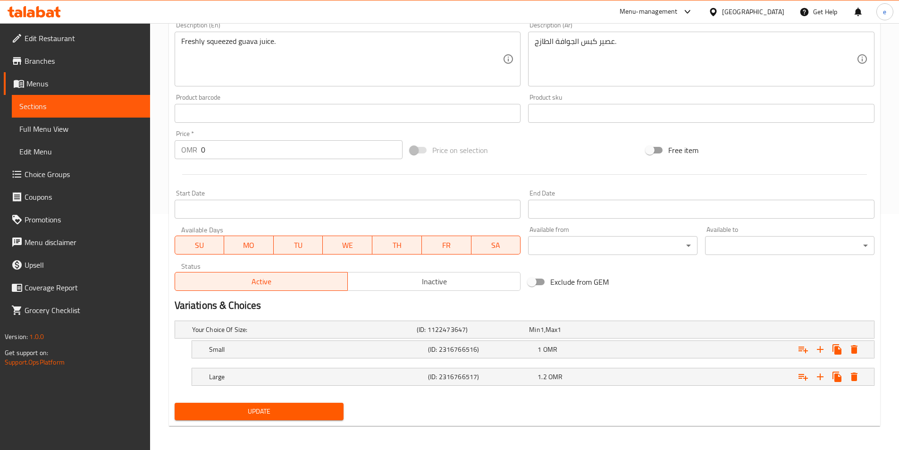
scroll to position [238, 0]
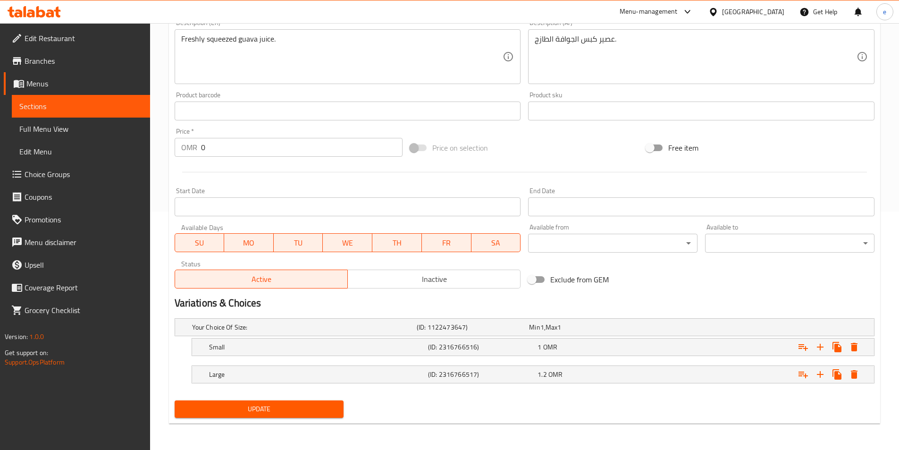
click at [72, 106] on span "Sections" at bounding box center [80, 106] width 123 height 11
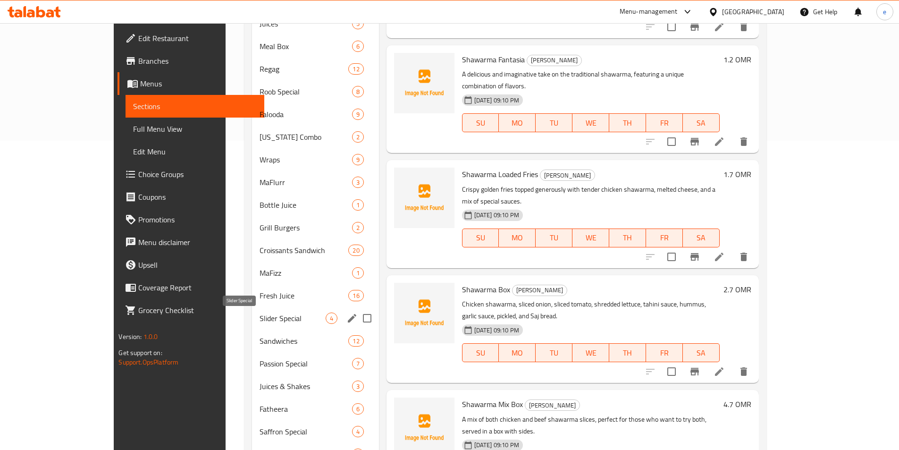
scroll to position [333, 0]
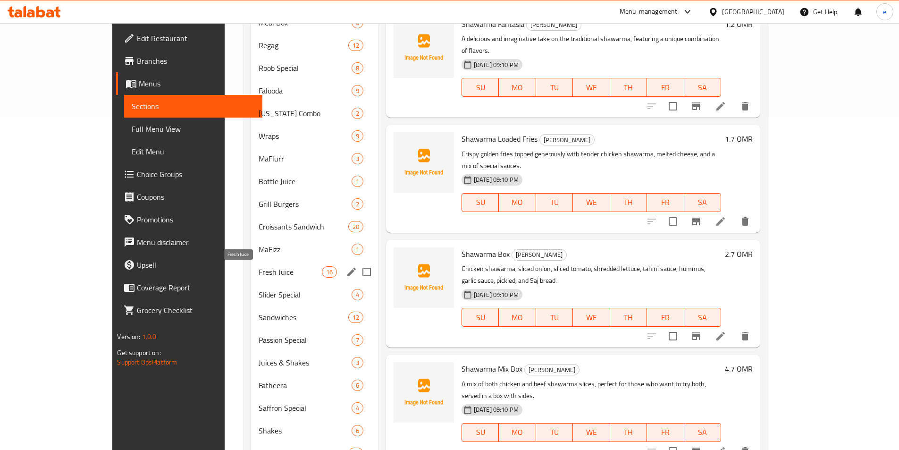
click at [259, 271] on span "Fresh Juice" at bounding box center [290, 271] width 63 height 11
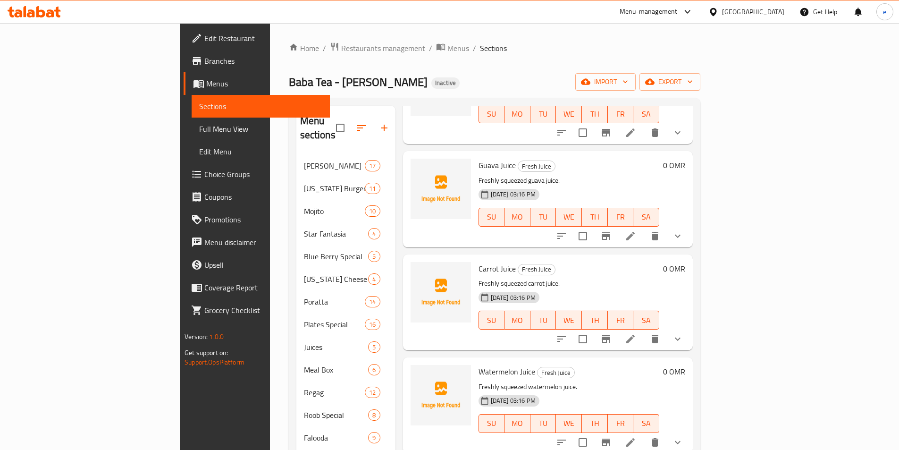
scroll to position [330, 0]
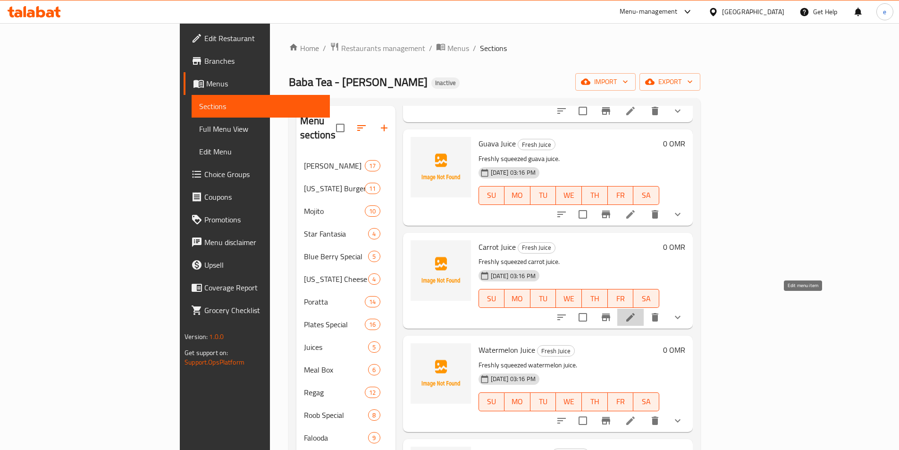
click at [636, 312] on icon at bounding box center [630, 317] width 11 height 11
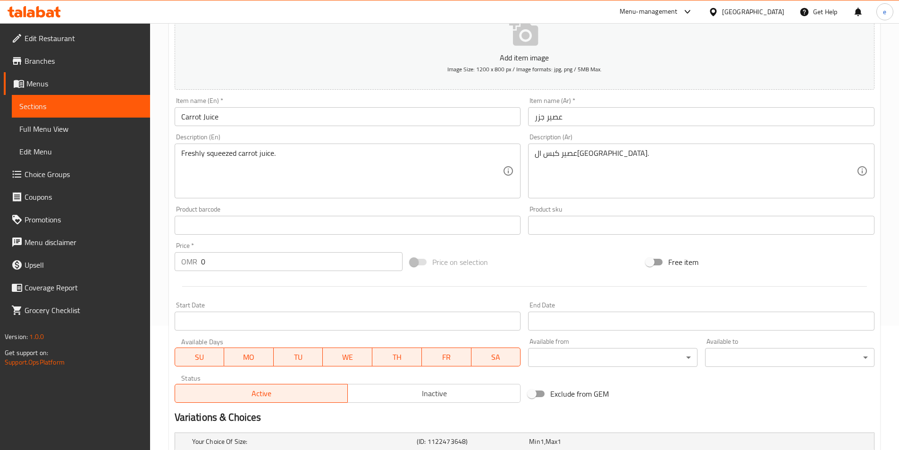
scroll to position [97, 0]
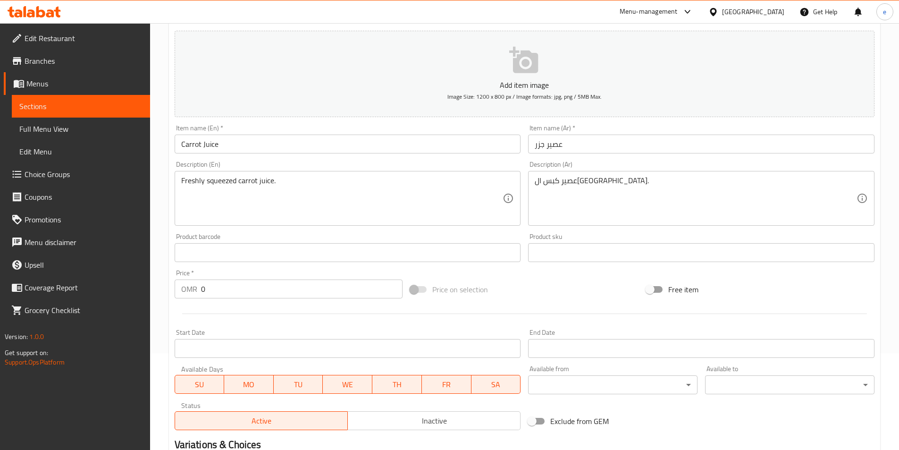
click at [83, 110] on span "Sections" at bounding box center [80, 106] width 123 height 11
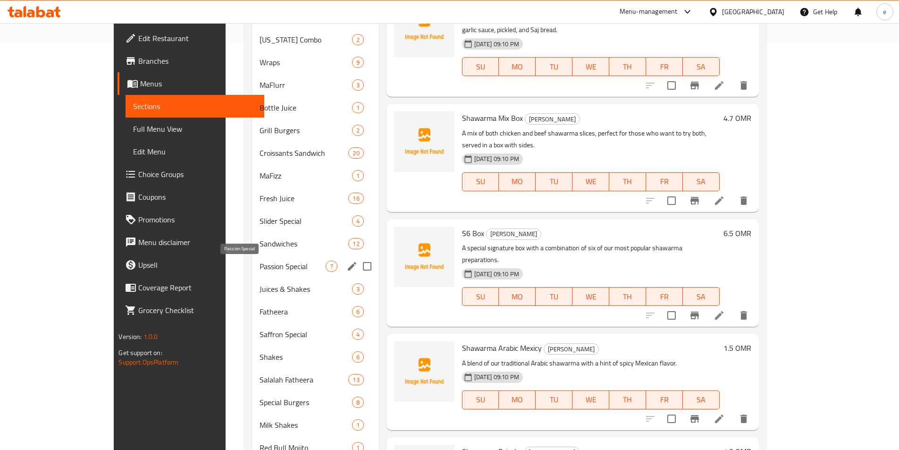
scroll to position [425, 0]
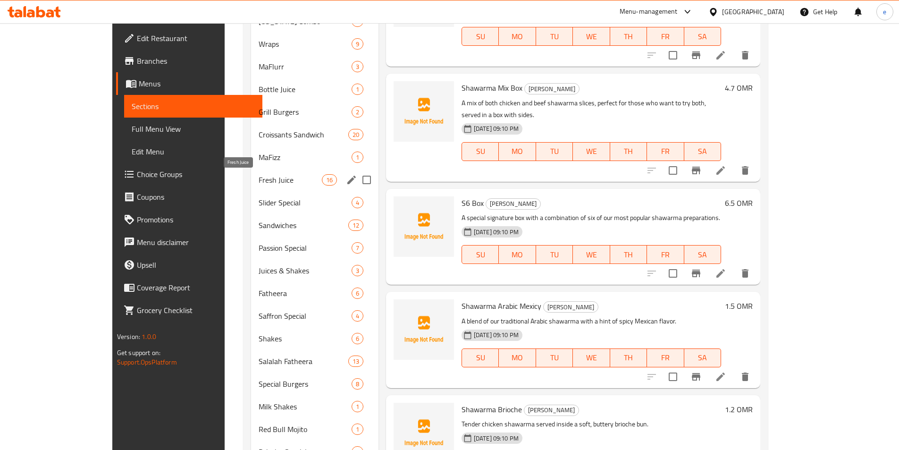
click at [259, 184] on span "Fresh Juice" at bounding box center [290, 179] width 63 height 11
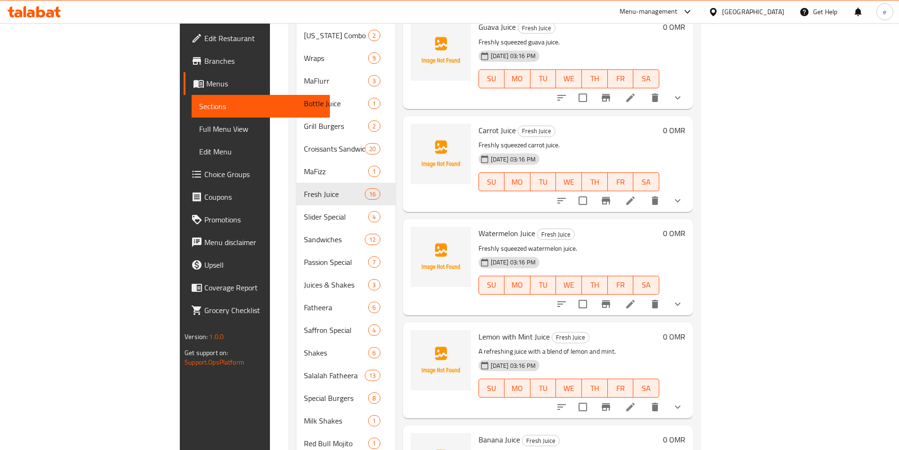
scroll to position [47, 0]
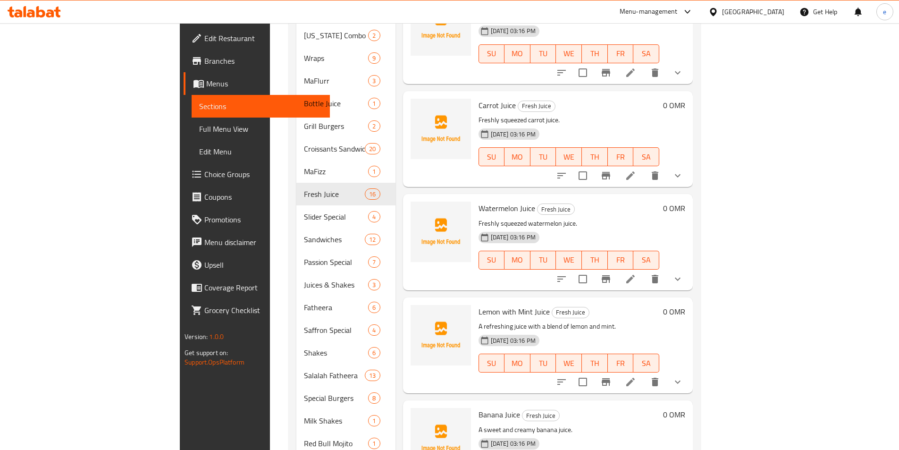
click at [644, 270] on li at bounding box center [630, 278] width 26 height 17
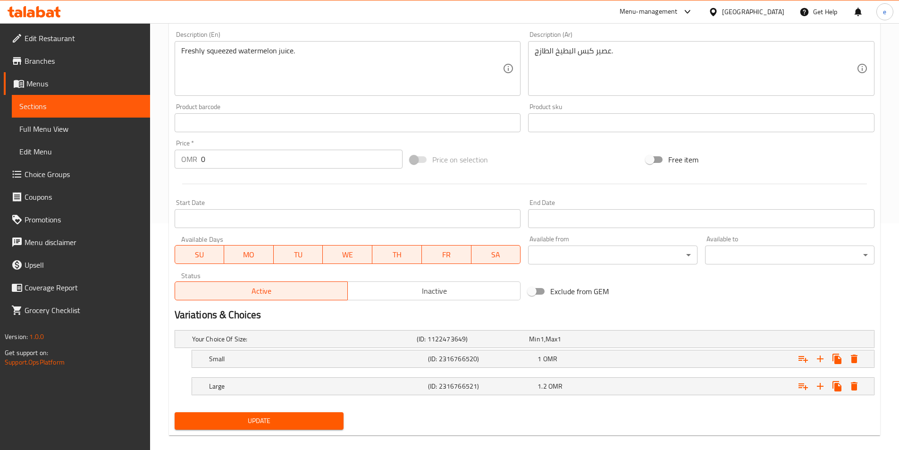
scroll to position [238, 0]
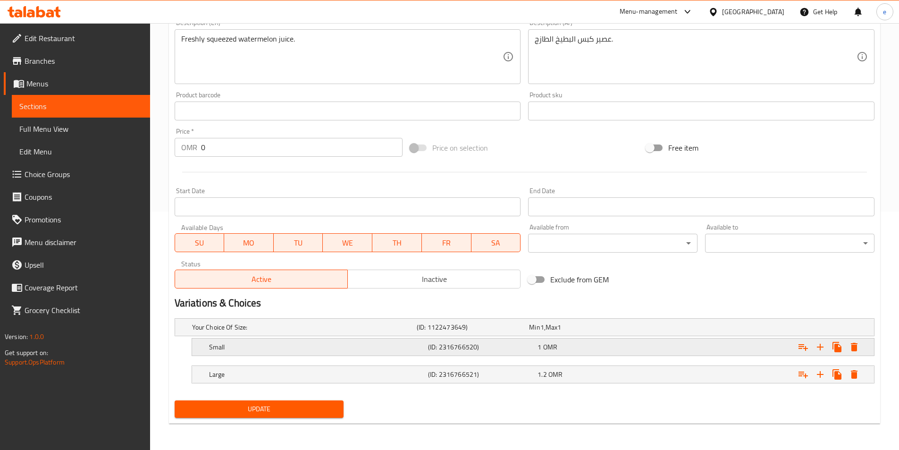
click at [596, 350] on div "1 OMR" at bounding box center [591, 346] width 106 height 9
click at [594, 349] on div "1 OMR" at bounding box center [591, 346] width 106 height 9
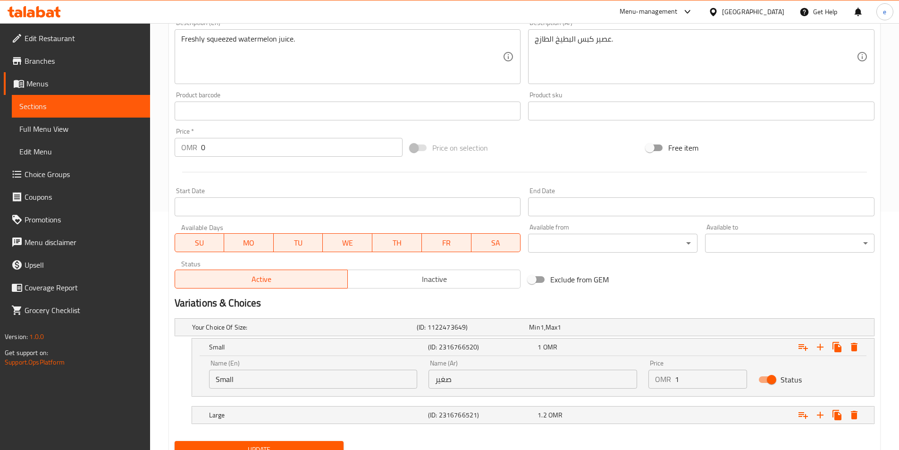
scroll to position [279, 0]
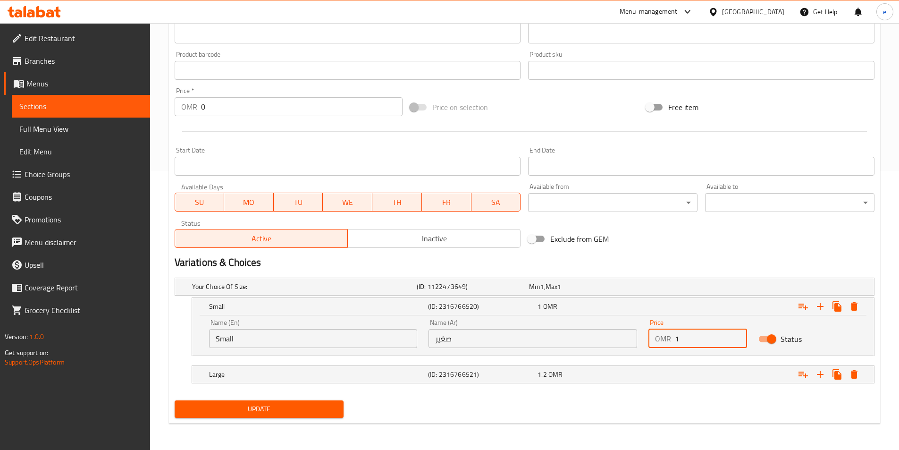
drag, startPoint x: 719, startPoint y: 339, endPoint x: 651, endPoint y: 344, distance: 68.2
click at [652, 344] on div "OMR 1 Price" at bounding box center [698, 338] width 99 height 19
type input "0.6"
click at [602, 373] on div "1.2 OMR" at bounding box center [591, 374] width 106 height 9
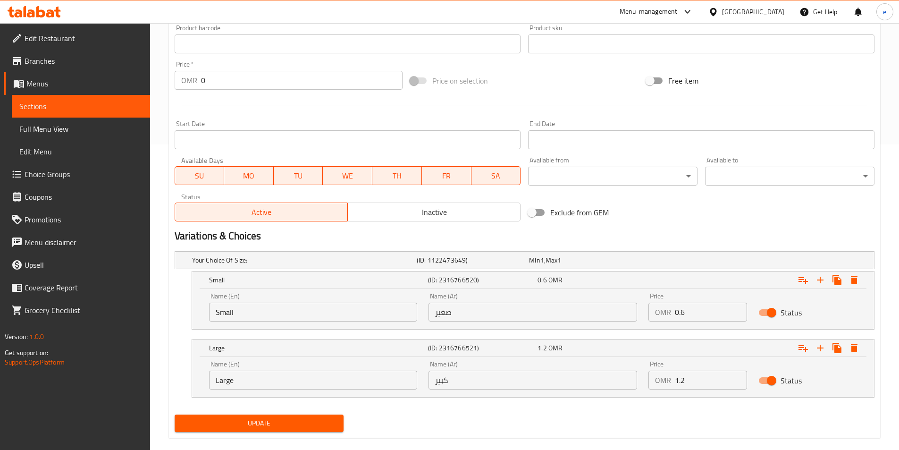
scroll to position [320, 0]
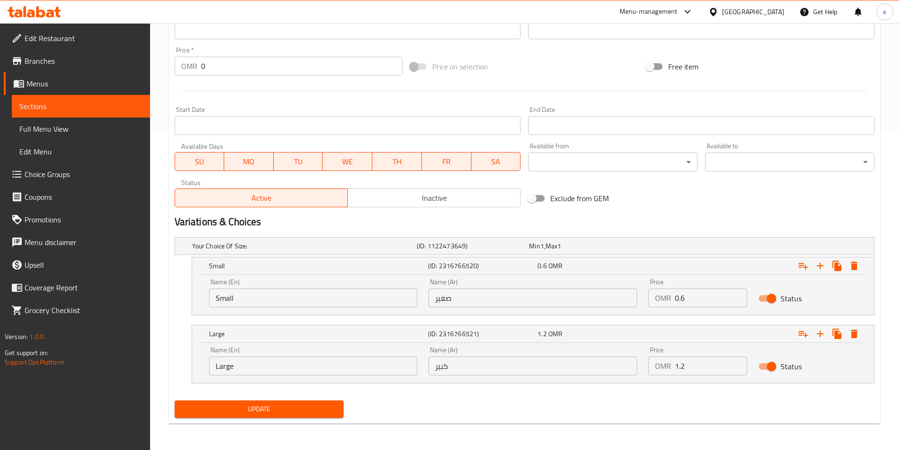
click at [698, 368] on input "1.2" at bounding box center [711, 365] width 72 height 19
type input "1"
click at [818, 335] on icon "Expand" at bounding box center [820, 333] width 11 height 11
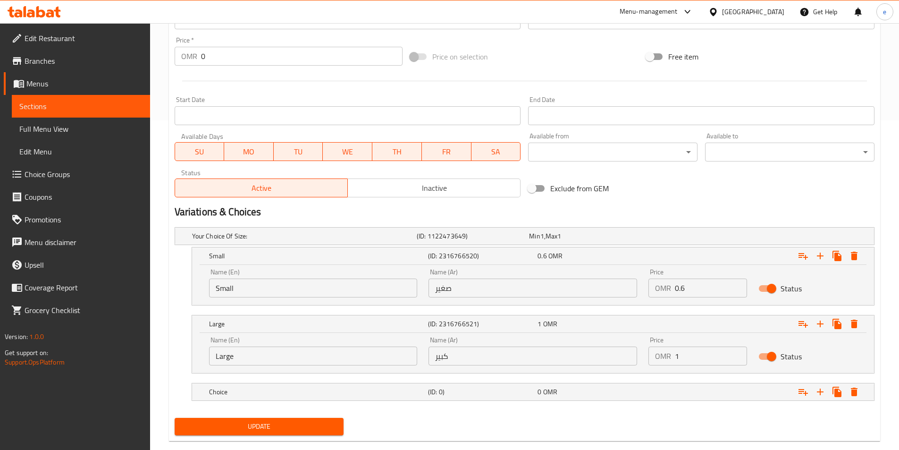
scroll to position [347, 0]
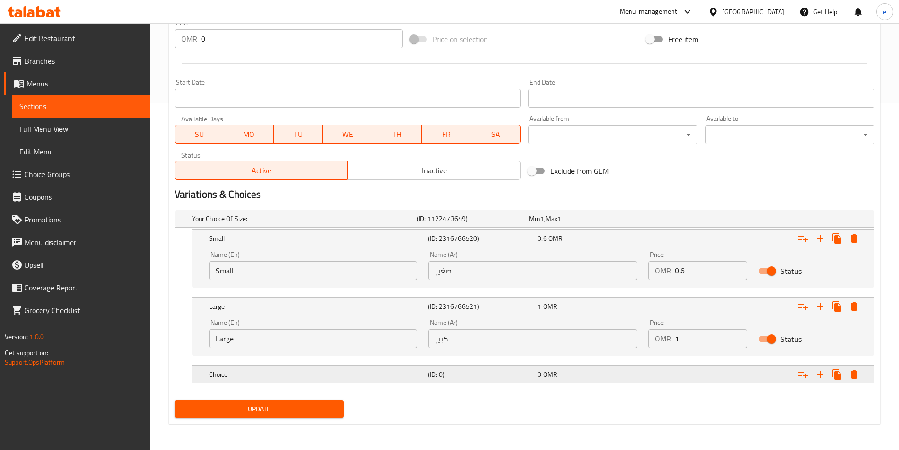
click at [523, 380] on div "Choice (ID: 0) 0 OMR" at bounding box center [535, 374] width 657 height 21
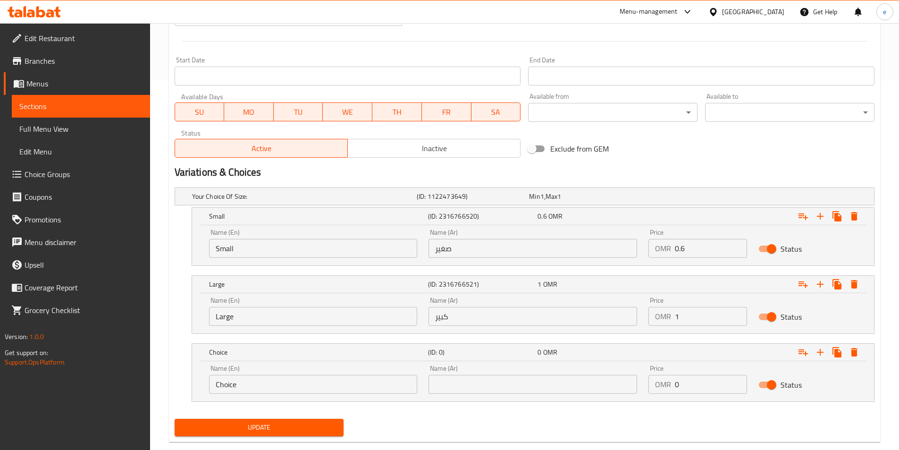
scroll to position [387, 0]
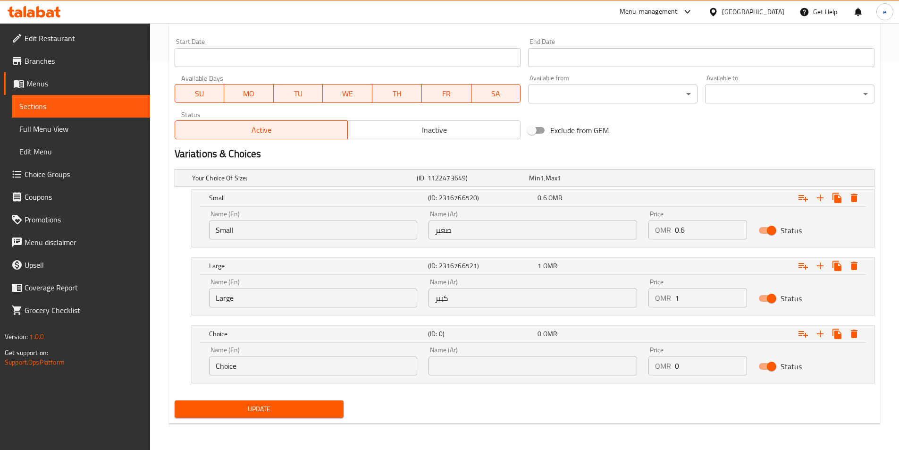
click at [257, 365] on input "Choice" at bounding box center [313, 365] width 209 height 19
type input "medium"
click at [484, 371] on input "text" at bounding box center [533, 365] width 209 height 19
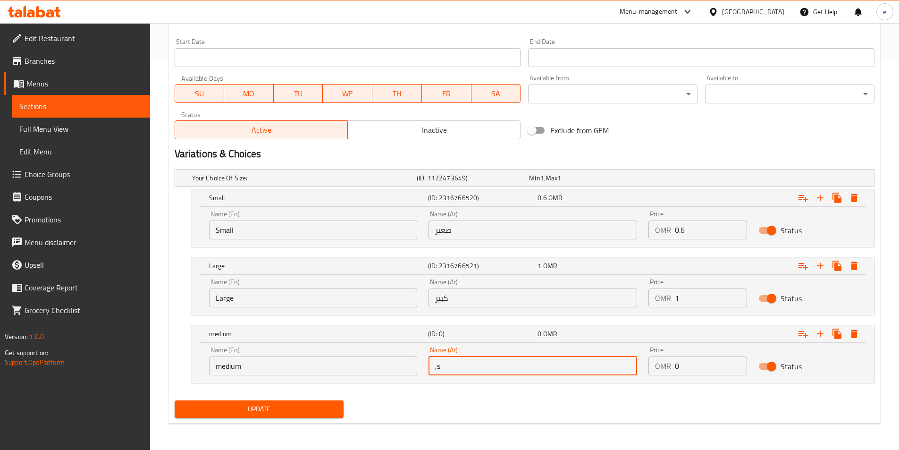
type input ","
type input "وسط"
click at [707, 371] on input "0" at bounding box center [711, 365] width 72 height 19
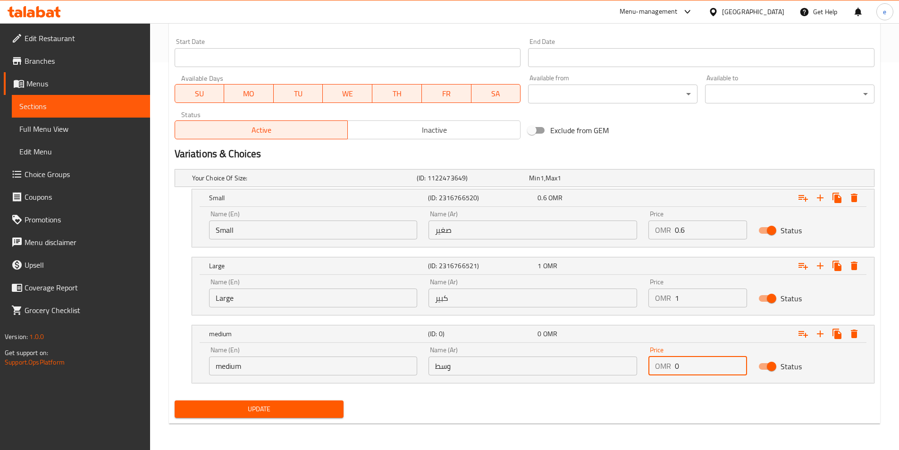
click at [707, 371] on input "0" at bounding box center [711, 365] width 72 height 19
type input "0.8"
click at [216, 408] on span "Update" at bounding box center [259, 409] width 154 height 12
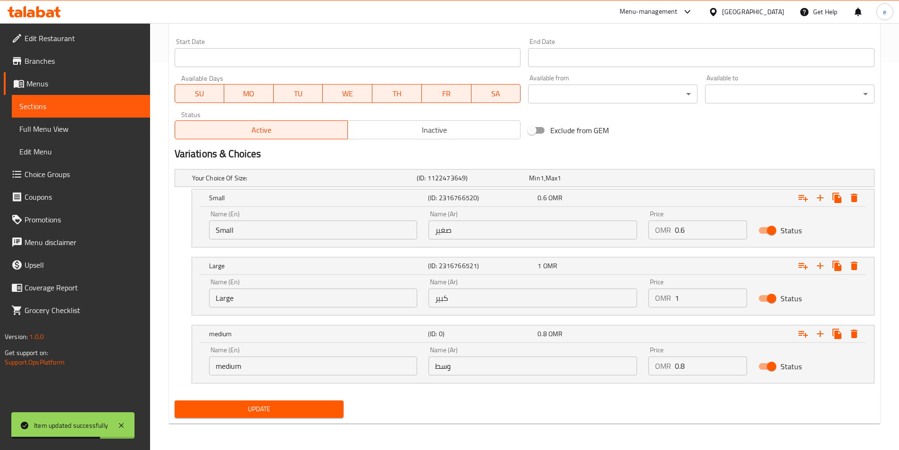
click at [53, 102] on span "Sections" at bounding box center [80, 106] width 123 height 11
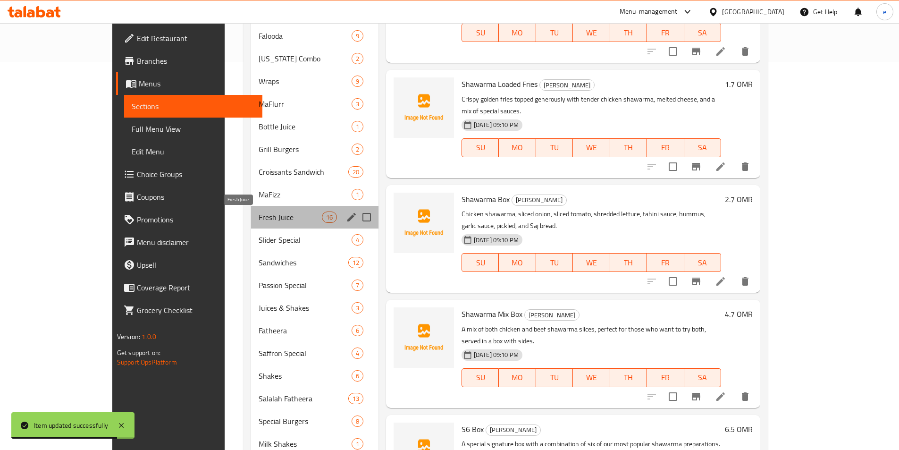
click at [259, 218] on span "Fresh Juice" at bounding box center [290, 216] width 63 height 11
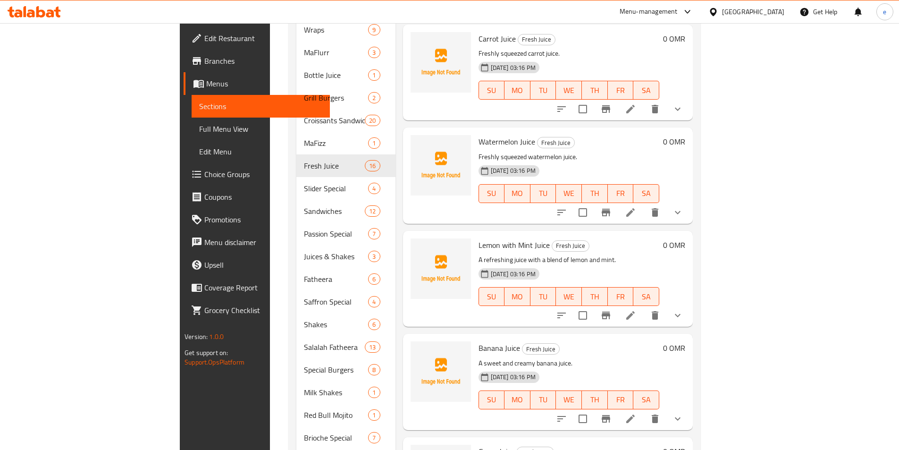
scroll to position [94, 0]
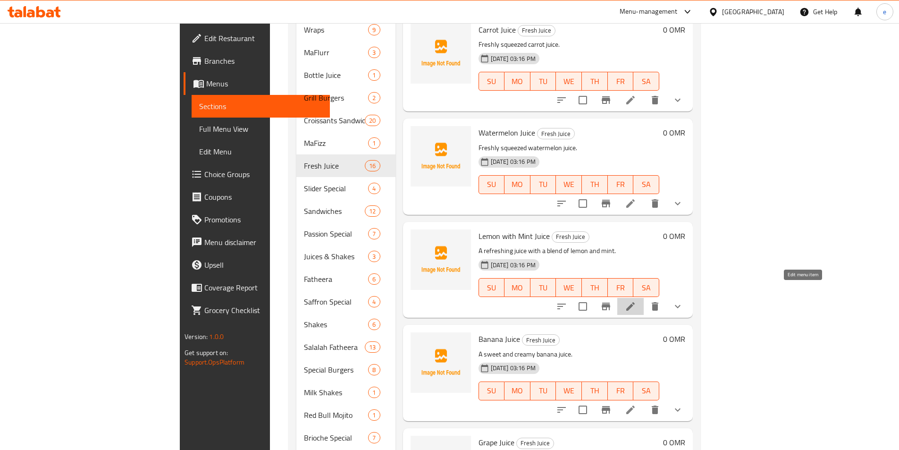
click at [636, 301] on icon at bounding box center [630, 306] width 11 height 11
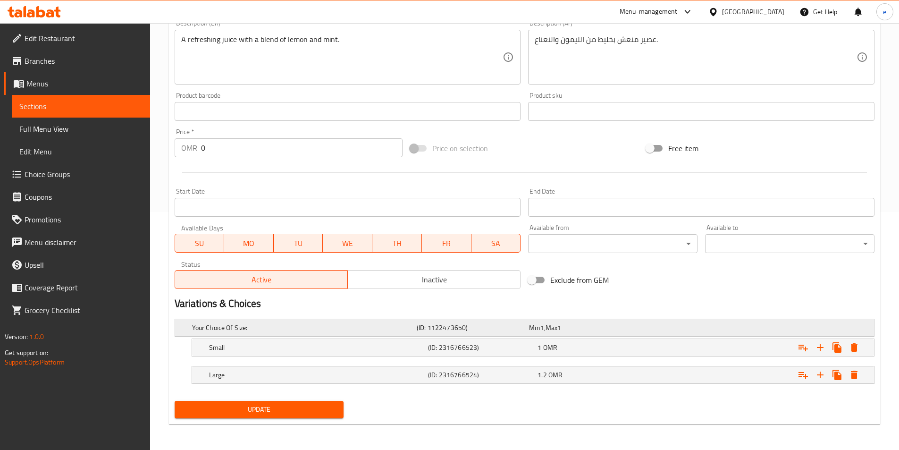
scroll to position [238, 0]
click at [572, 355] on div "Small (ID: 2316766523) 1 OMR" at bounding box center [535, 347] width 657 height 21
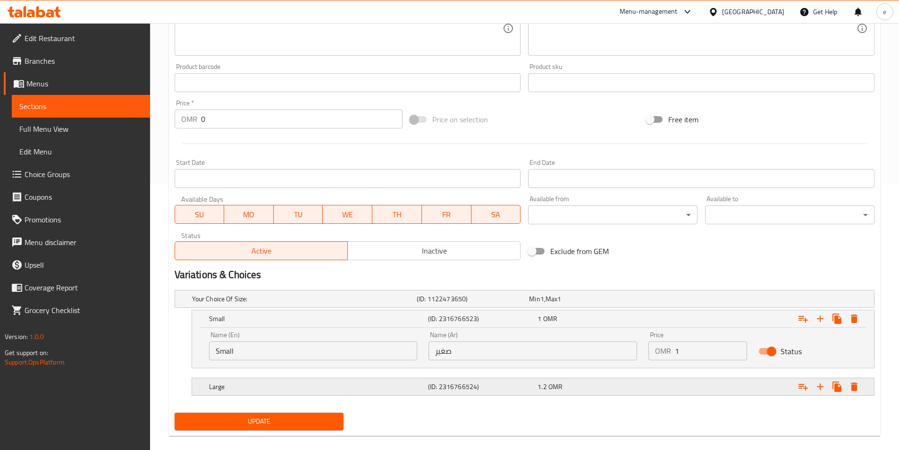
scroll to position [279, 0]
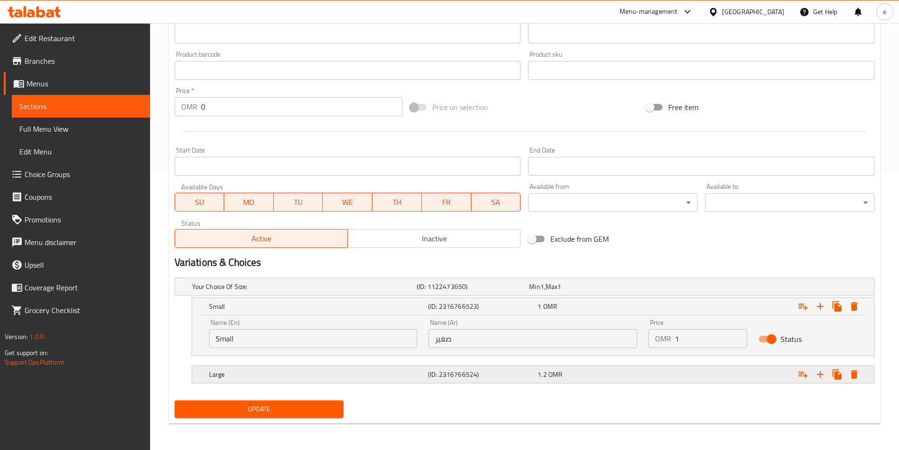
click at [575, 378] on div "1.2 OMR" at bounding box center [591, 374] width 106 height 9
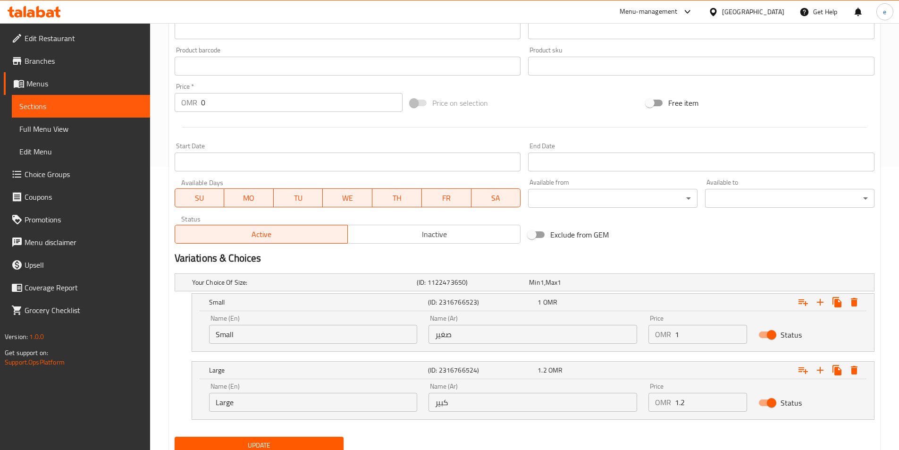
scroll to position [320, 0]
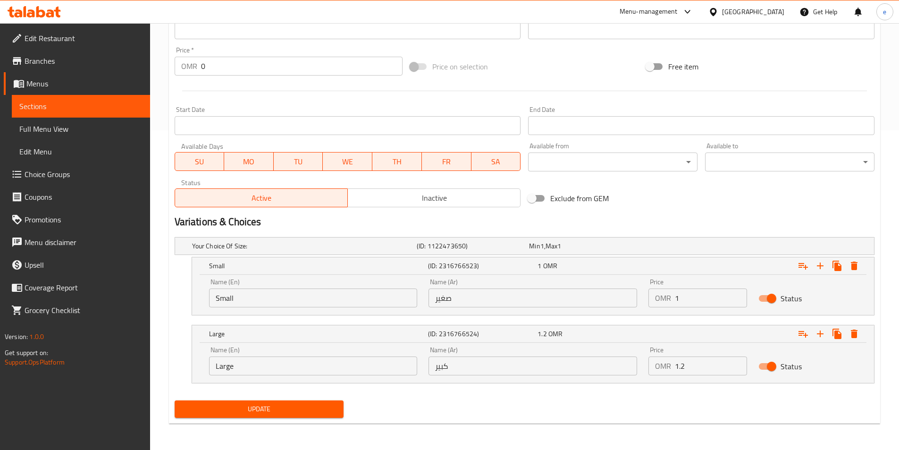
click at [695, 305] on input "1" at bounding box center [711, 297] width 72 height 19
type input "0.6"
click at [697, 365] on input "1.2" at bounding box center [711, 365] width 72 height 19
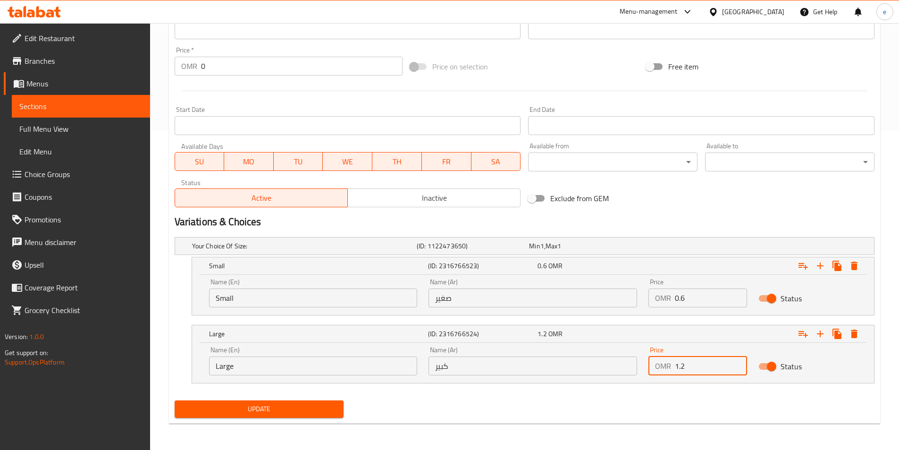
click at [697, 365] on input "1.2" at bounding box center [711, 365] width 72 height 19
type input "0"
type input "1"
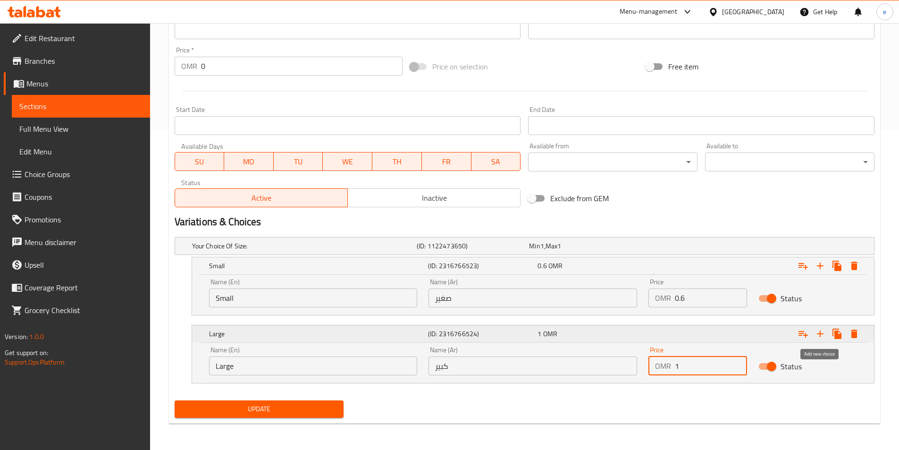
click at [817, 330] on icon "Expand" at bounding box center [820, 333] width 11 height 11
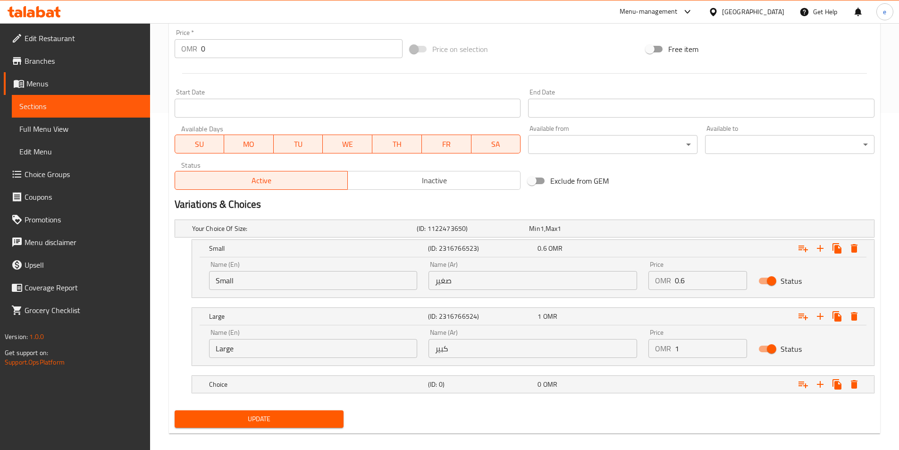
scroll to position [347, 0]
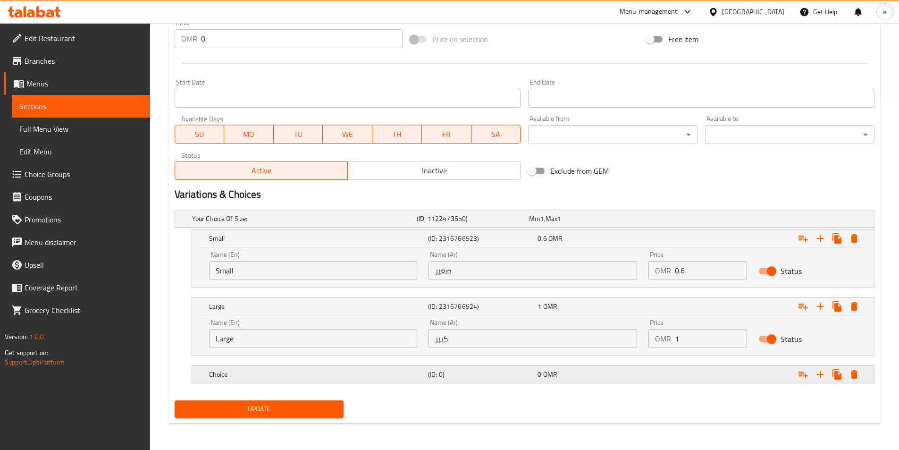
click at [362, 378] on h5 "Choice" at bounding box center [316, 374] width 215 height 9
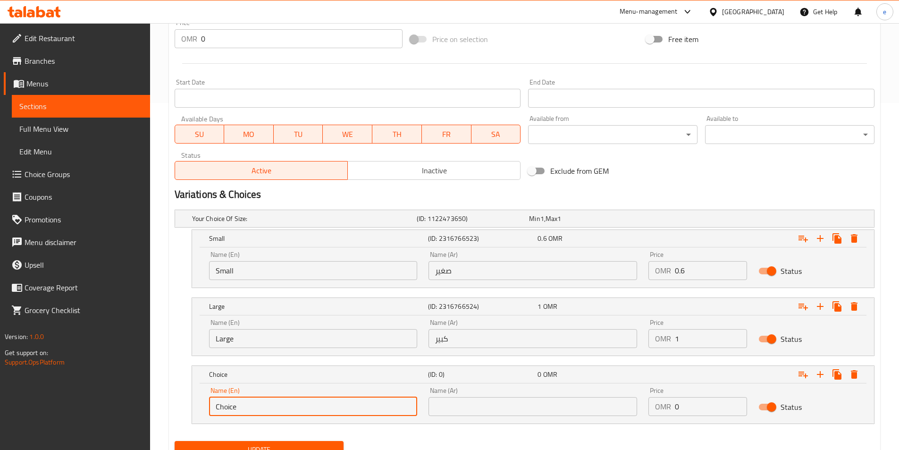
click at [253, 404] on input "Choice" at bounding box center [313, 406] width 209 height 19
type input "ة"
type input "medium"
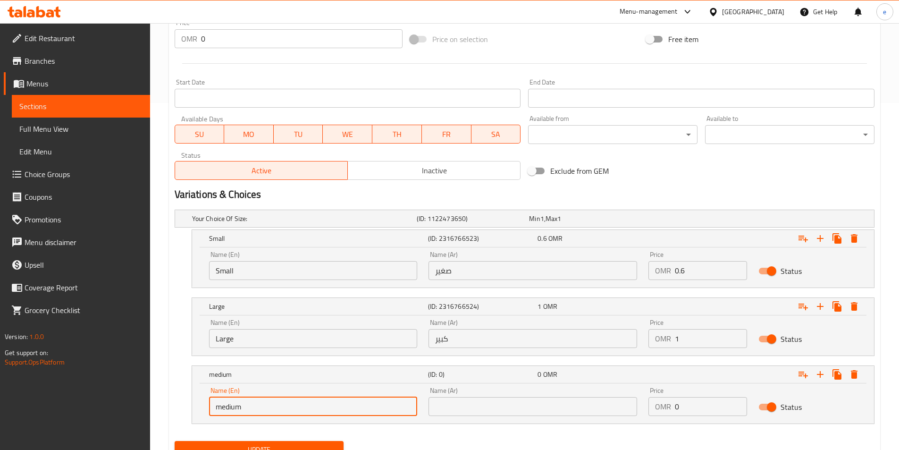
click at [503, 411] on input "text" at bounding box center [533, 406] width 209 height 19
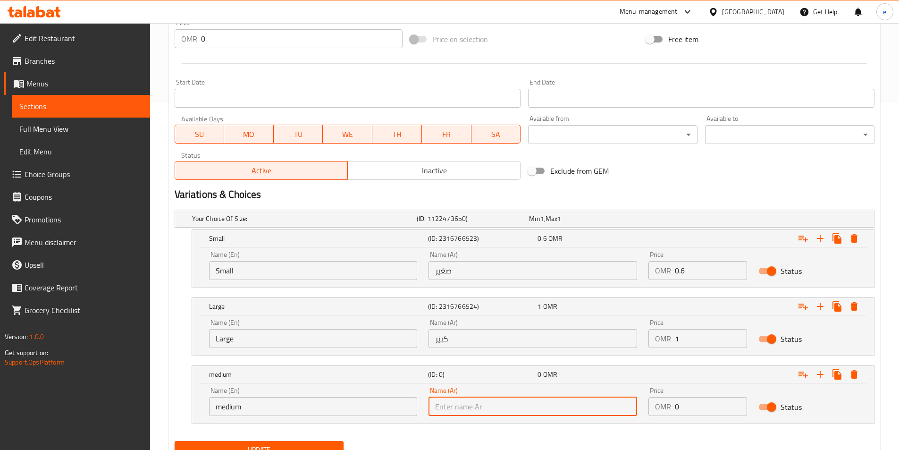
type input "وسط"
click at [696, 403] on input "0" at bounding box center [711, 406] width 72 height 19
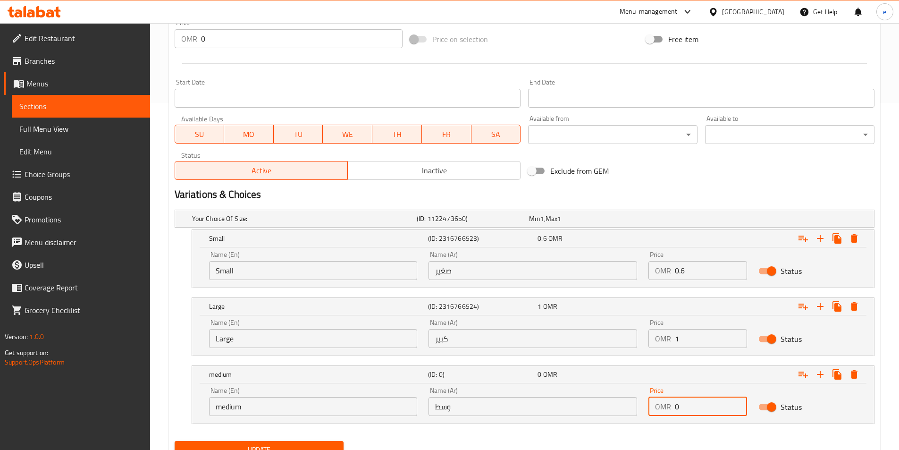
click at [696, 403] on input "0" at bounding box center [711, 406] width 72 height 19
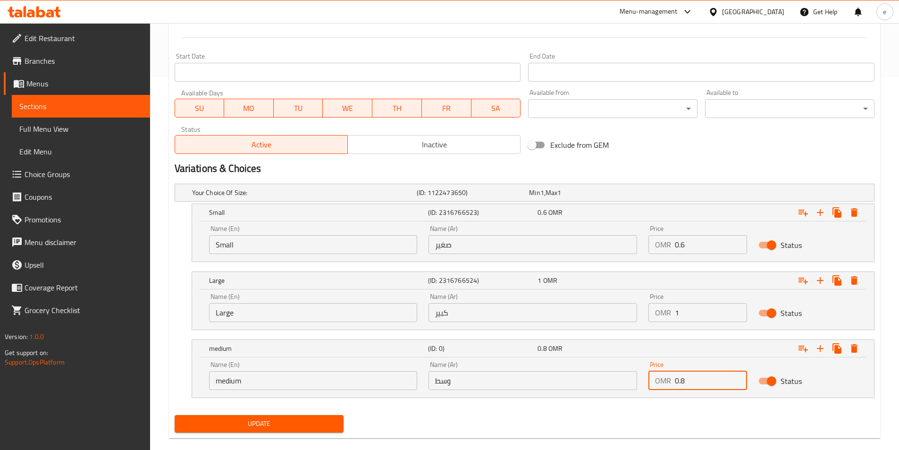
scroll to position [387, 0]
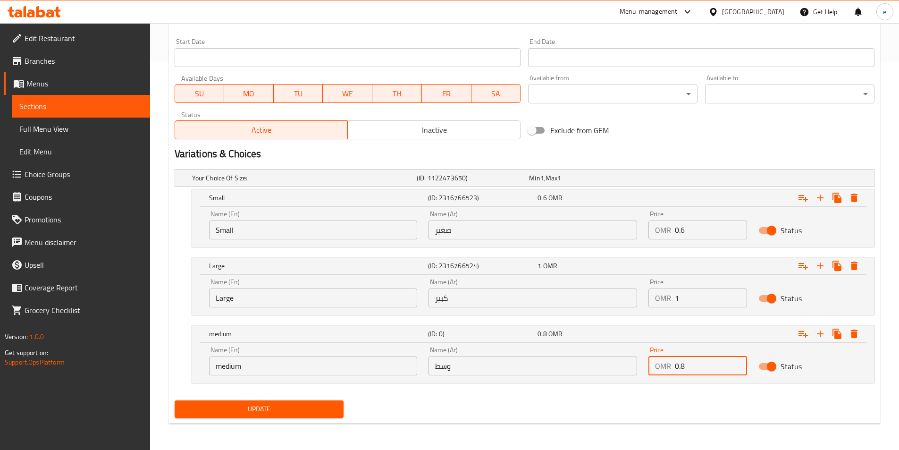
type input "0.8"
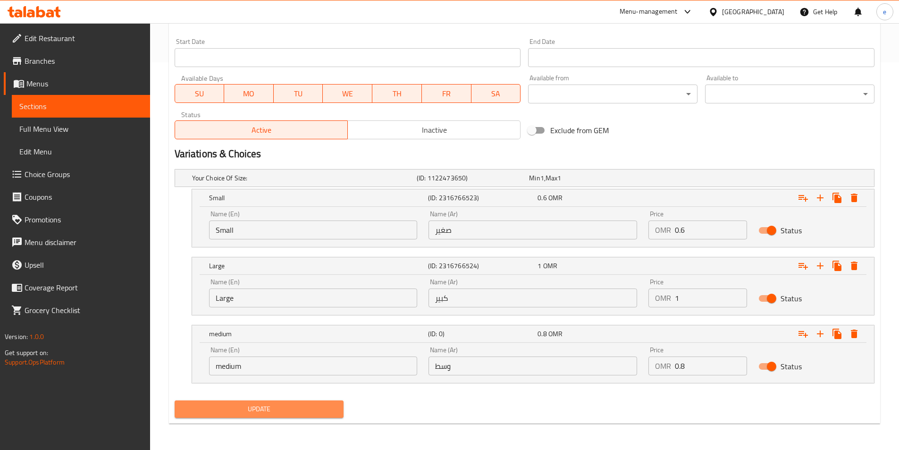
click at [265, 412] on span "Update" at bounding box center [259, 409] width 154 height 12
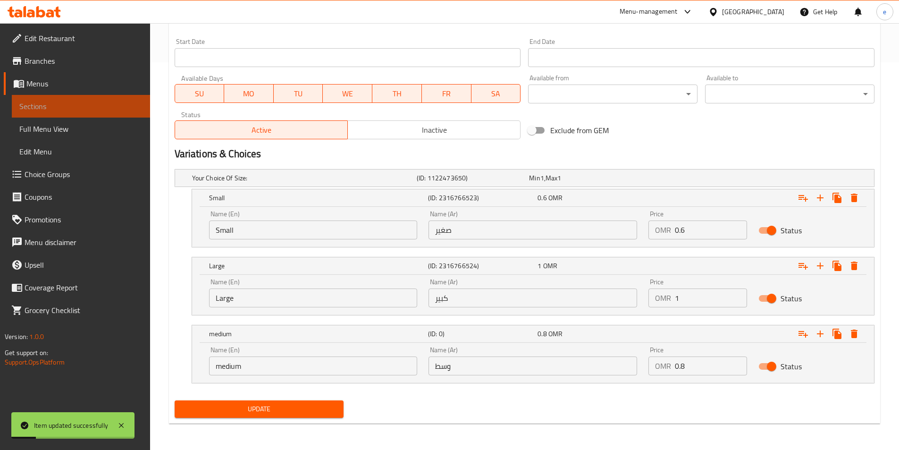
click at [58, 112] on link "Sections" at bounding box center [81, 106] width 138 height 23
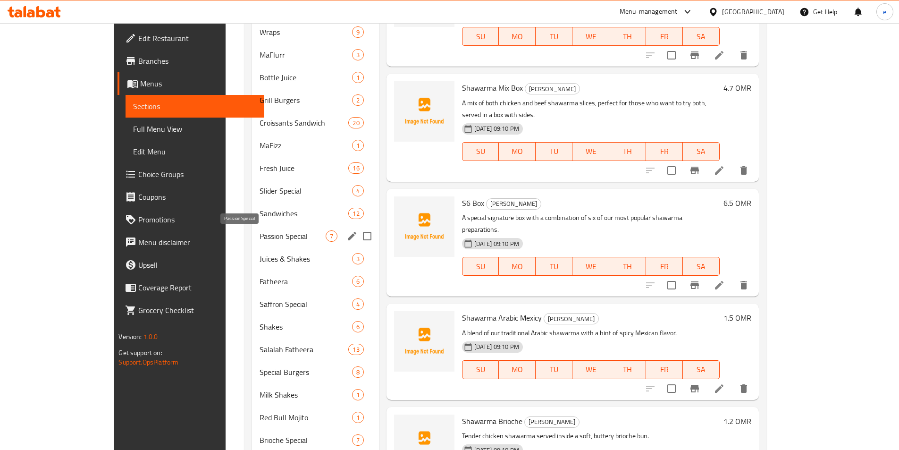
scroll to position [453, 0]
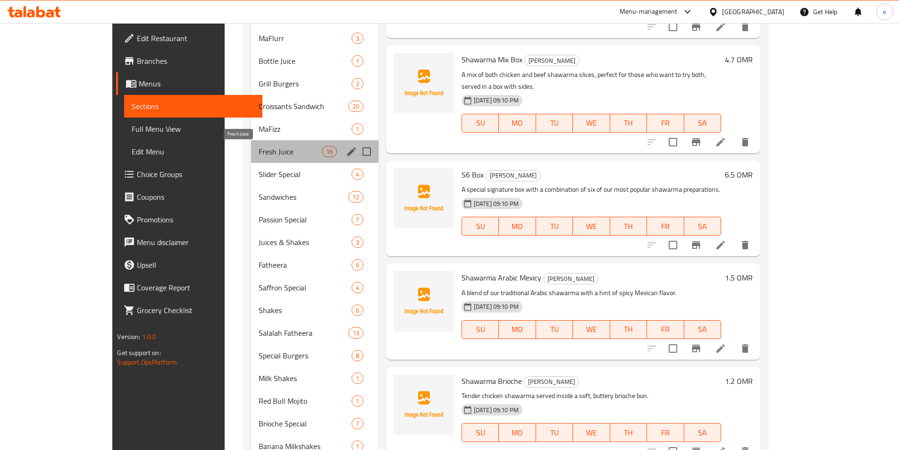
click at [259, 157] on span "Fresh Juice" at bounding box center [290, 151] width 63 height 11
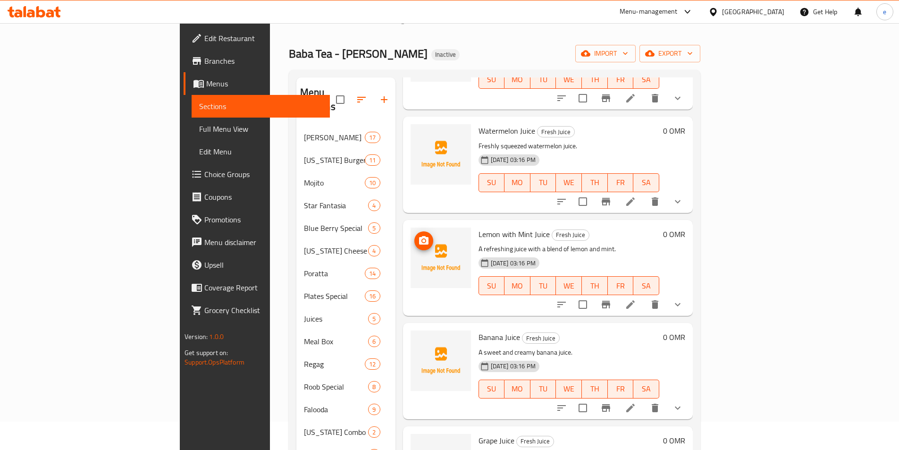
scroll to position [525, 0]
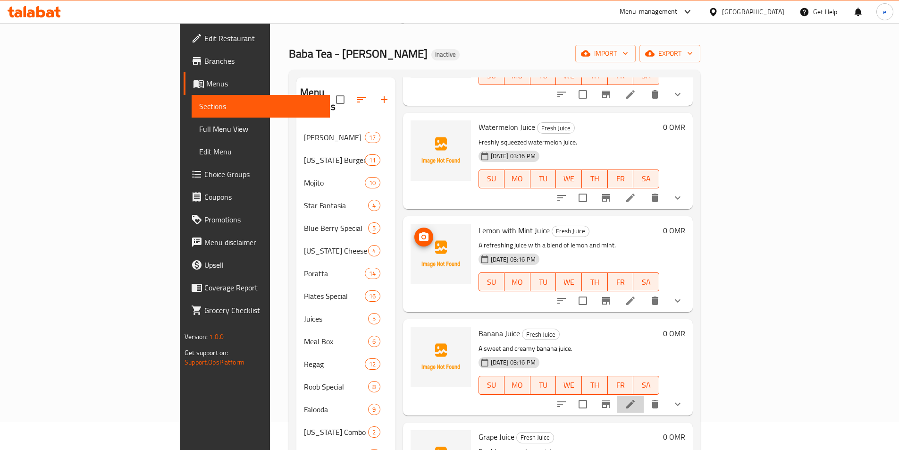
click at [644, 396] on li at bounding box center [630, 404] width 26 height 17
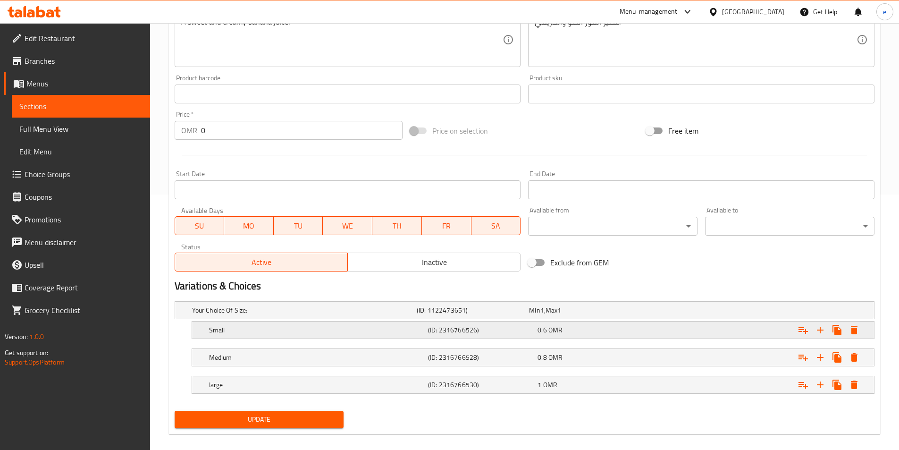
scroll to position [266, 0]
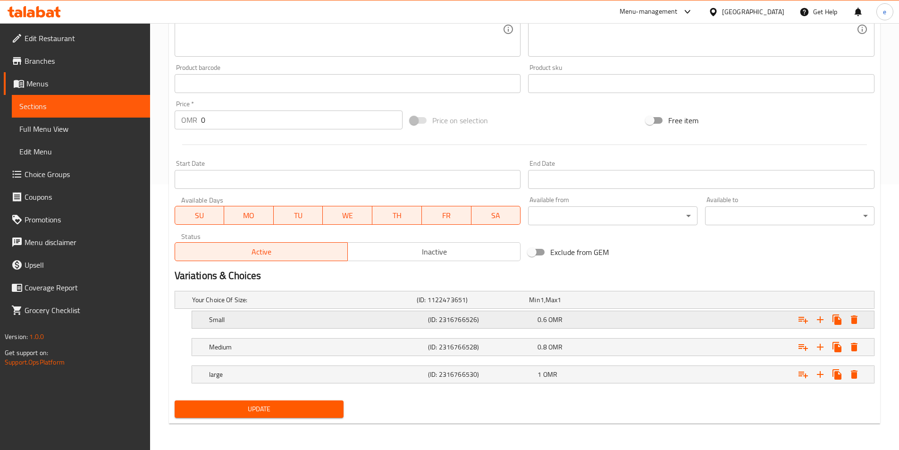
click at [577, 323] on div "0.6 OMR" at bounding box center [591, 319] width 106 height 9
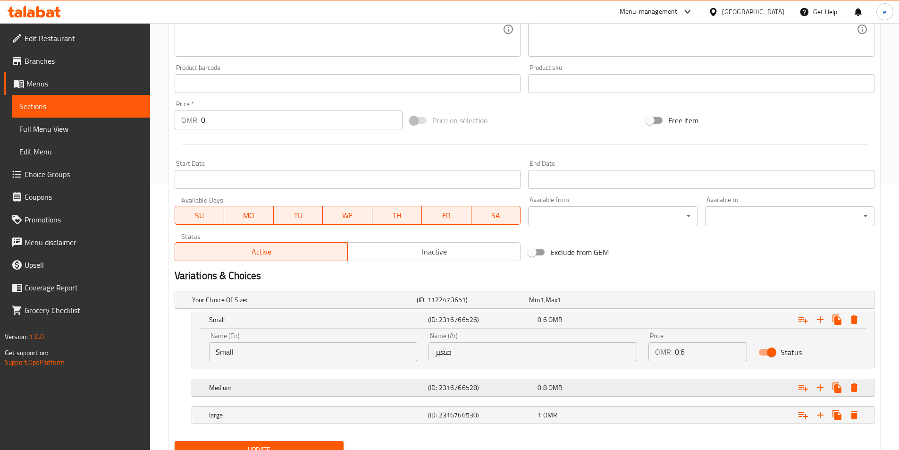
click at [576, 387] on div "0.8 OMR" at bounding box center [591, 387] width 106 height 9
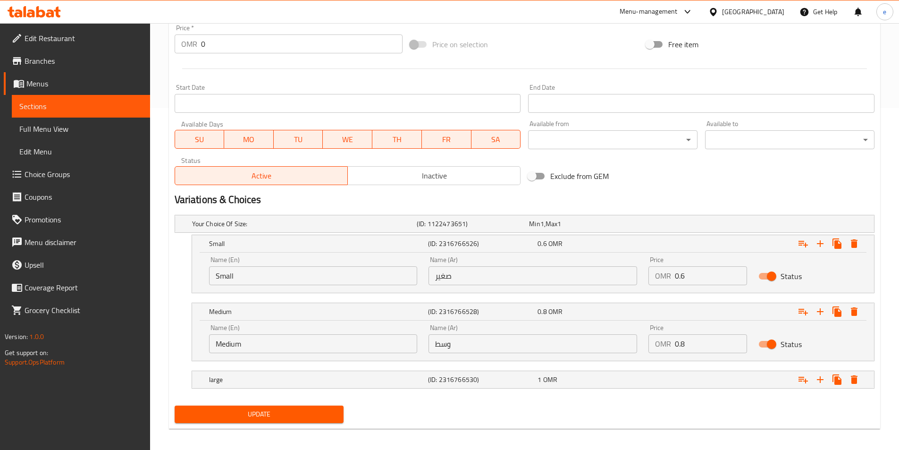
scroll to position [347, 0]
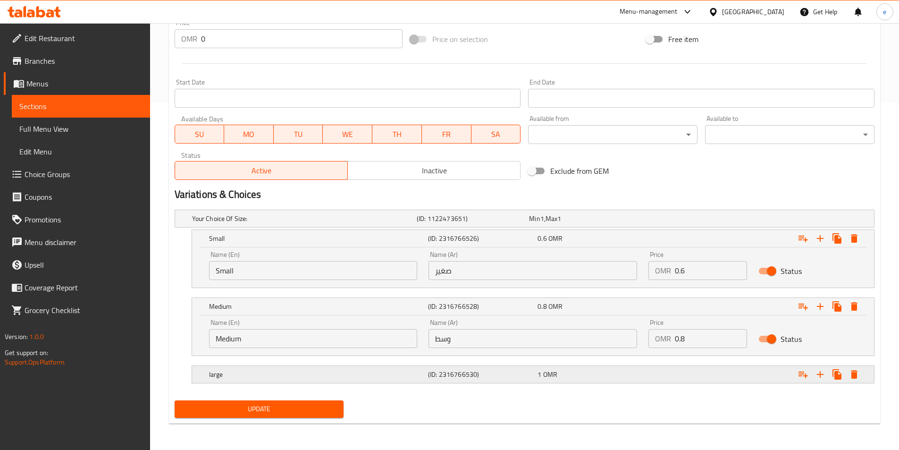
click at [567, 372] on div "1 OMR" at bounding box center [591, 374] width 106 height 9
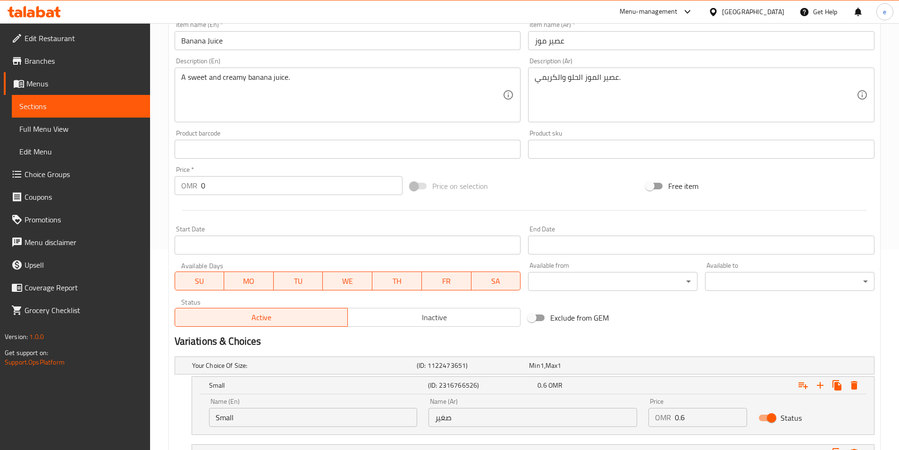
scroll to position [199, 0]
click at [36, 104] on span "Sections" at bounding box center [80, 106] width 123 height 11
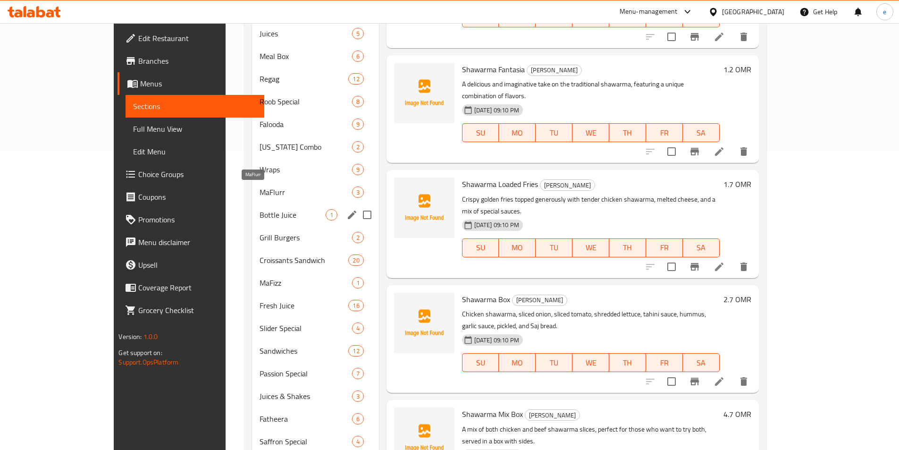
scroll to position [330, 0]
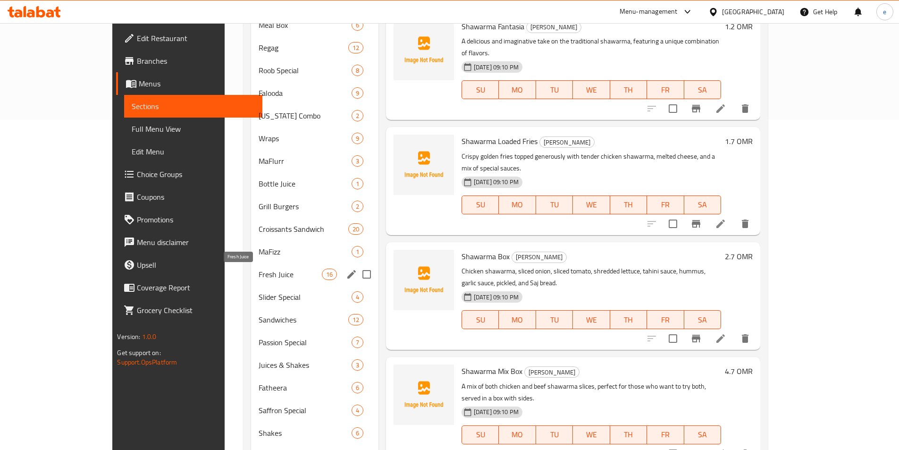
click at [259, 275] on span "Fresh Juice" at bounding box center [290, 274] width 63 height 11
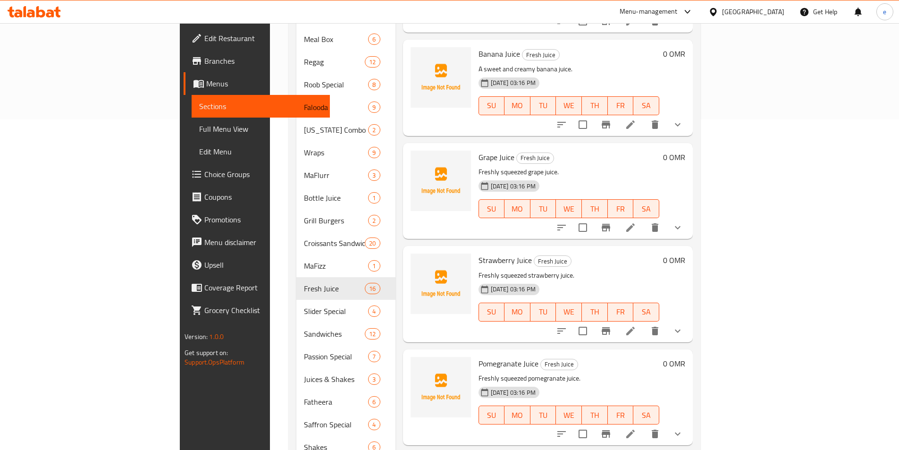
scroll to position [519, 0]
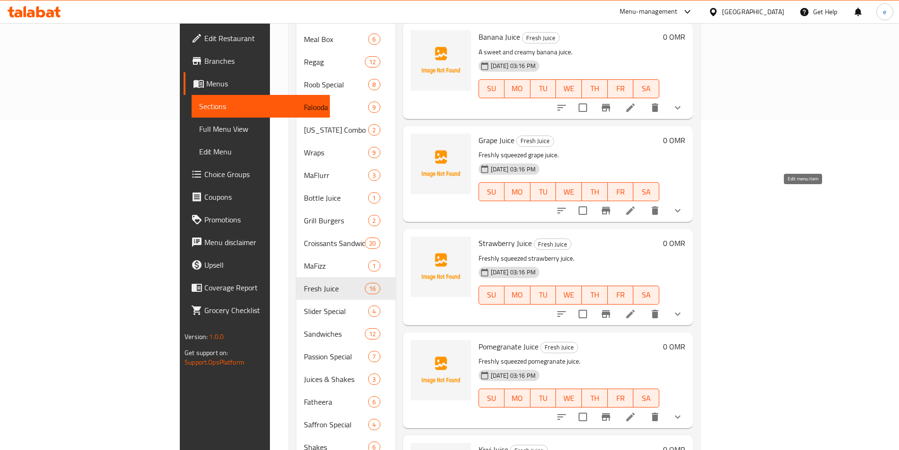
click at [636, 205] on icon at bounding box center [630, 210] width 11 height 11
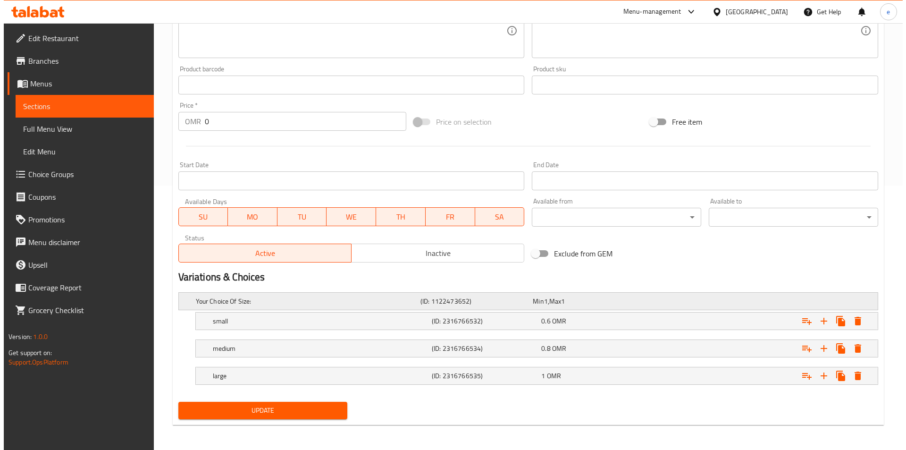
scroll to position [266, 0]
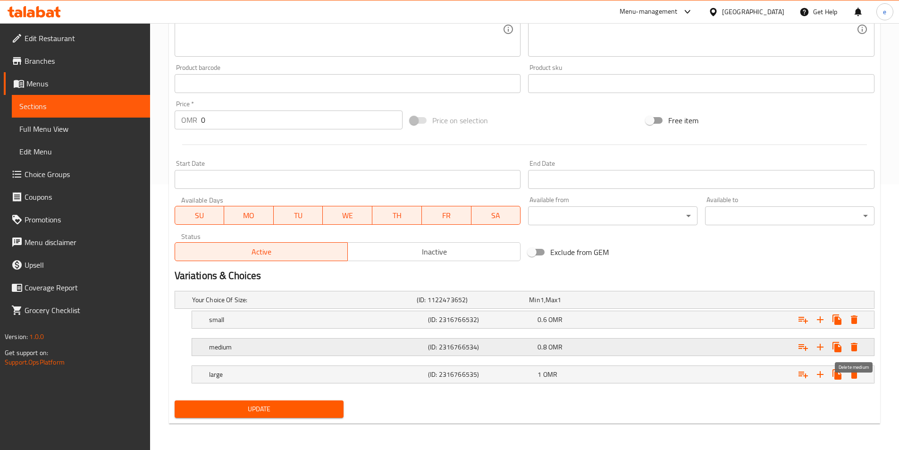
click at [856, 353] on button "Expand" at bounding box center [854, 346] width 17 height 17
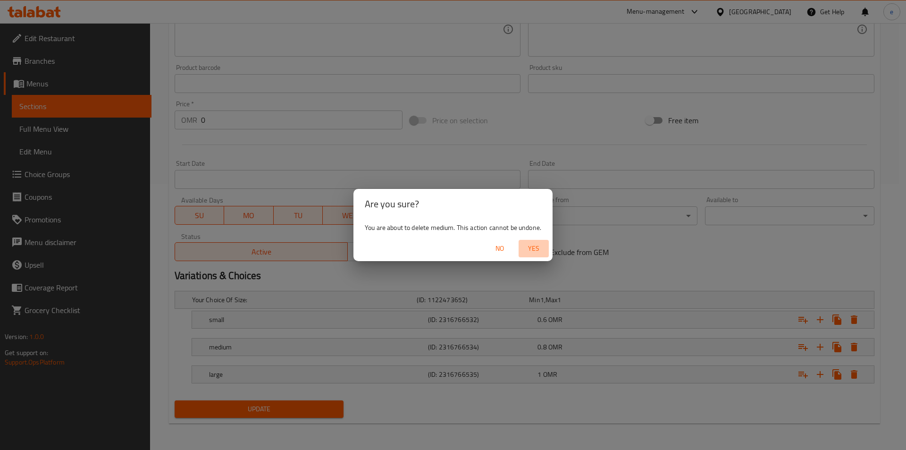
click at [531, 249] on span "Yes" at bounding box center [533, 249] width 23 height 12
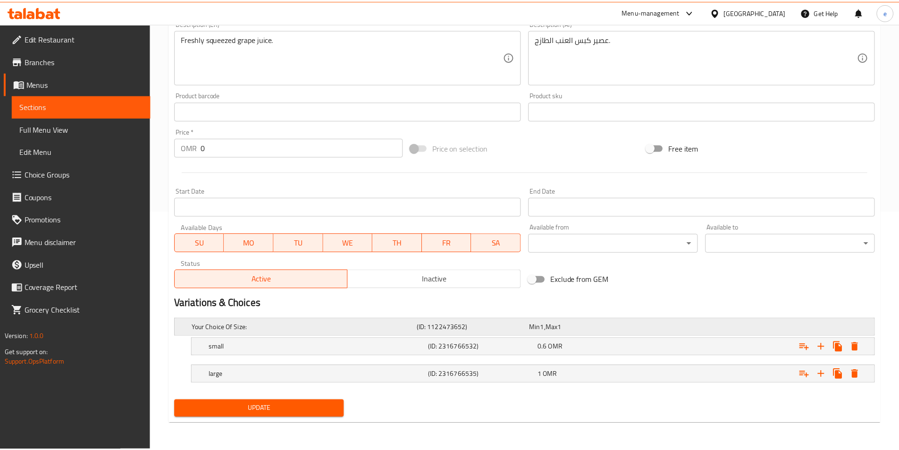
scroll to position [238, 0]
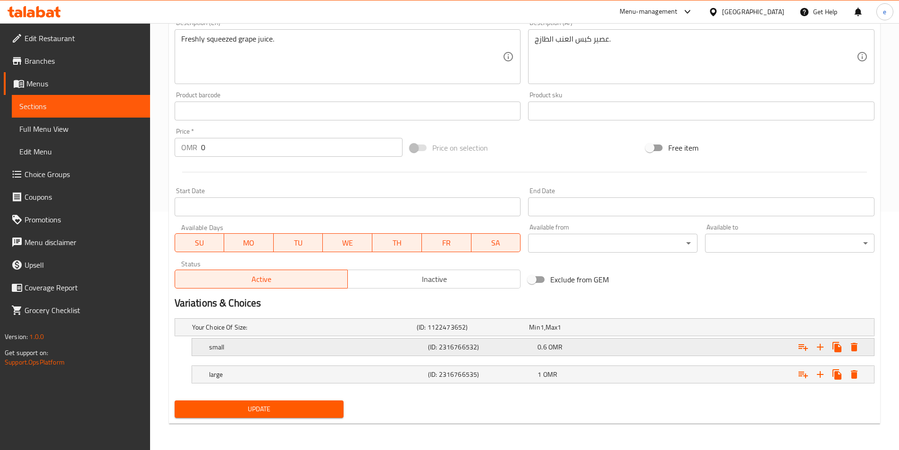
click at [580, 350] on div "0.6 OMR" at bounding box center [591, 346] width 106 height 9
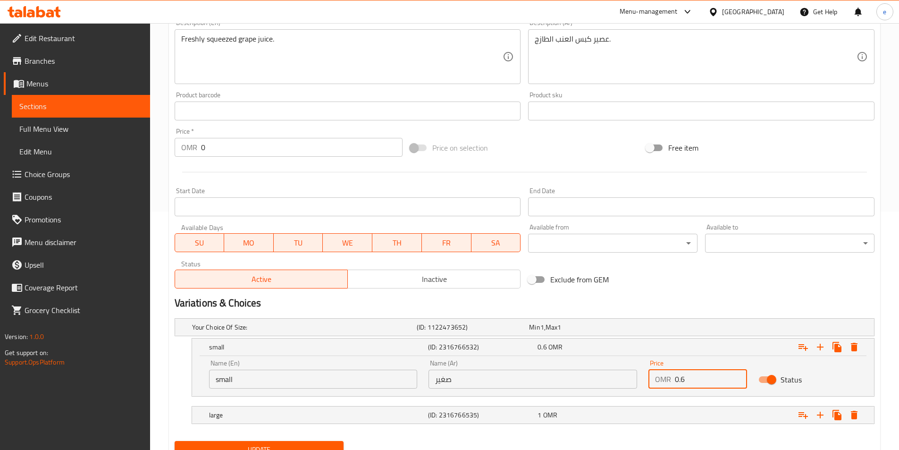
click at [688, 383] on input "0.6" at bounding box center [711, 379] width 72 height 19
drag, startPoint x: 695, startPoint y: 379, endPoint x: 646, endPoint y: 387, distance: 49.7
click at [646, 387] on div "Price OMR 0.6 Price" at bounding box center [698, 374] width 110 height 40
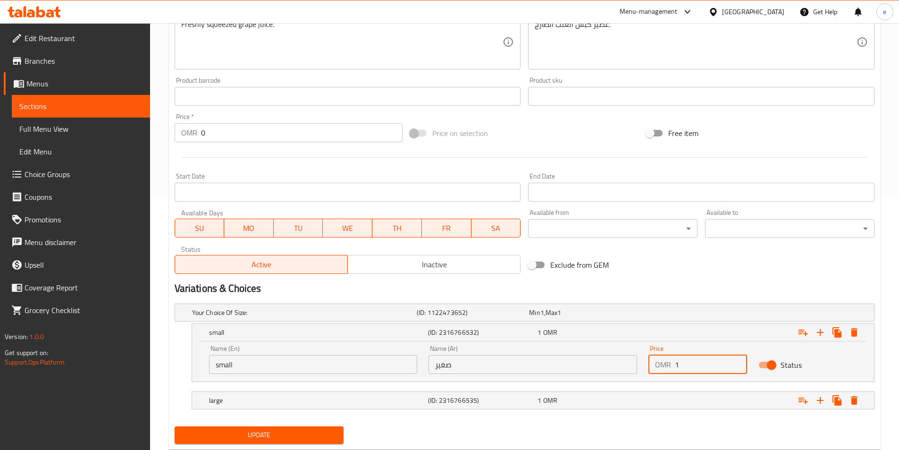
scroll to position [279, 0]
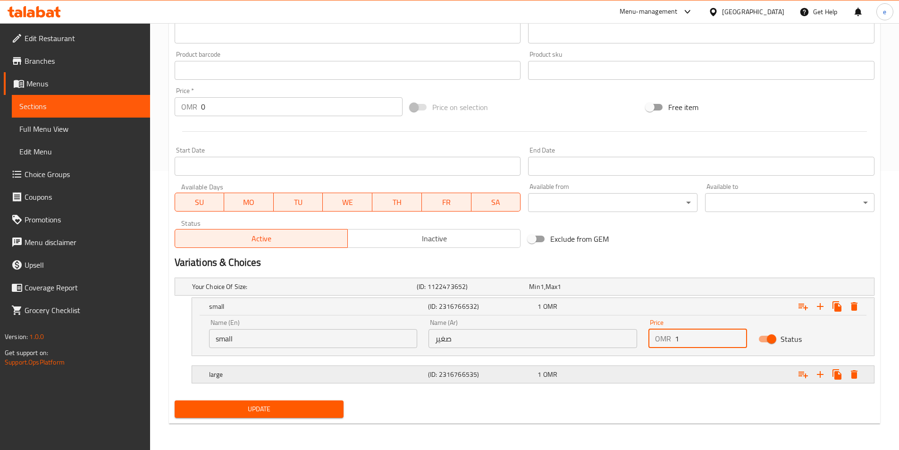
type input "1"
click at [647, 370] on div "Expand" at bounding box center [754, 374] width 219 height 21
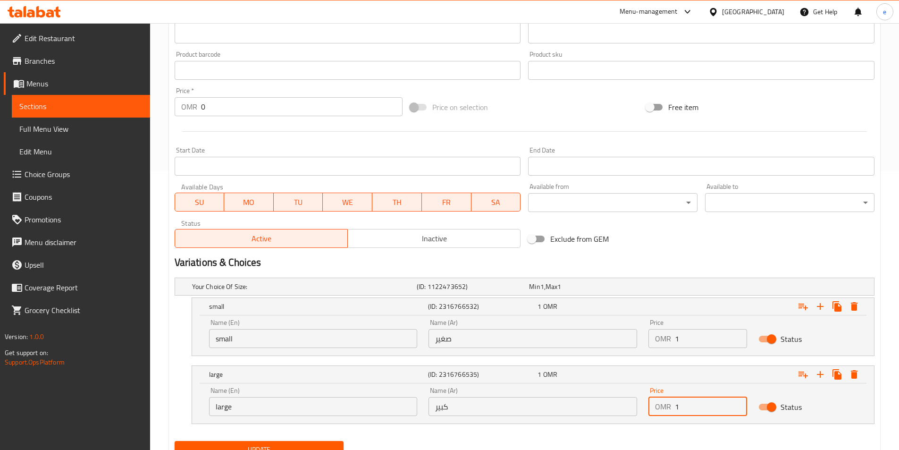
drag, startPoint x: 700, startPoint y: 407, endPoint x: 561, endPoint y: 411, distance: 139.3
click at [561, 411] on div "Name (En) large Name (En) Name (Ar) كبير Name (Ar) Price OMR 1 Price Status" at bounding box center [532, 401] width 659 height 40
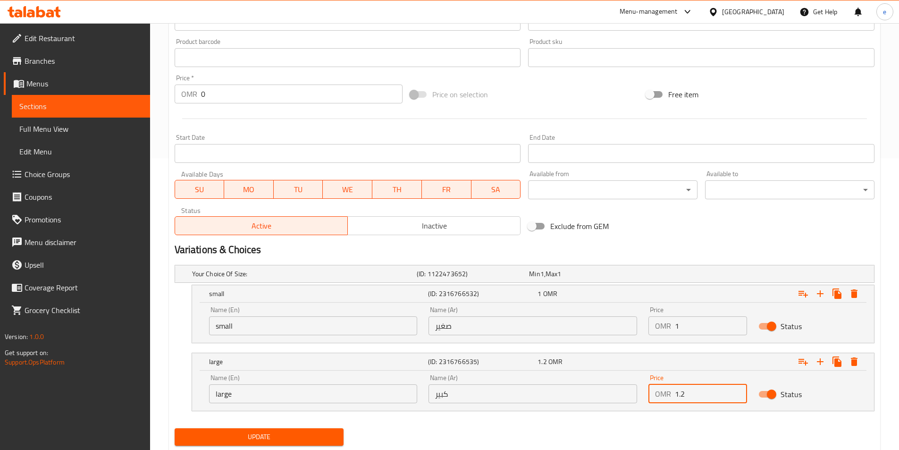
scroll to position [320, 0]
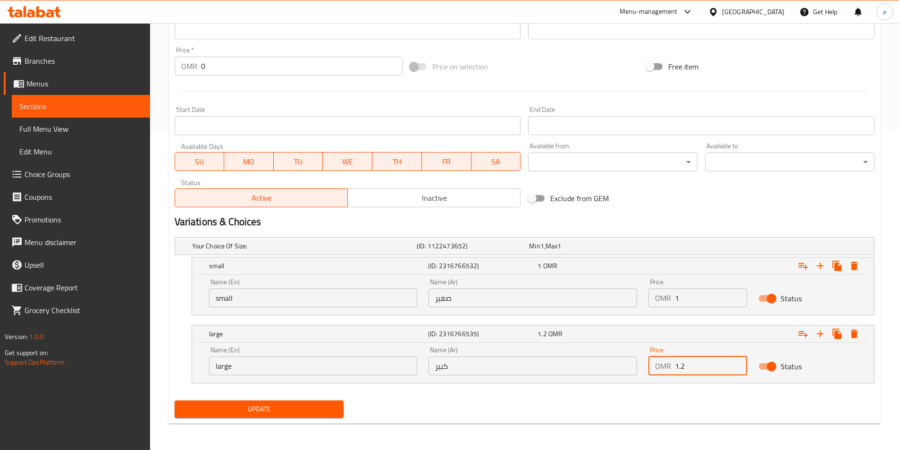
type input "1.2"
click at [229, 411] on span "Update" at bounding box center [259, 409] width 154 height 12
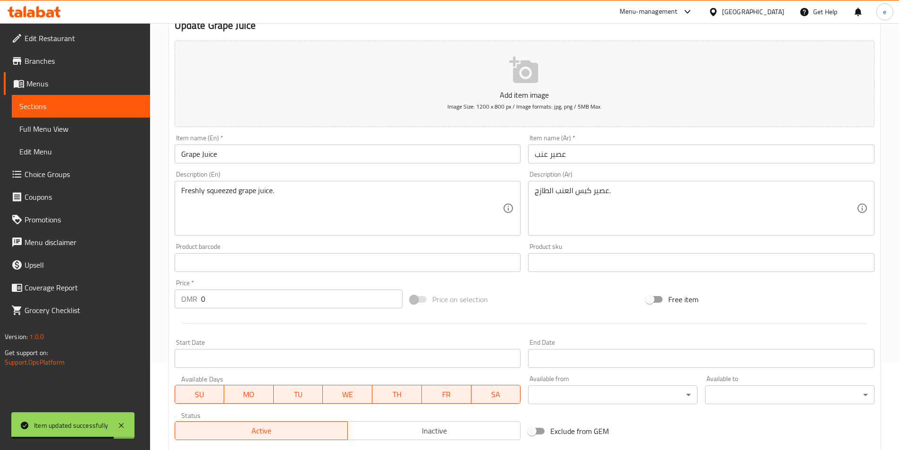
scroll to position [189, 0]
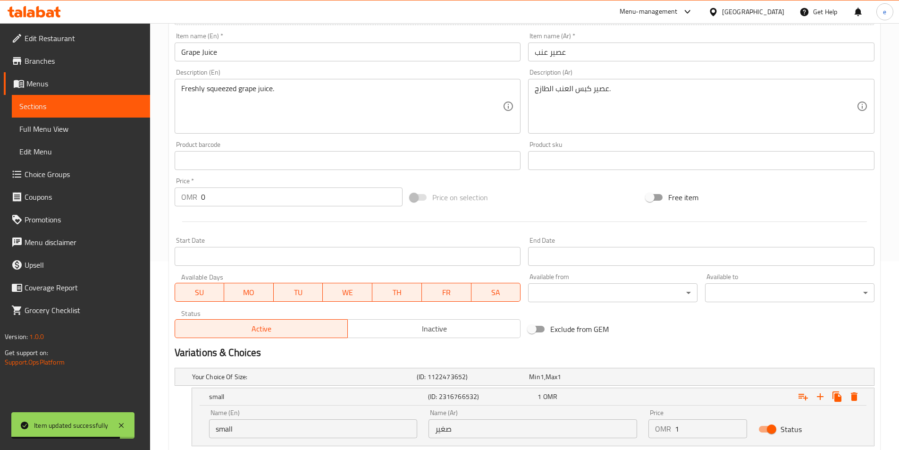
click at [60, 110] on span "Sections" at bounding box center [80, 106] width 123 height 11
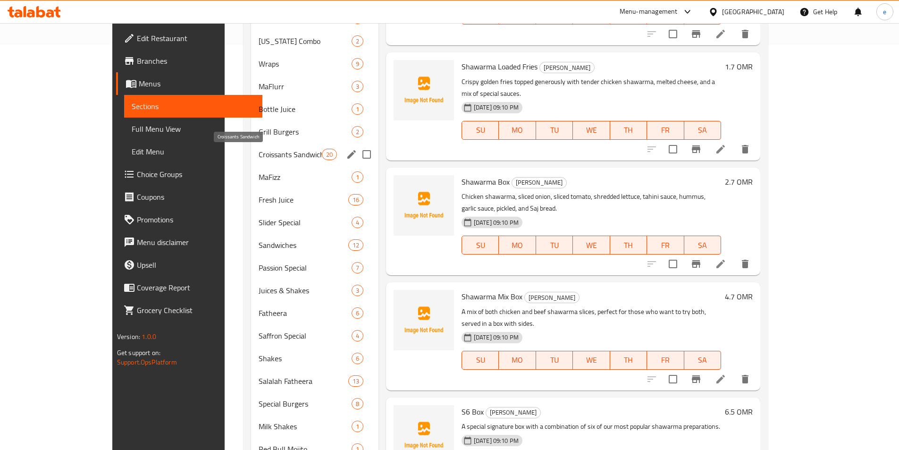
scroll to position [406, 0]
click at [346, 201] on icon "edit" at bounding box center [351, 198] width 11 height 11
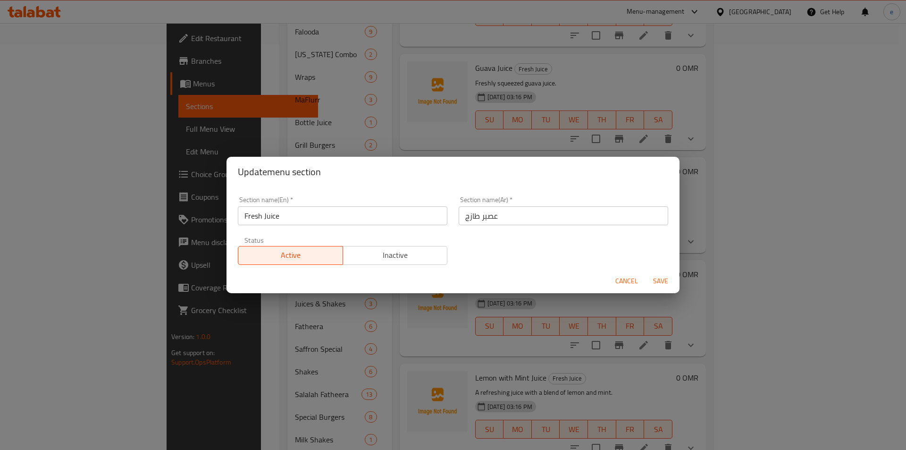
click at [192, 164] on div "Update menu section Section name(En)   * Fresh Juice Section name(En) * Section…" at bounding box center [453, 225] width 906 height 450
click at [622, 281] on span "Cancel" at bounding box center [626, 281] width 23 height 12
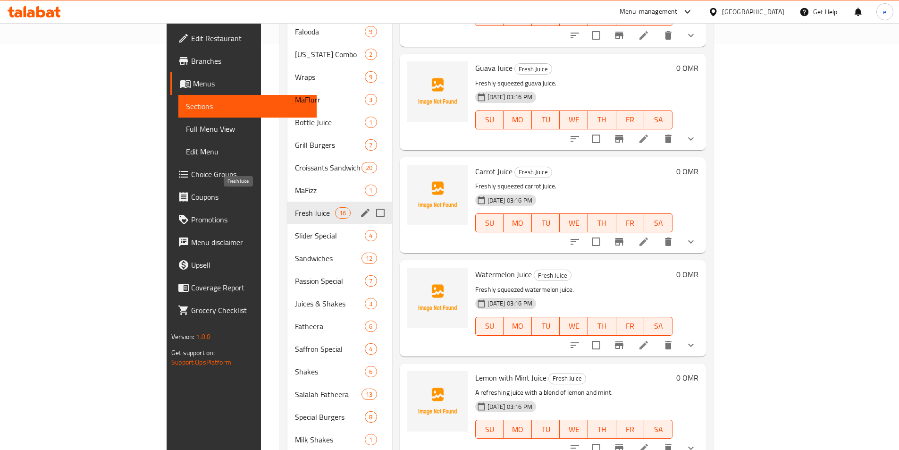
click at [295, 207] on span "Fresh Juice" at bounding box center [315, 212] width 40 height 11
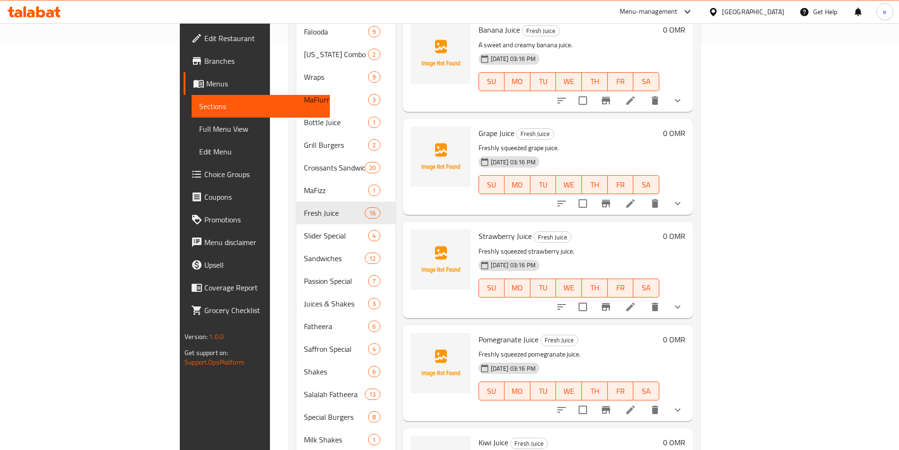
scroll to position [472, 0]
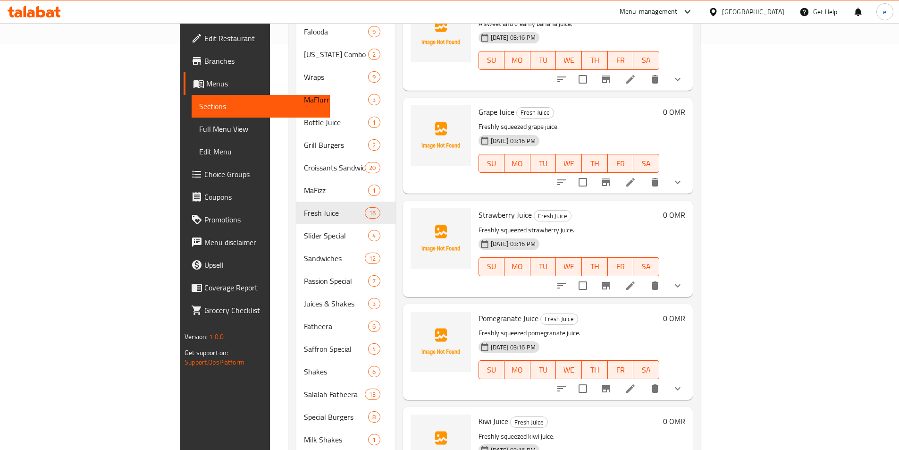
click at [636, 280] on icon at bounding box center [630, 285] width 11 height 11
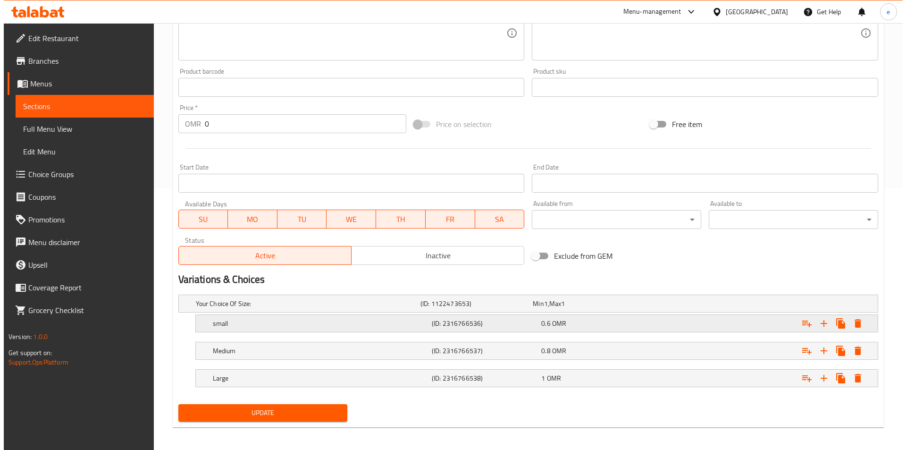
scroll to position [266, 0]
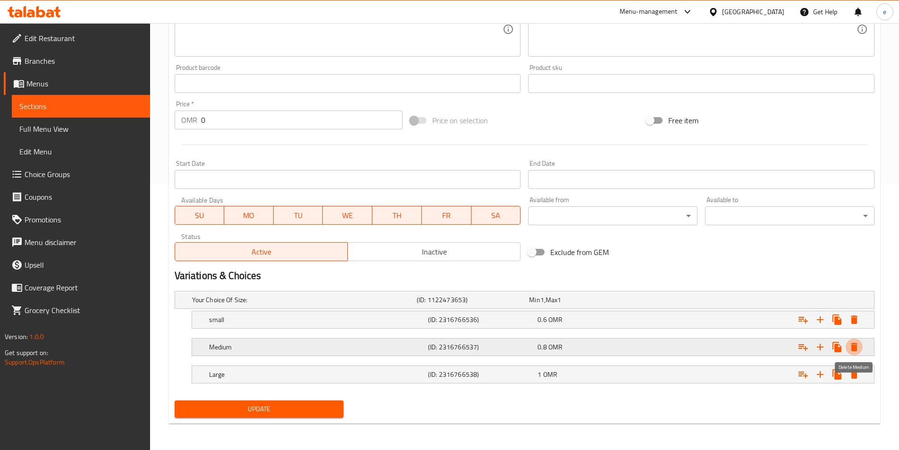
click at [859, 344] on icon "Expand" at bounding box center [854, 346] width 11 height 11
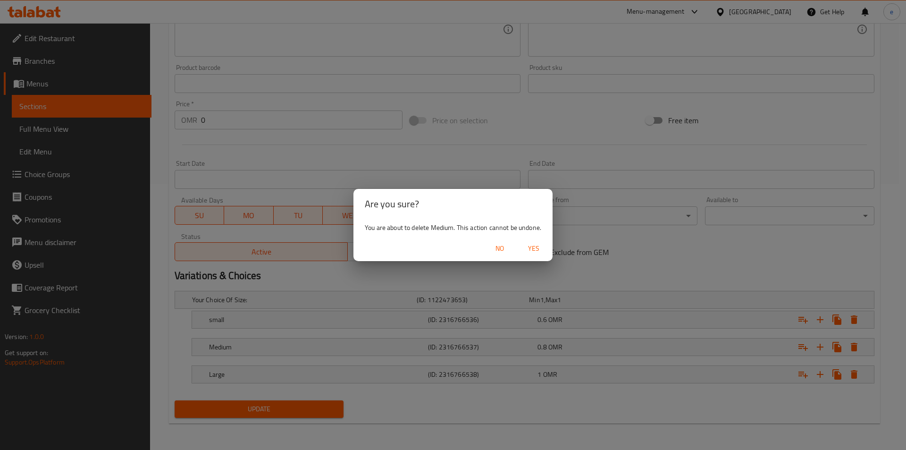
click at [528, 249] on span "Yes" at bounding box center [533, 249] width 23 height 12
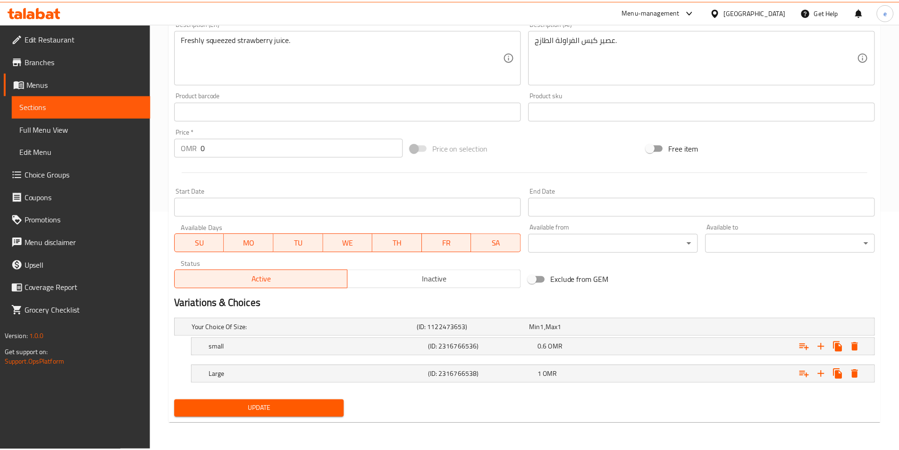
scroll to position [238, 0]
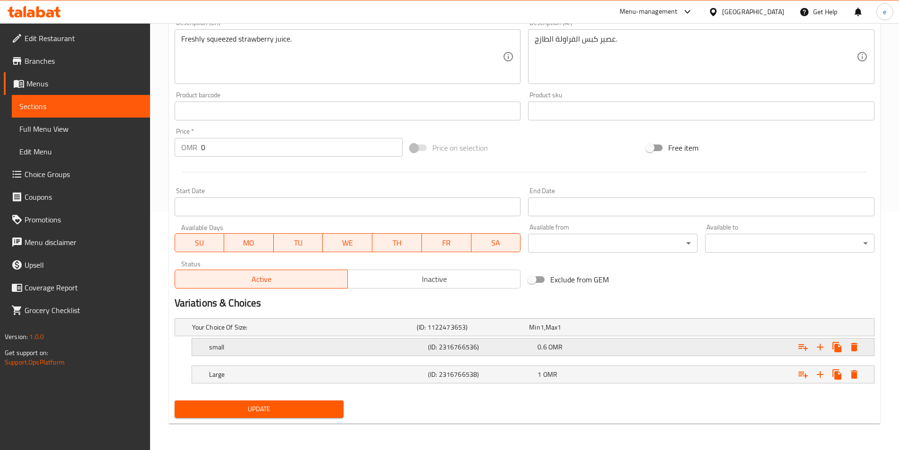
click at [614, 351] on div "0.6 OMR" at bounding box center [591, 346] width 106 height 9
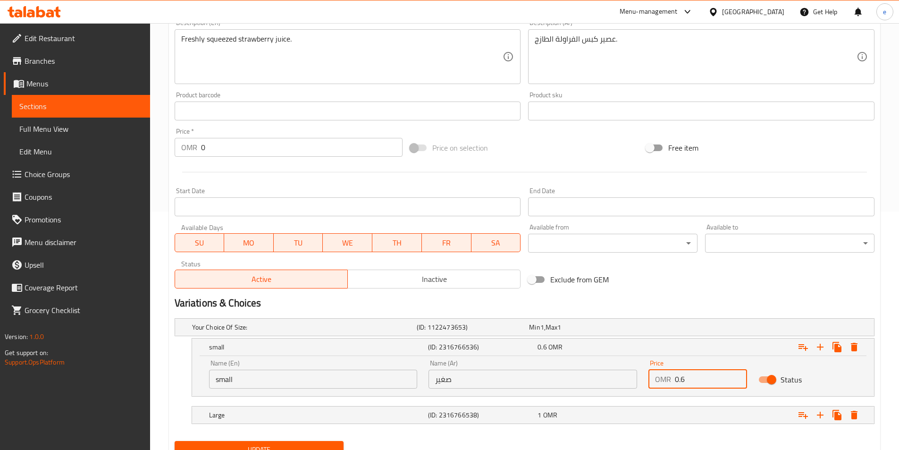
drag, startPoint x: 711, startPoint y: 379, endPoint x: 642, endPoint y: 378, distance: 68.9
click at [646, 378] on div "Price OMR 0.6 Price" at bounding box center [698, 374] width 110 height 40
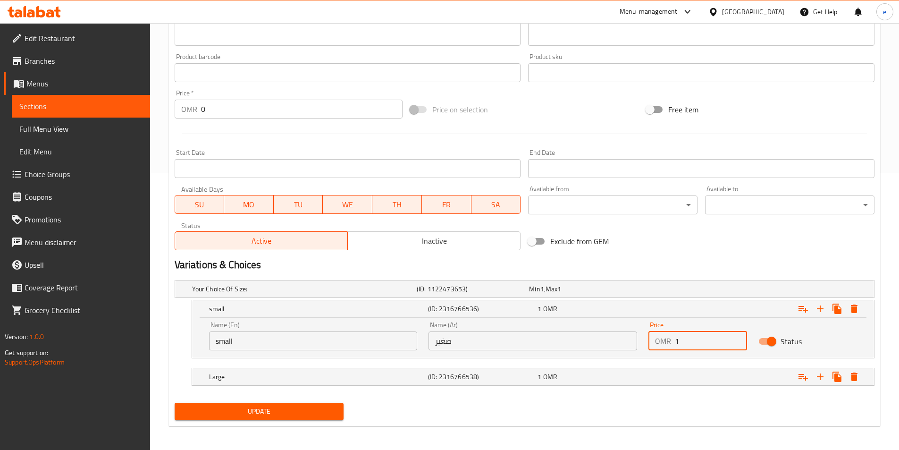
scroll to position [279, 0]
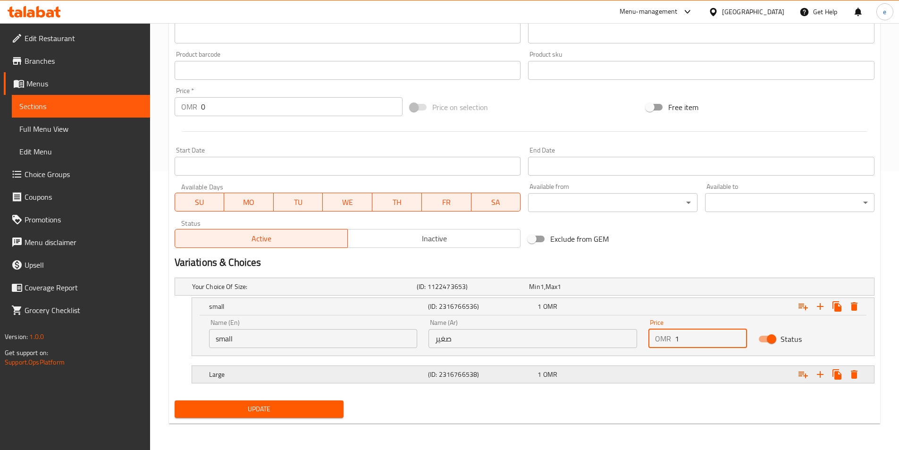
type input "1"
click at [594, 380] on div "1 OMR" at bounding box center [591, 374] width 110 height 13
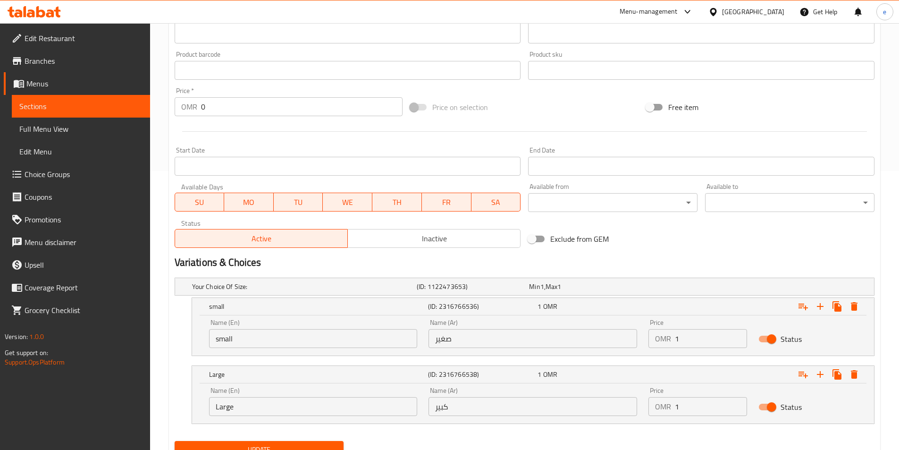
click at [689, 406] on input "1" at bounding box center [711, 406] width 72 height 19
click at [688, 407] on input "1" at bounding box center [711, 406] width 72 height 19
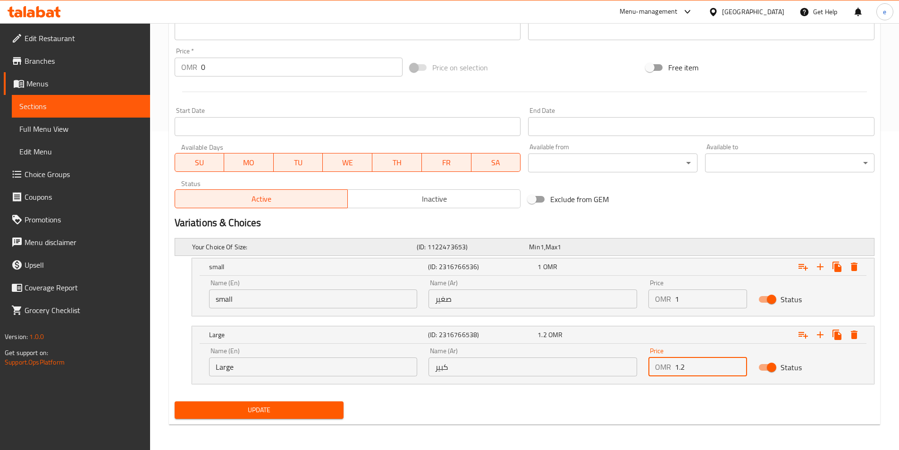
scroll to position [320, 0]
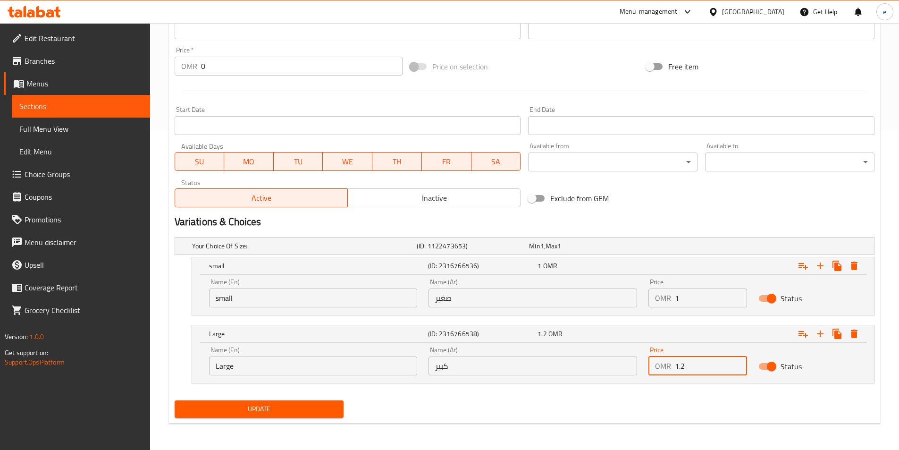
type input "1.2"
click at [271, 408] on span "Update" at bounding box center [259, 409] width 154 height 12
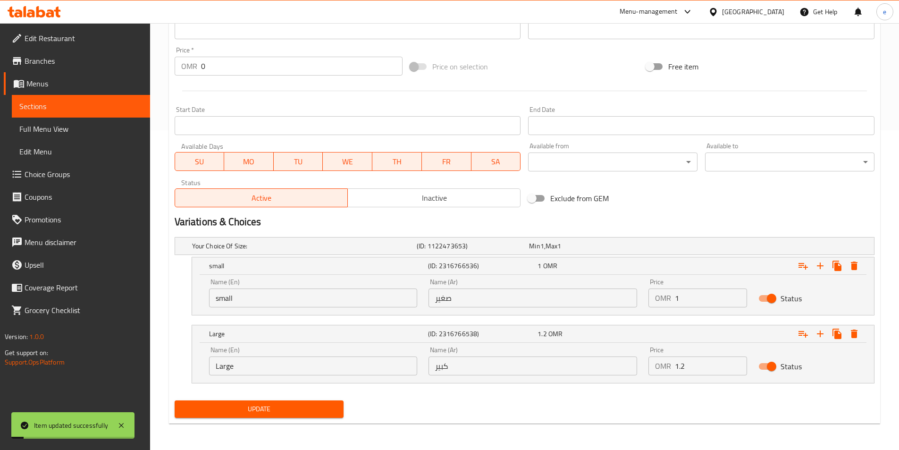
click at [66, 110] on span "Sections" at bounding box center [80, 106] width 123 height 11
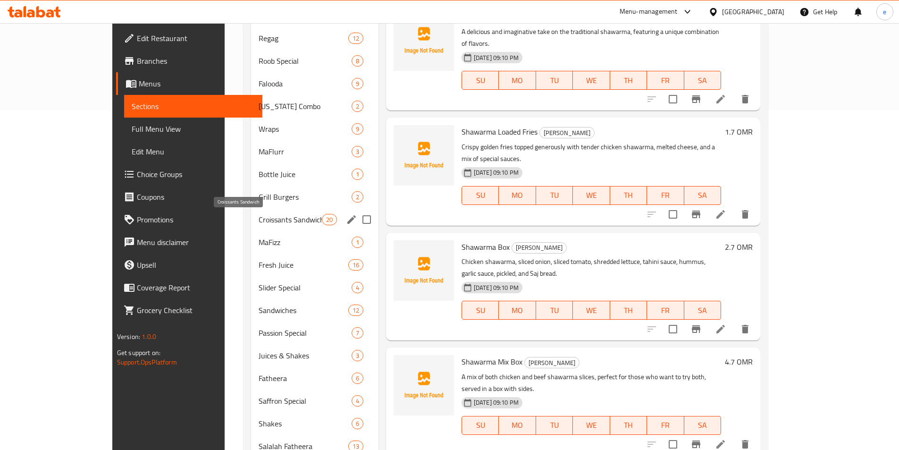
scroll to position [217, 0]
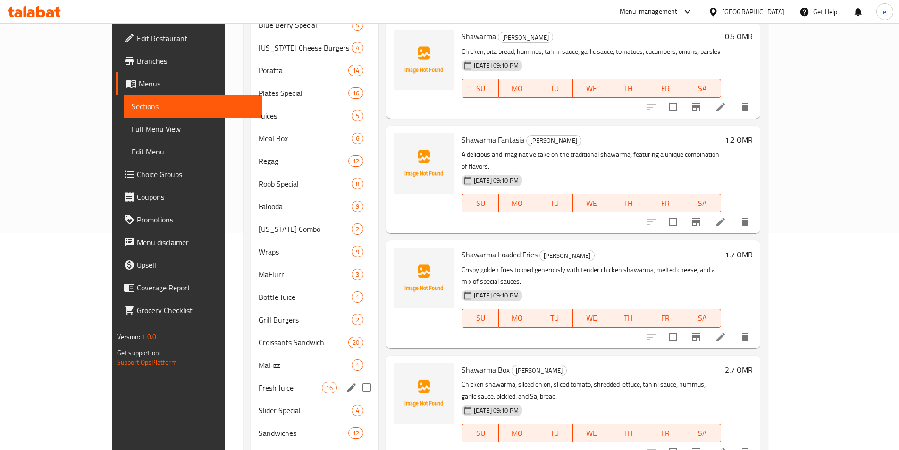
drag, startPoint x: 235, startPoint y: 393, endPoint x: 289, endPoint y: 370, distance: 58.8
click at [251, 394] on div "Fresh Juice 16" at bounding box center [314, 387] width 127 height 23
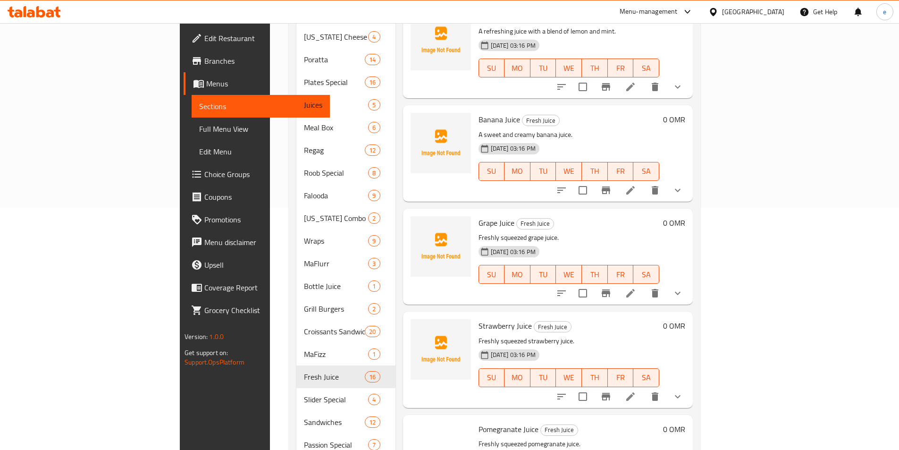
scroll to position [406, 0]
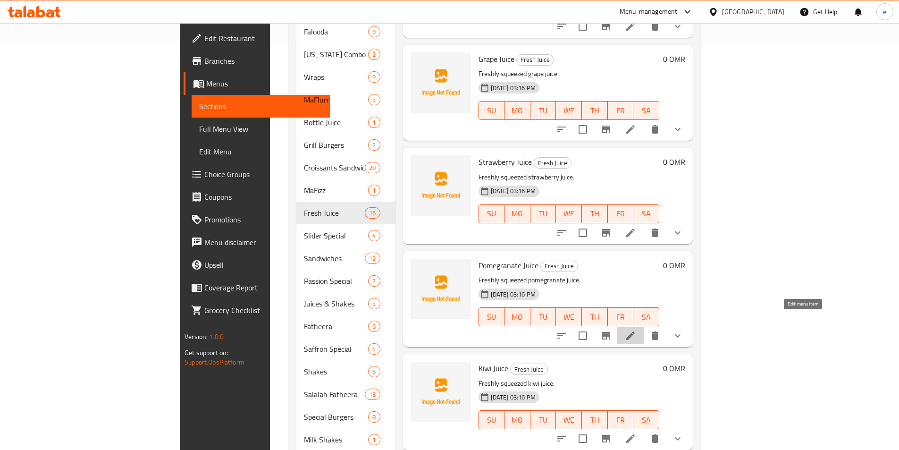
click at [635, 331] on icon at bounding box center [630, 335] width 8 height 8
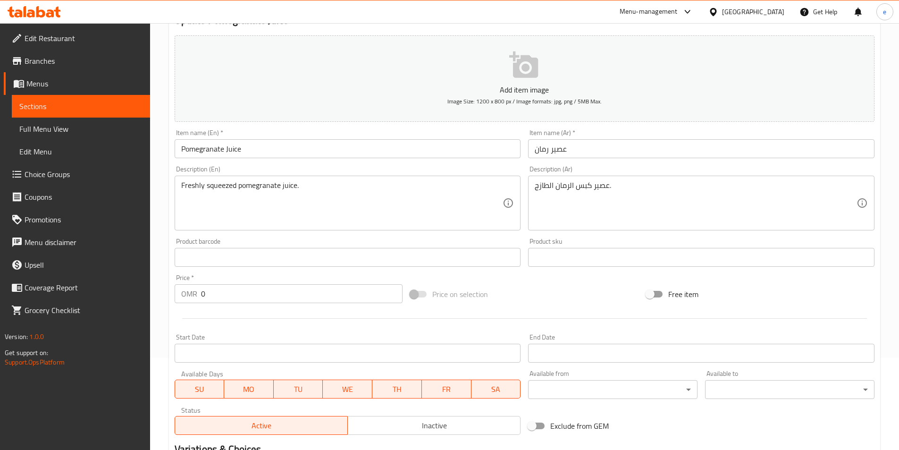
scroll to position [238, 0]
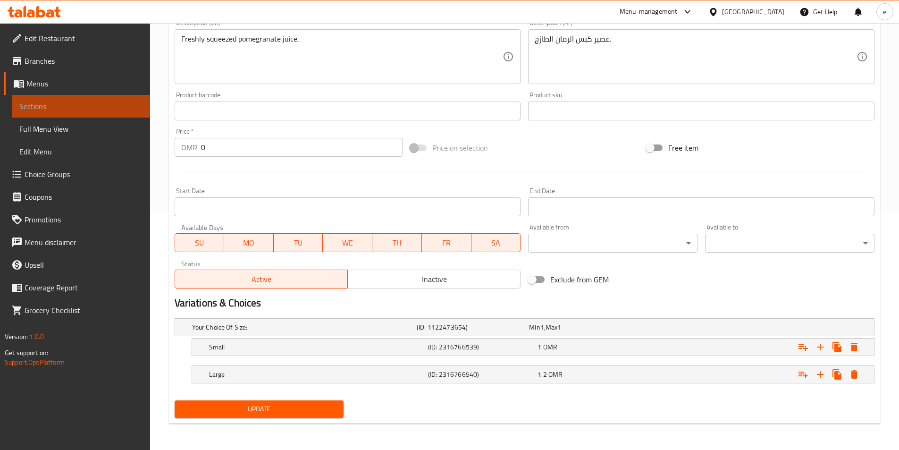
click at [69, 103] on span "Sections" at bounding box center [80, 106] width 123 height 11
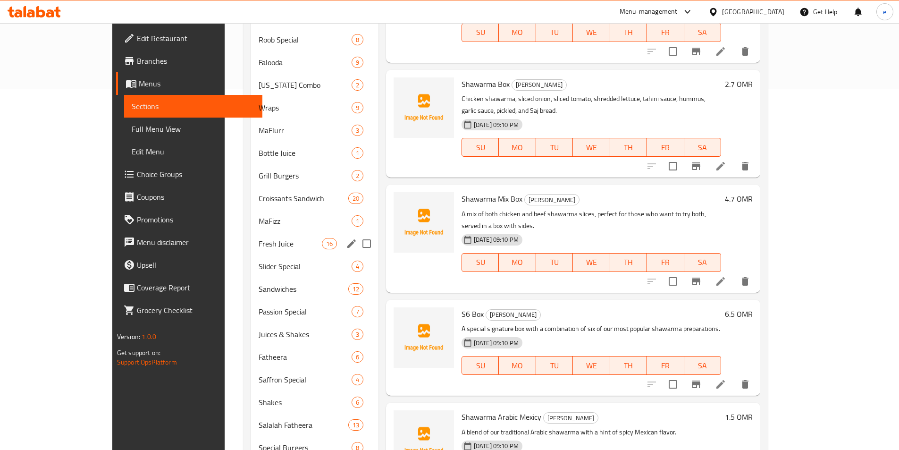
scroll to position [359, 0]
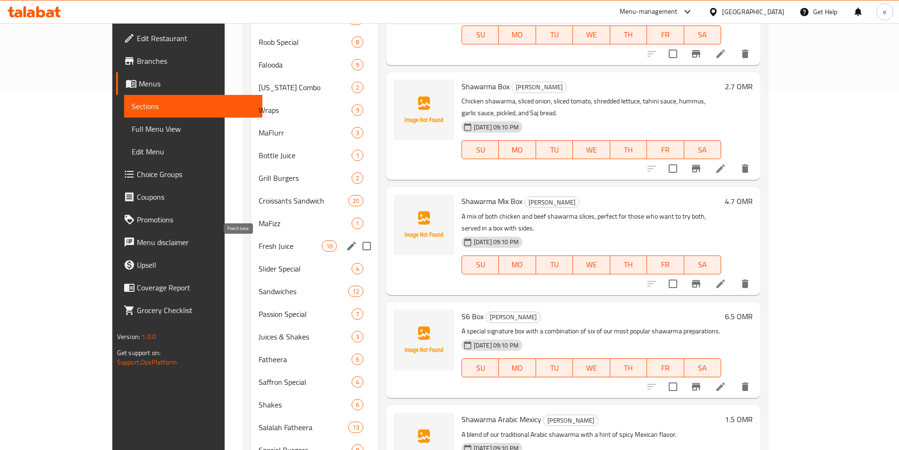
click at [259, 250] on span "Fresh Juice" at bounding box center [290, 245] width 63 height 11
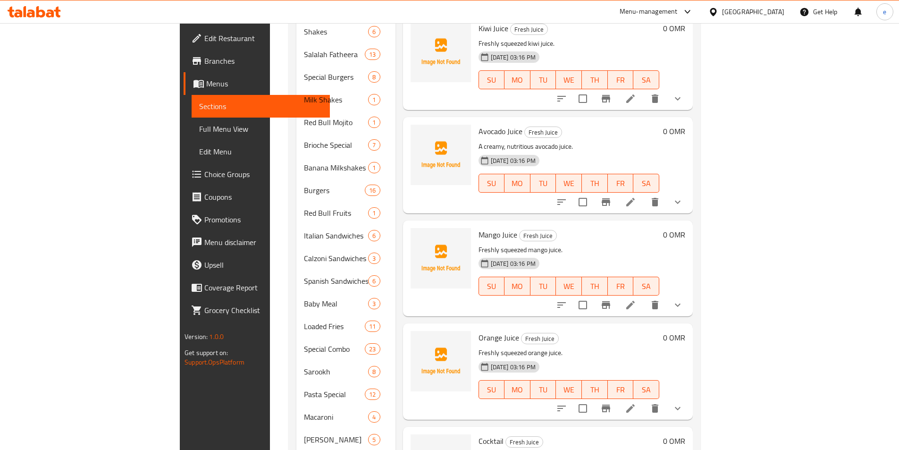
scroll to position [831, 0]
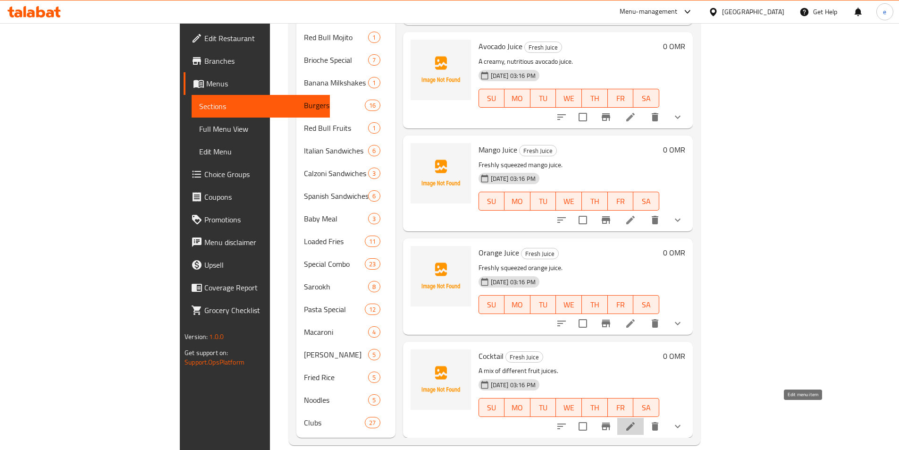
click at [635, 422] on icon at bounding box center [630, 426] width 8 height 8
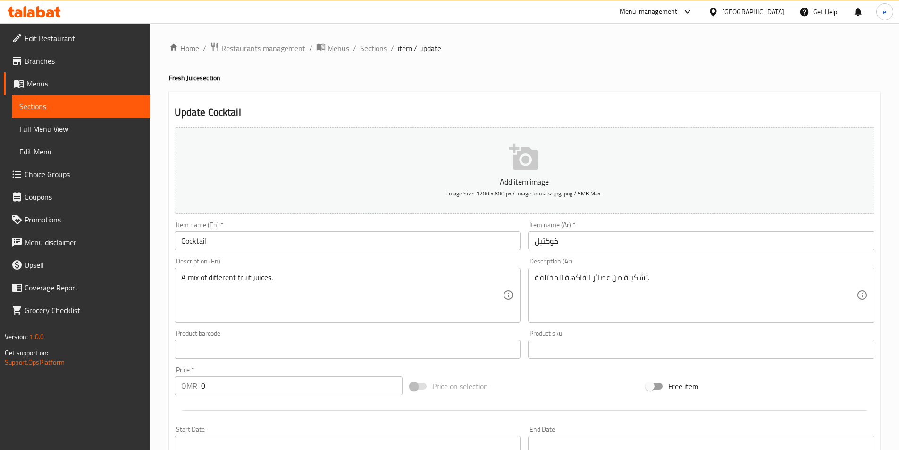
scroll to position [238, 0]
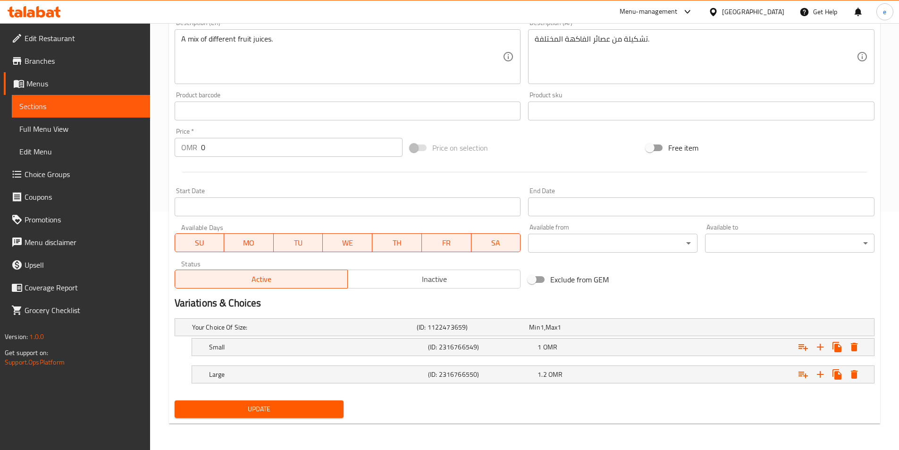
click at [38, 106] on span "Sections" at bounding box center [80, 106] width 123 height 11
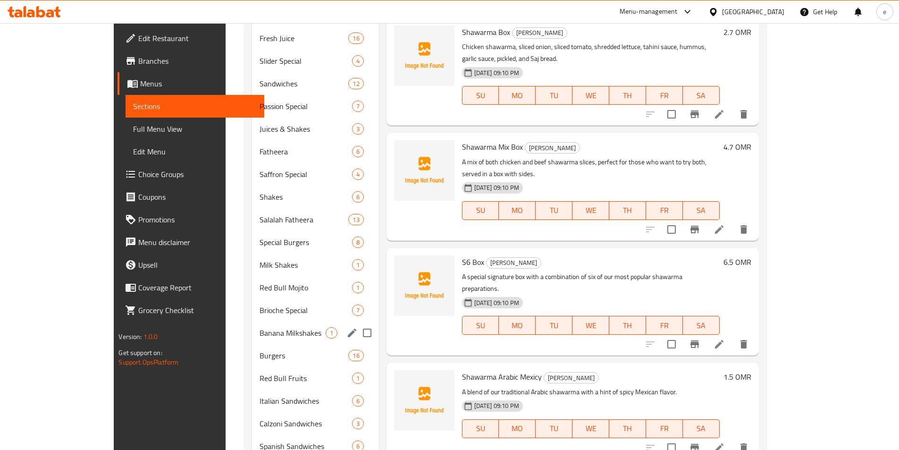
scroll to position [661, 0]
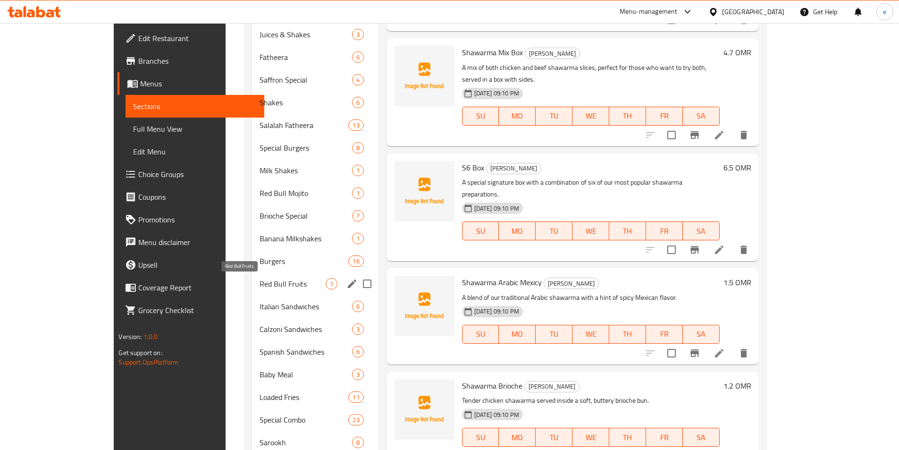
click at [260, 286] on span "Red Bull Fruits" at bounding box center [293, 283] width 66 height 11
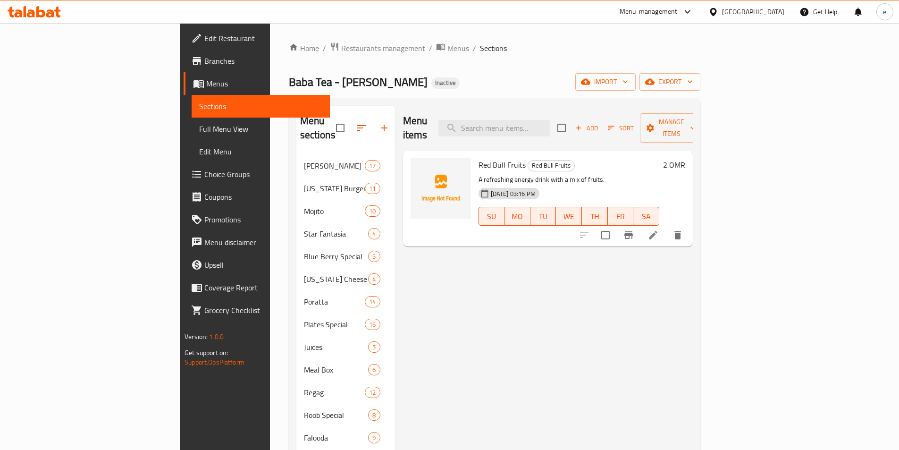
click at [666, 227] on li at bounding box center [653, 235] width 26 height 17
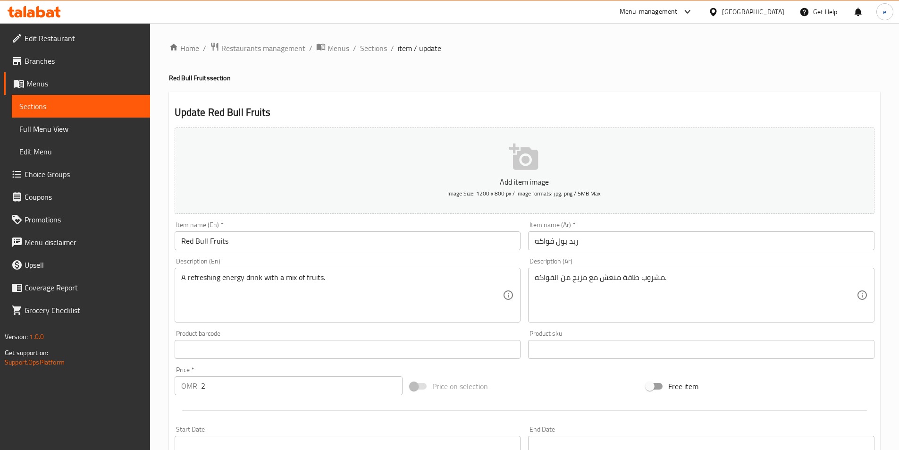
click at [100, 109] on span "Sections" at bounding box center [80, 106] width 123 height 11
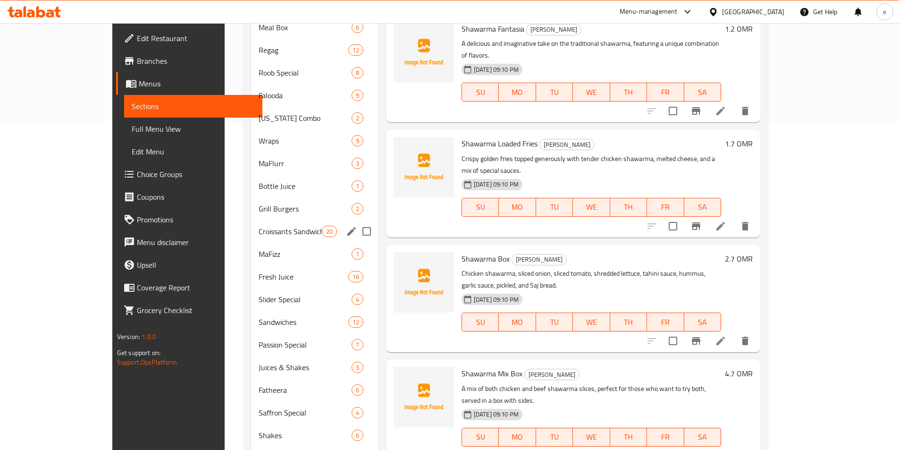
scroll to position [330, 0]
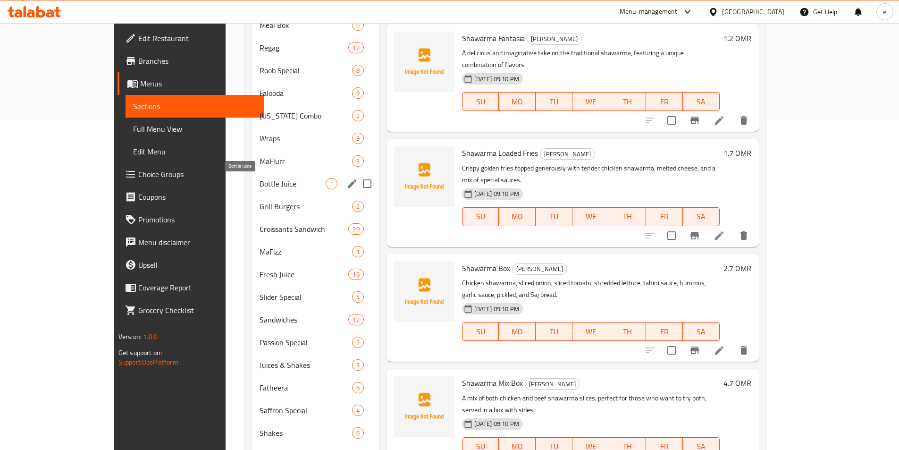
click at [260, 186] on span "Bottle Juice" at bounding box center [293, 183] width 66 height 11
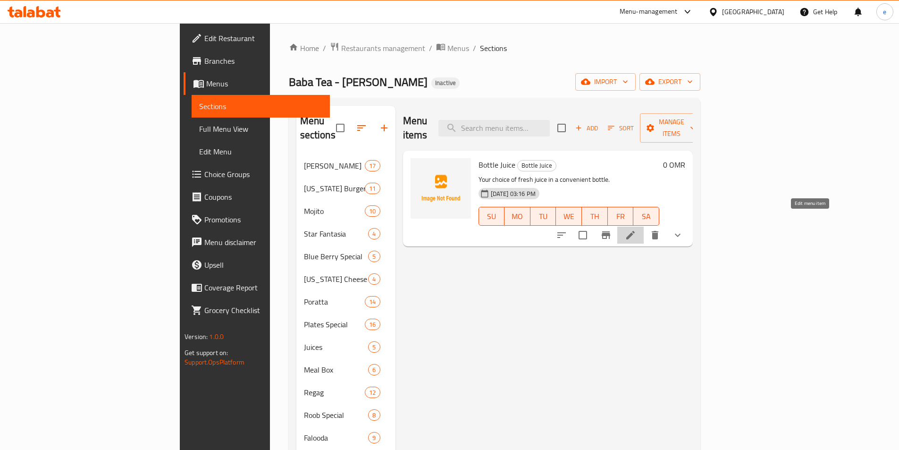
click at [636, 229] on icon at bounding box center [630, 234] width 11 height 11
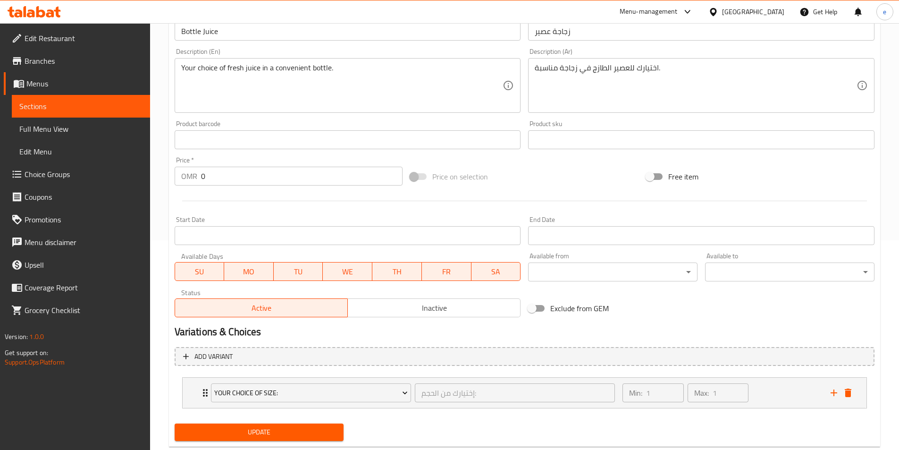
scroll to position [233, 0]
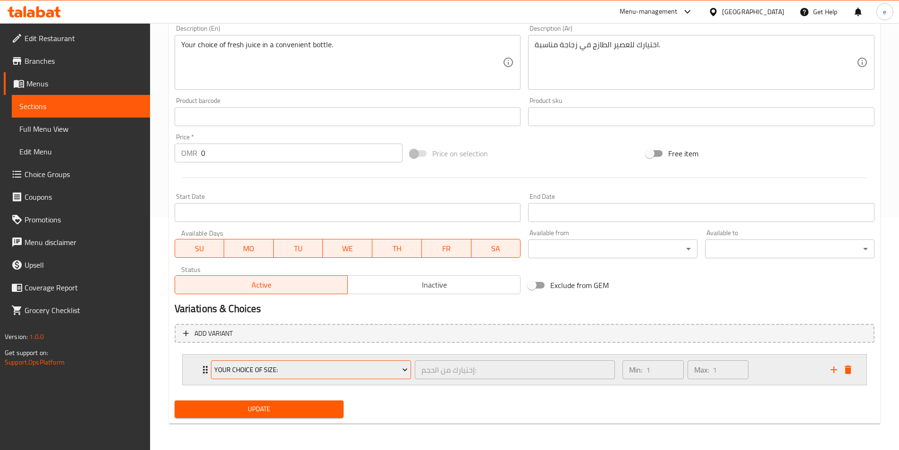
click at [236, 370] on span "your choice of size:" at bounding box center [311, 370] width 194 height 12
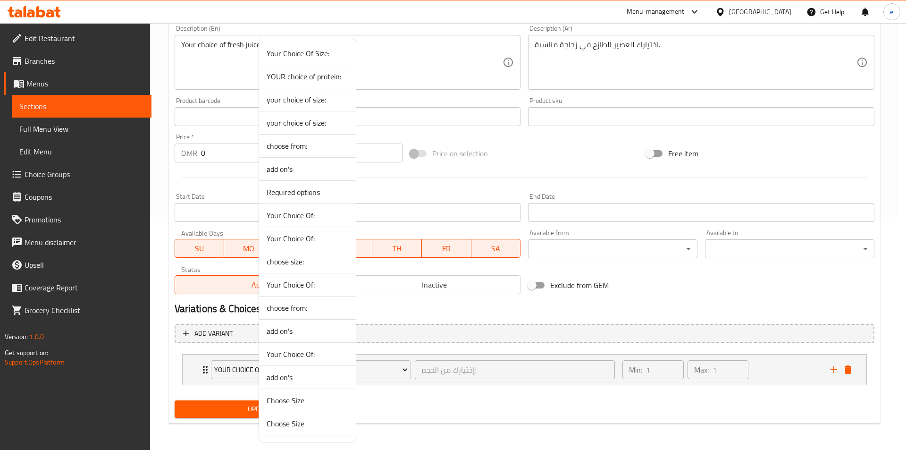
click at [316, 101] on span "your choice of size:" at bounding box center [308, 99] width 82 height 11
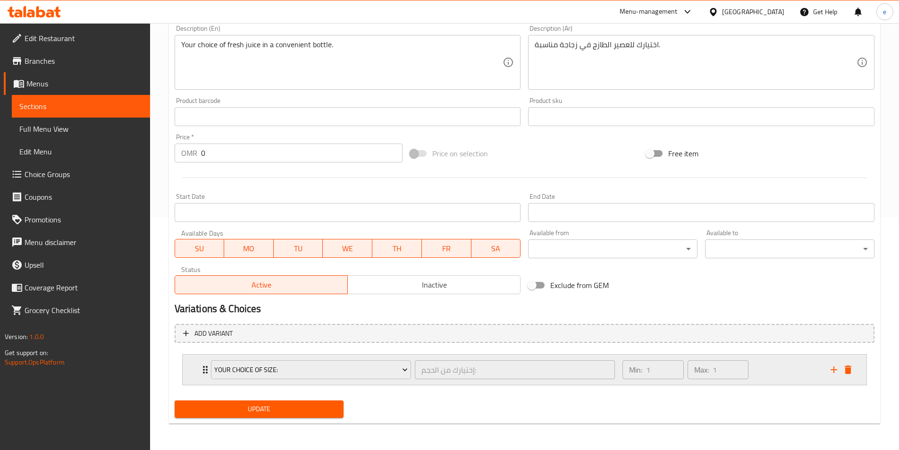
click at [831, 368] on icon "add" at bounding box center [833, 369] width 11 height 11
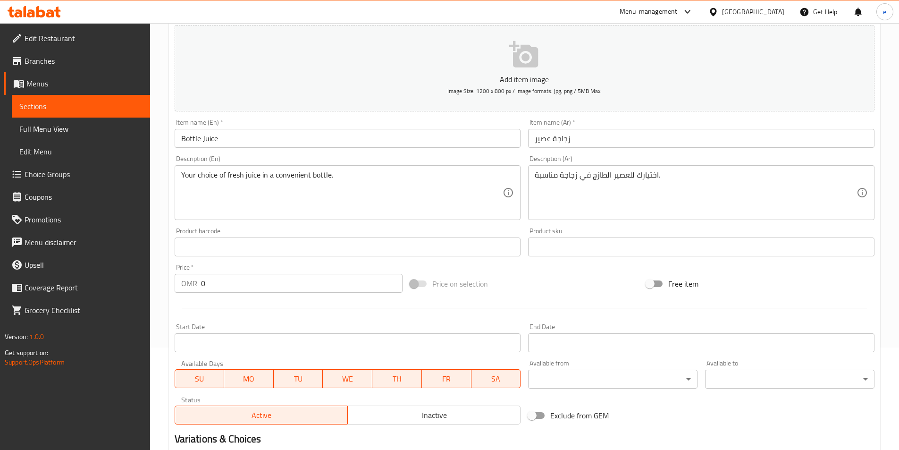
scroll to position [271, 0]
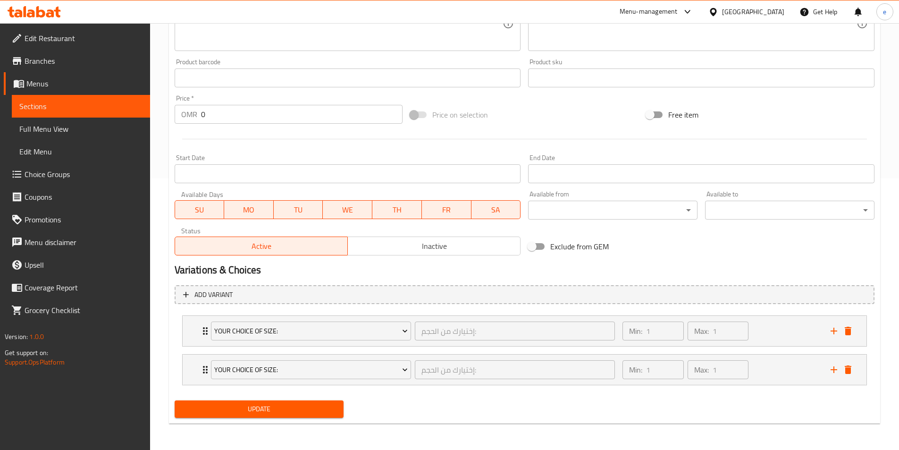
click at [100, 98] on link "Sections" at bounding box center [81, 106] width 138 height 23
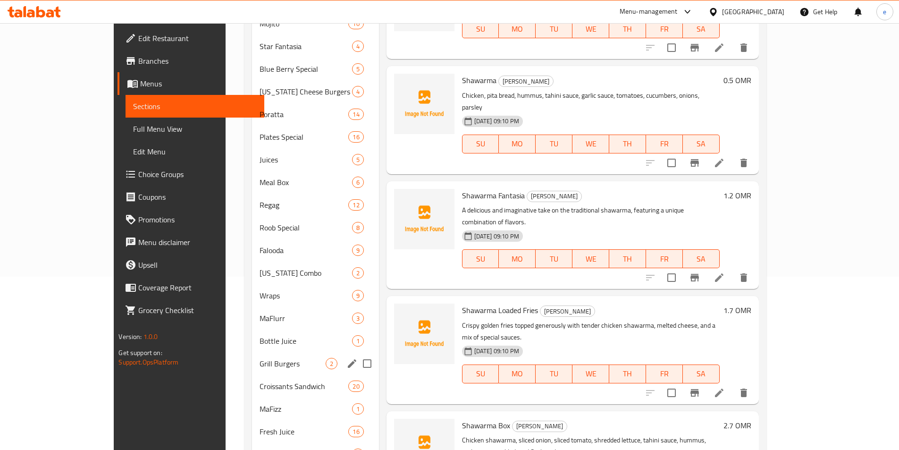
scroll to position [189, 0]
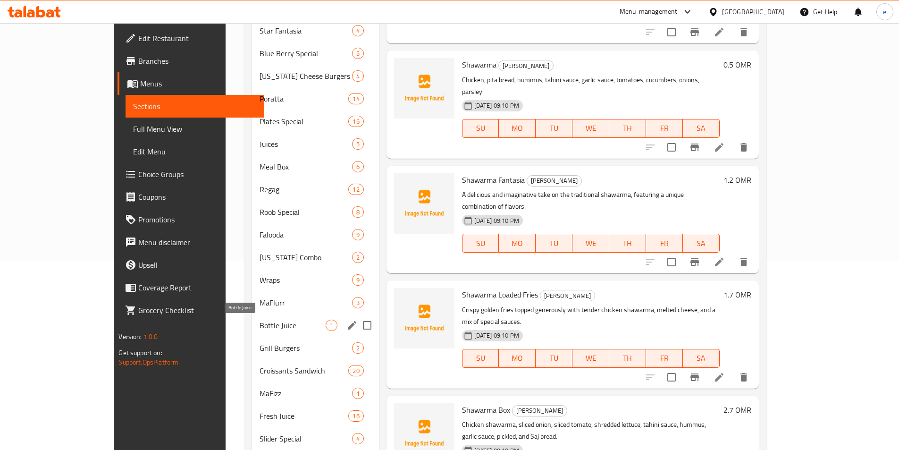
click at [260, 325] on span "Bottle Juice" at bounding box center [293, 325] width 66 height 11
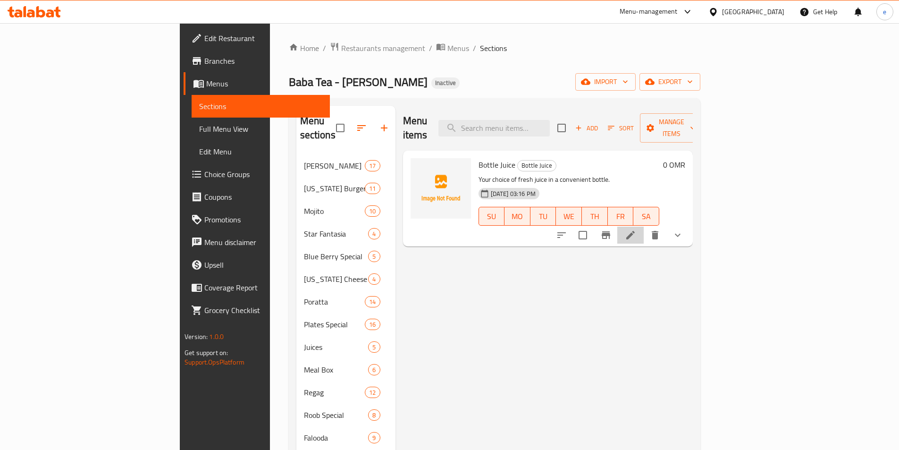
click at [644, 227] on li at bounding box center [630, 235] width 26 height 17
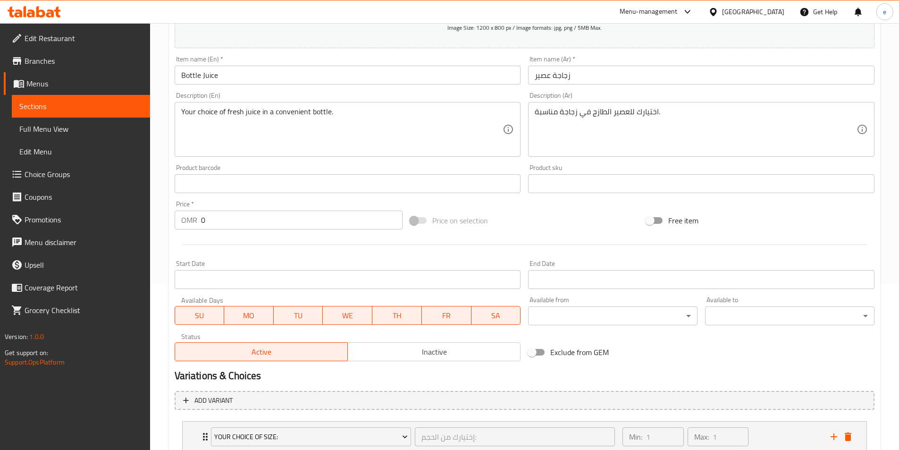
scroll to position [233, 0]
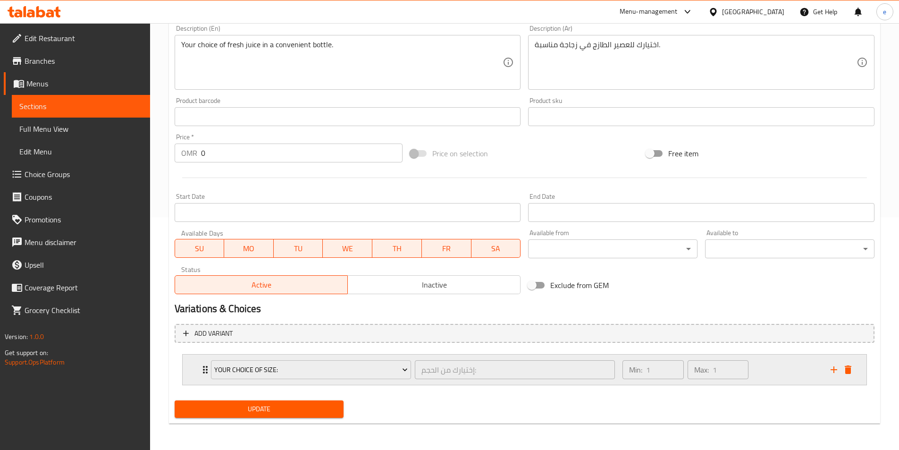
click at [642, 374] on p "Min:" at bounding box center [635, 369] width 13 height 11
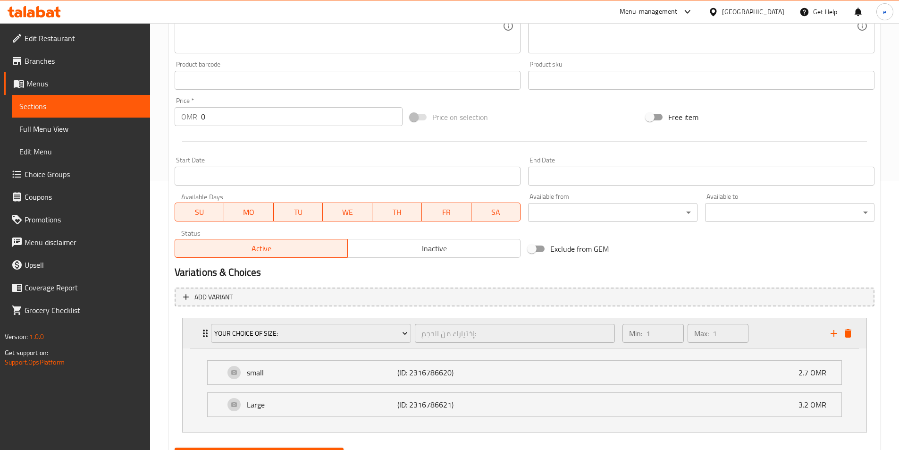
scroll to position [316, 0]
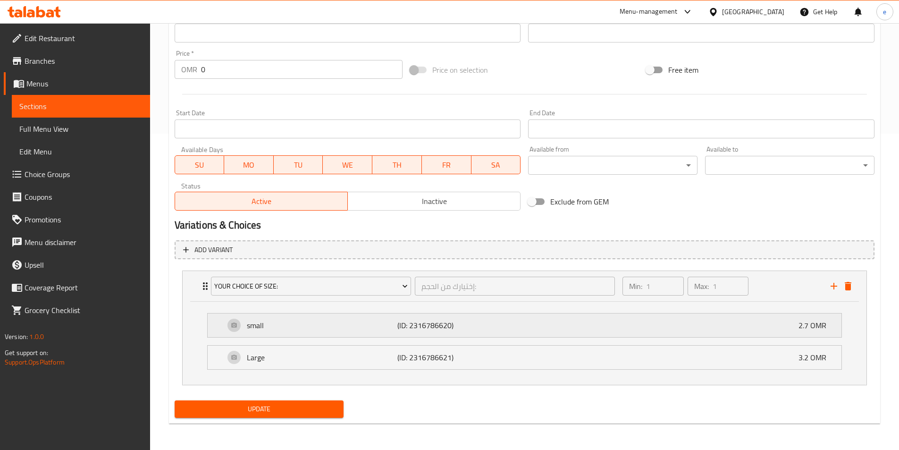
click at [796, 327] on div "small (ID: 2316786620) 2.7 OMR" at bounding box center [528, 325] width 606 height 24
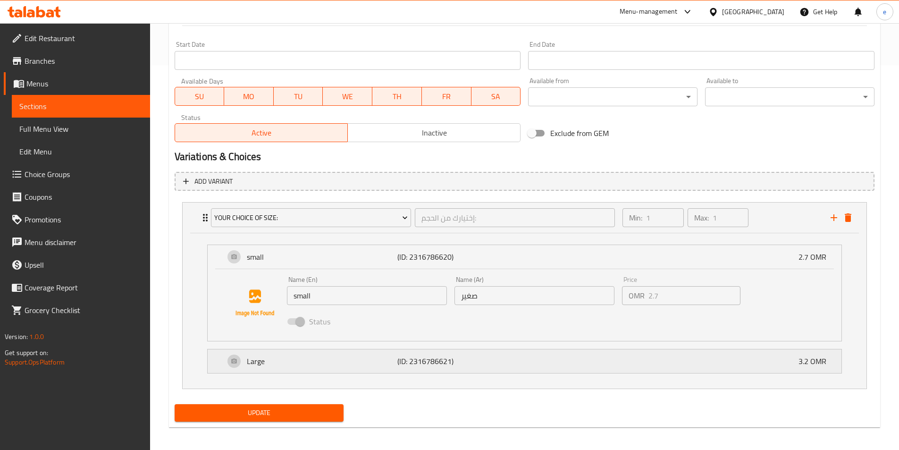
scroll to position [388, 0]
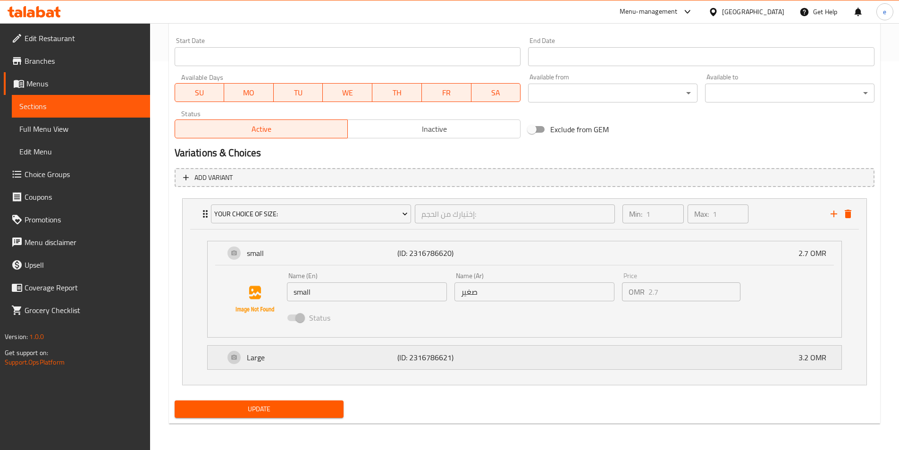
click at [637, 365] on div "Large (ID: 2316786621) 3.2 OMR" at bounding box center [528, 357] width 606 height 24
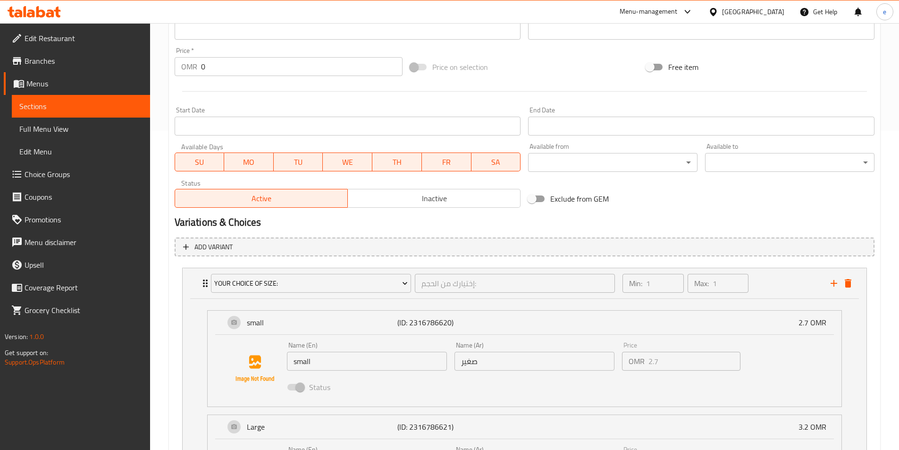
scroll to position [461, 0]
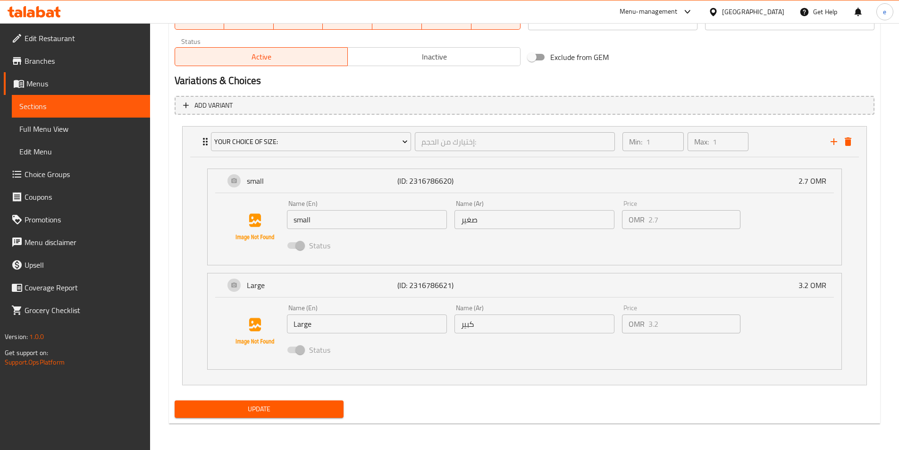
click at [299, 411] on span "Update" at bounding box center [259, 409] width 154 height 12
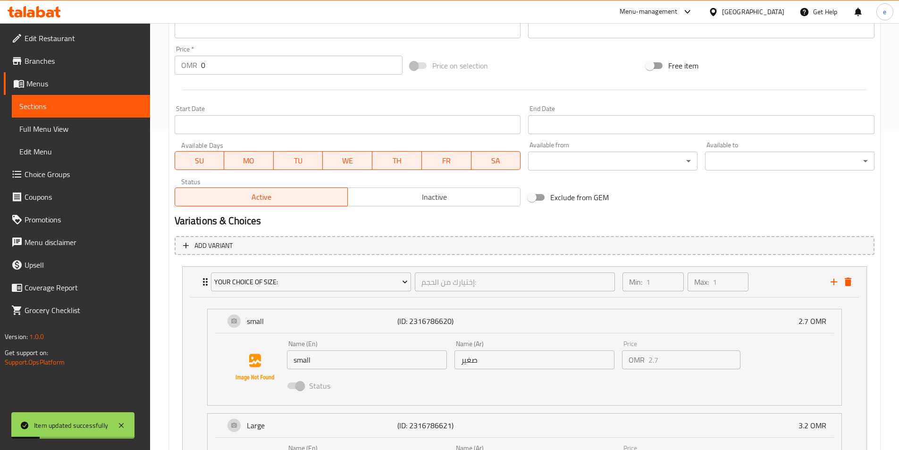
scroll to position [319, 0]
click at [49, 101] on span "Sections" at bounding box center [80, 106] width 123 height 11
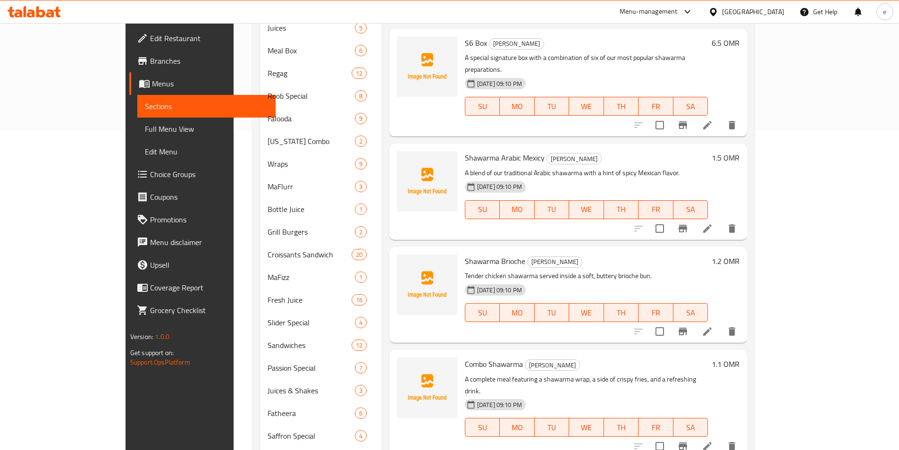
scroll to position [472, 0]
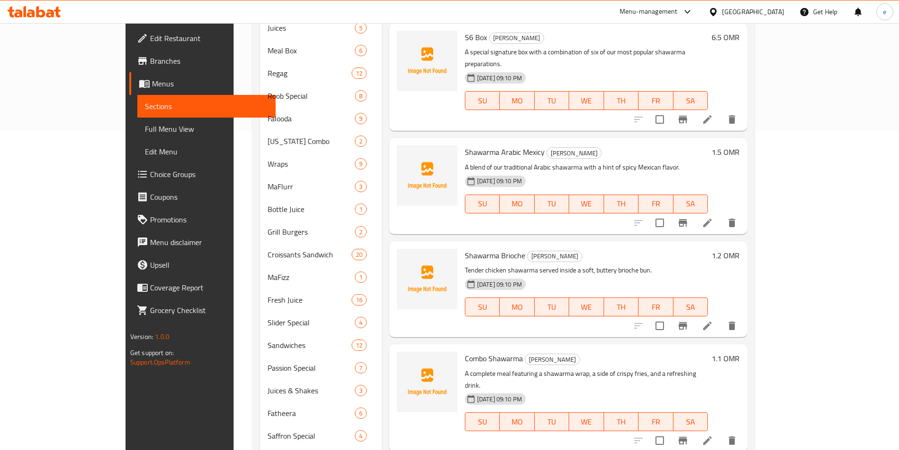
drag, startPoint x: 50, startPoint y: 127, endPoint x: 15, endPoint y: 216, distance: 95.2
click at [145, 127] on span "Full Menu View" at bounding box center [206, 128] width 123 height 11
click at [145, 131] on span "Full Menu View" at bounding box center [206, 128] width 123 height 11
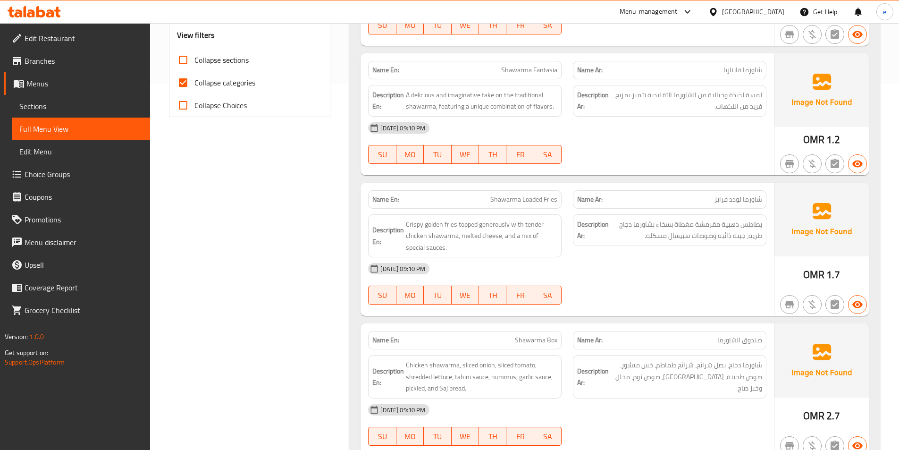
scroll to position [272, 0]
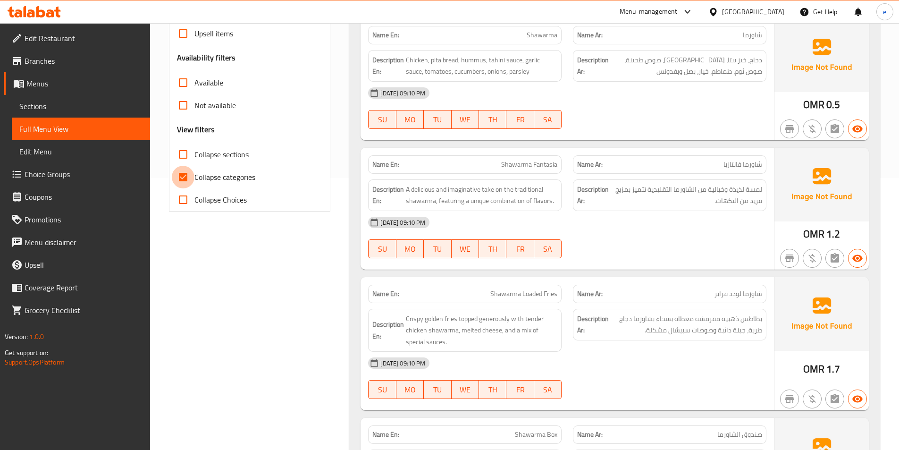
click at [178, 177] on input "Collapse categories" at bounding box center [183, 177] width 23 height 23
checkbox input "false"
click at [181, 153] on input "Collapse sections" at bounding box center [183, 154] width 23 height 23
checkbox input "true"
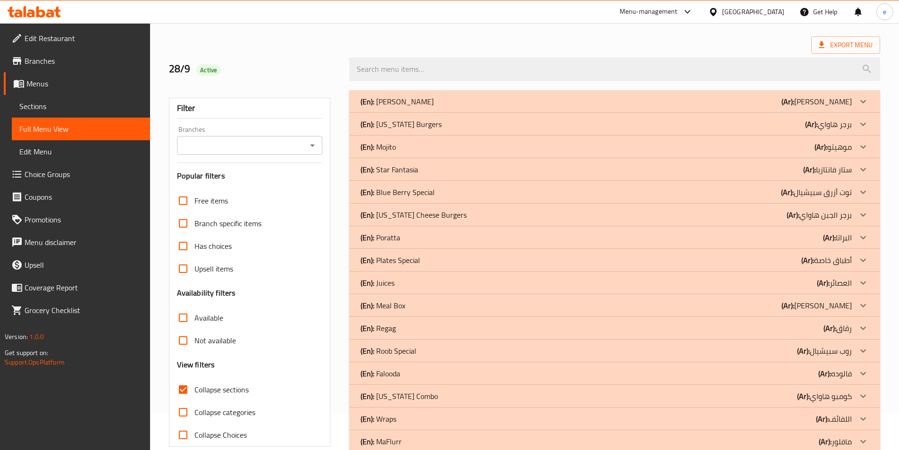
scroll to position [47, 0]
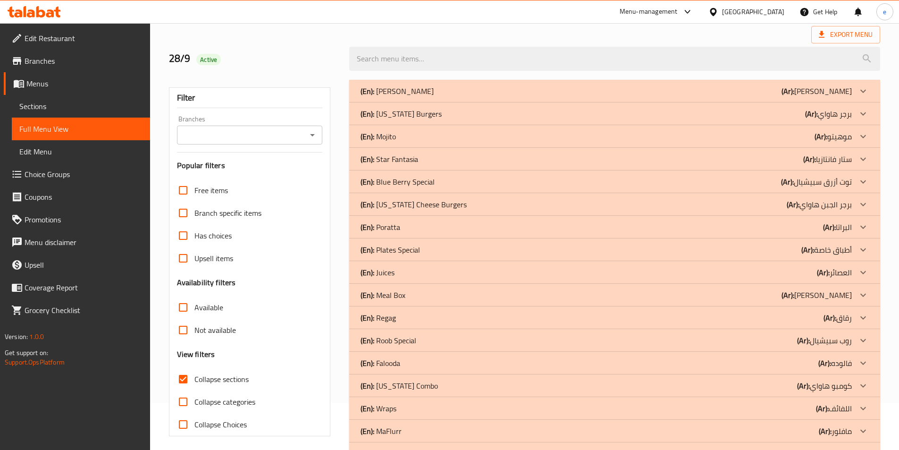
click at [422, 184] on p "(En): Blue Berry Special" at bounding box center [398, 181] width 74 height 11
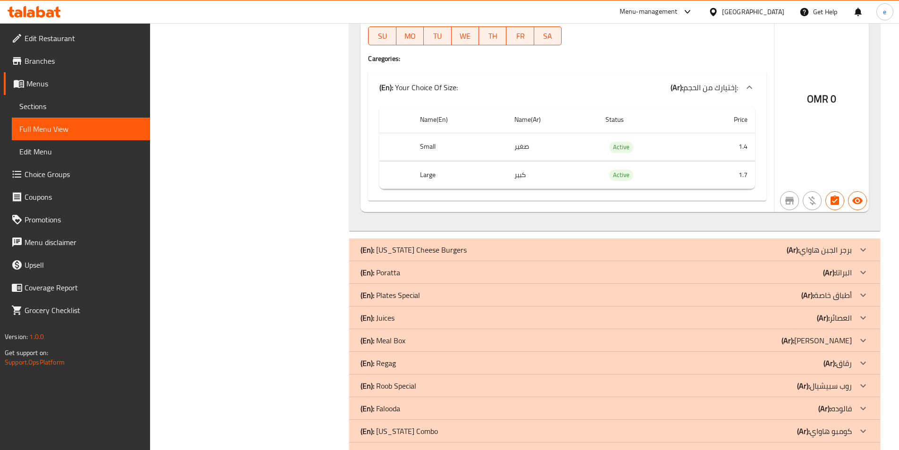
scroll to position [1558, 0]
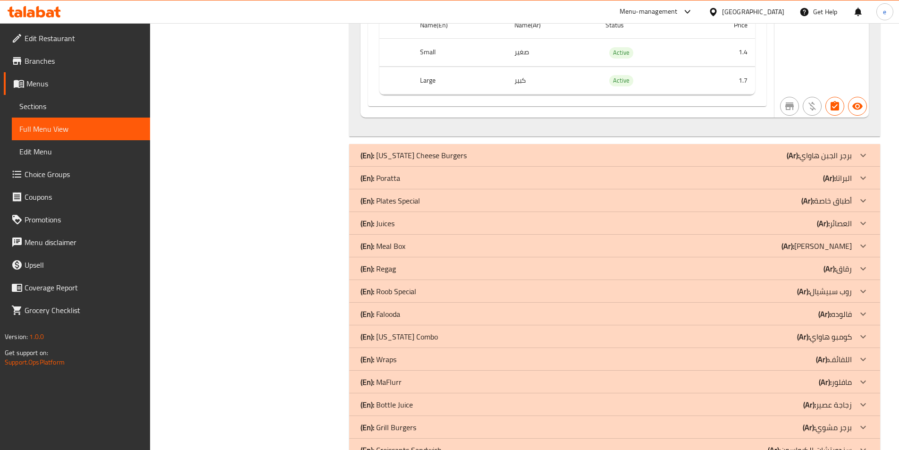
click at [401, 225] on div "(En): Juices (Ar): العصائر" at bounding box center [606, 223] width 491 height 11
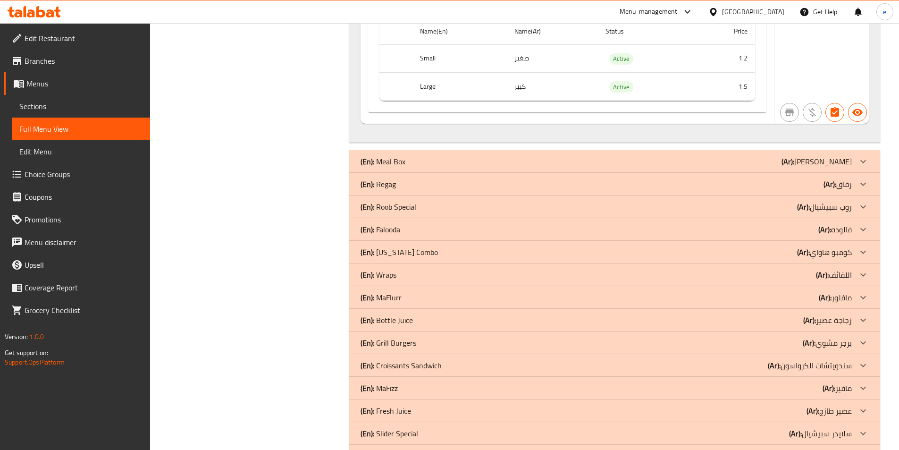
scroll to position [3115, 0]
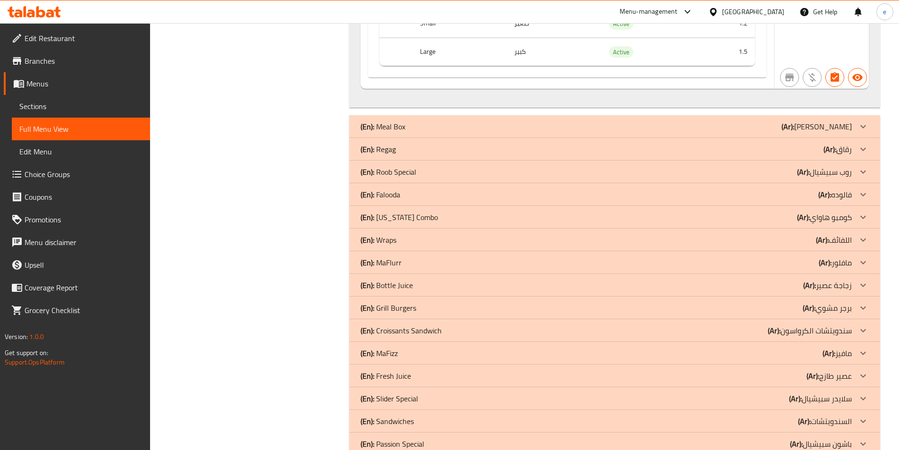
click at [392, 197] on p "(En): Falooda" at bounding box center [381, 194] width 40 height 11
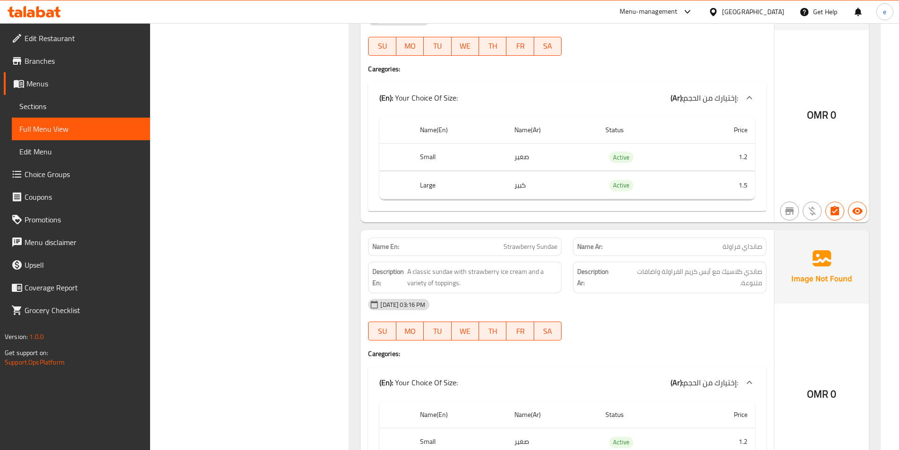
scroll to position [5428, 0]
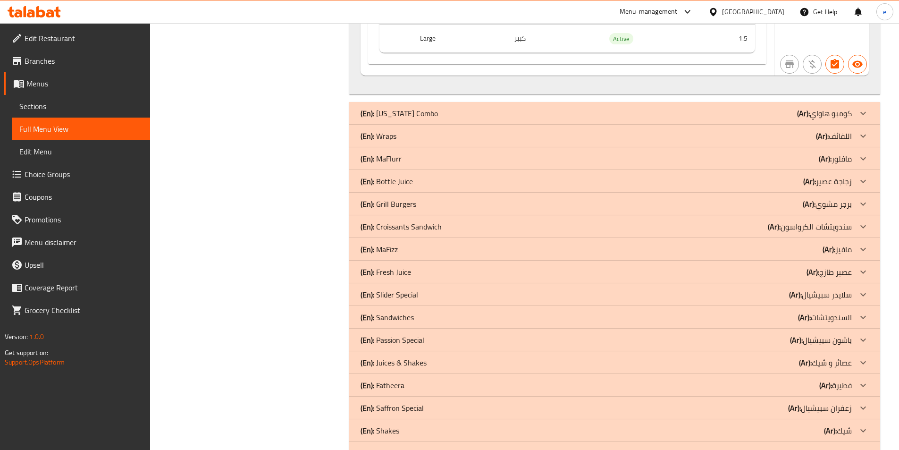
click at [396, 182] on p "(En): Bottle Juice" at bounding box center [387, 181] width 52 height 11
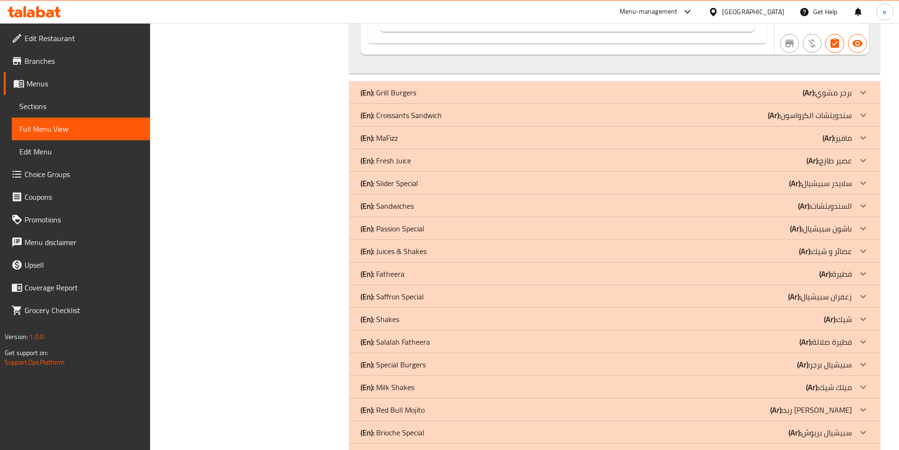
scroll to position [5848, 0]
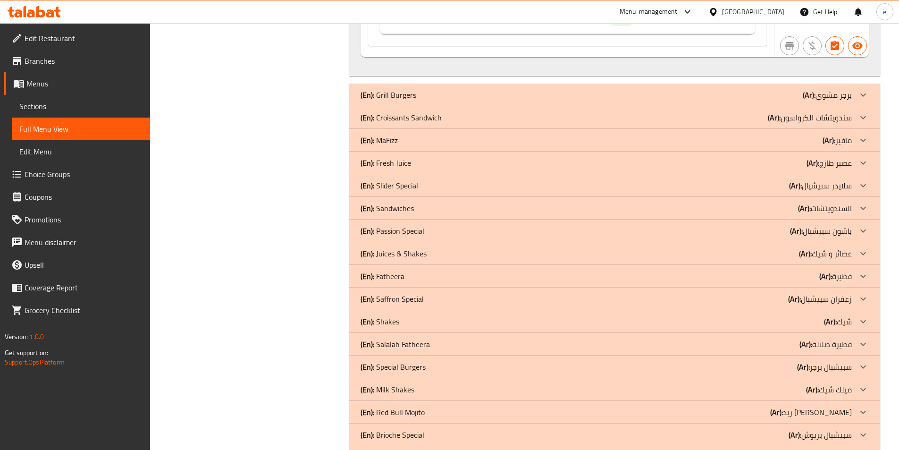
click at [409, 166] on p "(En): Fresh Juice" at bounding box center [386, 162] width 51 height 11
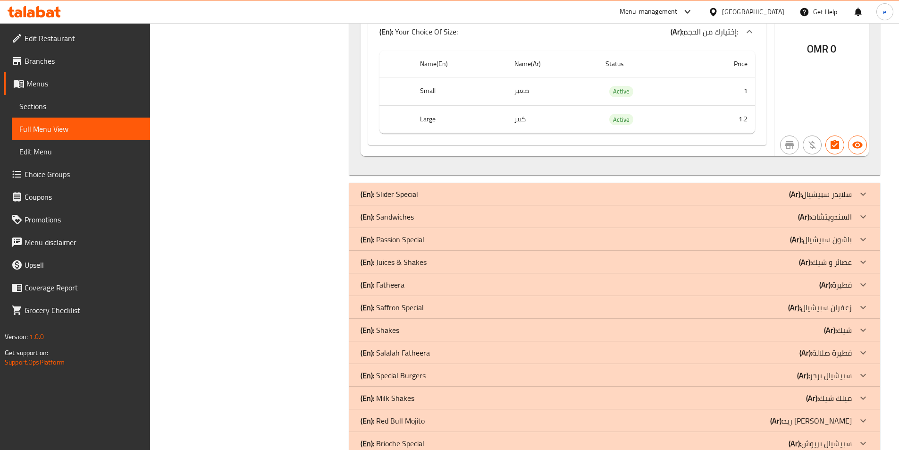
scroll to position [10379, 0]
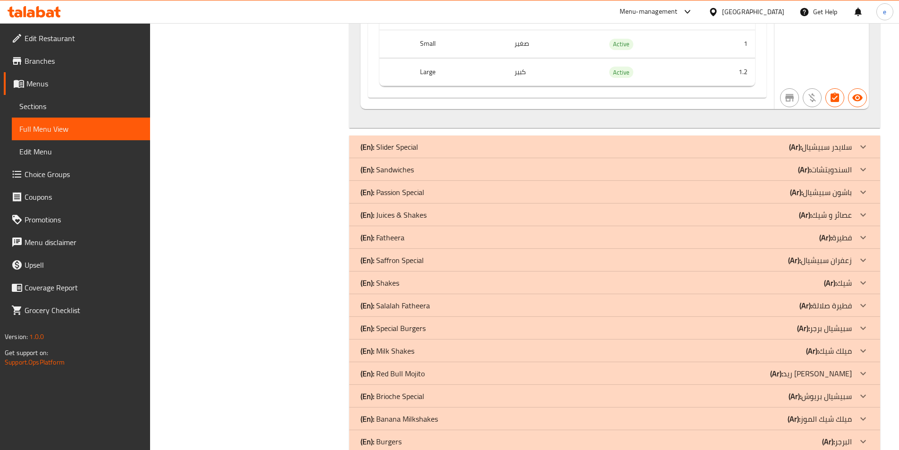
click at [434, 216] on div "(En): Juices & Shakes (Ar): عصائر و شيك" at bounding box center [606, 214] width 491 height 11
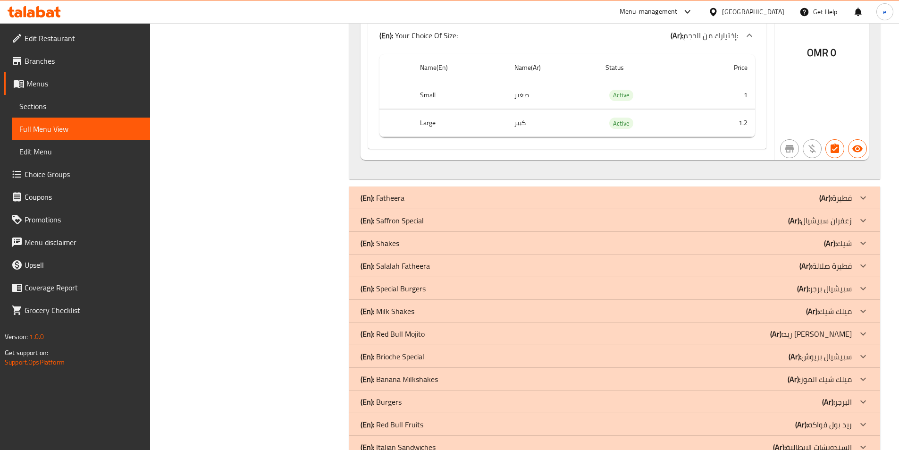
scroll to position [11464, 0]
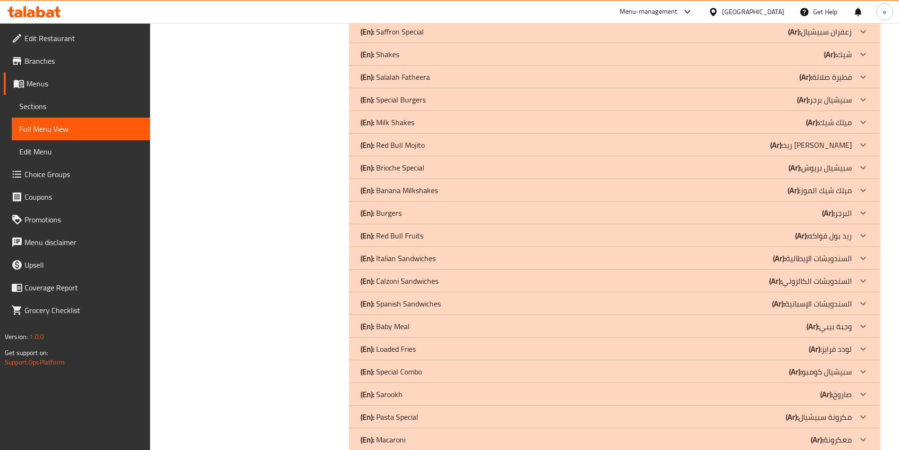
click at [399, 54] on div "(En): Shakes (Ar): شيك" at bounding box center [606, 54] width 491 height 11
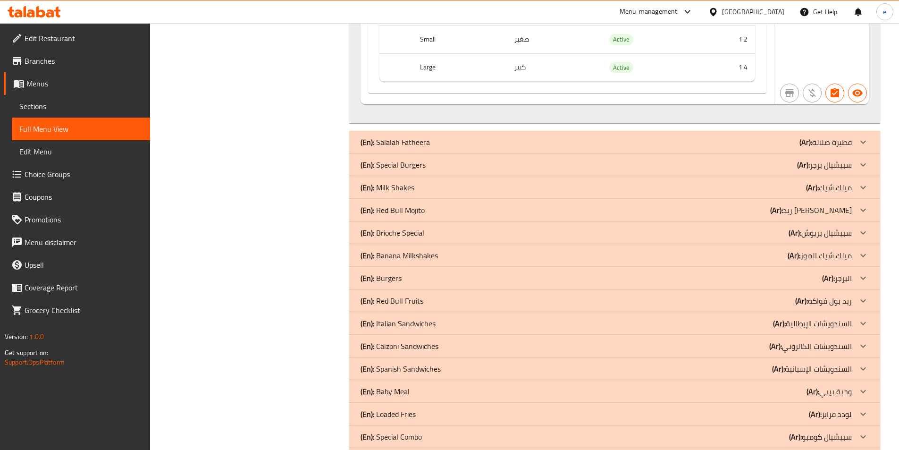
scroll to position [13211, 0]
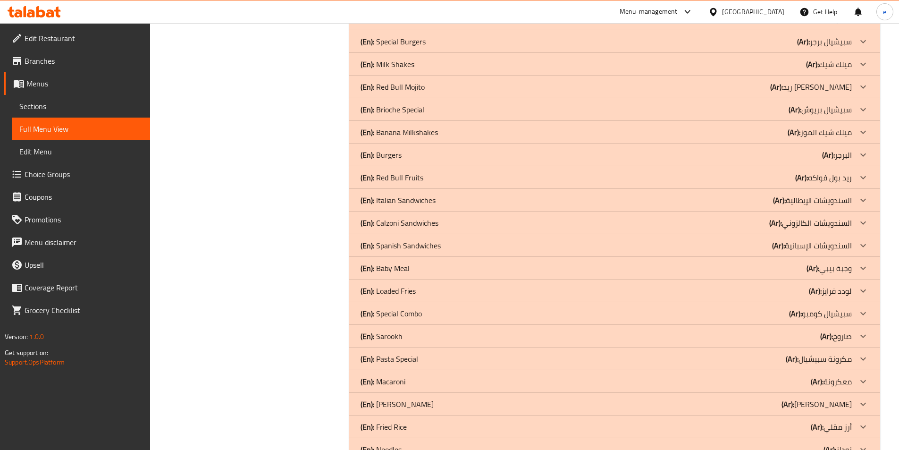
click at [410, 64] on p "(En): Milk Shakes" at bounding box center [388, 64] width 54 height 11
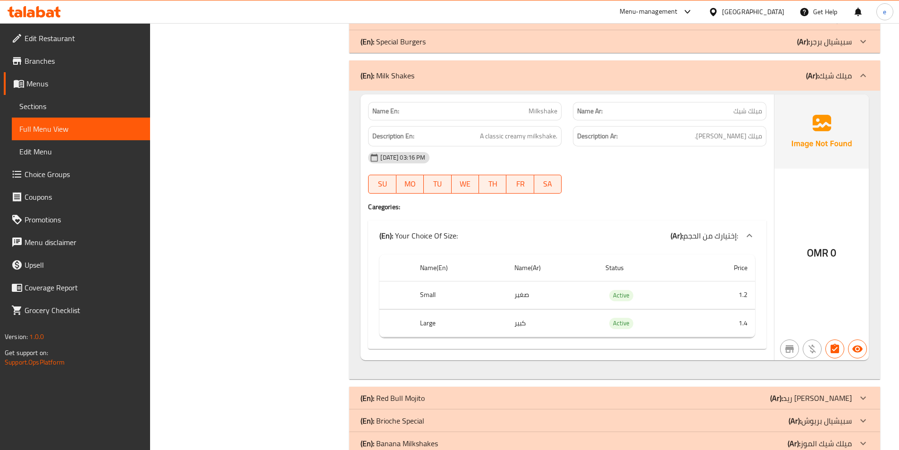
scroll to position [13494, 0]
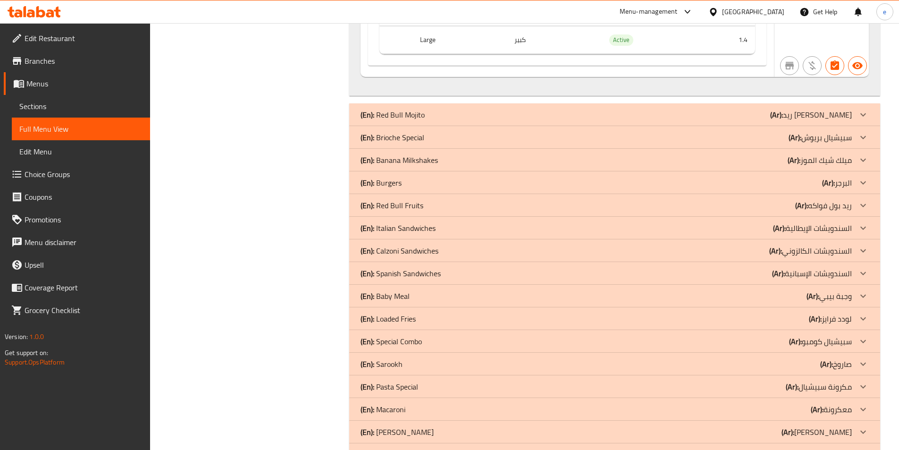
click at [426, 159] on p "(En): Banana Milkshakes" at bounding box center [399, 159] width 77 height 11
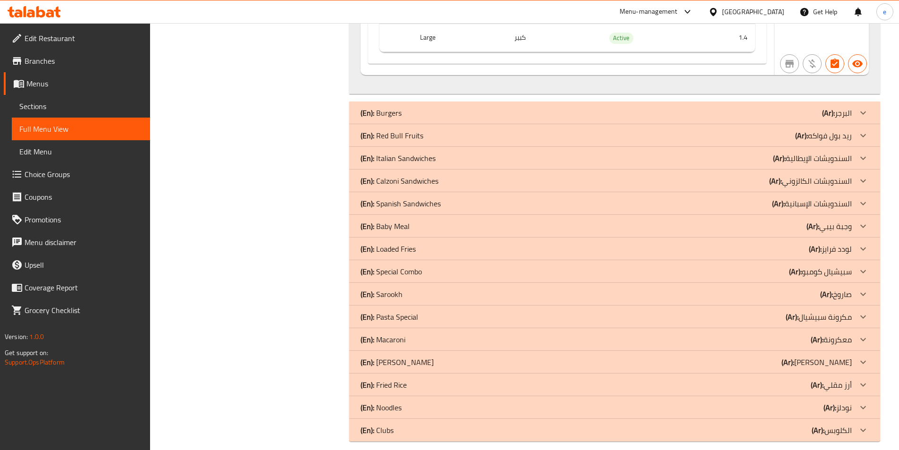
scroll to position [13885, 0]
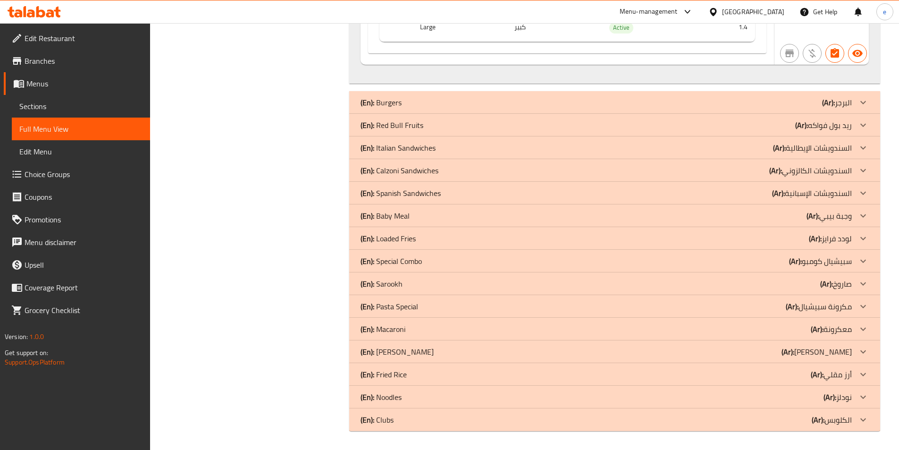
click at [432, 124] on div "(En): Red Bull Fruits (Ar): ريد بول فواكه" at bounding box center [606, 124] width 491 height 11
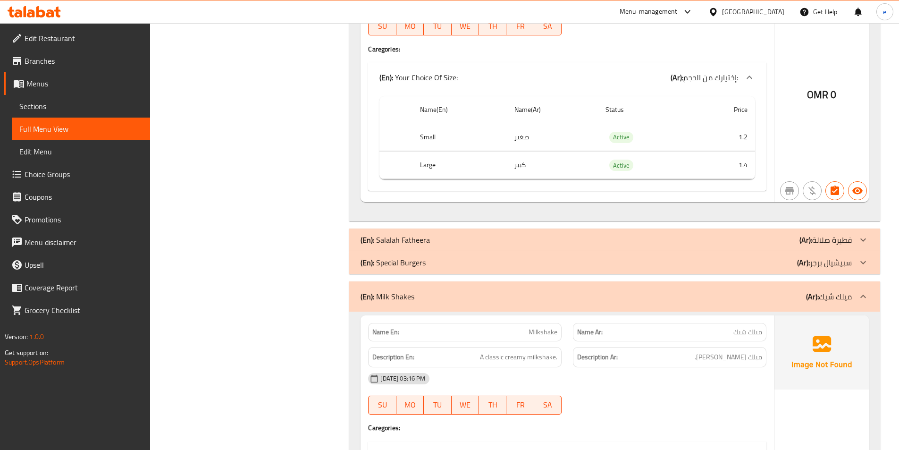
scroll to position [13083, 0]
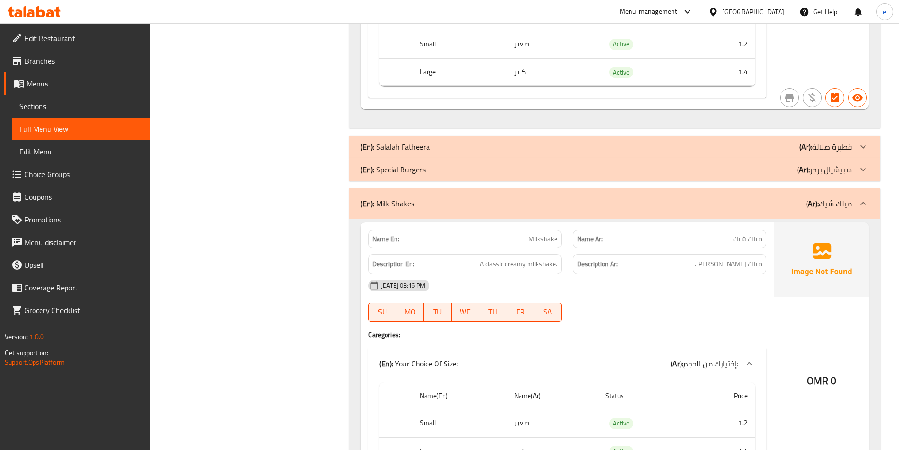
drag, startPoint x: 107, startPoint y: 109, endPoint x: 39, endPoint y: 109, distance: 68.4
click at [107, 109] on span "Sections" at bounding box center [80, 106] width 123 height 11
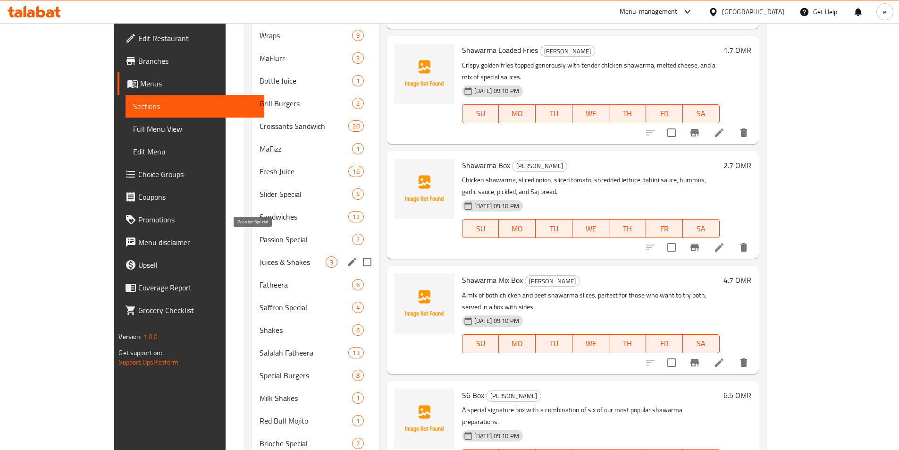
scroll to position [566, 0]
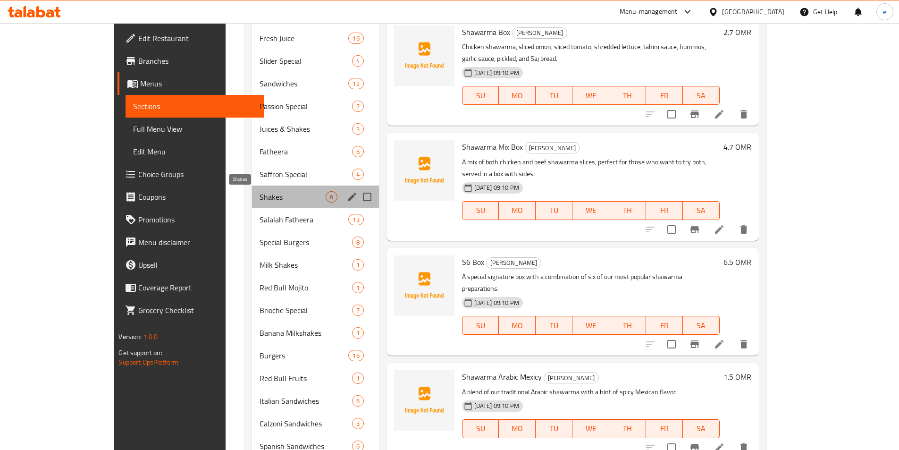
click at [260, 197] on span "Shakes" at bounding box center [293, 196] width 66 height 11
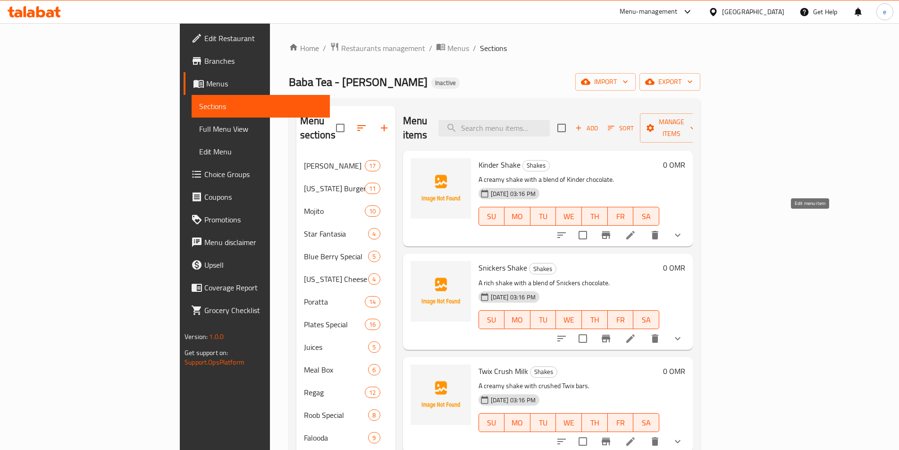
click at [636, 229] on icon at bounding box center [630, 234] width 11 height 11
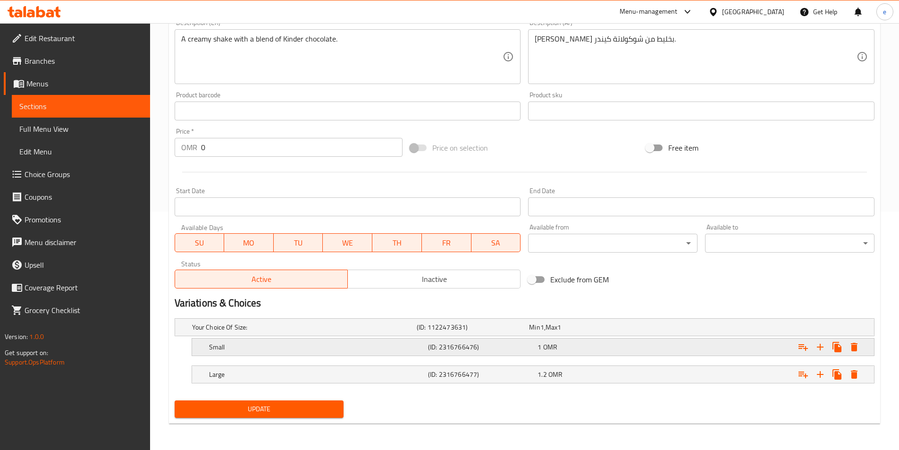
click at [603, 348] on div "1 OMR" at bounding box center [591, 346] width 106 height 9
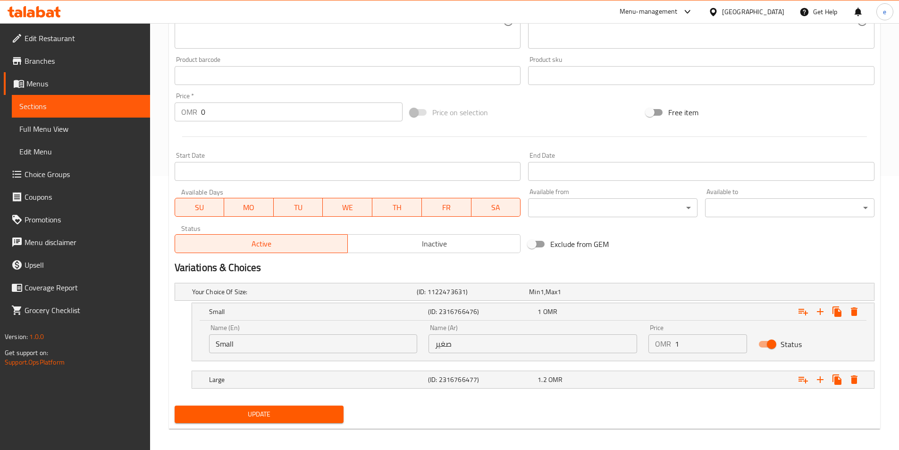
scroll to position [279, 0]
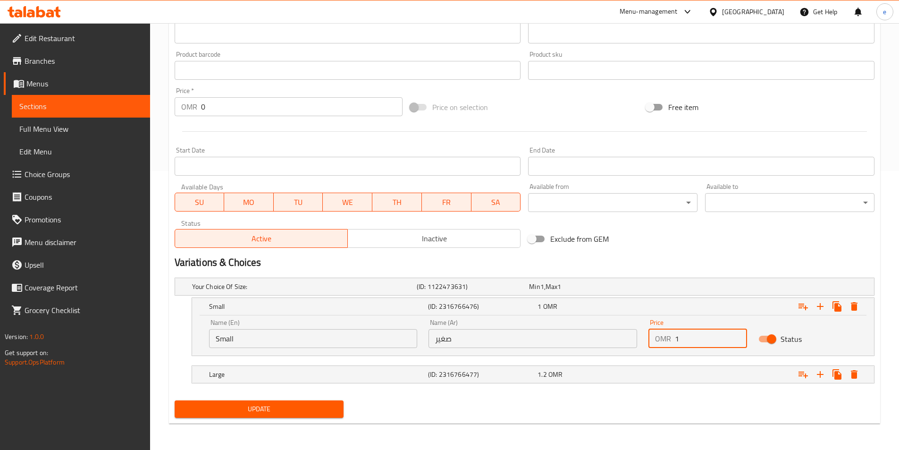
click at [685, 337] on input "1" at bounding box center [711, 338] width 72 height 19
type input "1.2"
click at [638, 377] on div "1.2 OMR" at bounding box center [591, 374] width 106 height 9
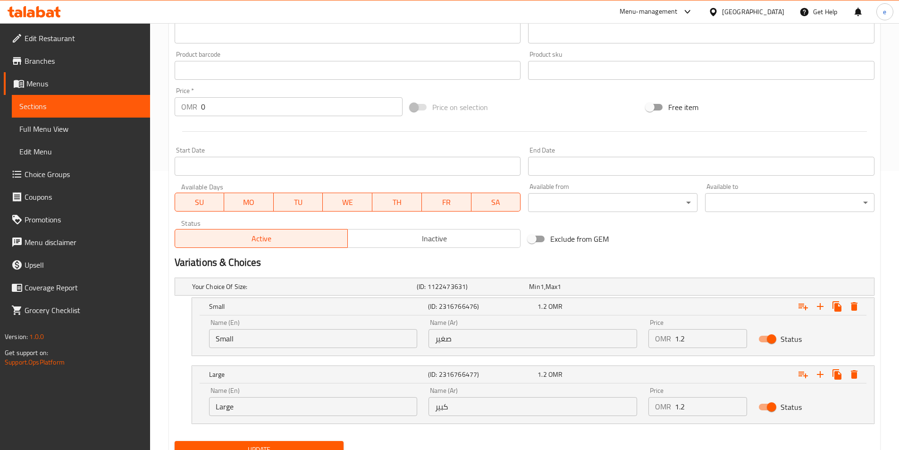
click at [684, 412] on input "1.2" at bounding box center [711, 406] width 72 height 19
drag, startPoint x: 695, startPoint y: 404, endPoint x: 664, endPoint y: 408, distance: 31.4
click at [664, 408] on div "OMR 1.2 Price" at bounding box center [698, 406] width 99 height 19
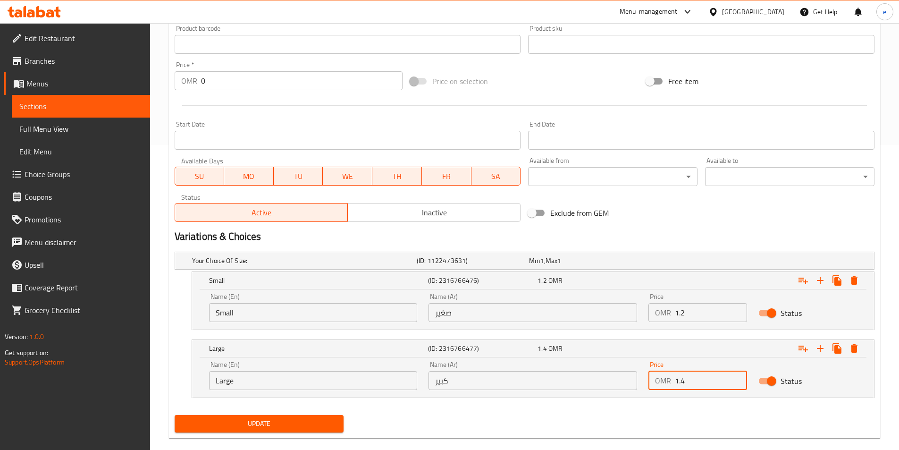
scroll to position [320, 0]
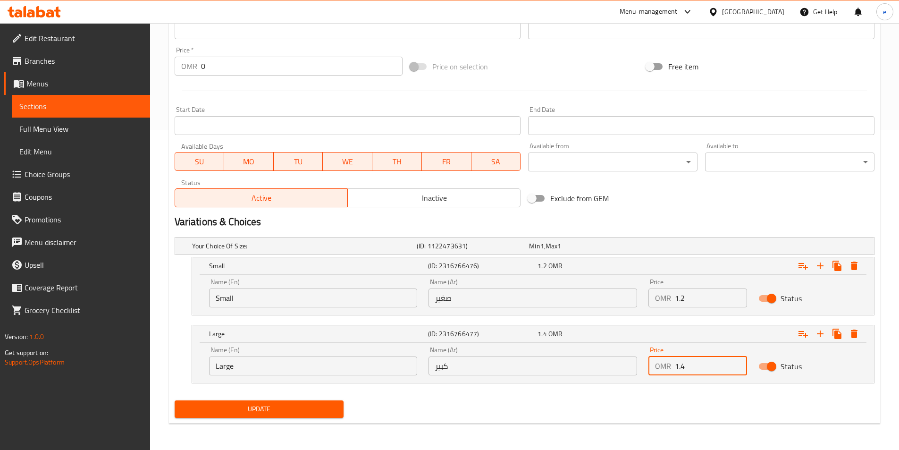
type input "1.4"
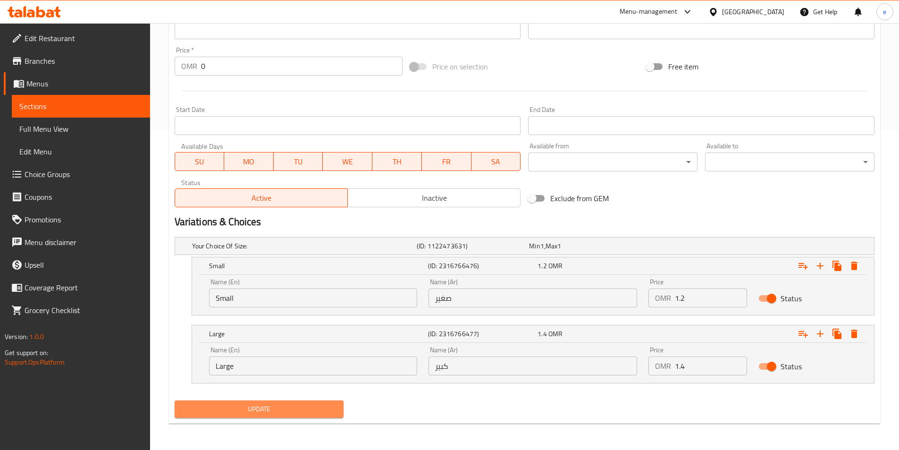
click at [227, 412] on span "Update" at bounding box center [259, 409] width 154 height 12
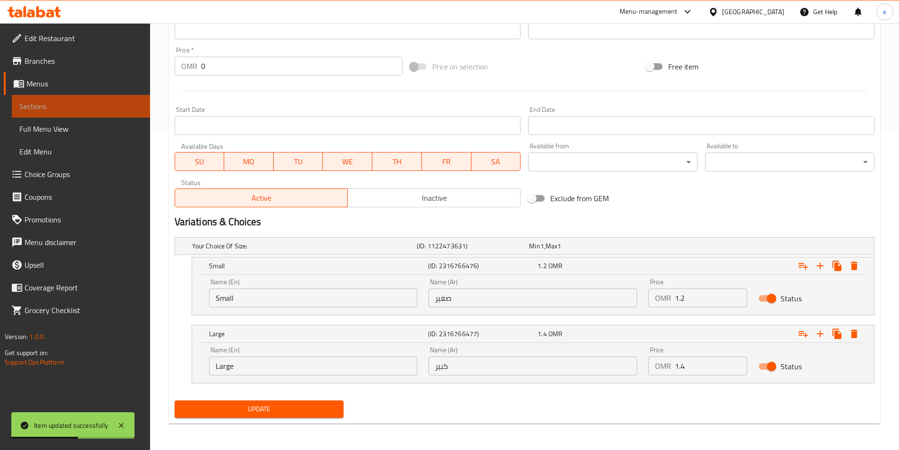
click at [77, 106] on span "Sections" at bounding box center [80, 106] width 123 height 11
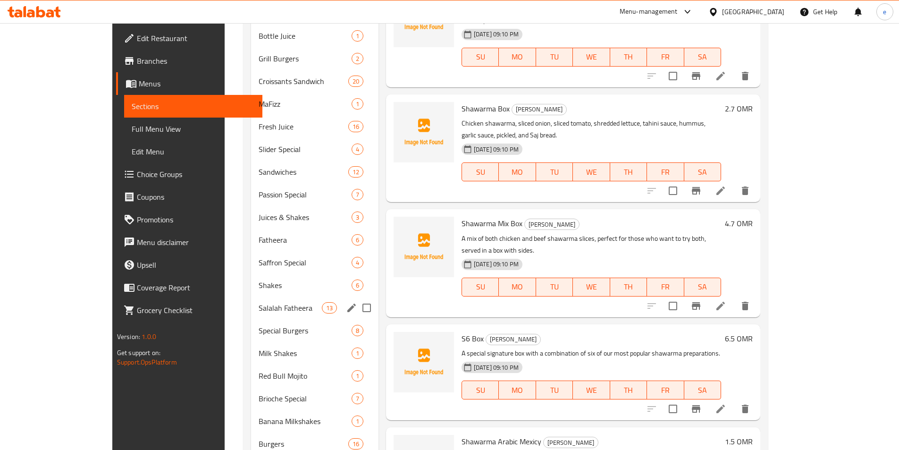
scroll to position [519, 0]
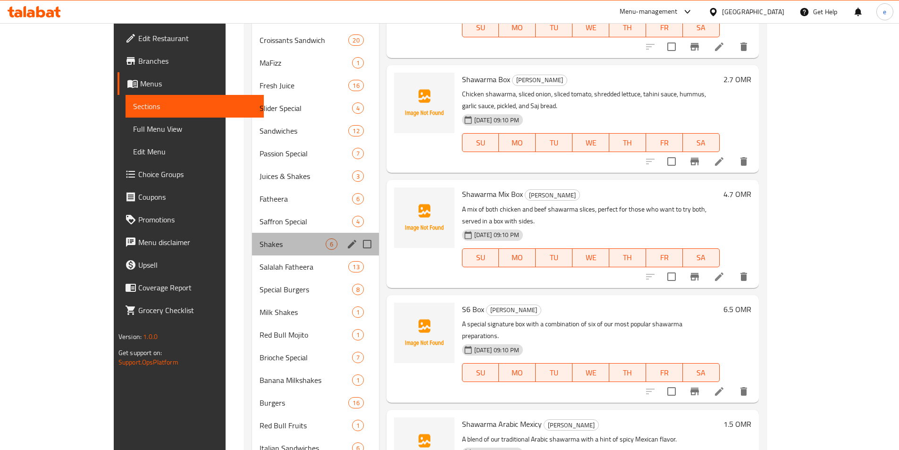
click at [252, 237] on div "Shakes 6" at bounding box center [315, 244] width 126 height 23
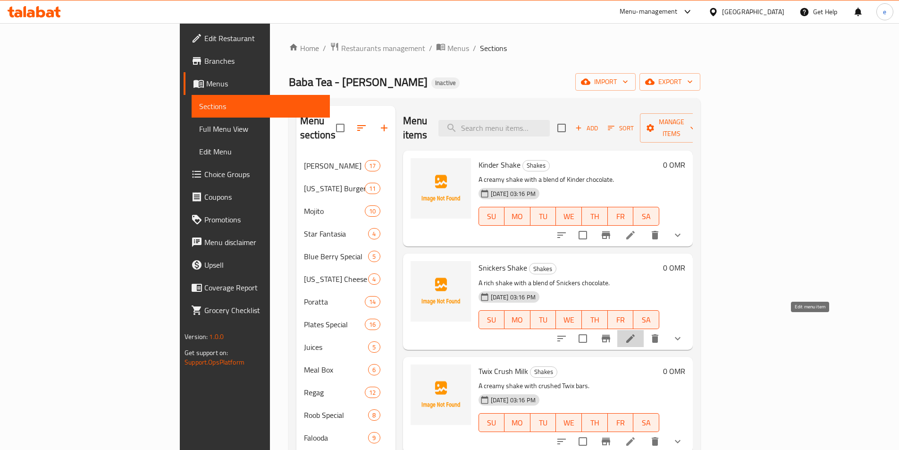
click at [636, 333] on icon at bounding box center [630, 338] width 11 height 11
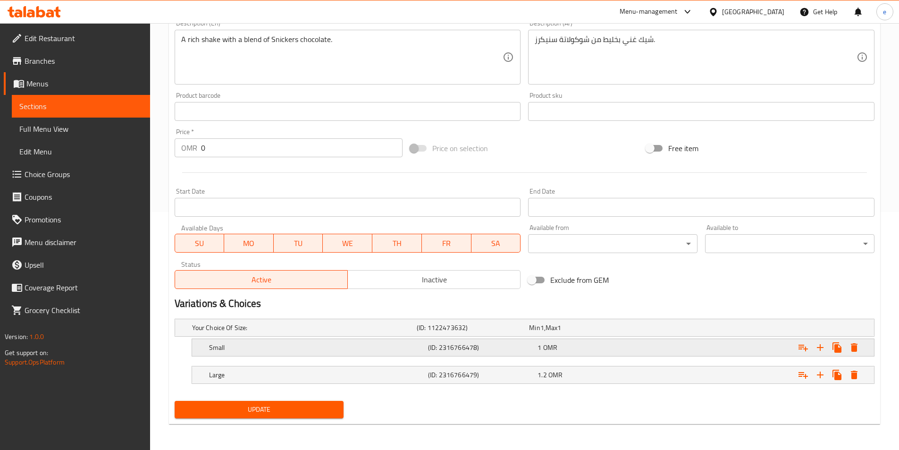
scroll to position [238, 0]
click at [636, 346] on div "1 OMR" at bounding box center [591, 346] width 106 height 9
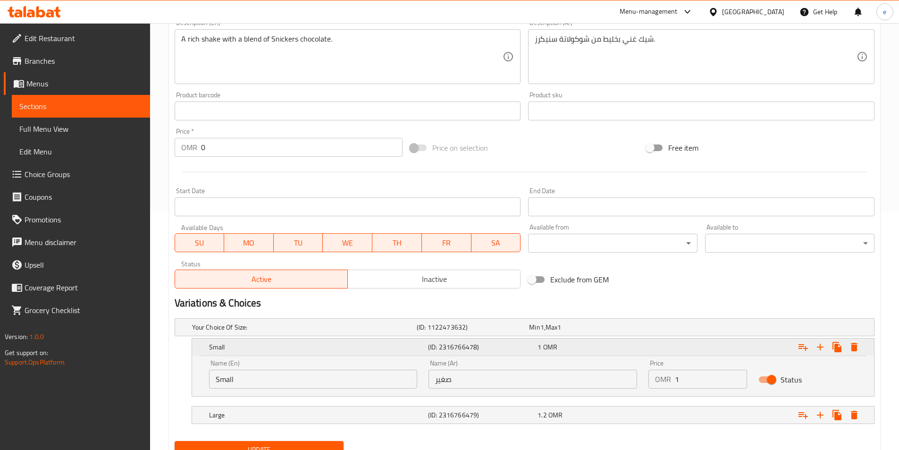
scroll to position [279, 0]
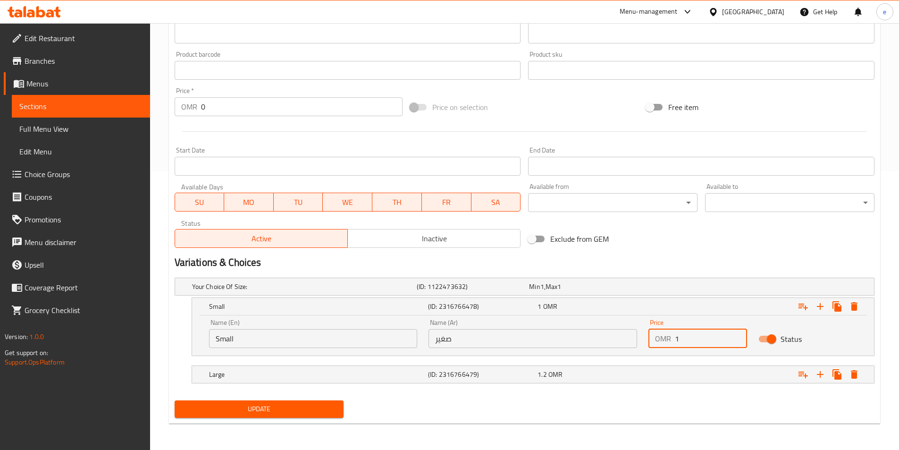
click at [699, 337] on input "1" at bounding box center [711, 338] width 72 height 19
drag, startPoint x: 705, startPoint y: 340, endPoint x: 653, endPoint y: 340, distance: 52.4
click at [653, 340] on div "OMR 1 Price" at bounding box center [698, 338] width 99 height 19
type input "1.2"
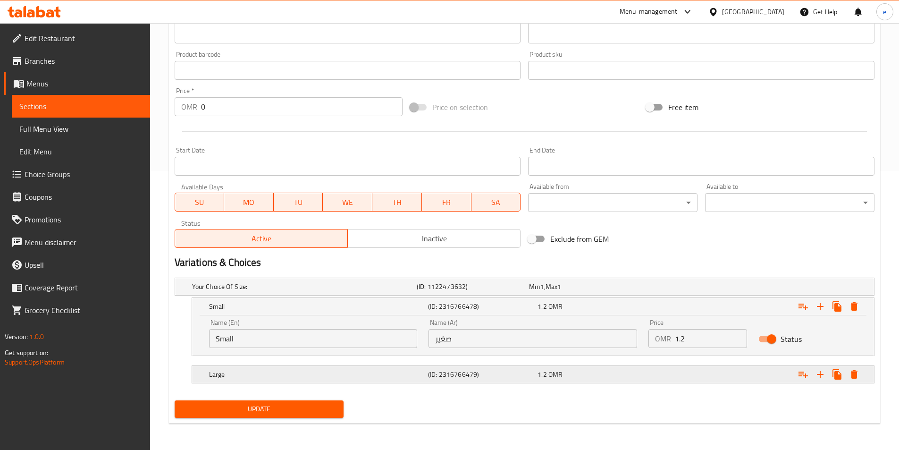
click at [691, 383] on div "Expand" at bounding box center [754, 374] width 219 height 21
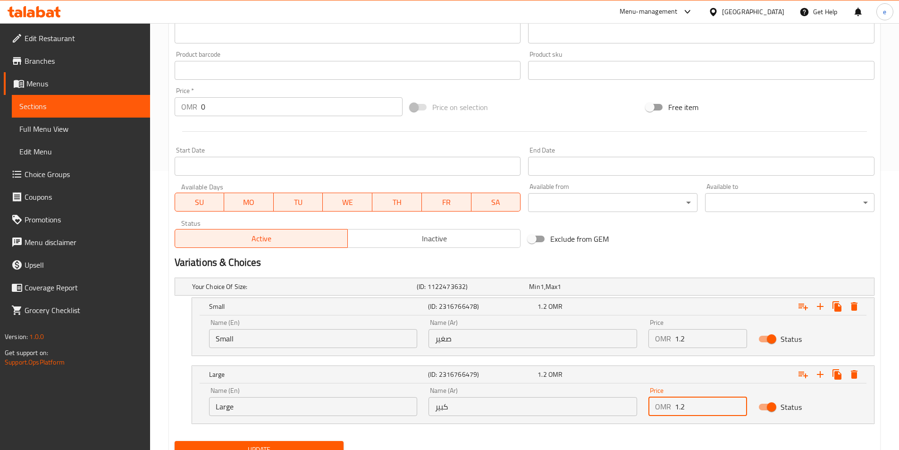
drag, startPoint x: 691, startPoint y: 410, endPoint x: 643, endPoint y: 407, distance: 47.8
click at [643, 407] on div "Price OMR 1.2 Price" at bounding box center [698, 401] width 110 height 40
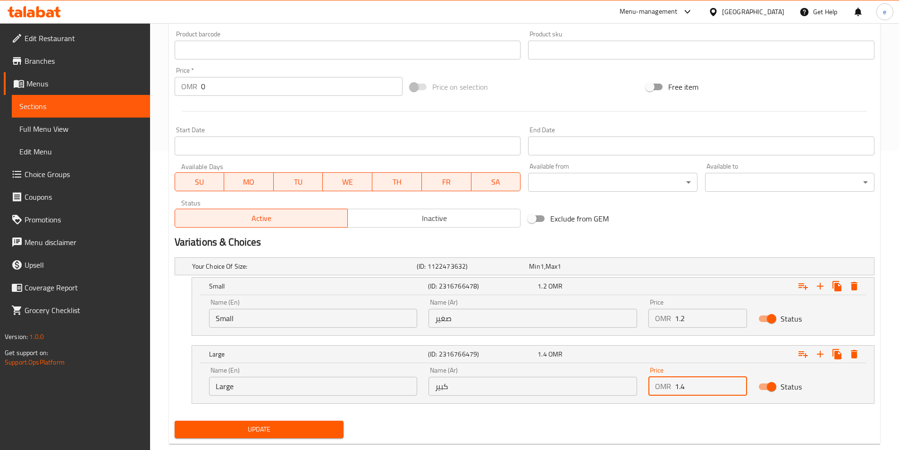
scroll to position [320, 0]
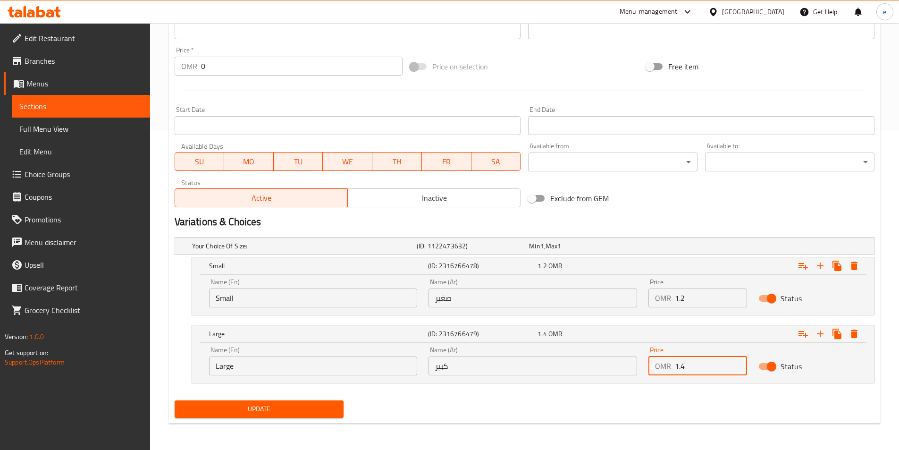
type input "1.4"
click at [318, 412] on span "Update" at bounding box center [259, 409] width 154 height 12
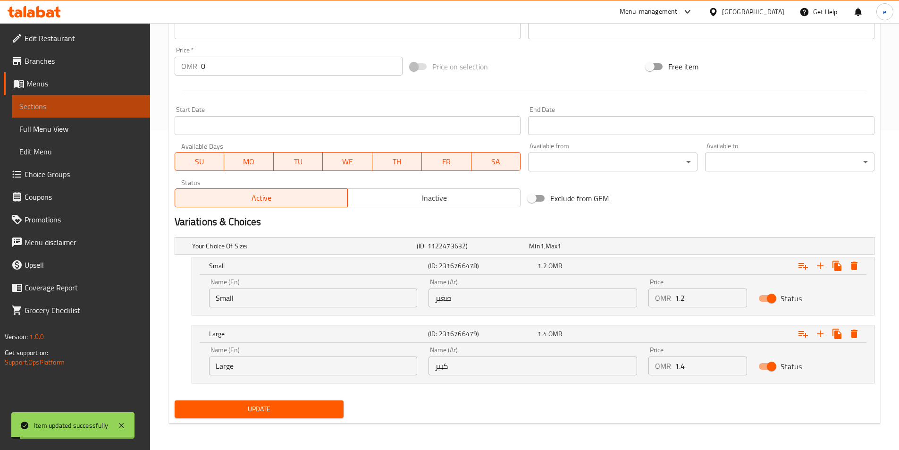
click at [64, 111] on span "Sections" at bounding box center [80, 106] width 123 height 11
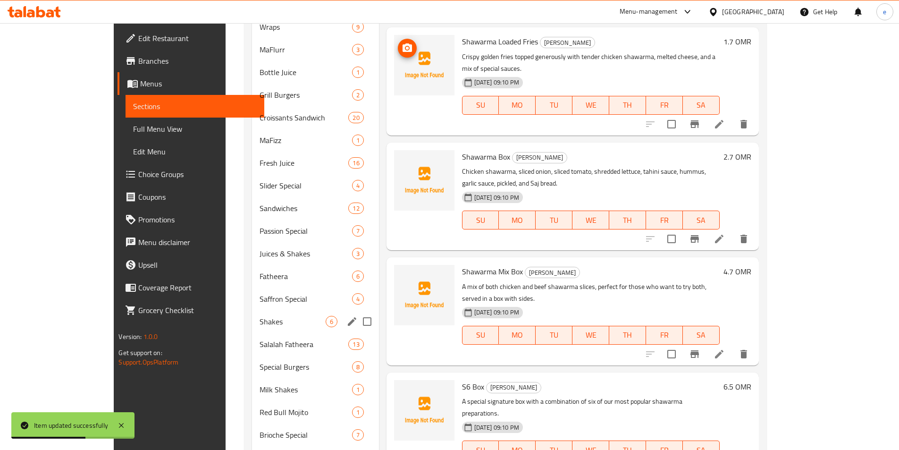
scroll to position [472, 0]
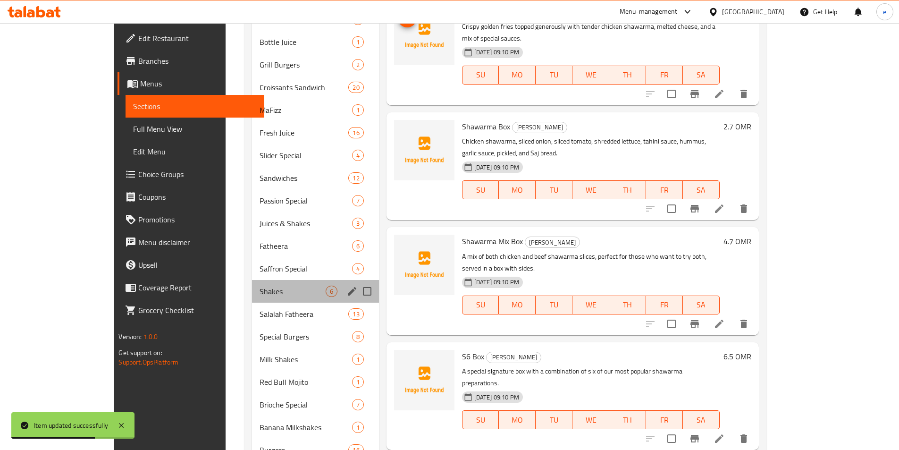
click at [252, 285] on div "Shakes 6" at bounding box center [315, 291] width 126 height 23
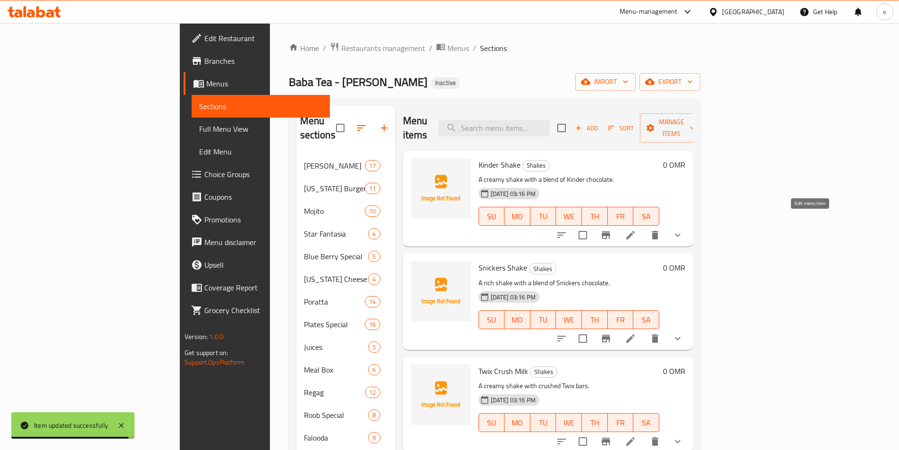
click at [635, 231] on icon at bounding box center [630, 235] width 8 height 8
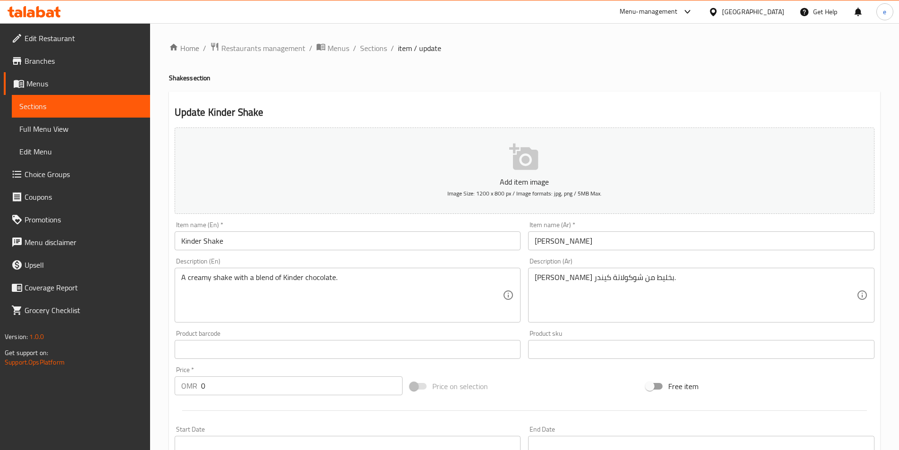
click at [106, 108] on span "Sections" at bounding box center [80, 106] width 123 height 11
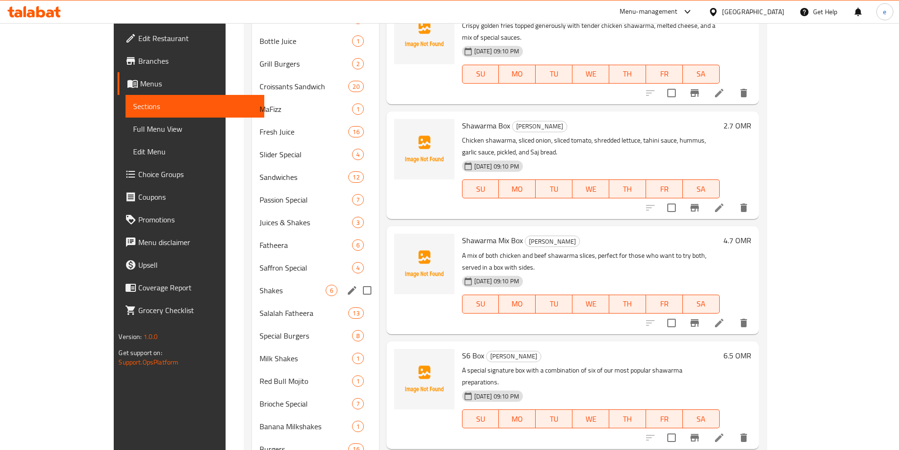
scroll to position [519, 0]
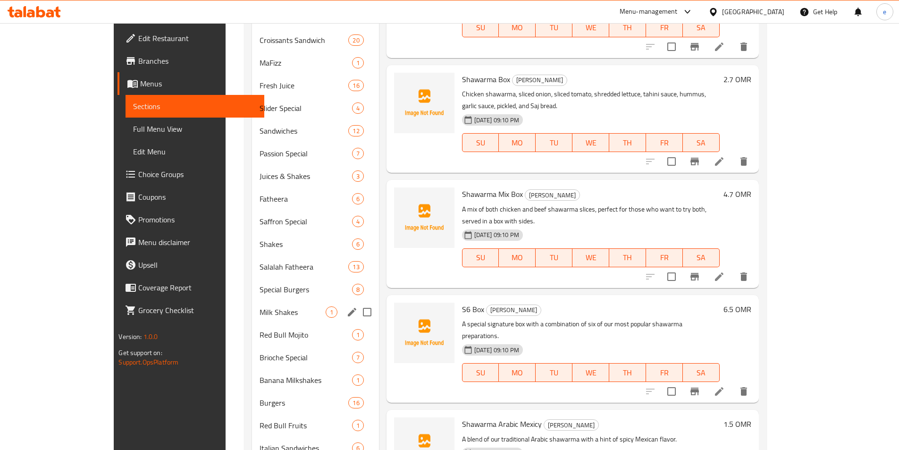
click at [269, 304] on div "Milk Shakes 1" at bounding box center [315, 312] width 126 height 23
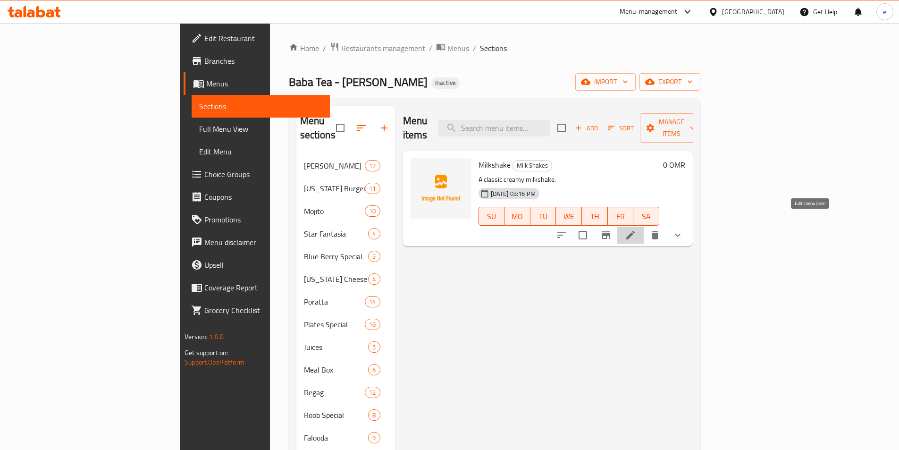
click at [635, 231] on icon at bounding box center [630, 235] width 8 height 8
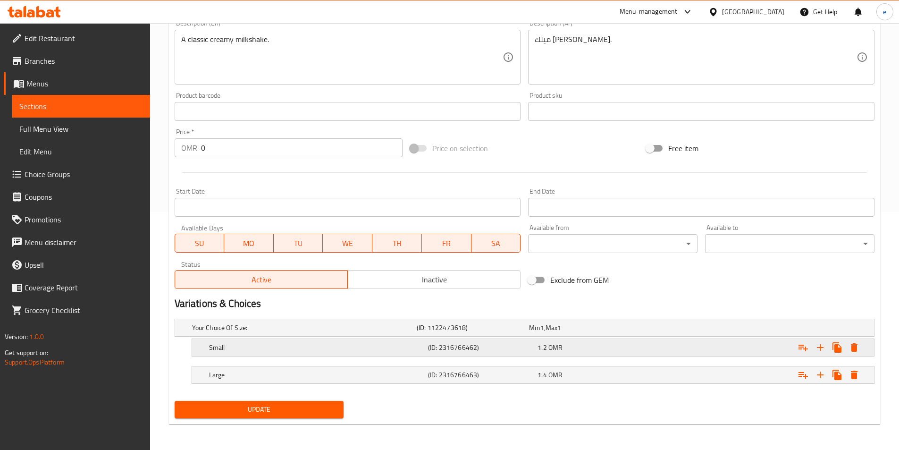
scroll to position [238, 0]
click at [593, 343] on div "1.2 OMR" at bounding box center [591, 346] width 106 height 9
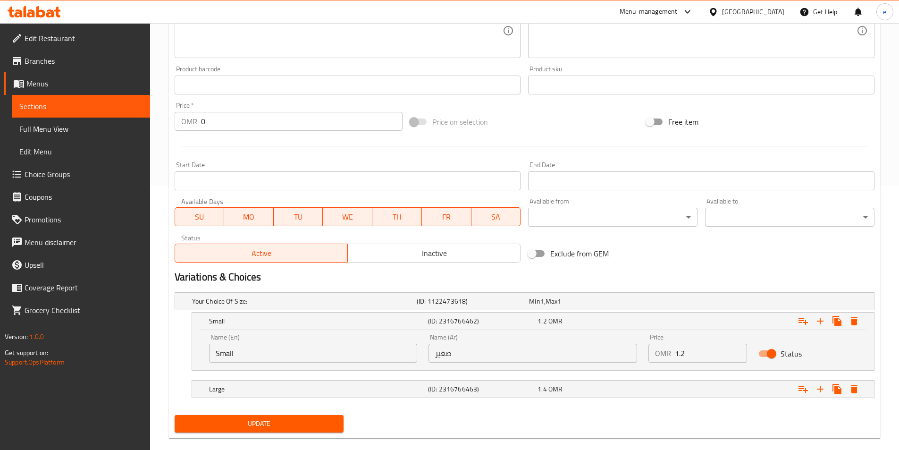
scroll to position [279, 0]
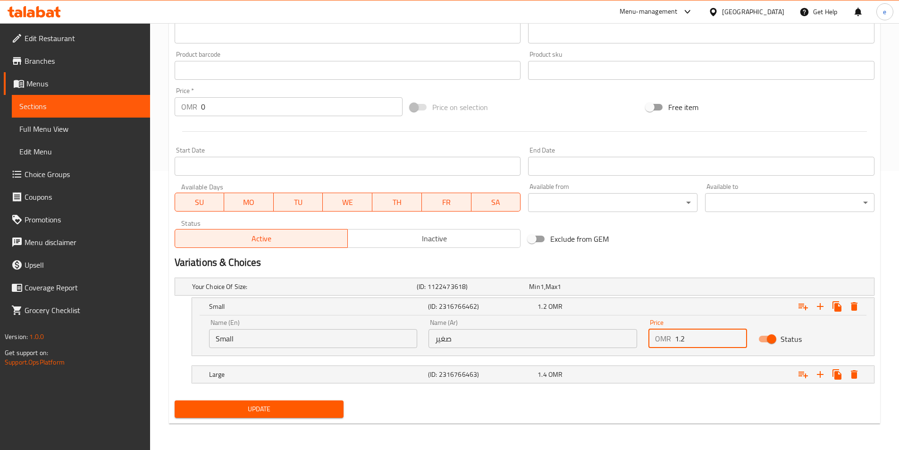
click at [691, 344] on input "1.2" at bounding box center [711, 338] width 72 height 19
click at [688, 344] on input "1.2" at bounding box center [711, 338] width 72 height 19
type input "1"
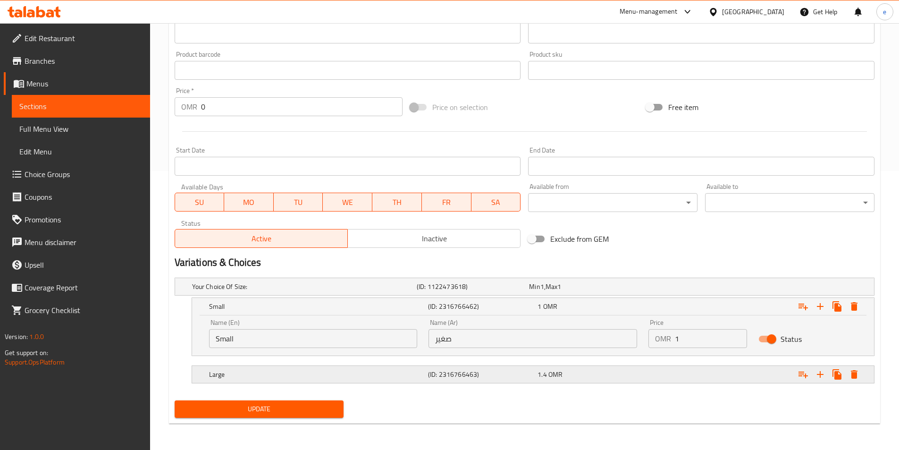
click at [713, 379] on div "Expand" at bounding box center [754, 374] width 219 height 21
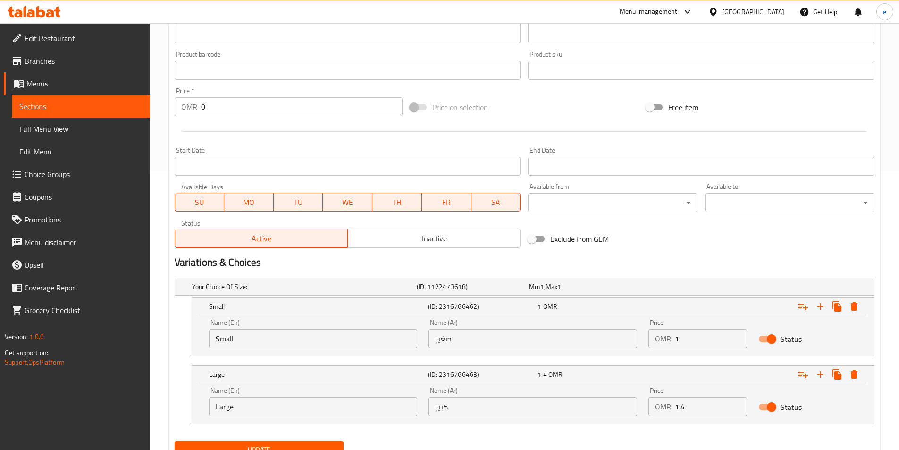
click at [683, 406] on input "1.4" at bounding box center [711, 406] width 72 height 19
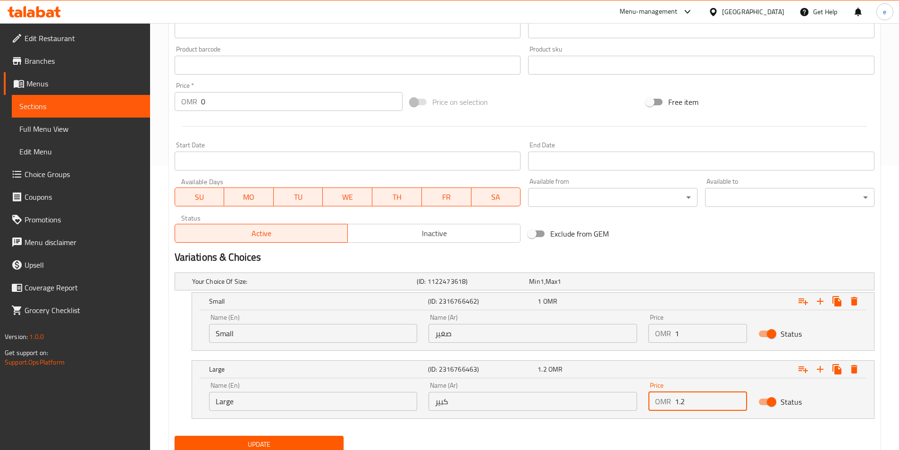
scroll to position [320, 0]
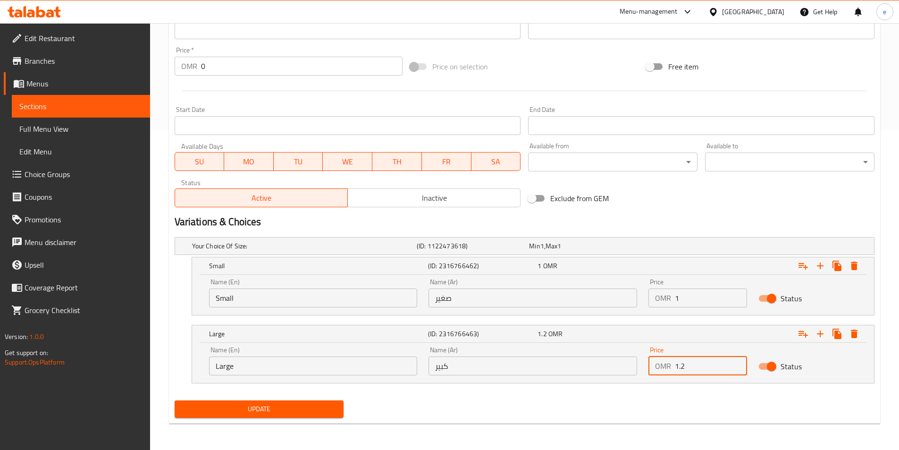
type input "1.2"
click at [307, 412] on span "Update" at bounding box center [259, 409] width 154 height 12
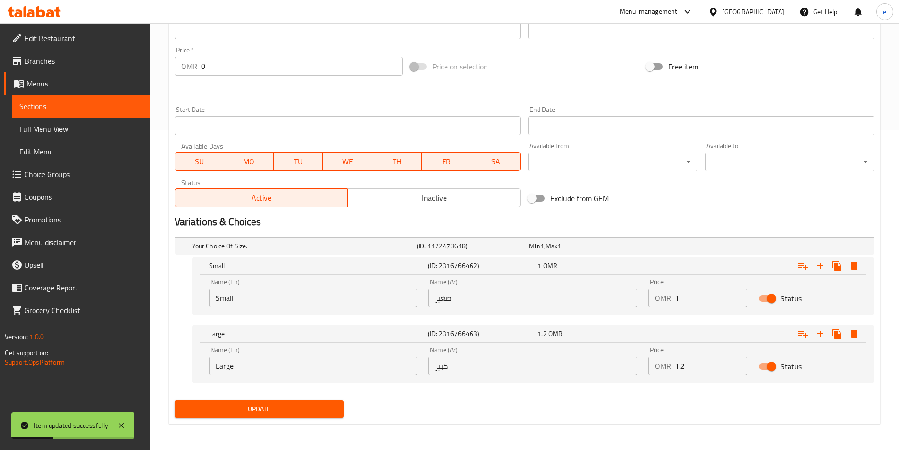
click at [85, 105] on span "Sections" at bounding box center [80, 106] width 123 height 11
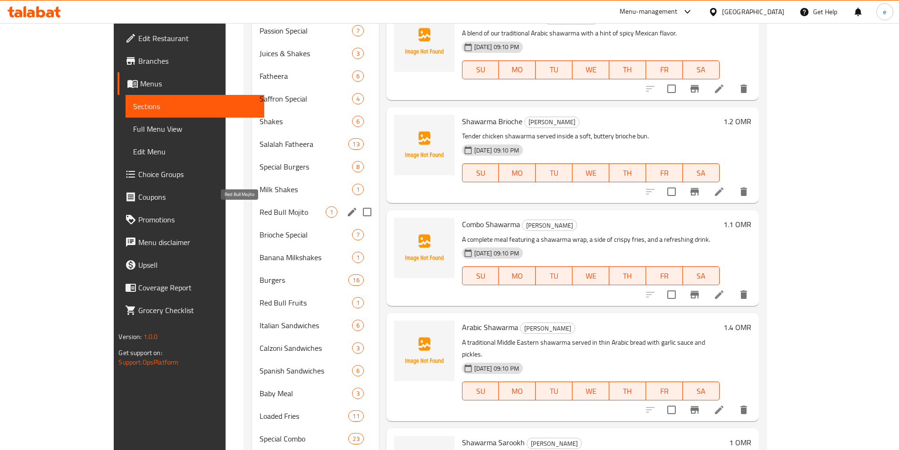
scroll to position [736, 0]
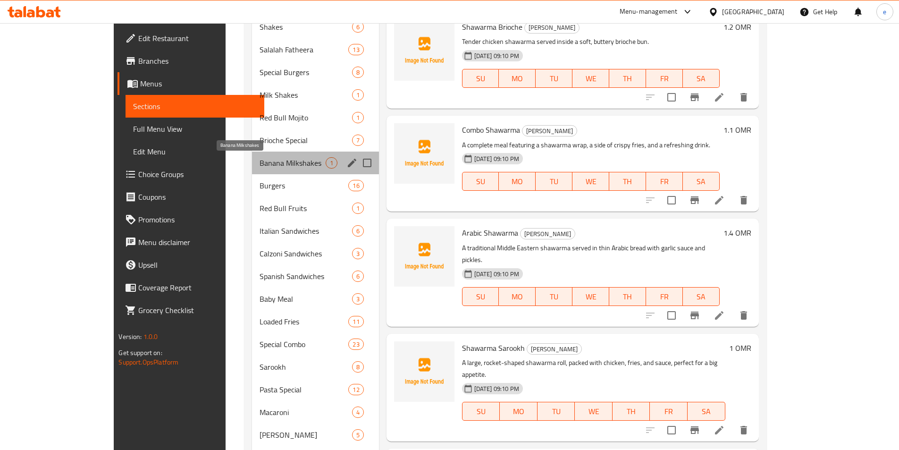
click at [260, 164] on span "Banana Milkshakes" at bounding box center [293, 162] width 66 height 11
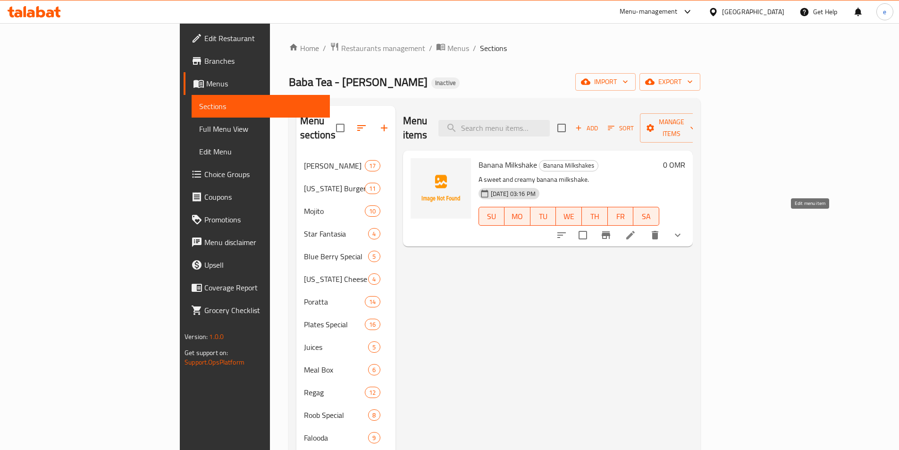
click at [636, 229] on icon at bounding box center [630, 234] width 11 height 11
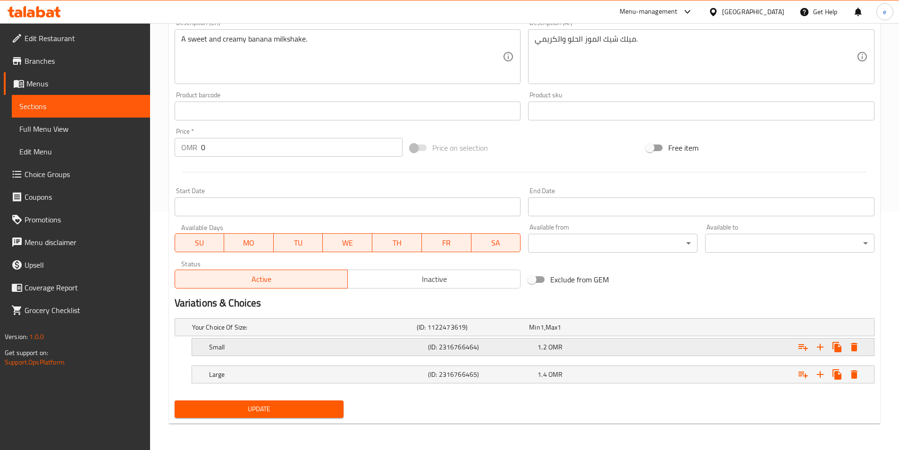
click at [564, 348] on div "1.2 OMR" at bounding box center [591, 346] width 106 height 9
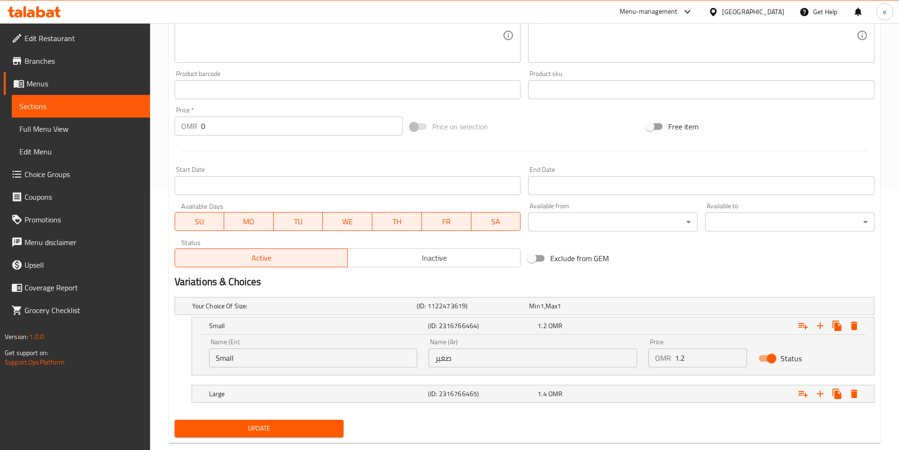
scroll to position [279, 0]
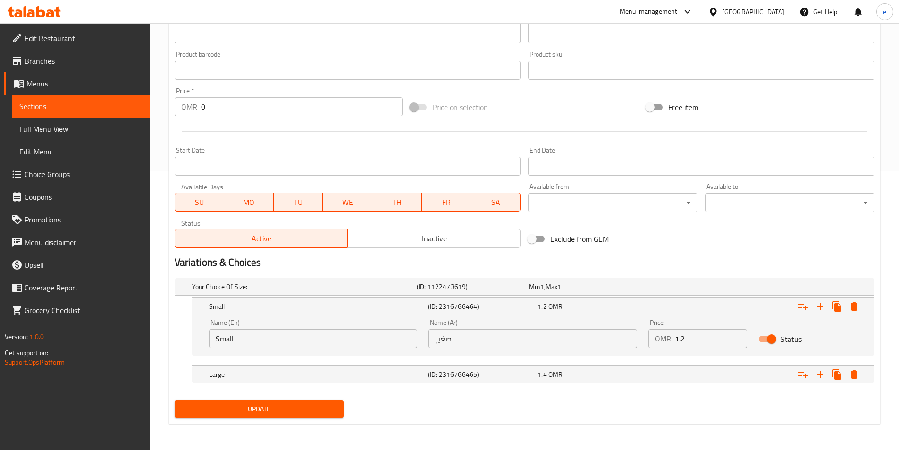
click at [695, 343] on input "1.2" at bounding box center [711, 338] width 72 height 19
click at [693, 343] on input "1.2" at bounding box center [711, 338] width 72 height 19
drag, startPoint x: 693, startPoint y: 343, endPoint x: 670, endPoint y: 348, distance: 23.6
click at [670, 348] on div "Price OMR 1.2 Price" at bounding box center [698, 333] width 110 height 40
type input "1"
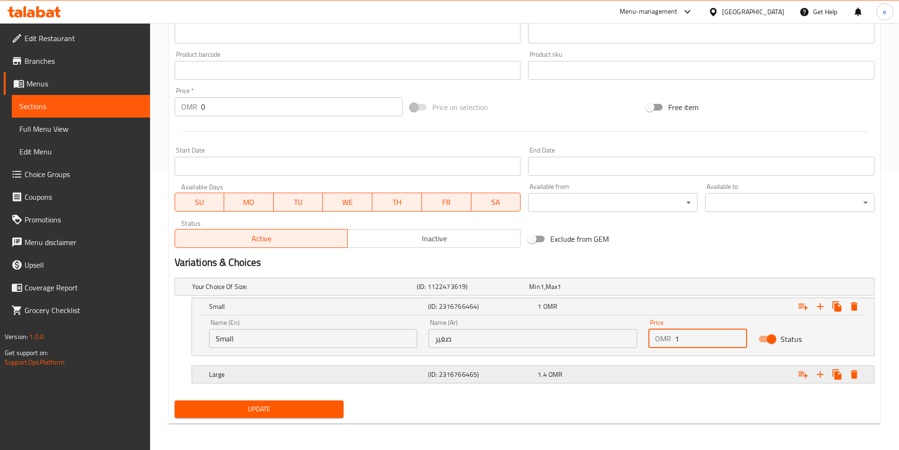
click at [664, 367] on div "Expand" at bounding box center [754, 374] width 219 height 21
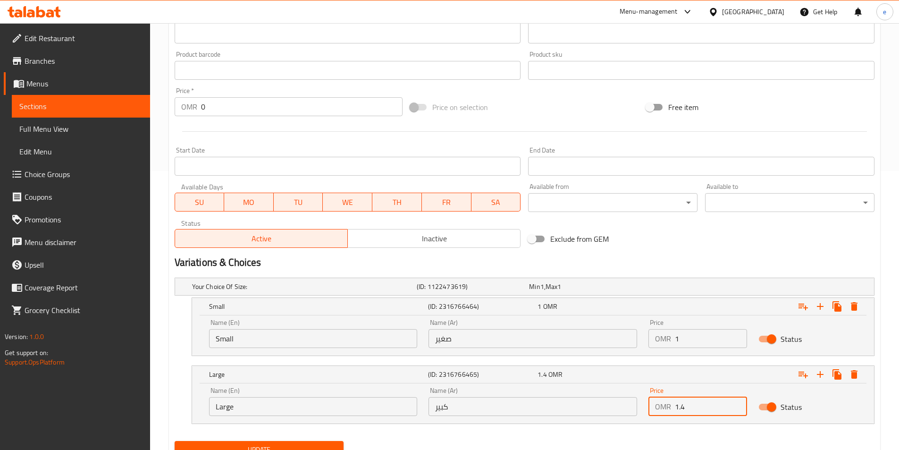
drag, startPoint x: 697, startPoint y: 409, endPoint x: 628, endPoint y: 413, distance: 69.5
click at [628, 413] on div "Name (En) Large Name (En) Name (Ar) كبير Name (Ar) Price OMR 1.4 Price Status" at bounding box center [532, 401] width 659 height 40
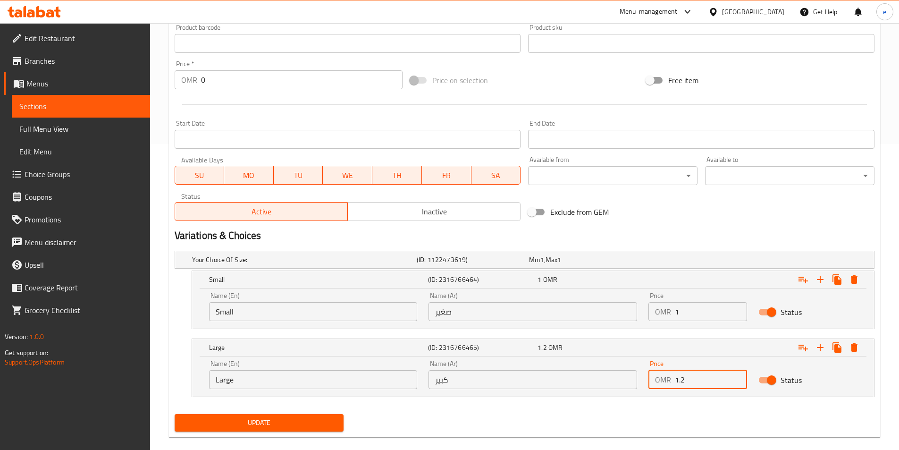
scroll to position [320, 0]
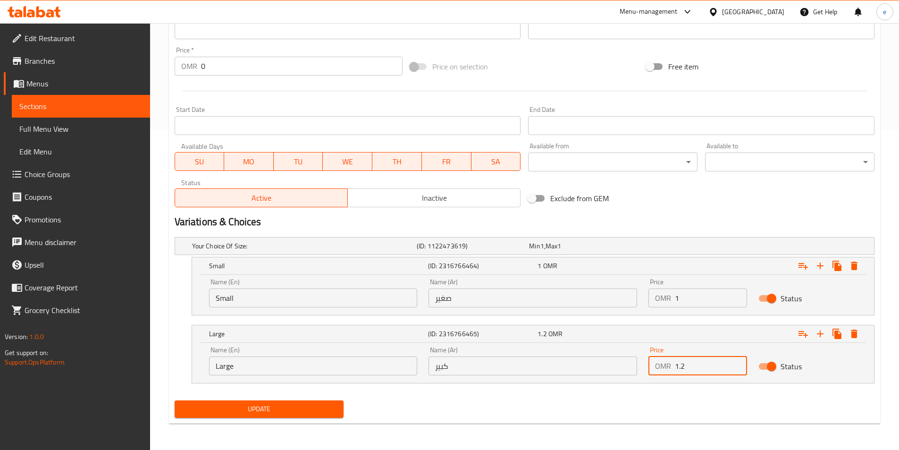
type input "1.2"
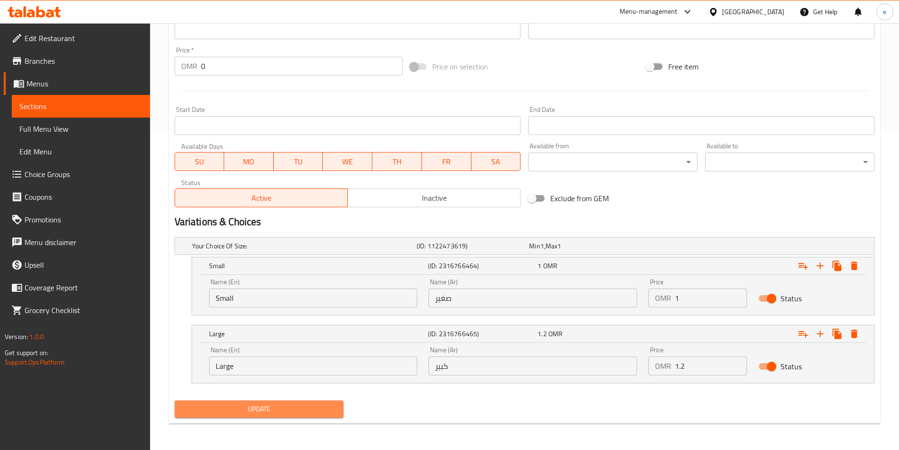
click at [257, 408] on span "Update" at bounding box center [259, 409] width 154 height 12
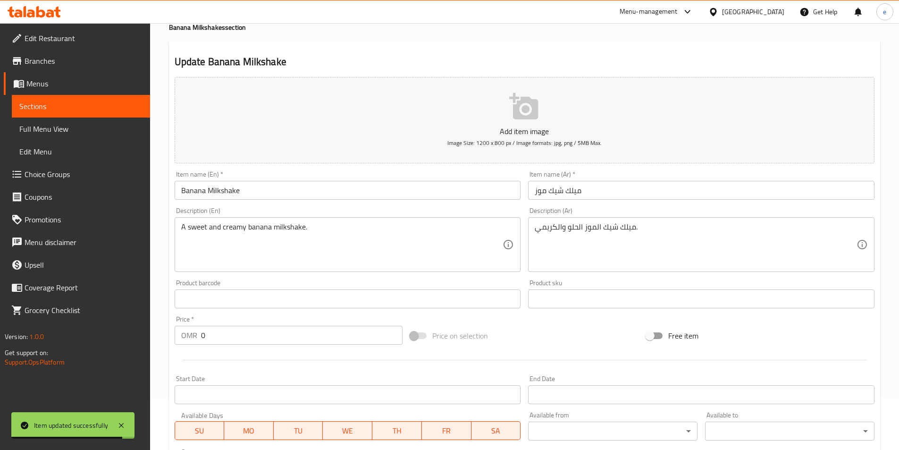
scroll to position [0, 0]
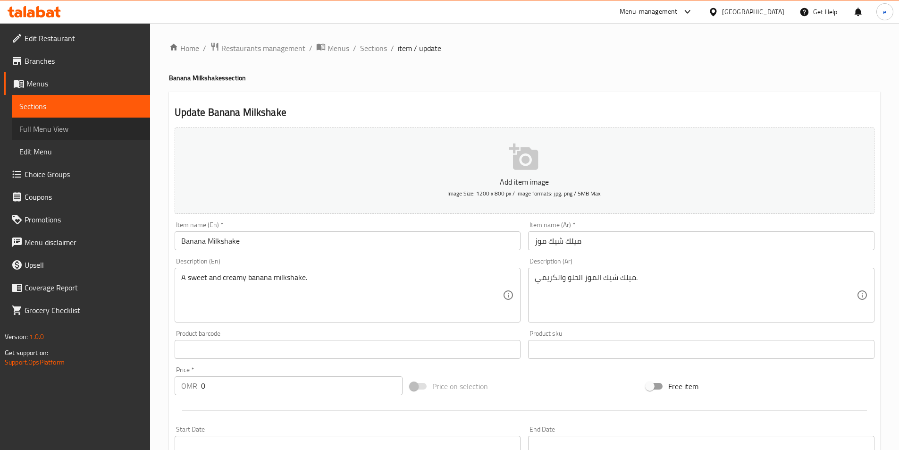
click at [51, 130] on span "Full Menu View" at bounding box center [80, 128] width 123 height 11
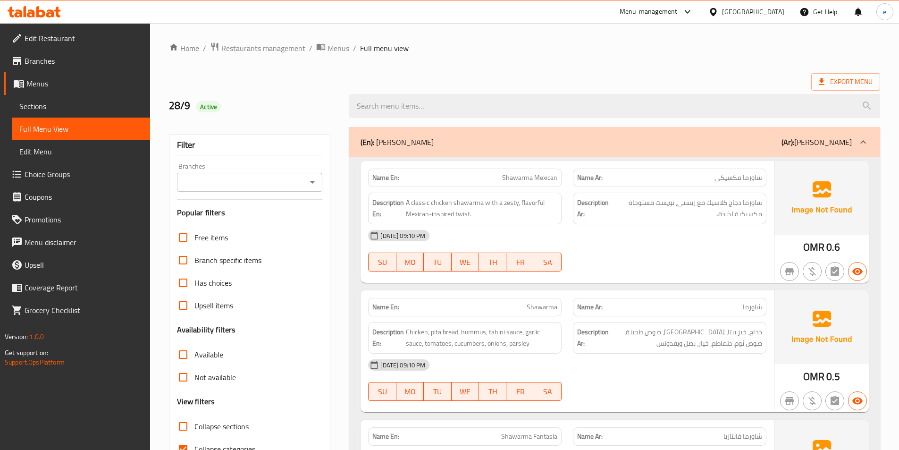
click at [184, 438] on input "Collapse categories" at bounding box center [183, 449] width 23 height 23
checkbox input "false"
click at [185, 415] on input "Collapse sections" at bounding box center [183, 426] width 23 height 23
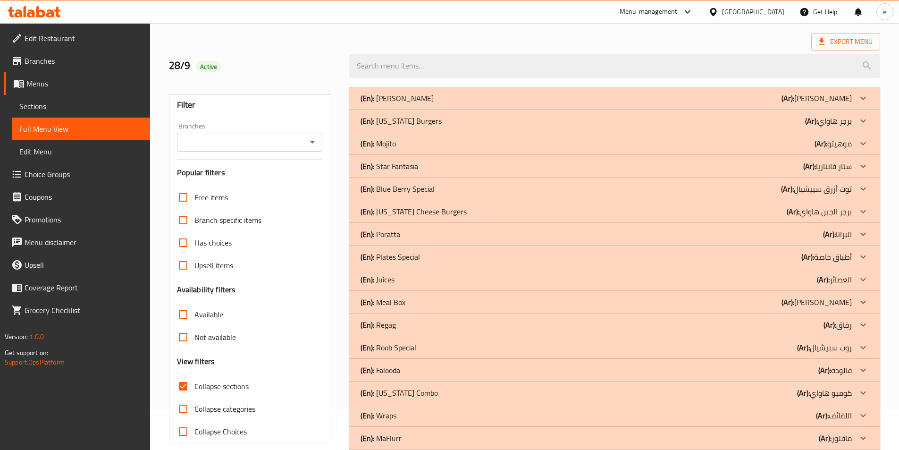
scroll to position [94, 0]
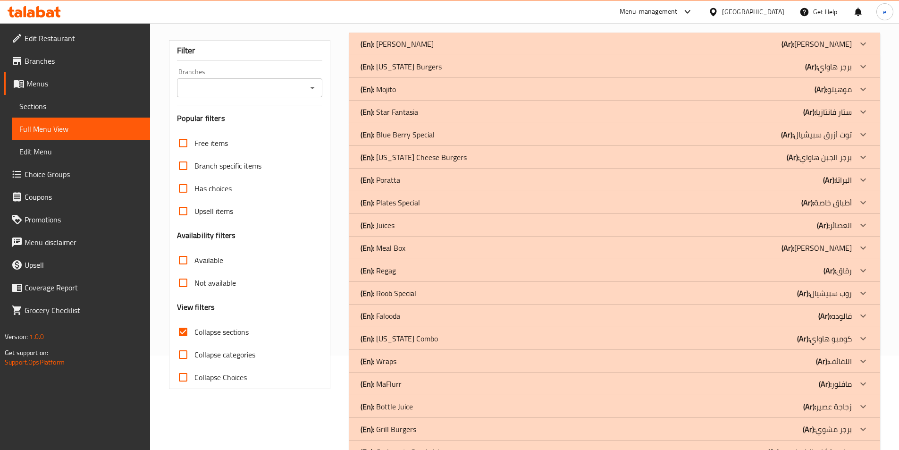
click at [393, 133] on p "(En): Blue Berry Special" at bounding box center [398, 134] width 74 height 11
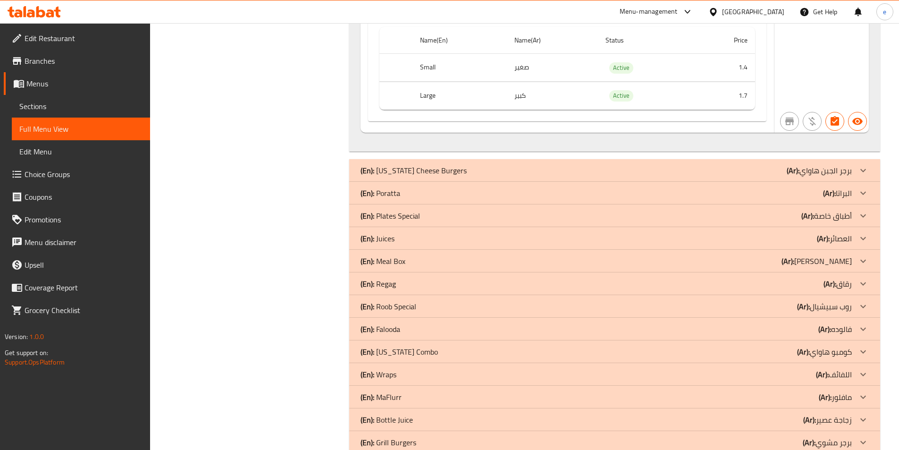
scroll to position [1558, 0]
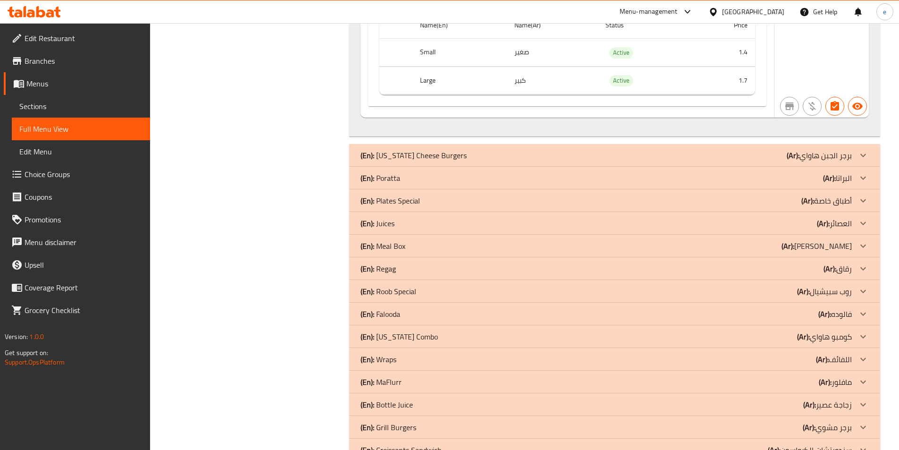
click at [415, 227] on div "(En): Juices (Ar): العصائر" at bounding box center [606, 223] width 491 height 11
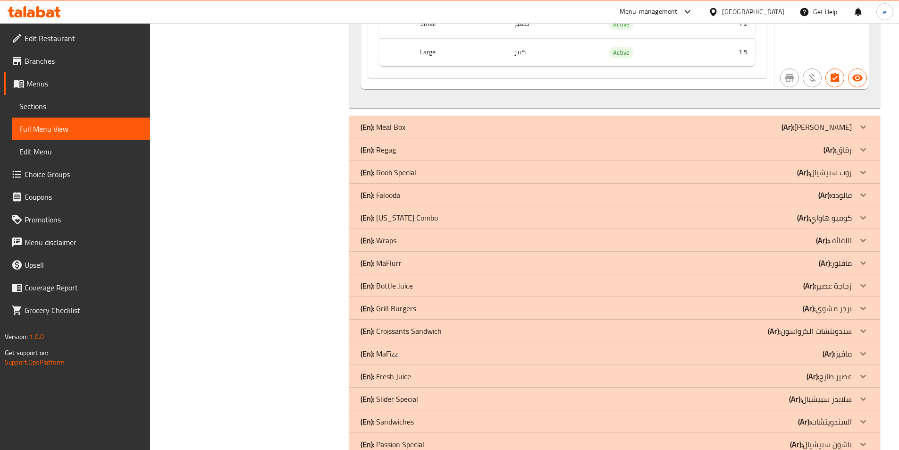
scroll to position [3115, 0]
click at [396, 281] on p "(En): Bottle Juice" at bounding box center [387, 284] width 52 height 11
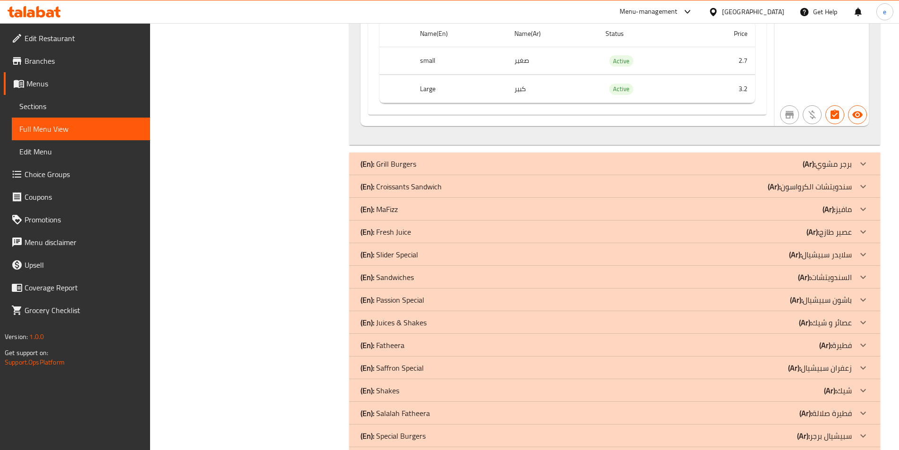
scroll to position [3587, 0]
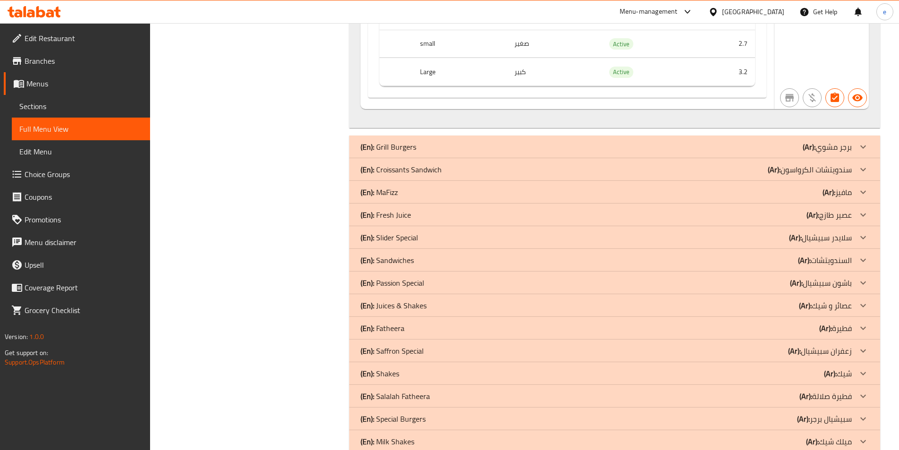
click at [404, 218] on p "(En): Fresh Juice" at bounding box center [386, 214] width 51 height 11
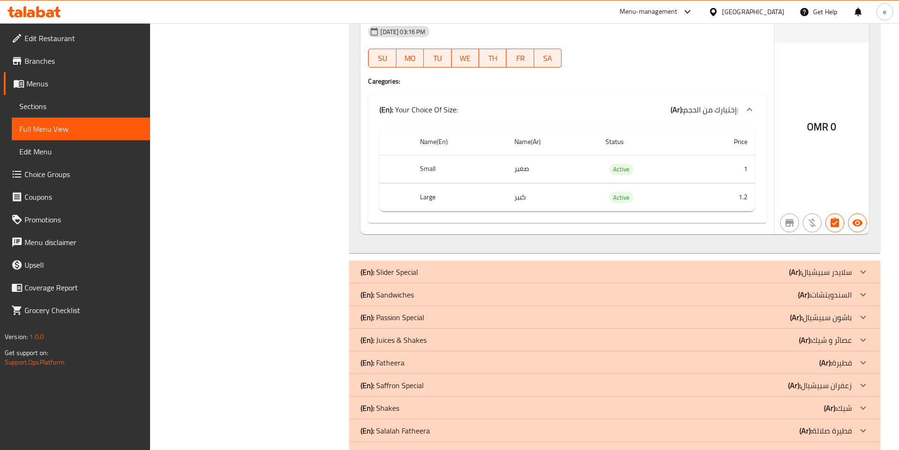
scroll to position [8118, 0]
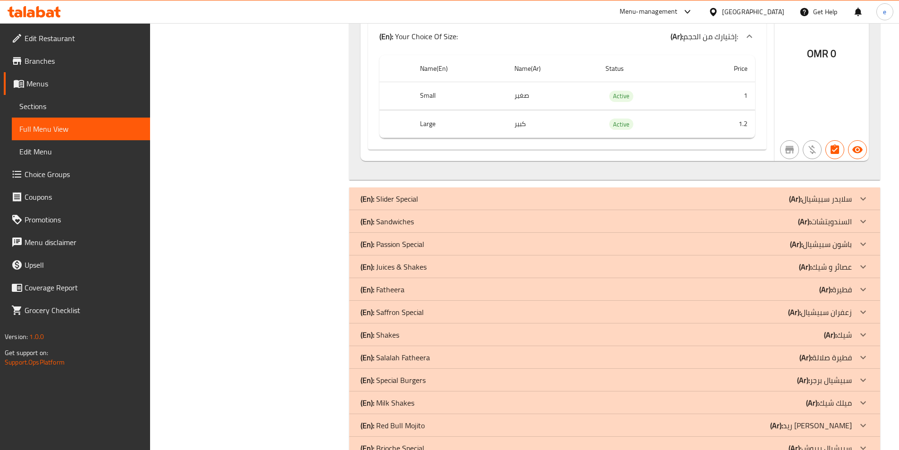
click at [402, 263] on p "(En): Juices & Shakes" at bounding box center [394, 266] width 66 height 11
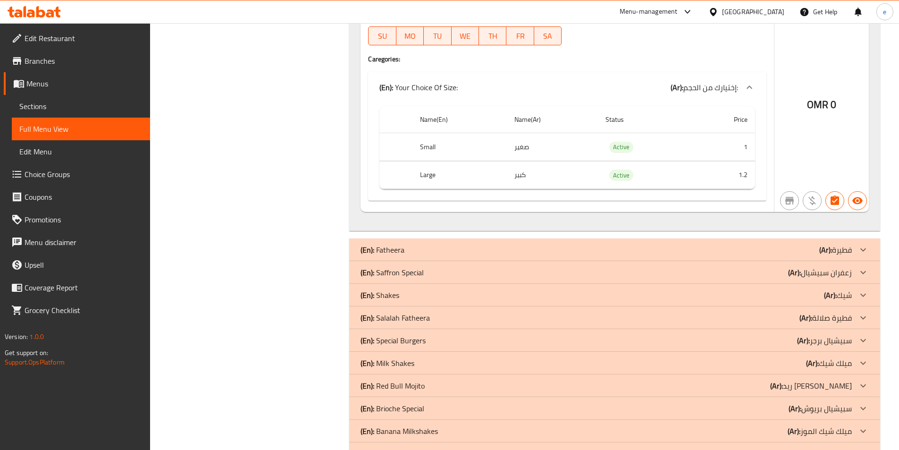
scroll to position [9062, 0]
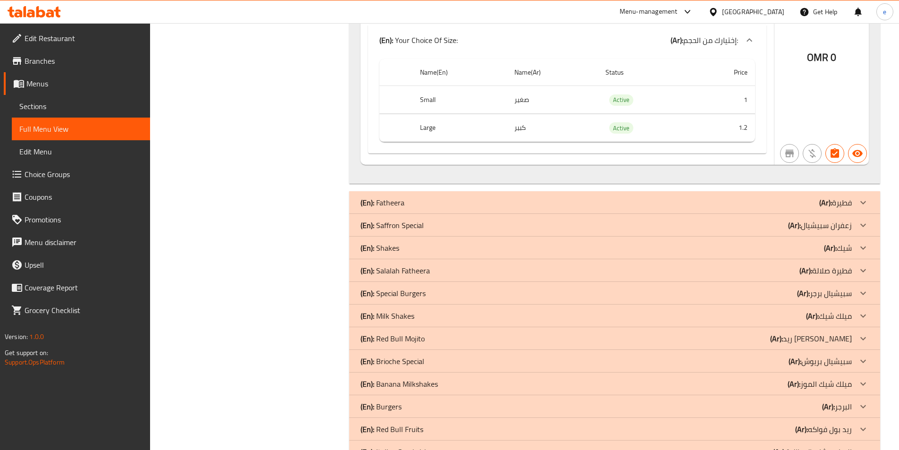
click at [407, 247] on div "(En): Shakes (Ar): شيك" at bounding box center [606, 247] width 491 height 11
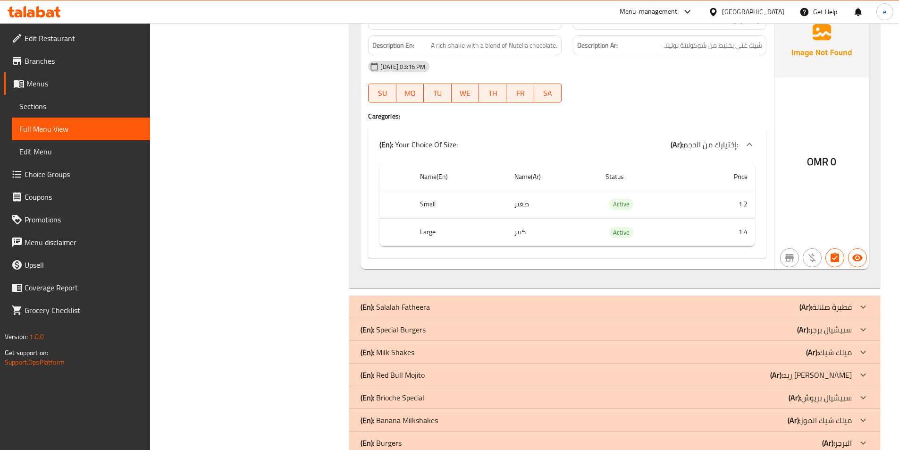
scroll to position [10856, 0]
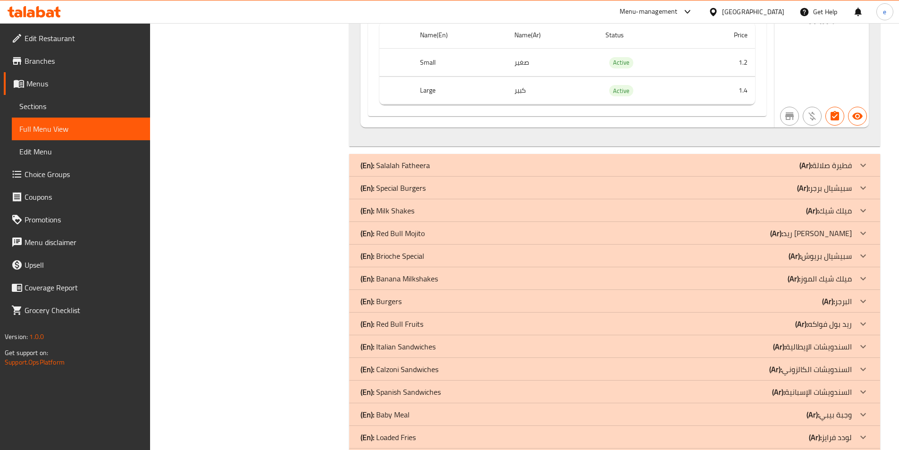
click at [400, 214] on p "(En): Milk Shakes" at bounding box center [388, 210] width 54 height 11
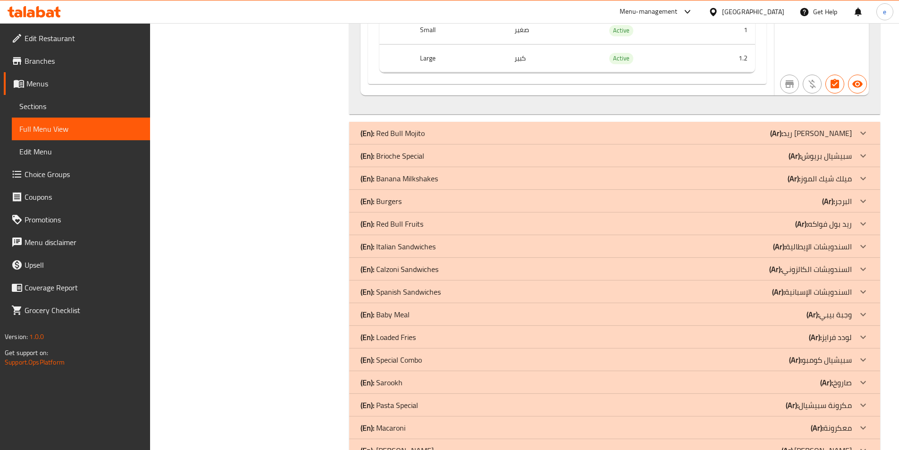
scroll to position [11280, 0]
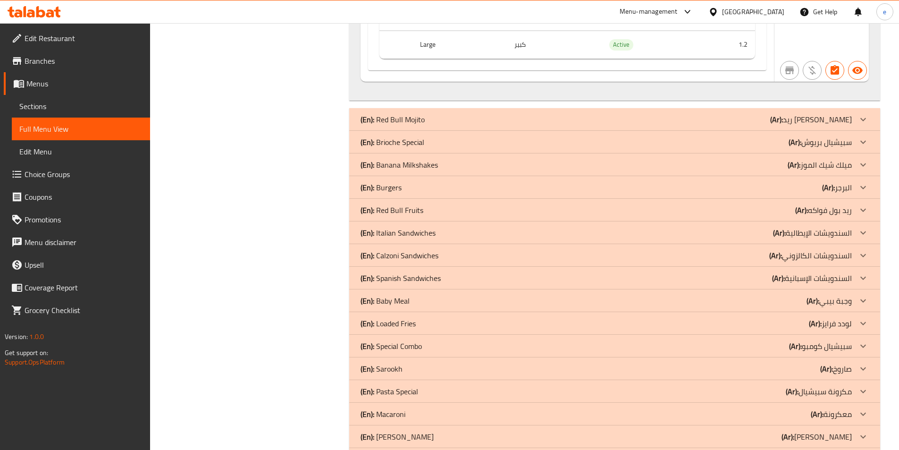
click at [400, 214] on p "(En): Red Bull Fruits" at bounding box center [392, 209] width 63 height 11
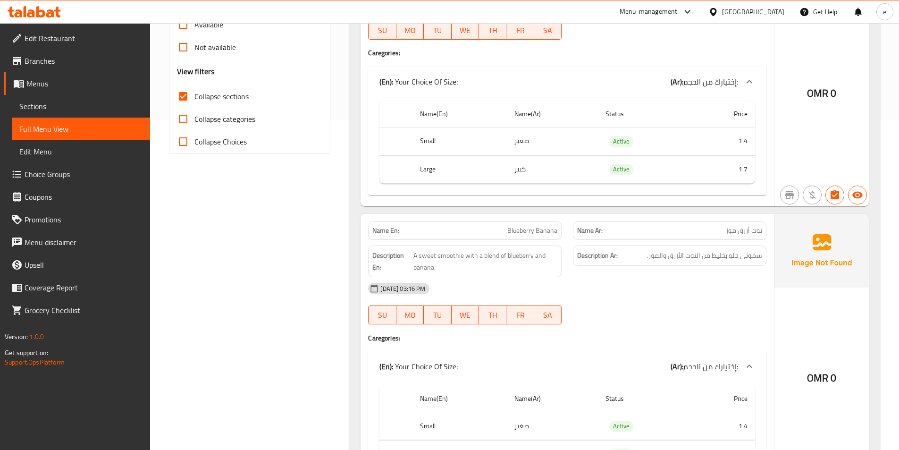
scroll to position [0, 0]
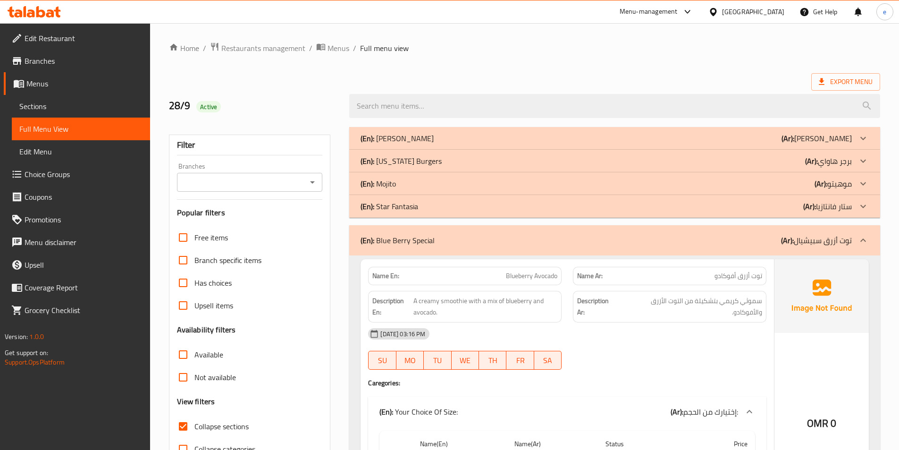
click at [242, 423] on span "Collapse sections" at bounding box center [221, 426] width 54 height 11
click at [194, 423] on input "Collapse sections" at bounding box center [183, 426] width 23 height 23
checkbox input "false"
